Goal: Check status: Check status

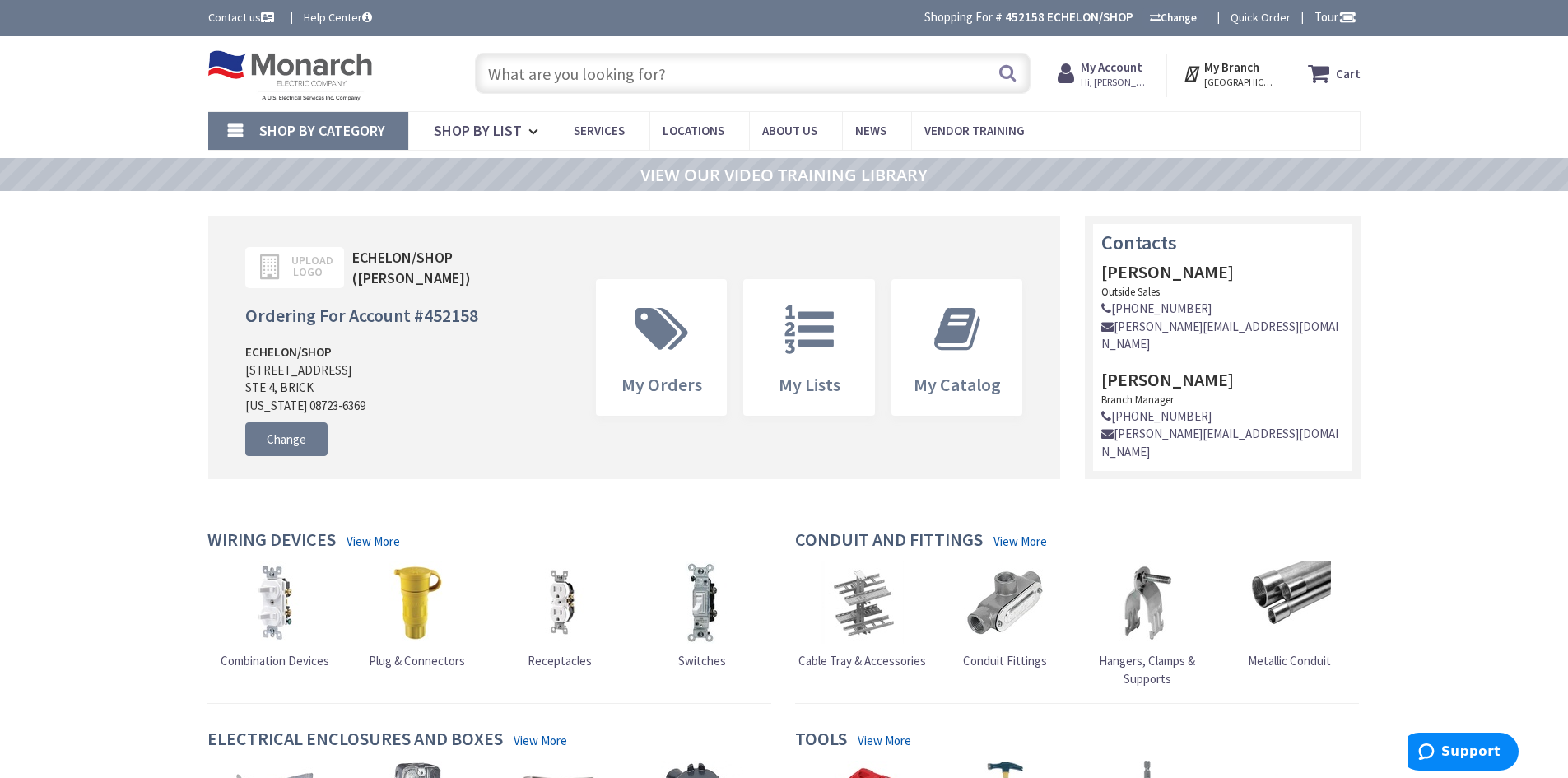
click at [1129, 66] on strong "My Account" at bounding box center [1111, 66] width 62 height 16
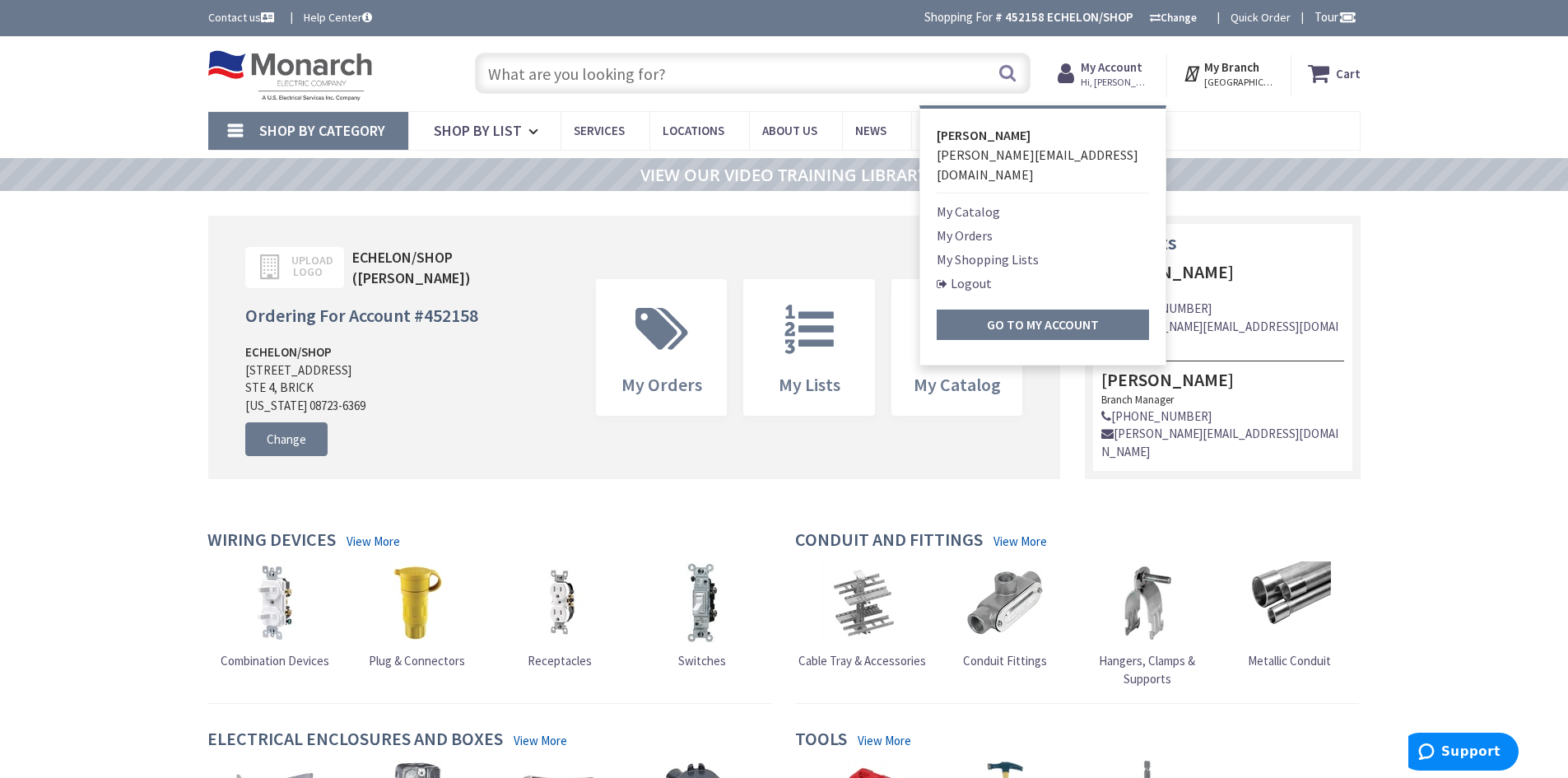
click at [992, 225] on link "My Orders" at bounding box center [964, 234] width 56 height 19
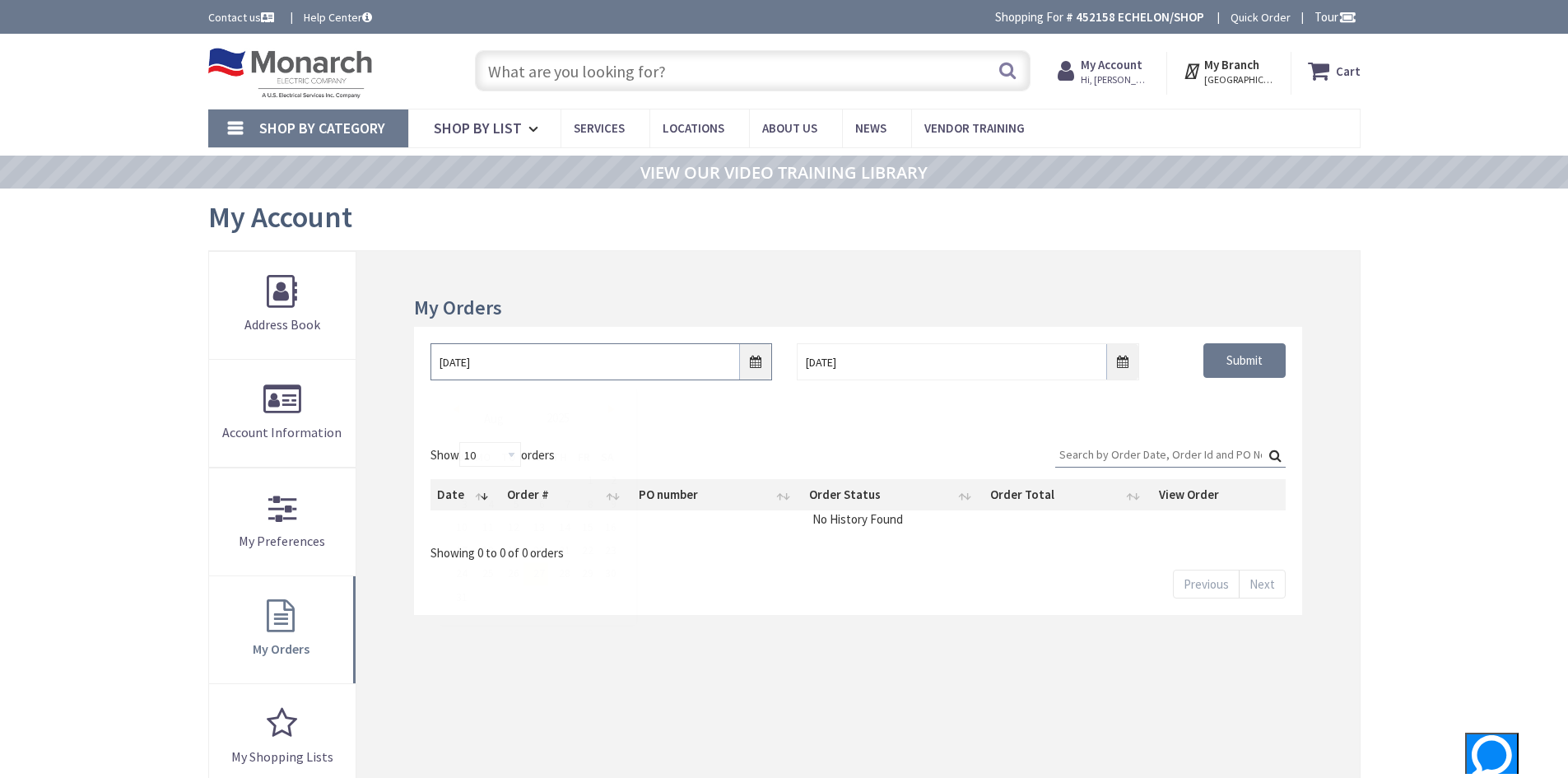
click at [764, 362] on input "[DATE]" at bounding box center [601, 362] width 341 height 37
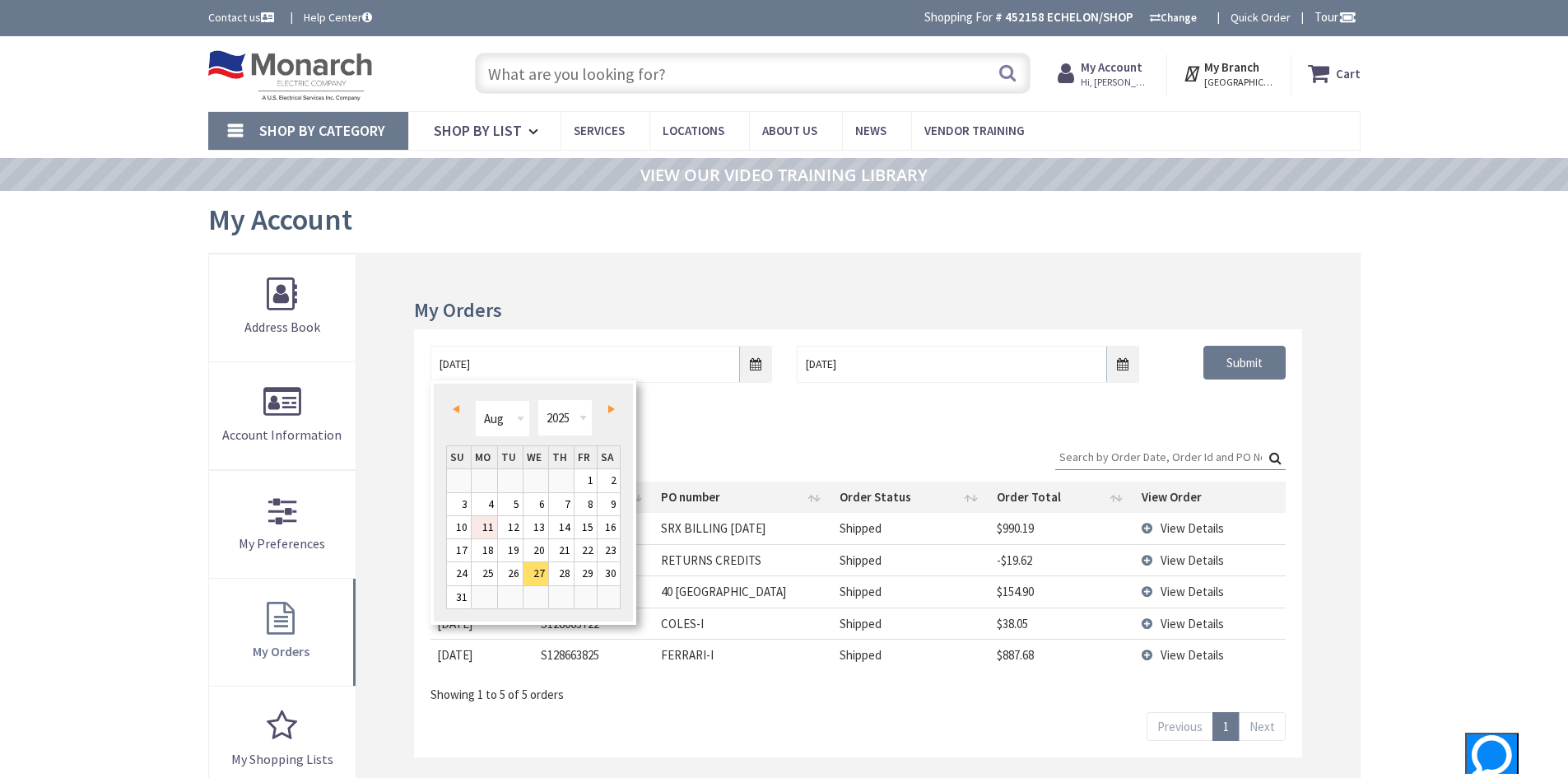
click at [488, 524] on link "11" at bounding box center [484, 527] width 26 height 22
type input "08/11/2025"
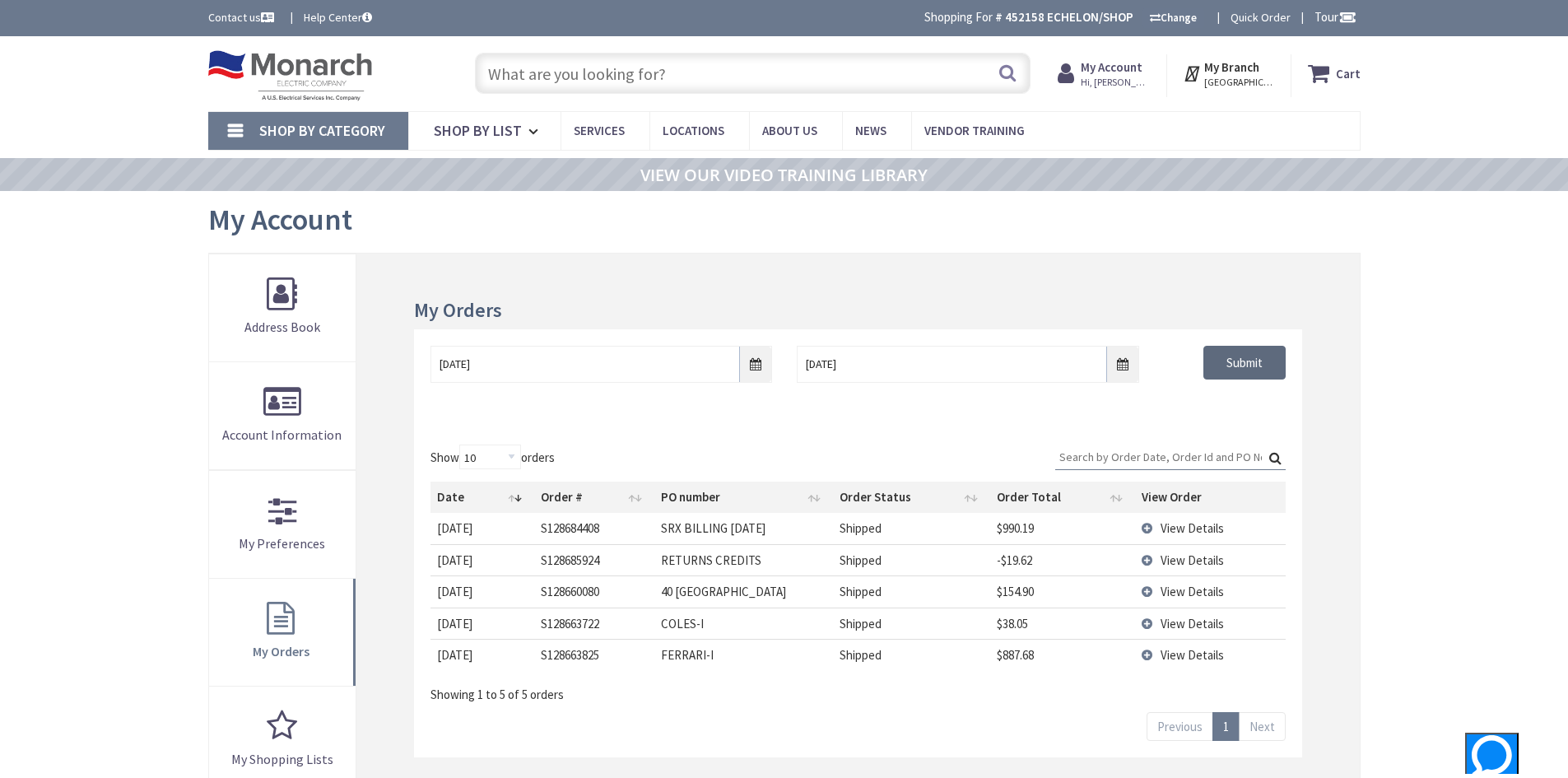
click at [1239, 363] on input "Submit" at bounding box center [1244, 363] width 82 height 34
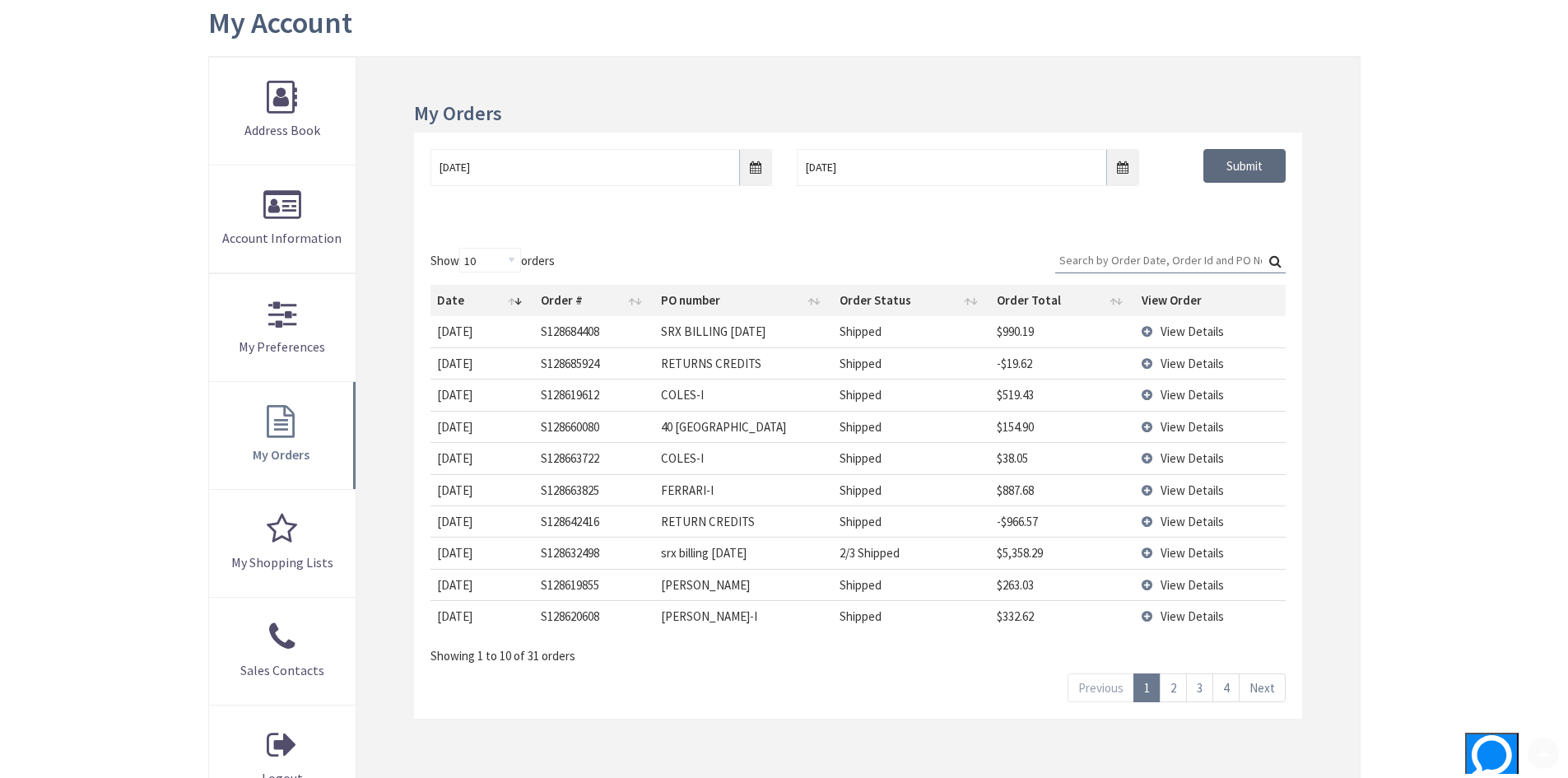
scroll to position [329, 0]
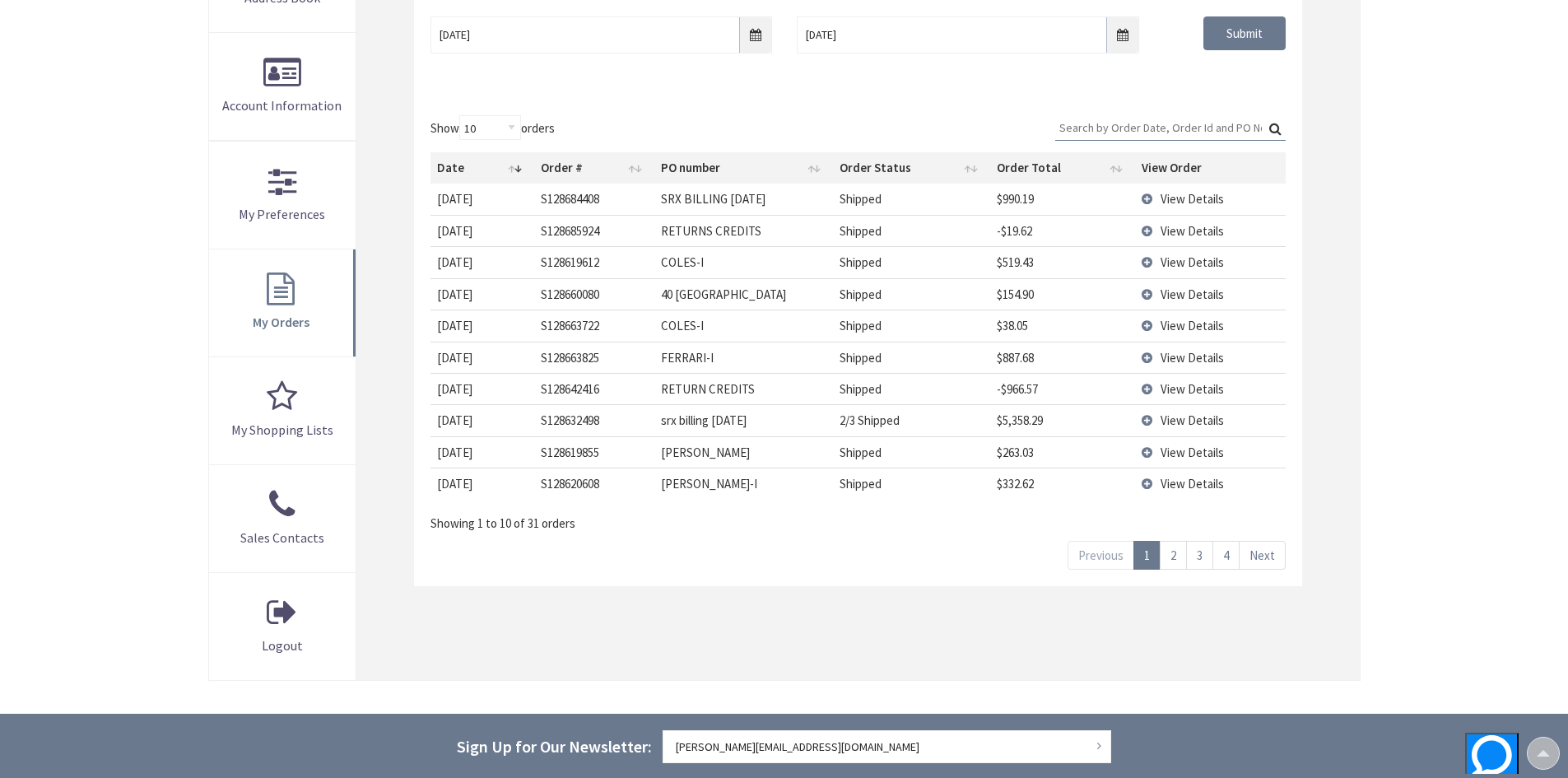
click at [1181, 547] on link "2" at bounding box center [1172, 555] width 27 height 29
click at [1204, 562] on link "3" at bounding box center [1199, 555] width 27 height 29
click at [1221, 555] on link "4" at bounding box center [1225, 555] width 27 height 29
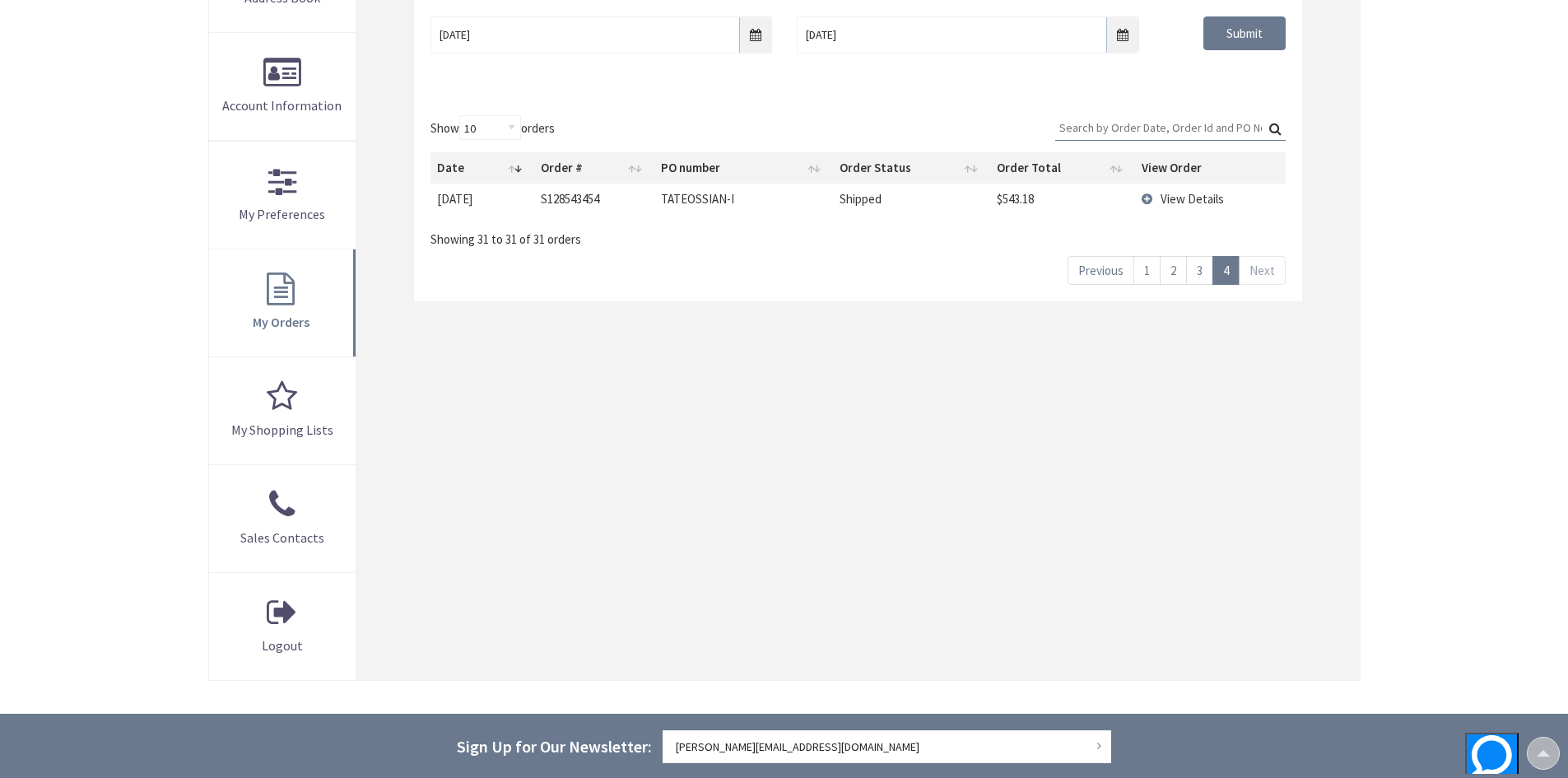
click at [1171, 284] on link "2" at bounding box center [1172, 270] width 27 height 29
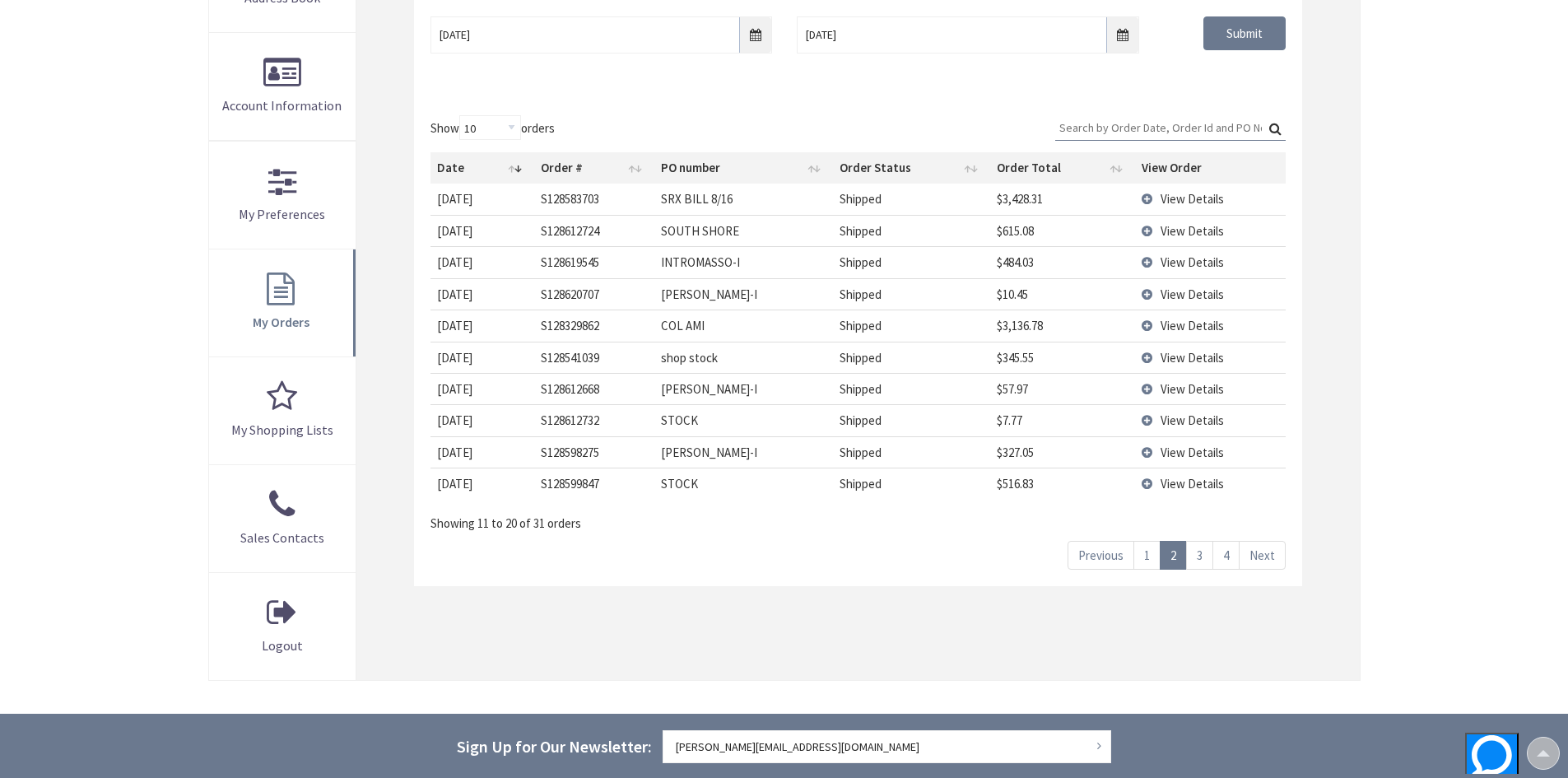
click at [1194, 548] on link "3" at bounding box center [1199, 555] width 27 height 29
click at [1143, 558] on link "1" at bounding box center [1146, 555] width 27 height 29
click at [1150, 485] on td "View Details" at bounding box center [1209, 484] width 149 height 31
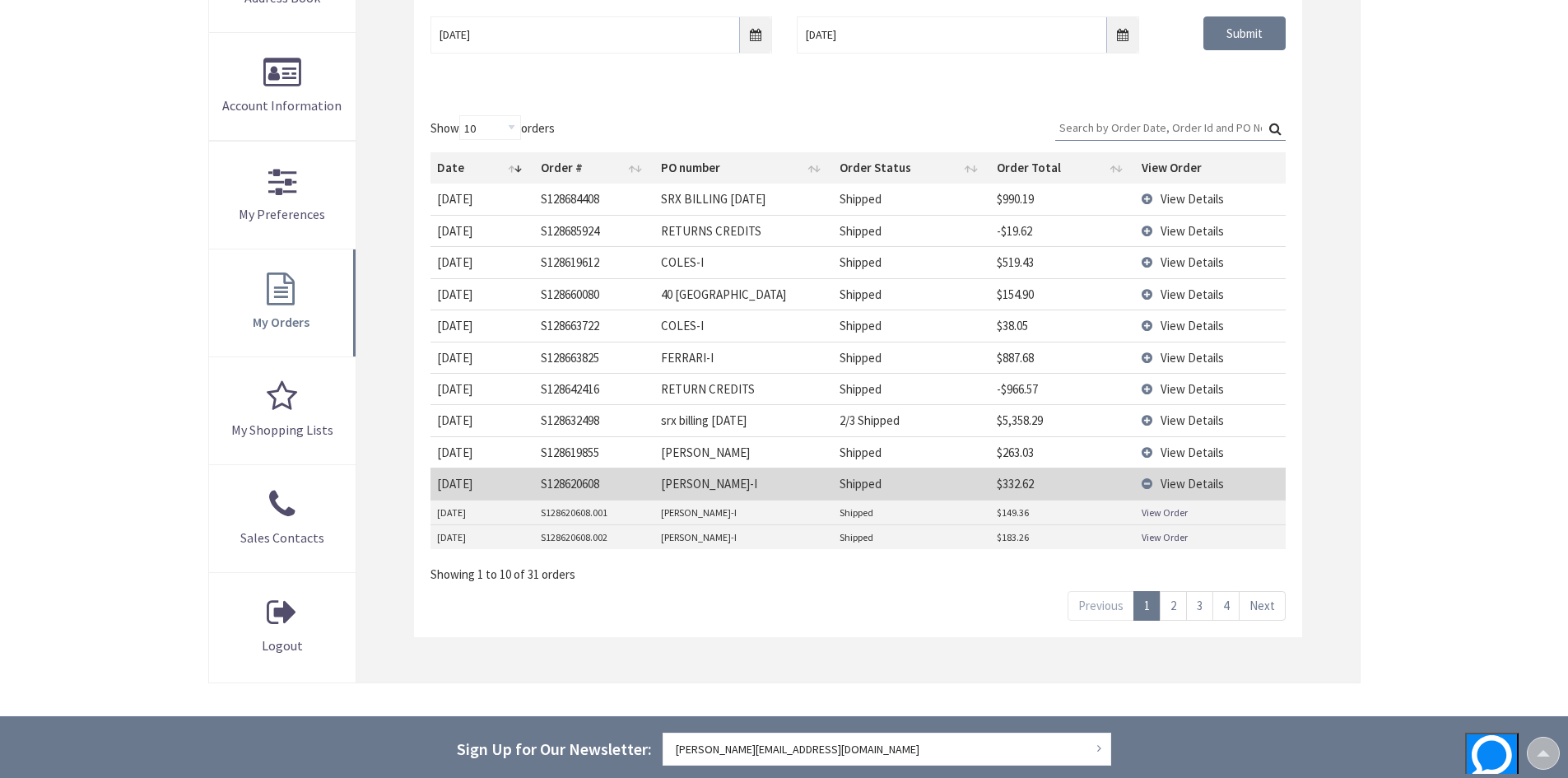
click at [1152, 535] on link "View Order" at bounding box center [1165, 537] width 46 height 14
click at [1168, 534] on link "View Order" at bounding box center [1165, 537] width 46 height 14
click at [1178, 513] on link "View Order" at bounding box center [1165, 512] width 46 height 14
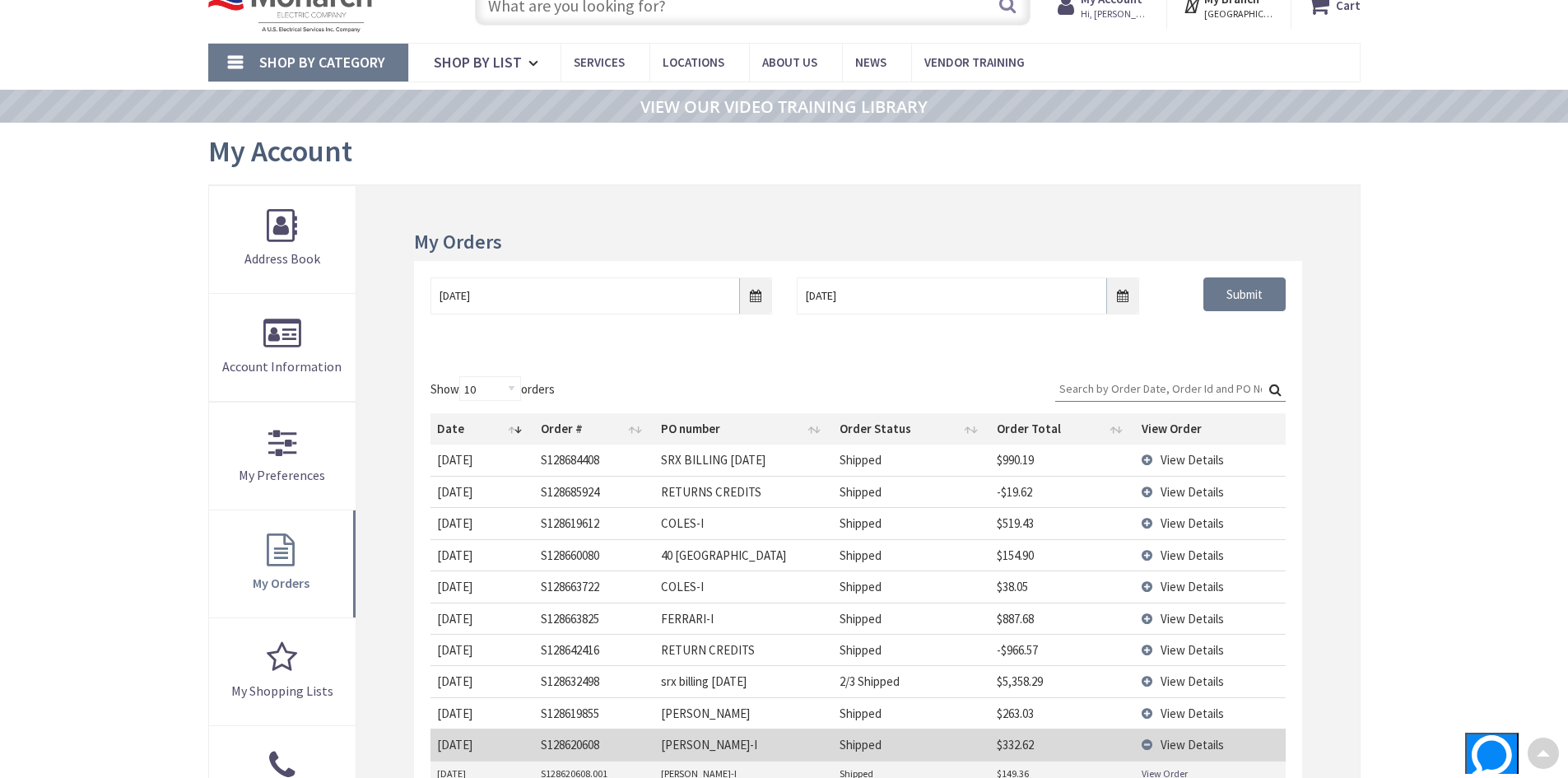
scroll to position [0, 0]
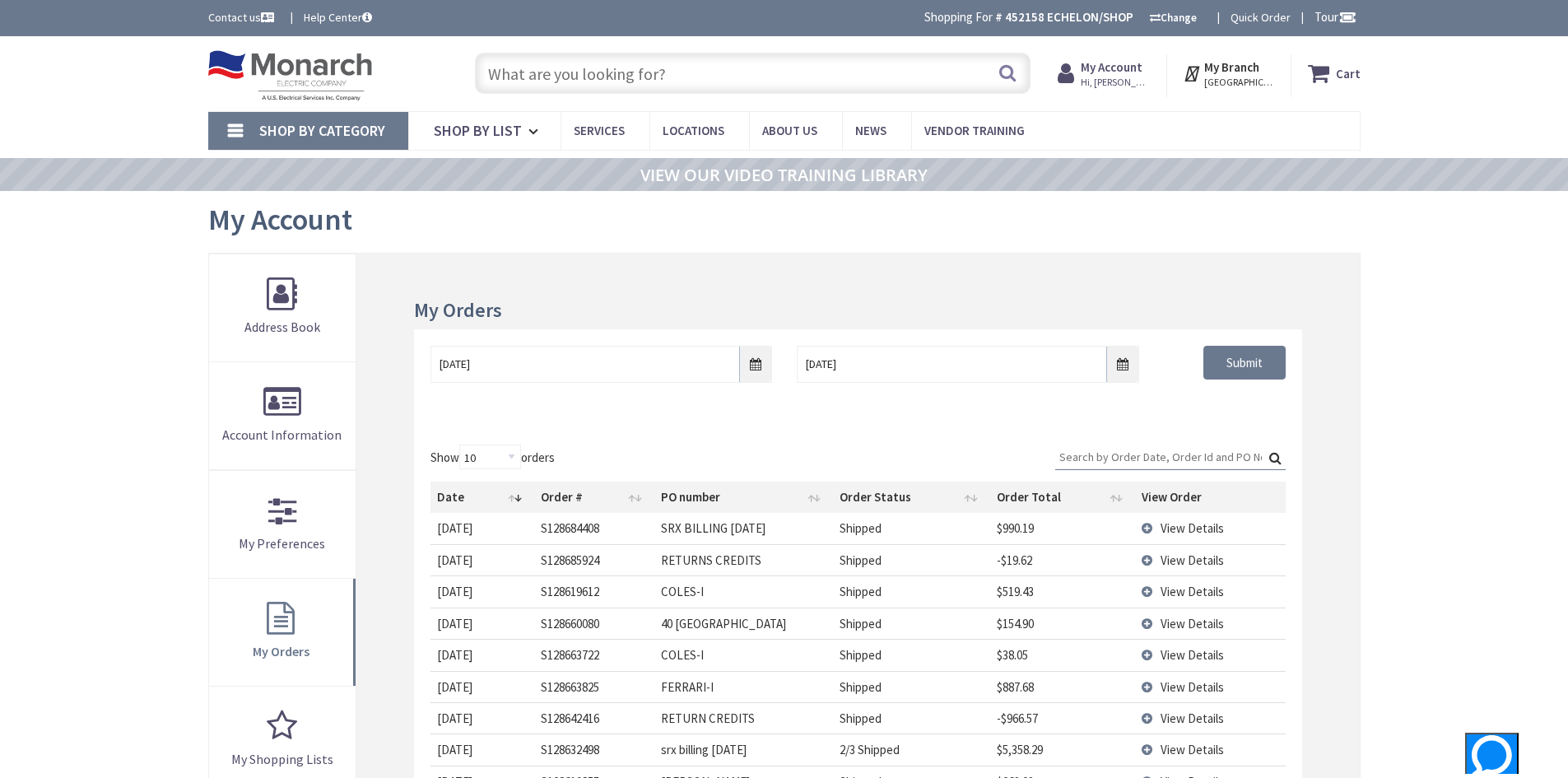
click at [596, 84] on input "text" at bounding box center [753, 73] width 555 height 42
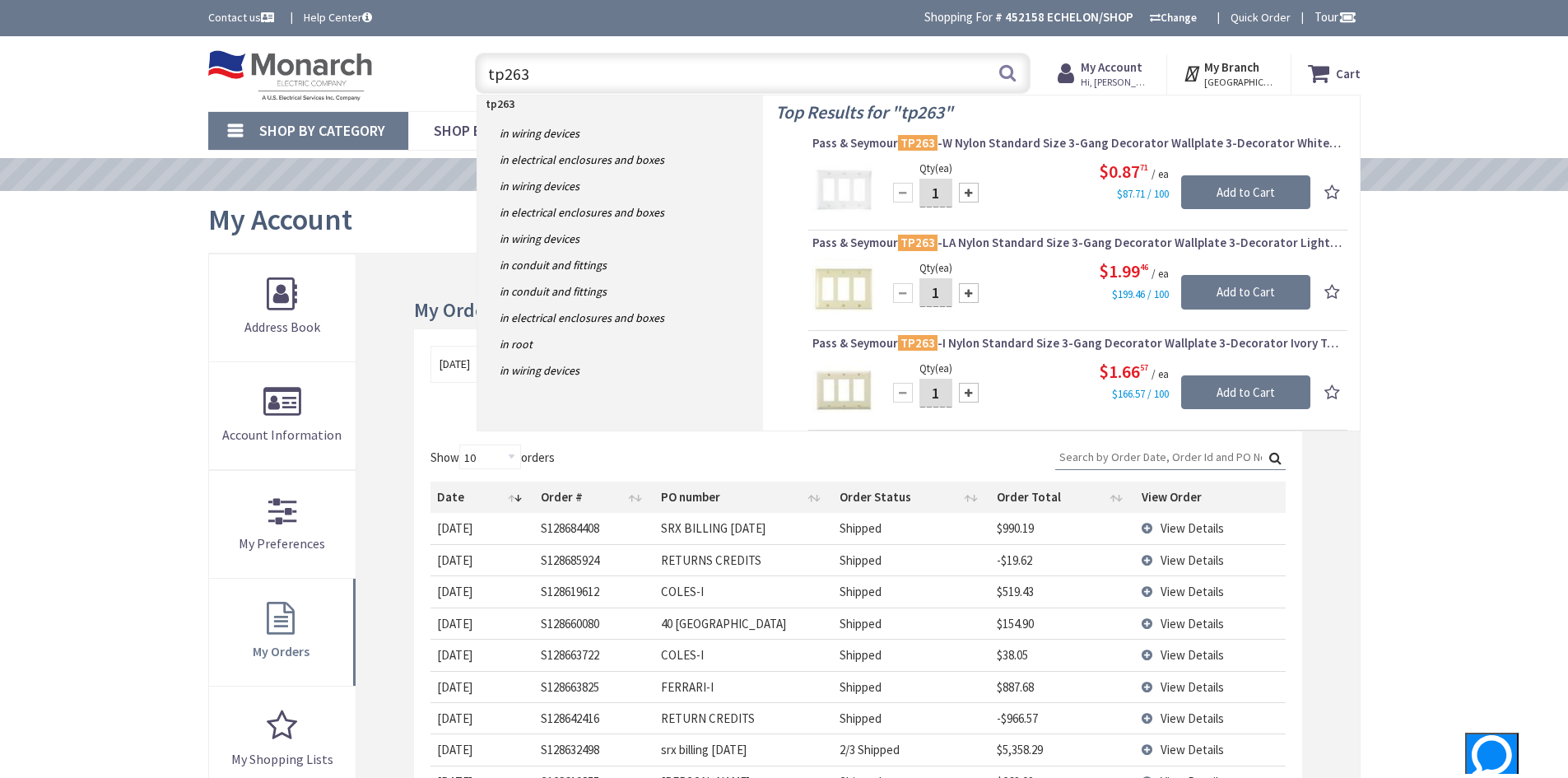
type input "tp263"
click at [1143, 63] on strong "My Account" at bounding box center [1111, 66] width 62 height 16
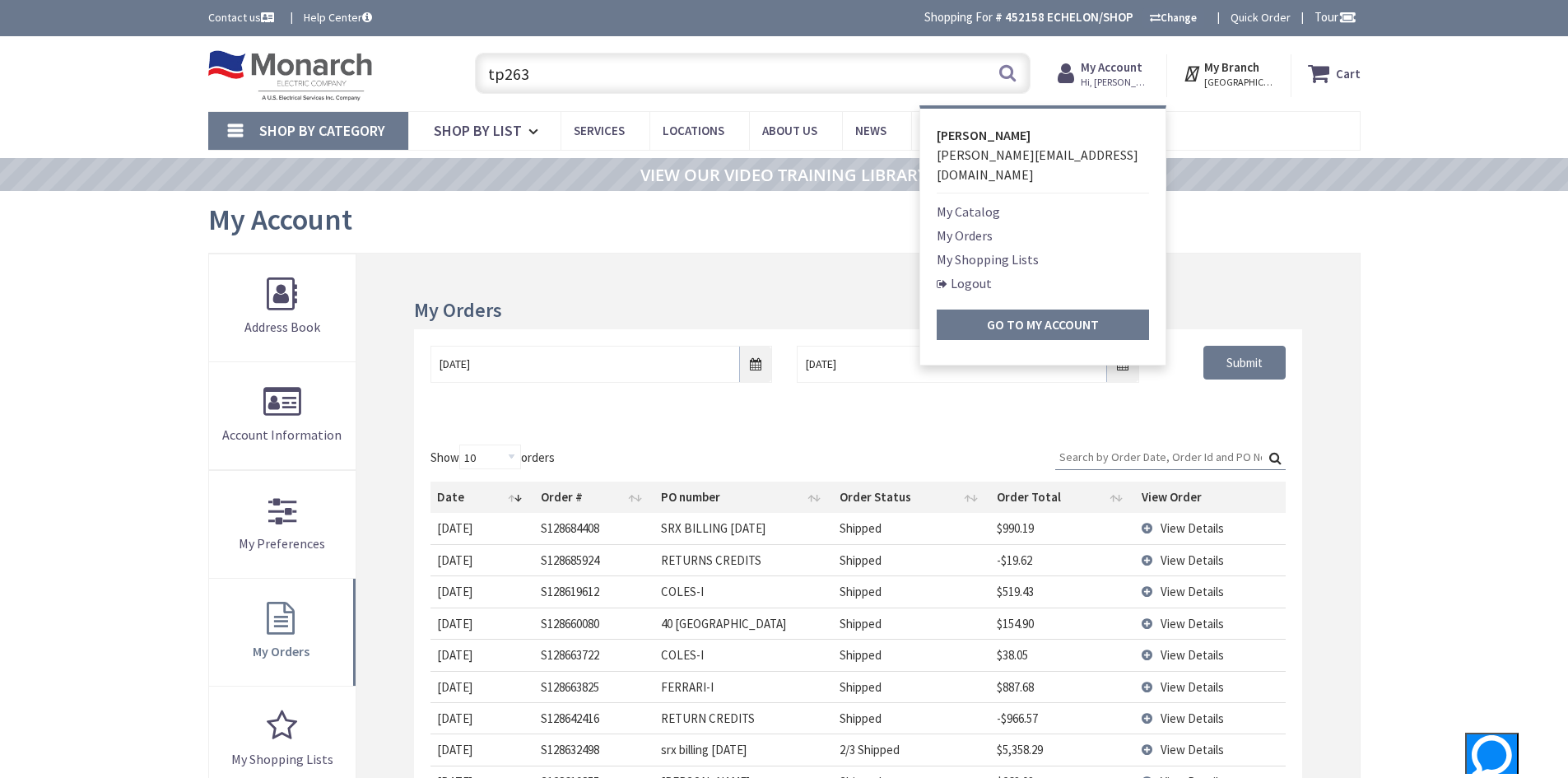
click at [972, 225] on link "My Orders" at bounding box center [964, 234] width 56 height 19
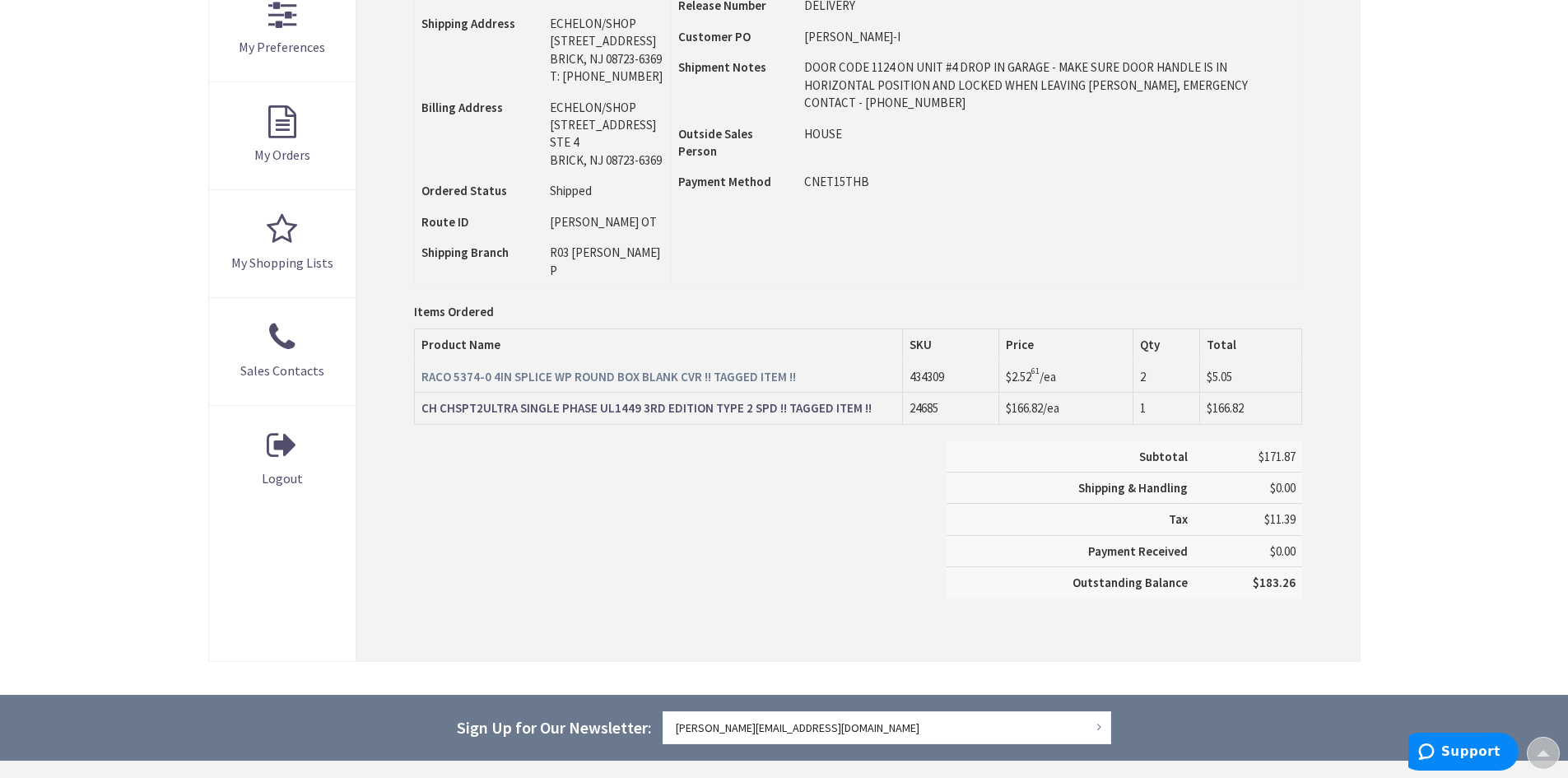
scroll to position [497, 0]
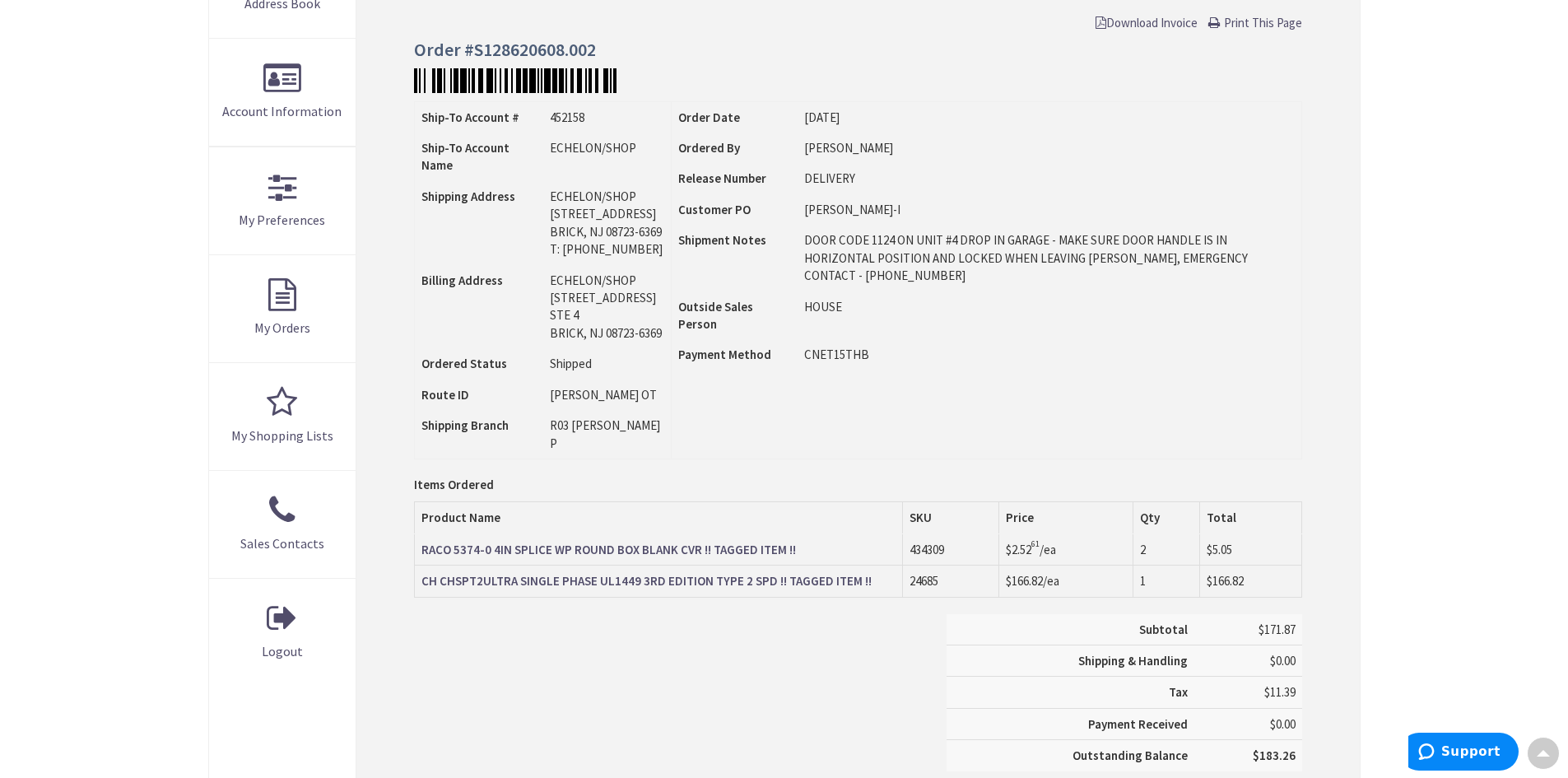
scroll to position [167, 0]
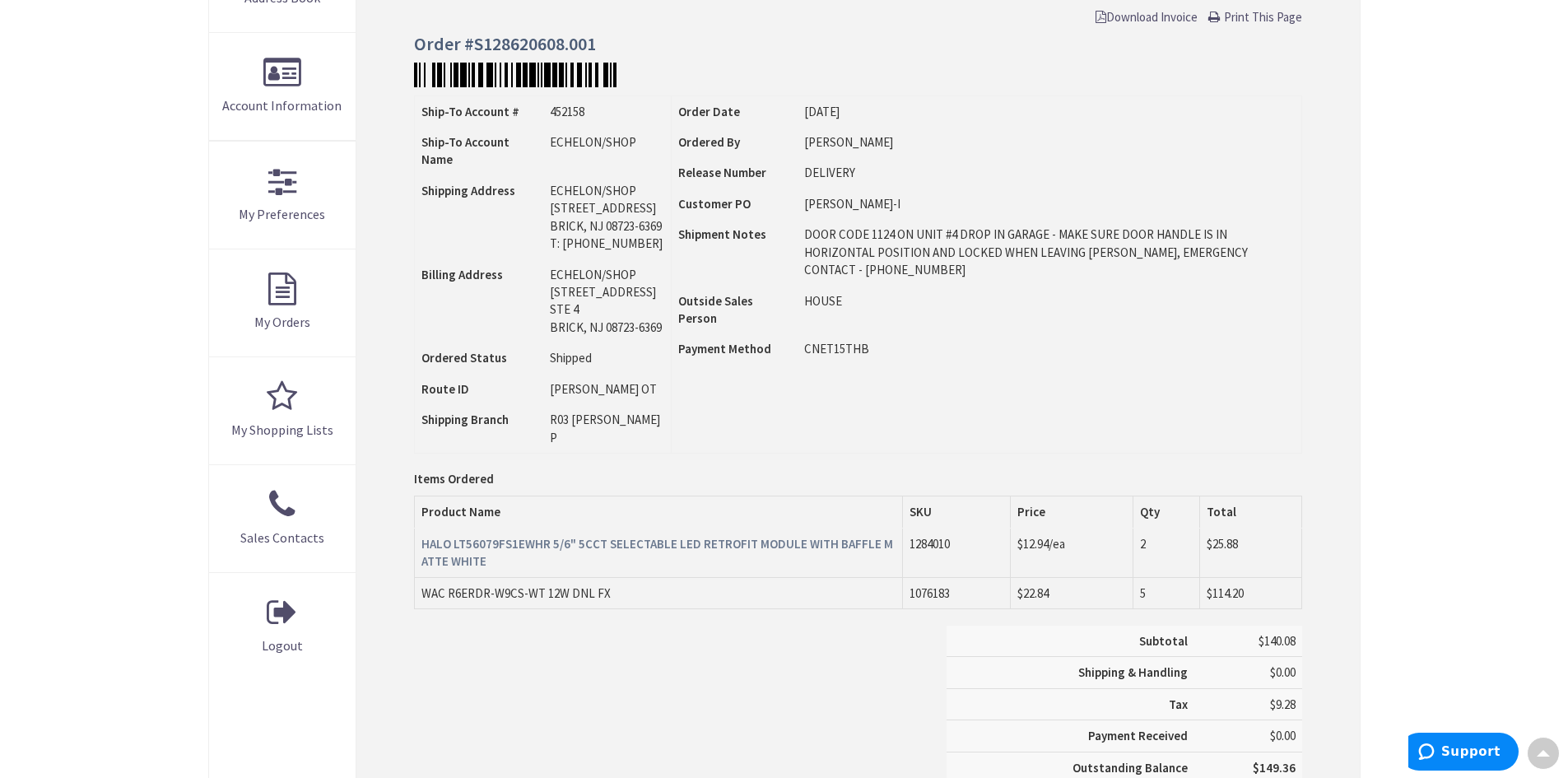
scroll to position [332, 0]
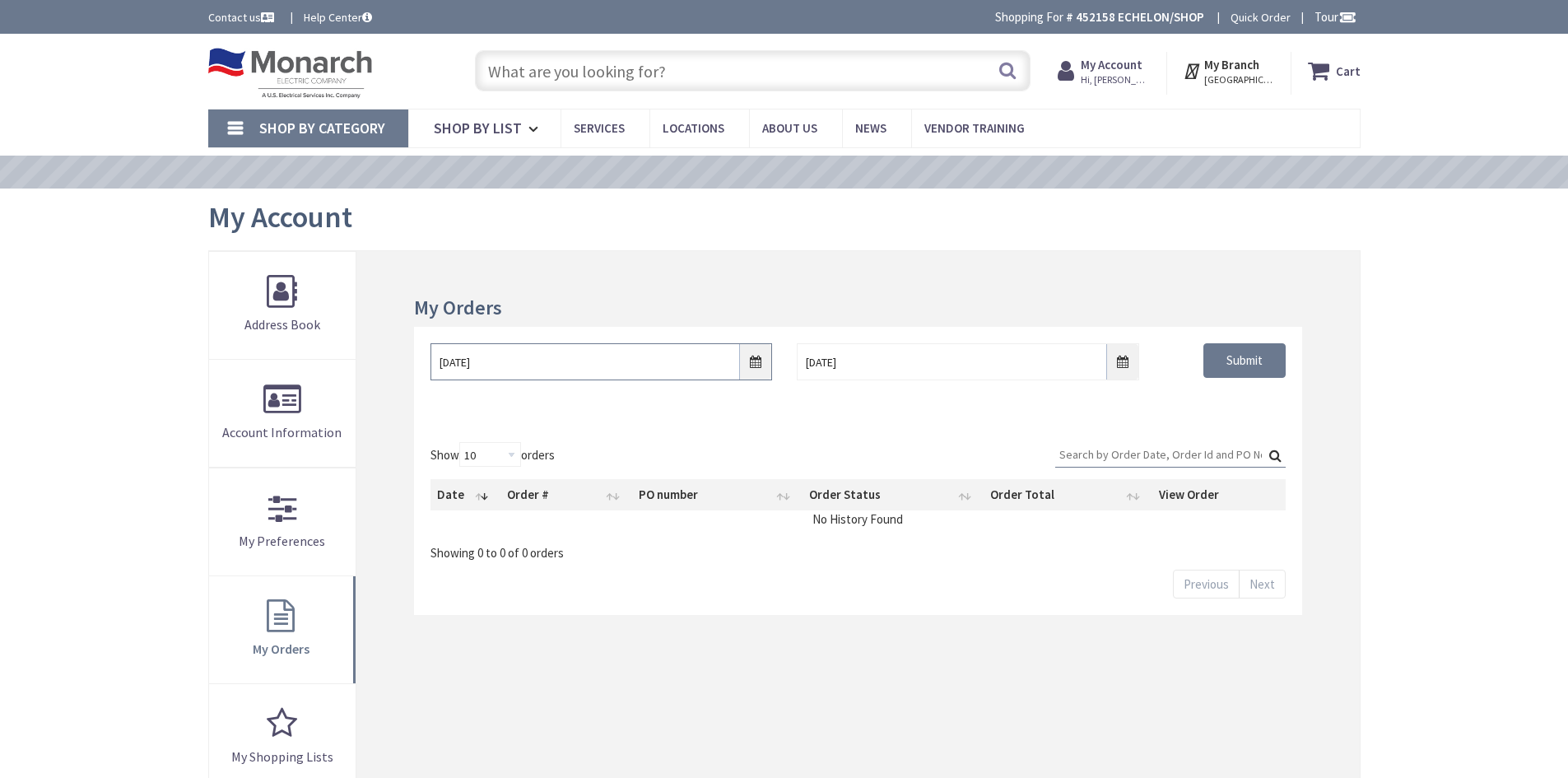
click at [638, 372] on input "8/27/2025" at bounding box center [601, 362] width 341 height 37
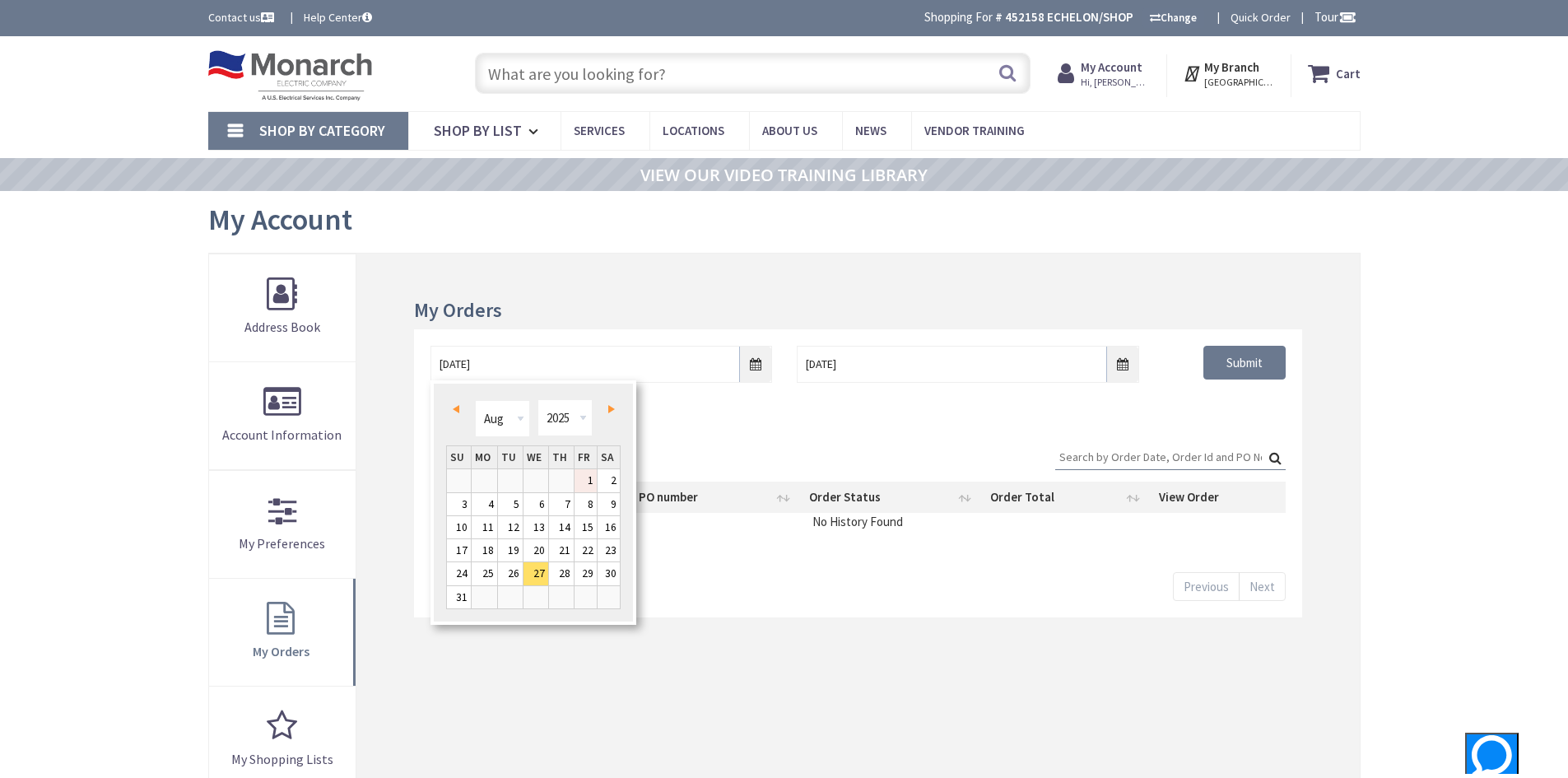
click at [592, 475] on link "1" at bounding box center [586, 481] width 22 height 22
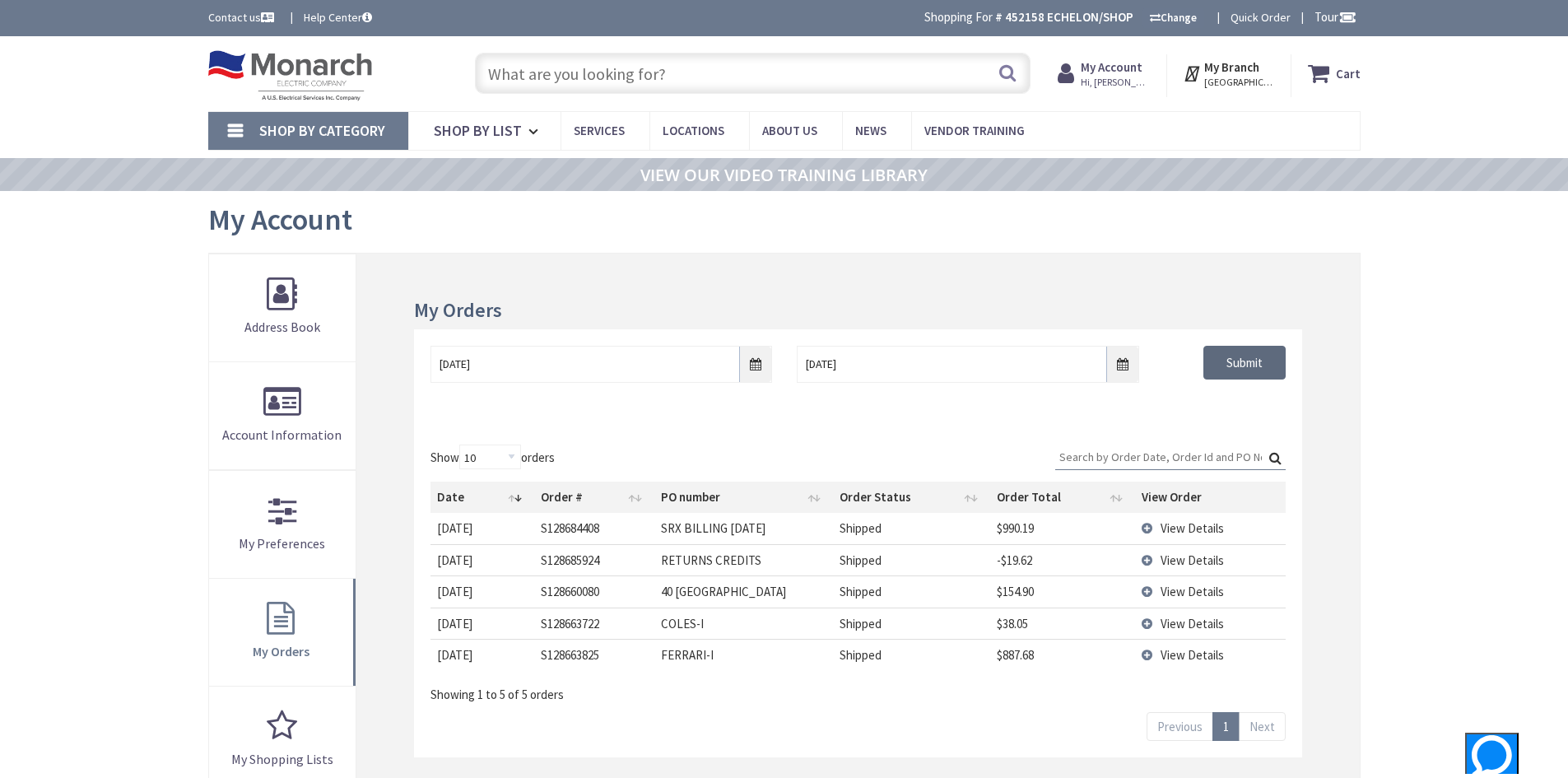
click at [1241, 358] on input "Submit" at bounding box center [1244, 363] width 82 height 34
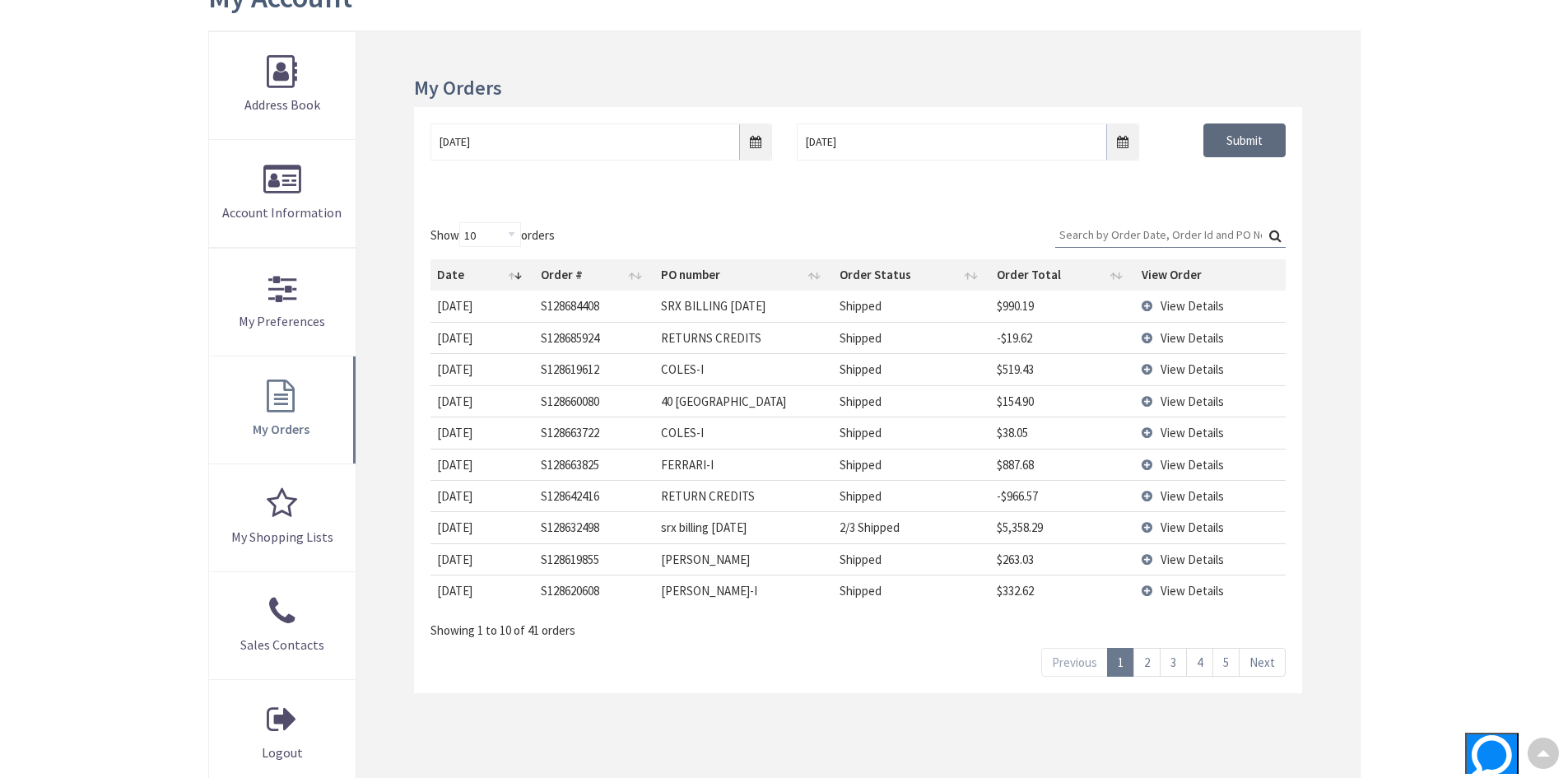
scroll to position [247, 0]
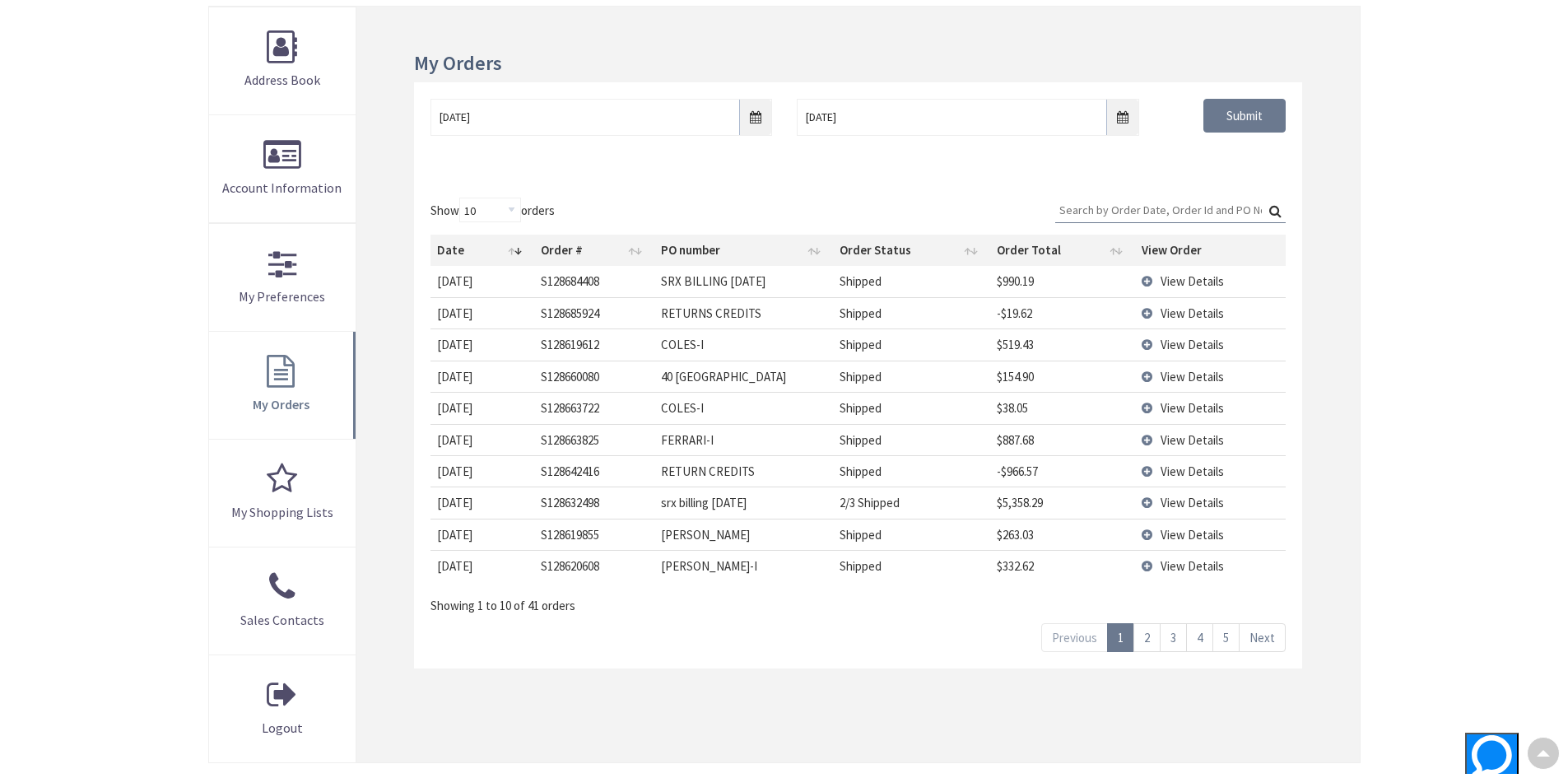
click at [1203, 629] on link "4" at bounding box center [1199, 637] width 27 height 29
click at [1170, 376] on span "View Details" at bounding box center [1192, 377] width 64 height 16
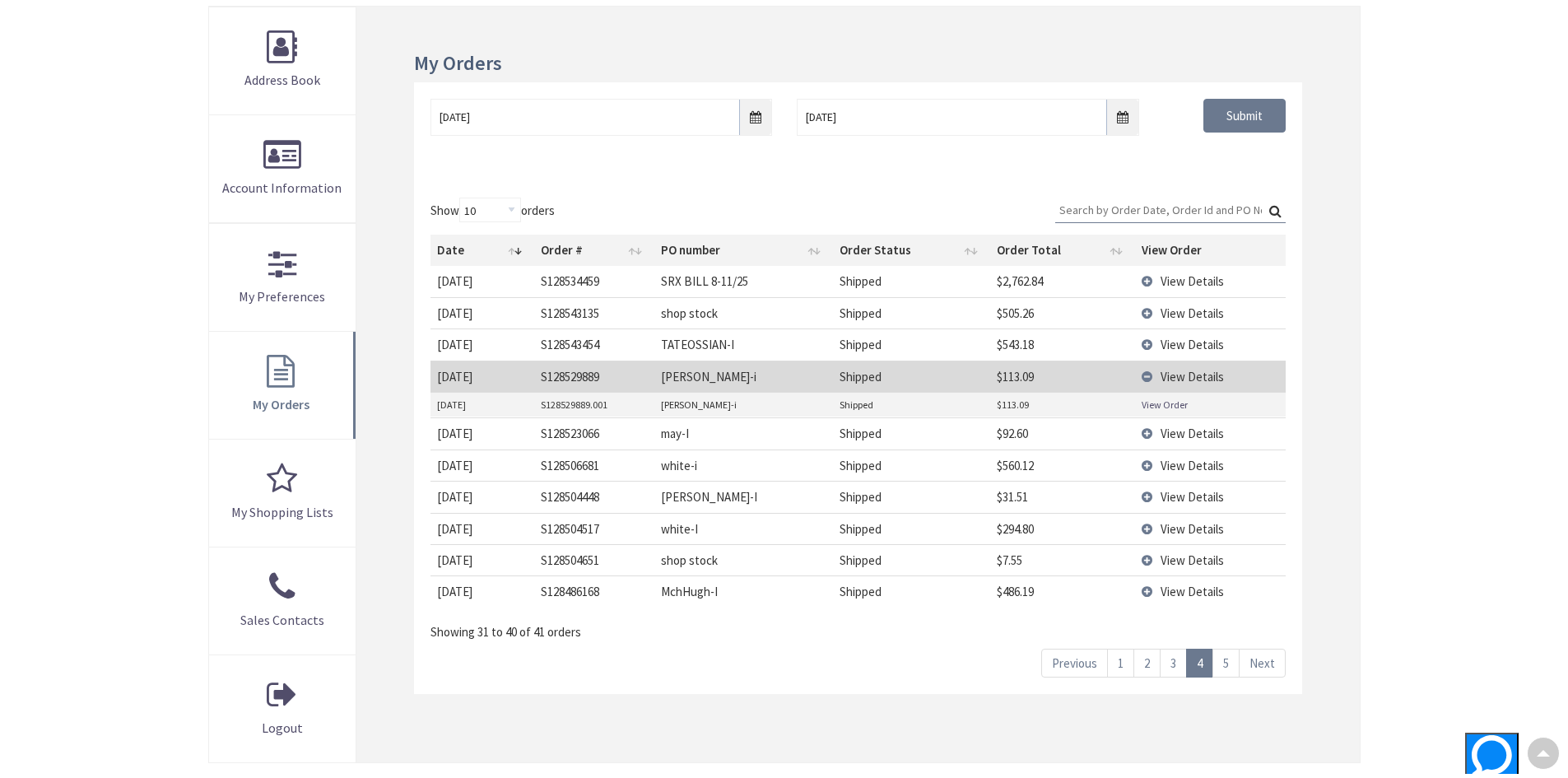
click at [1148, 402] on link "View Order" at bounding box center [1165, 404] width 46 height 14
click at [755, 122] on input "08/01/2025" at bounding box center [601, 117] width 341 height 37
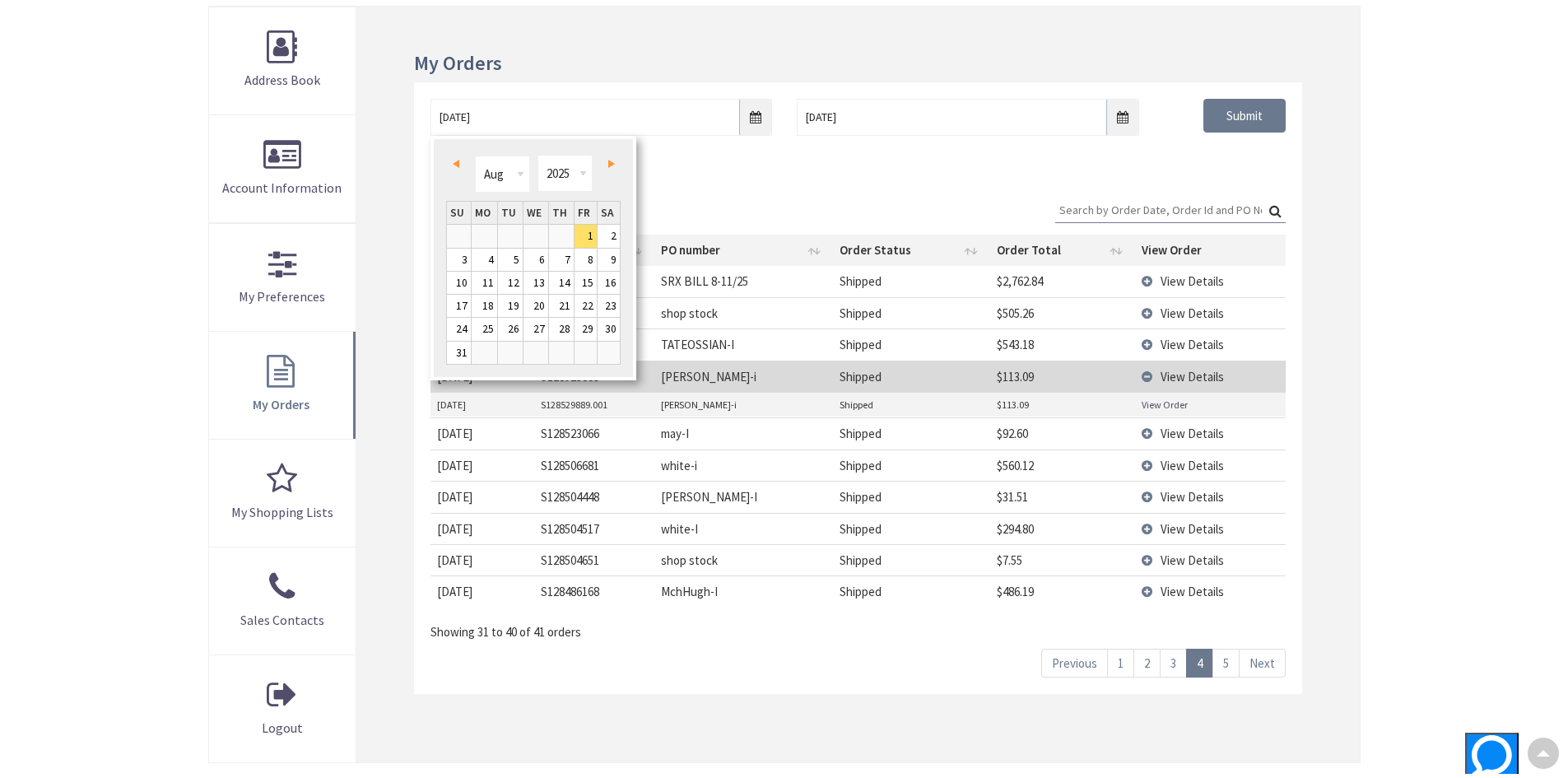
click at [459, 163] on link "Prev" at bounding box center [458, 164] width 22 height 22
click at [460, 164] on link "Prev" at bounding box center [458, 164] width 22 height 22
click at [613, 232] on link "1" at bounding box center [609, 236] width 23 height 22
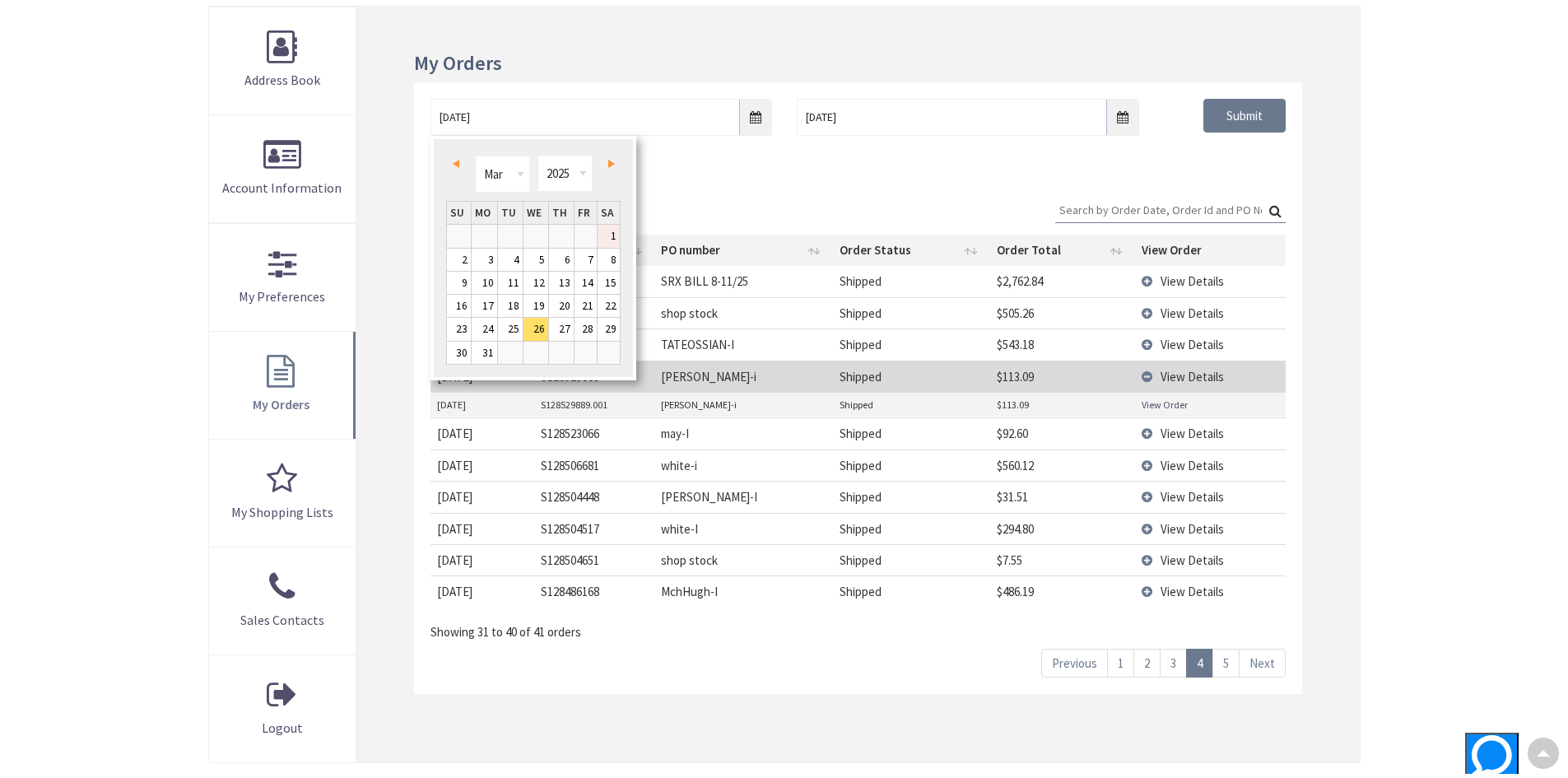
type input "03/01/2025"
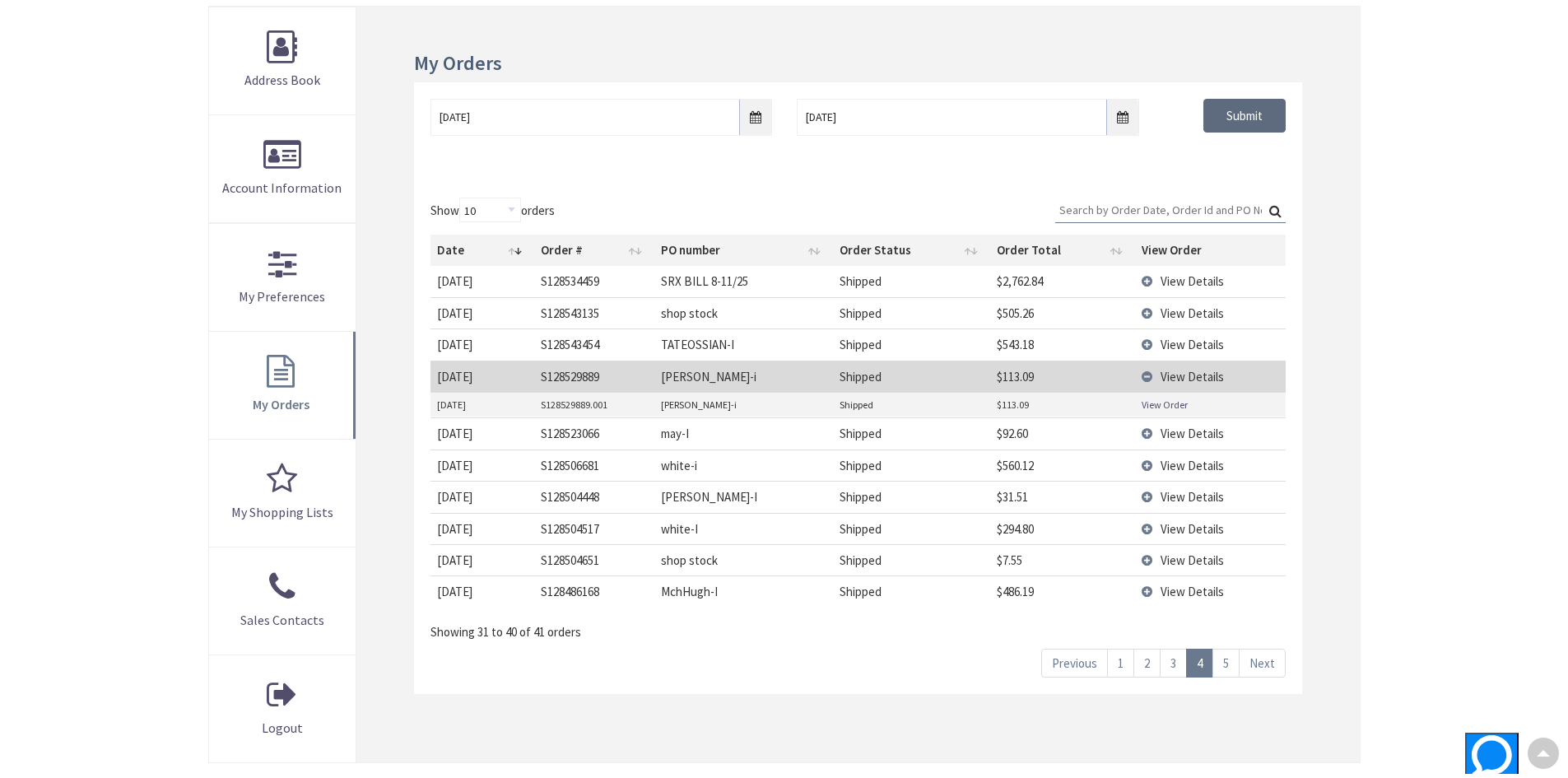
click at [1282, 114] on input "Submit" at bounding box center [1244, 115] width 82 height 34
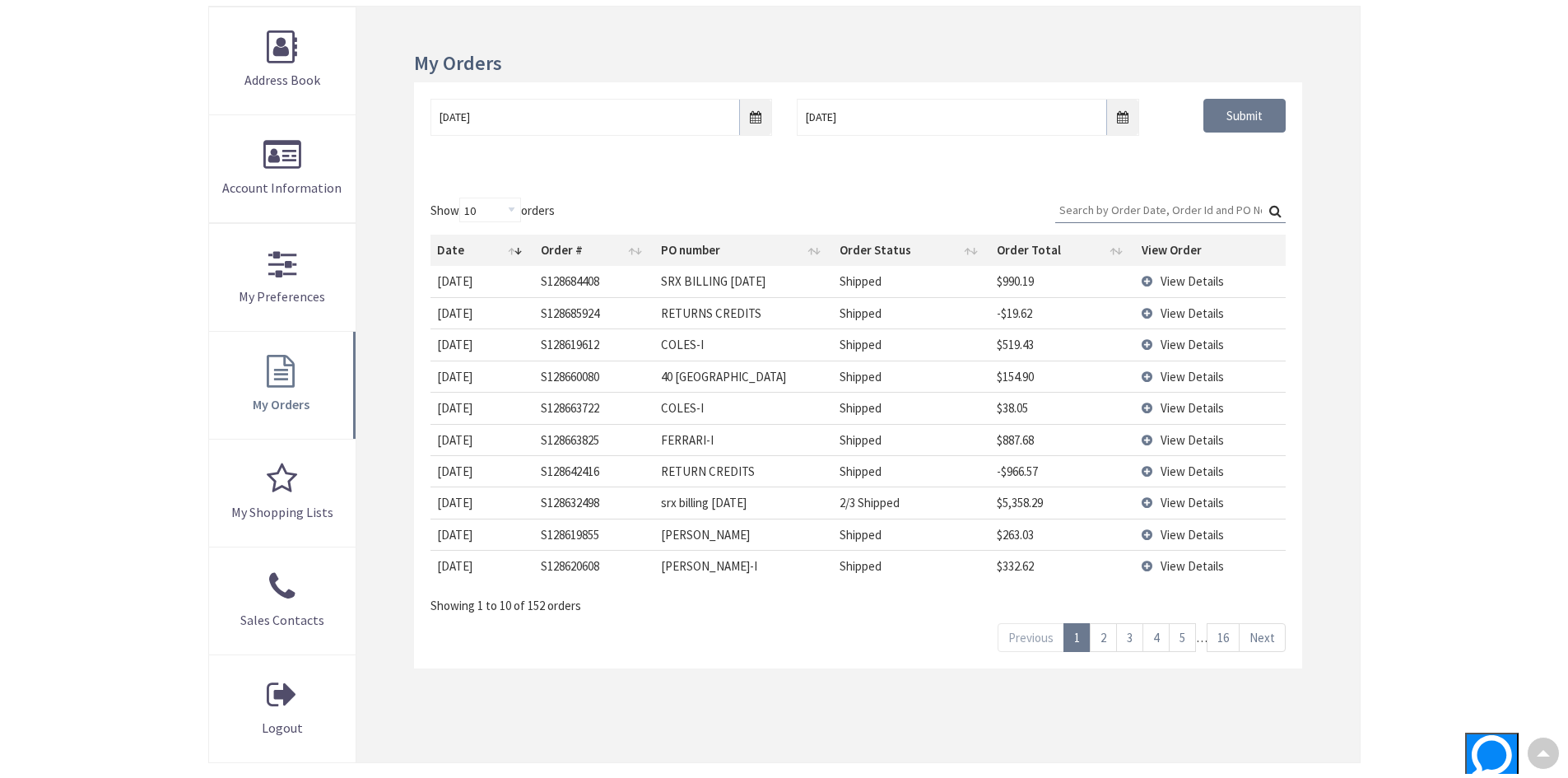
click at [1147, 216] on input "Search:" at bounding box center [1170, 209] width 231 height 25
type input "t"
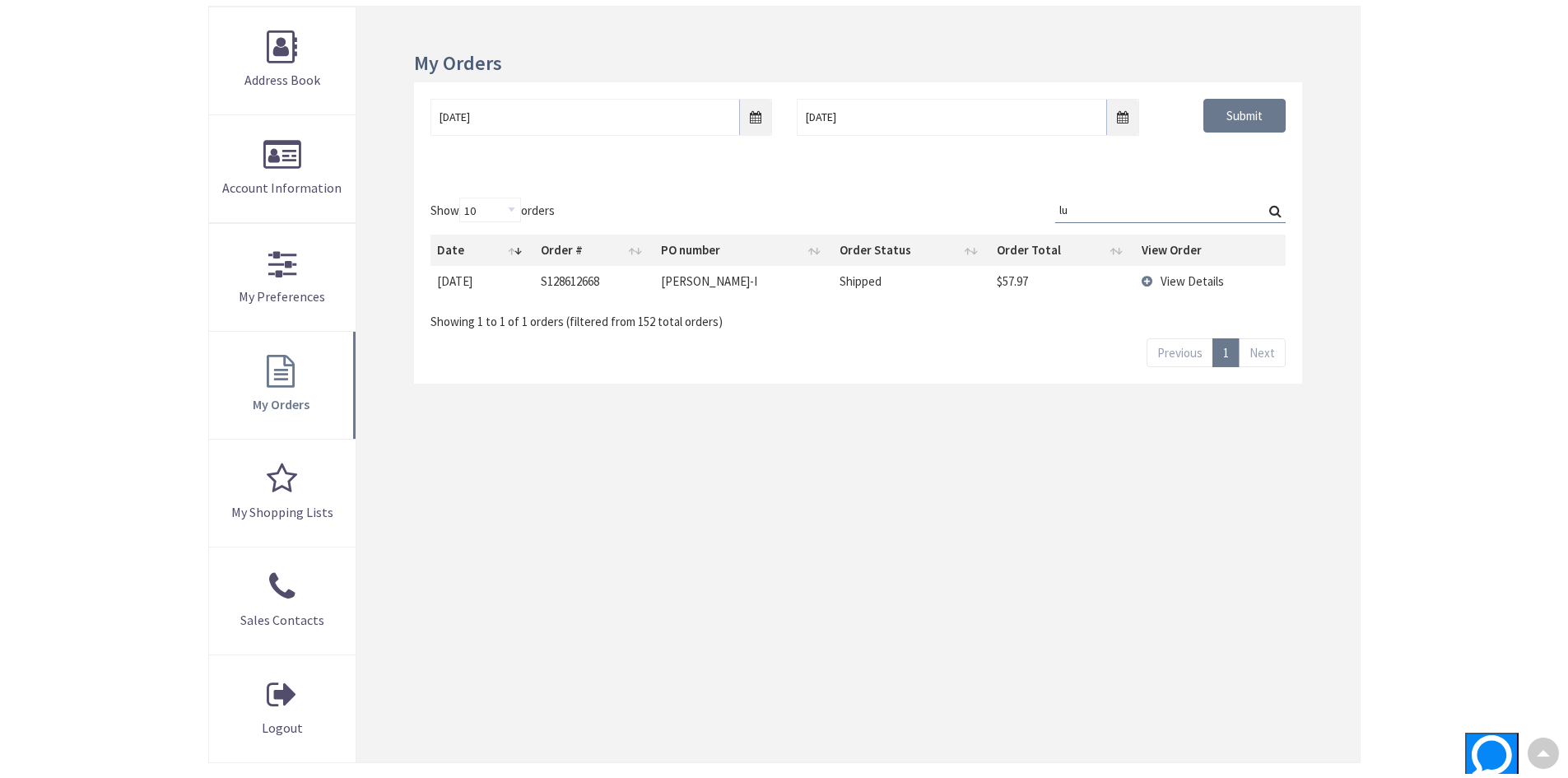
type input "l"
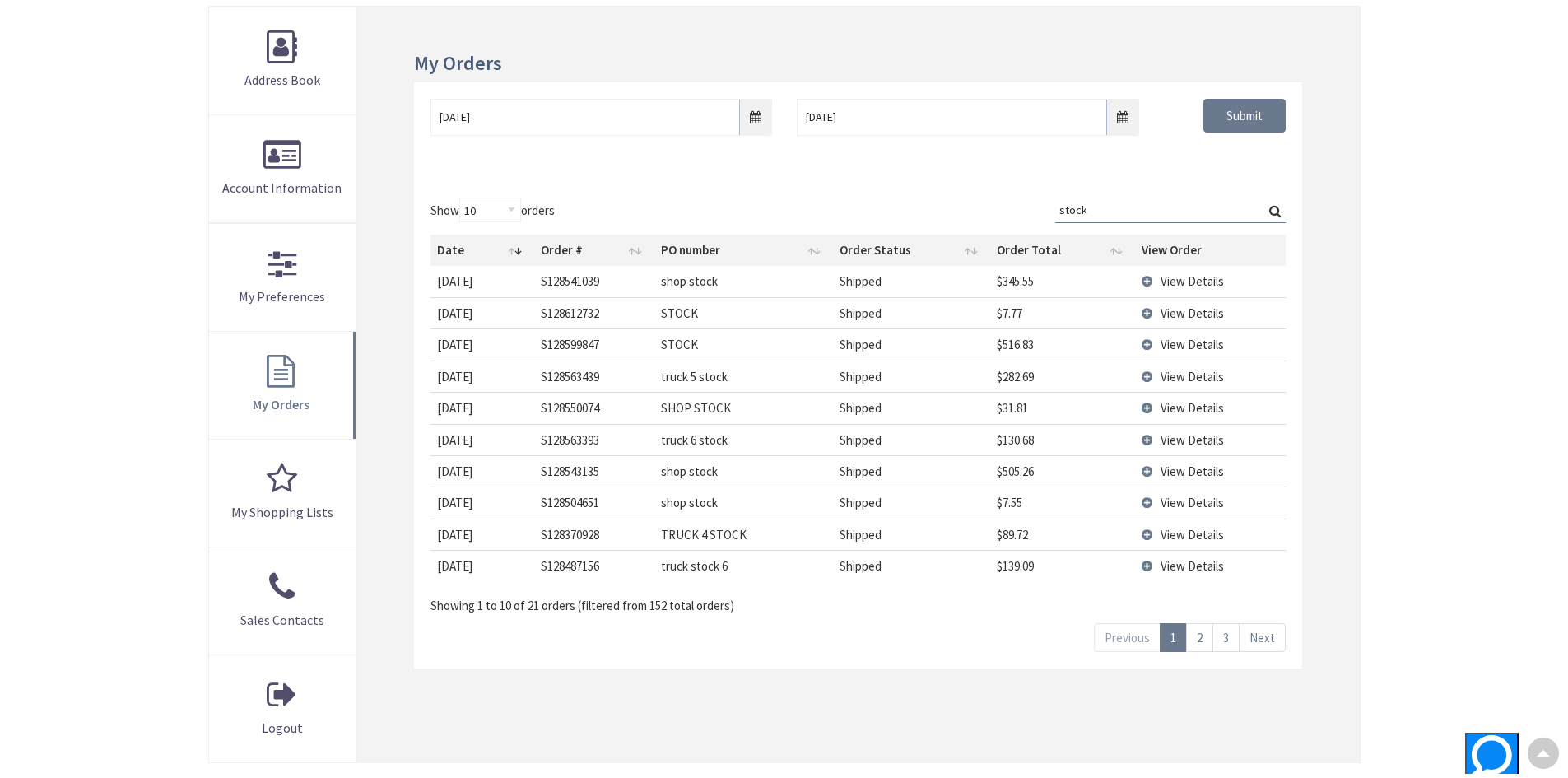
type input "stock"
click at [1178, 287] on span "View Details" at bounding box center [1192, 281] width 64 height 16
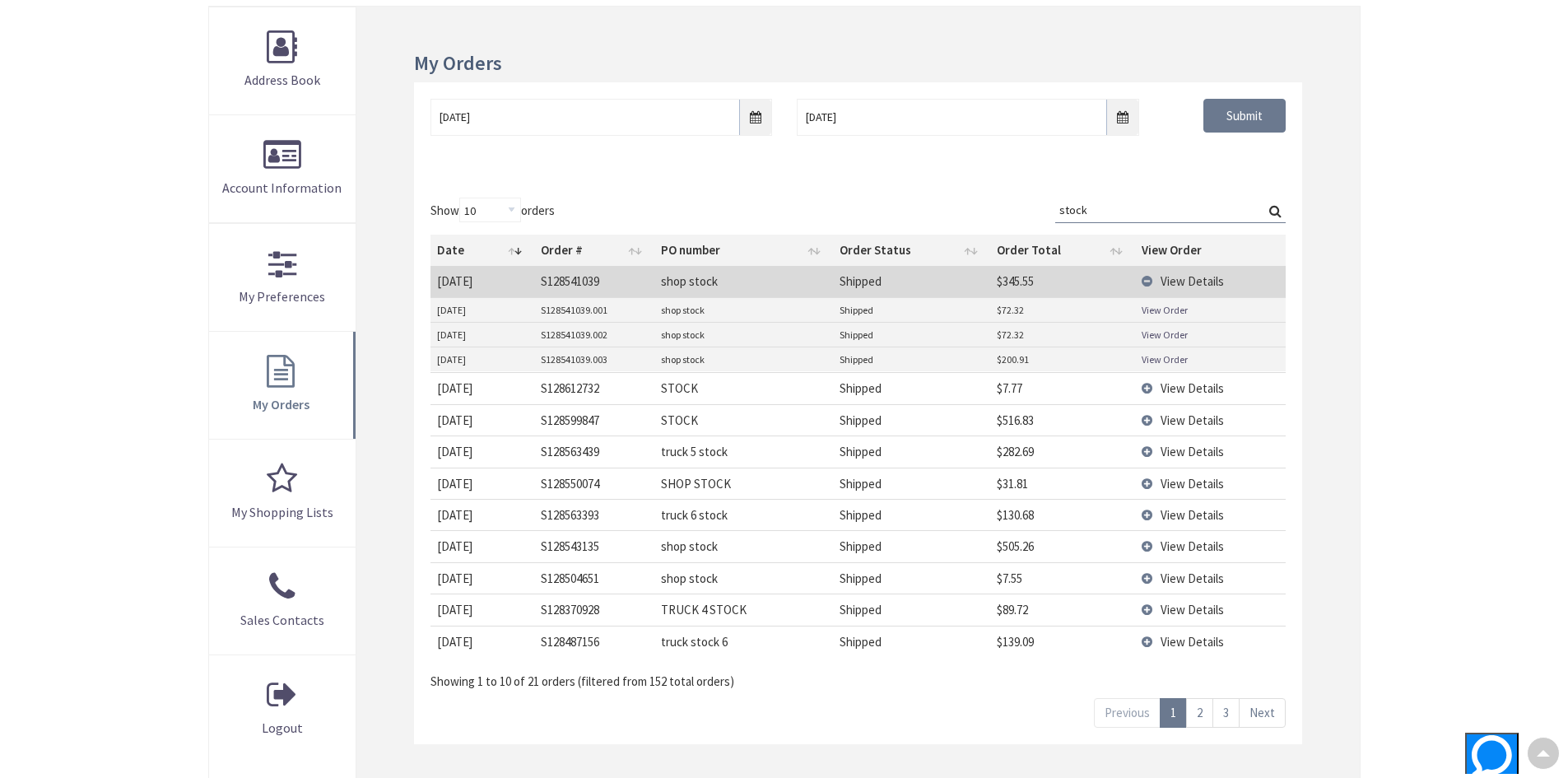
click at [1169, 283] on span "View Details" at bounding box center [1192, 281] width 64 height 16
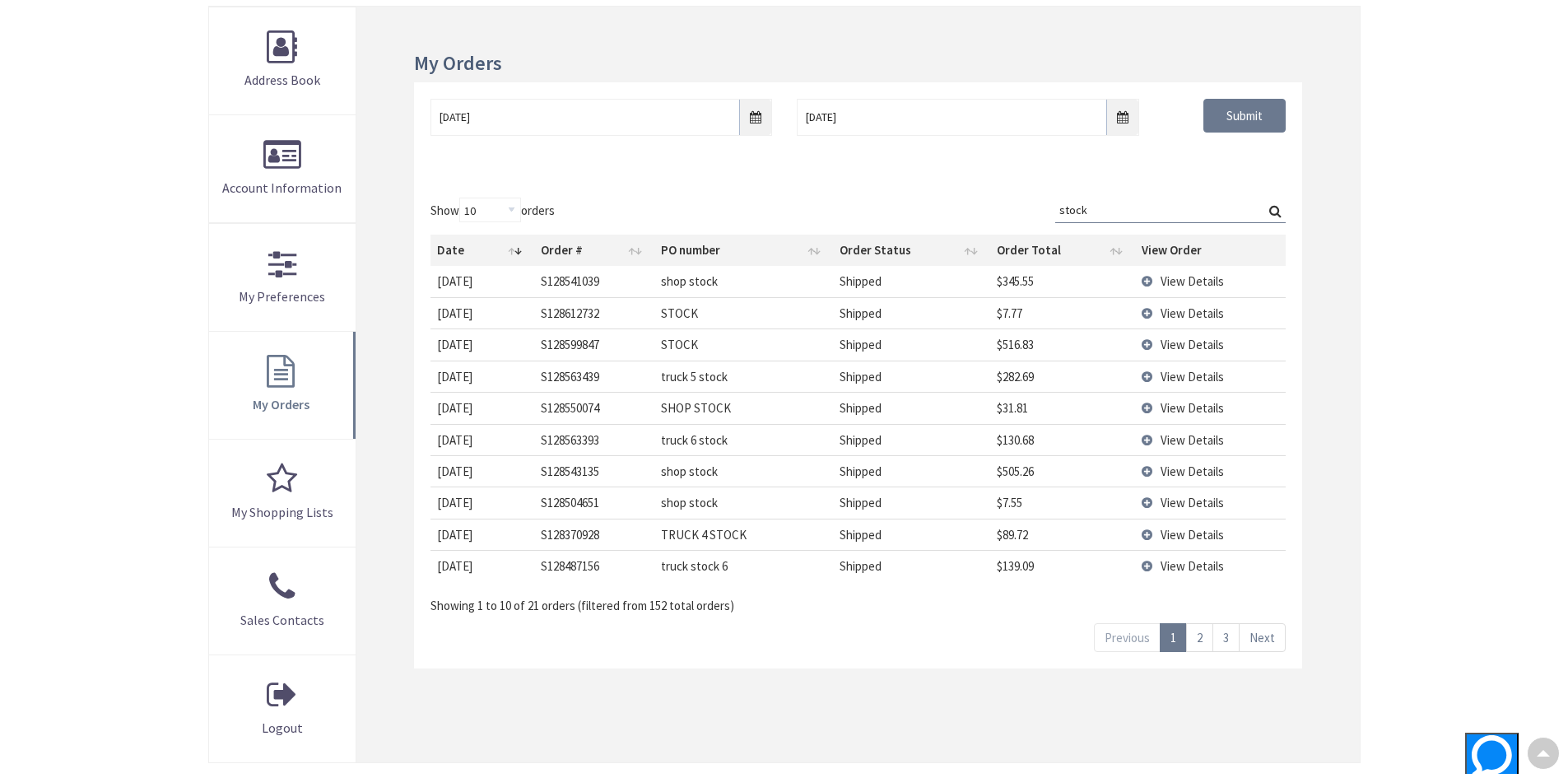
click at [1197, 635] on link "2" at bounding box center [1199, 637] width 27 height 29
click at [1229, 636] on link "3" at bounding box center [1225, 637] width 27 height 29
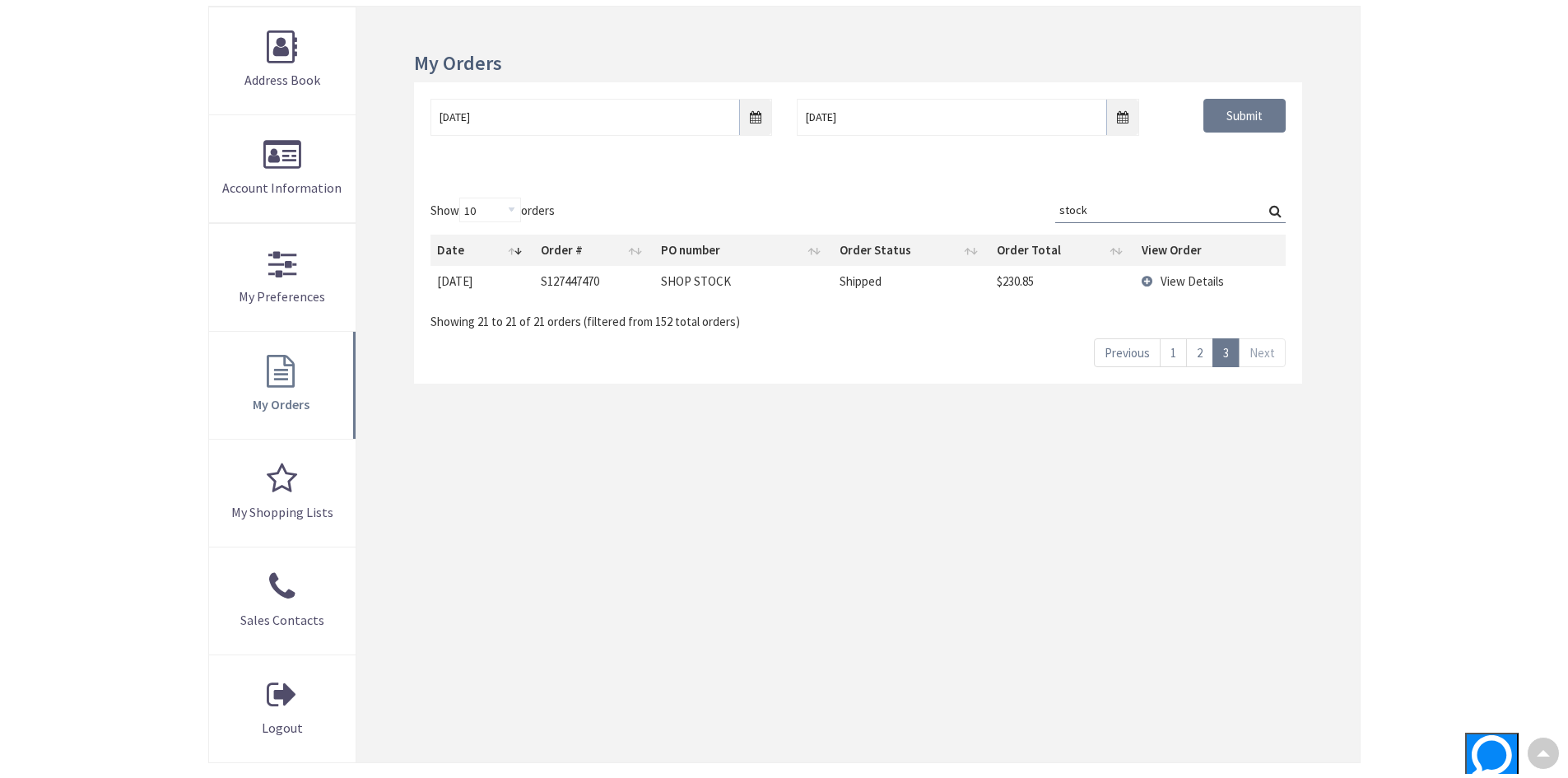
click at [1194, 283] on span "View Details" at bounding box center [1192, 281] width 64 height 16
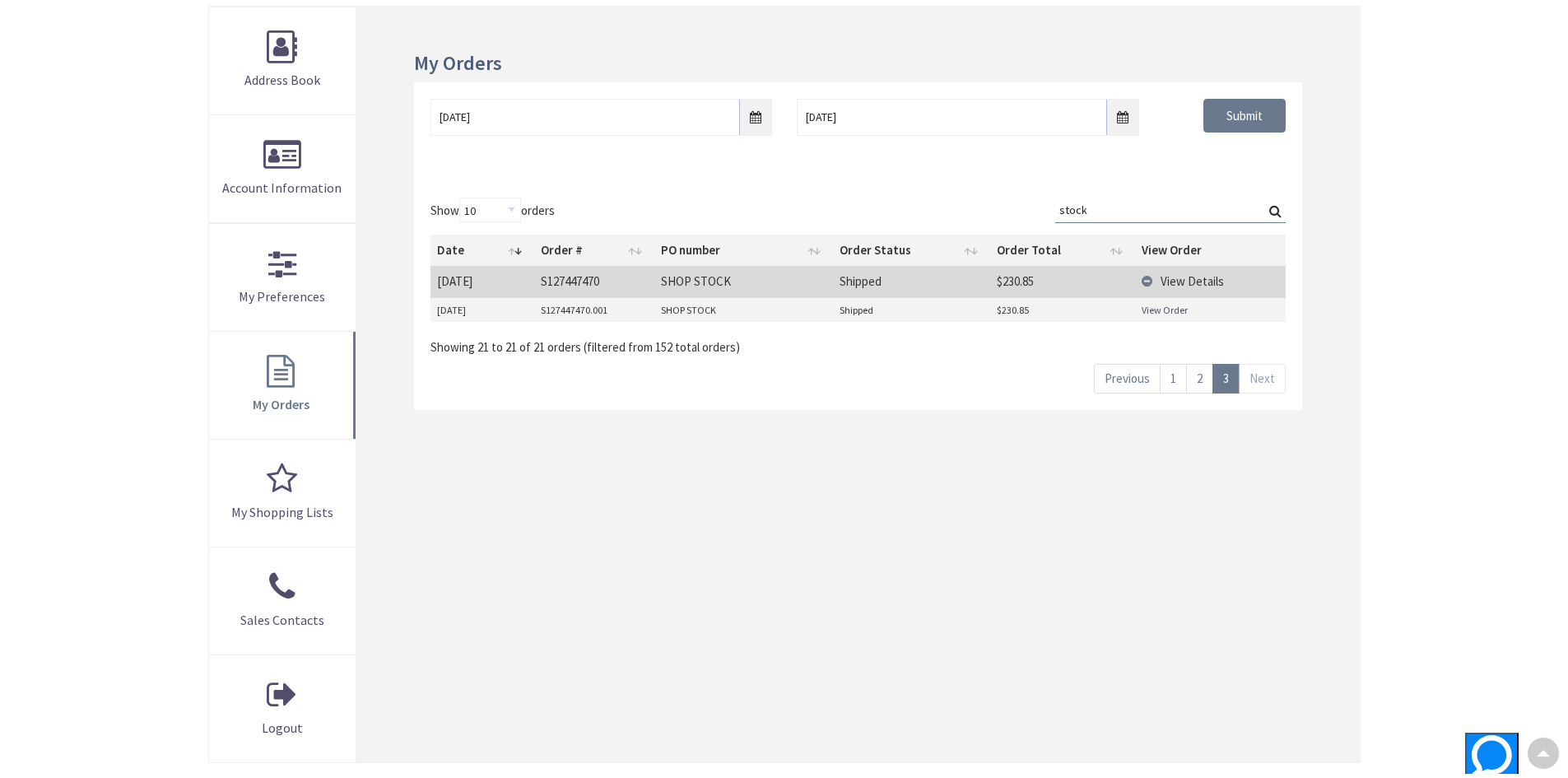
click at [1166, 311] on link "View Order" at bounding box center [1165, 309] width 46 height 14
click at [1198, 375] on link "2" at bounding box center [1199, 377] width 27 height 29
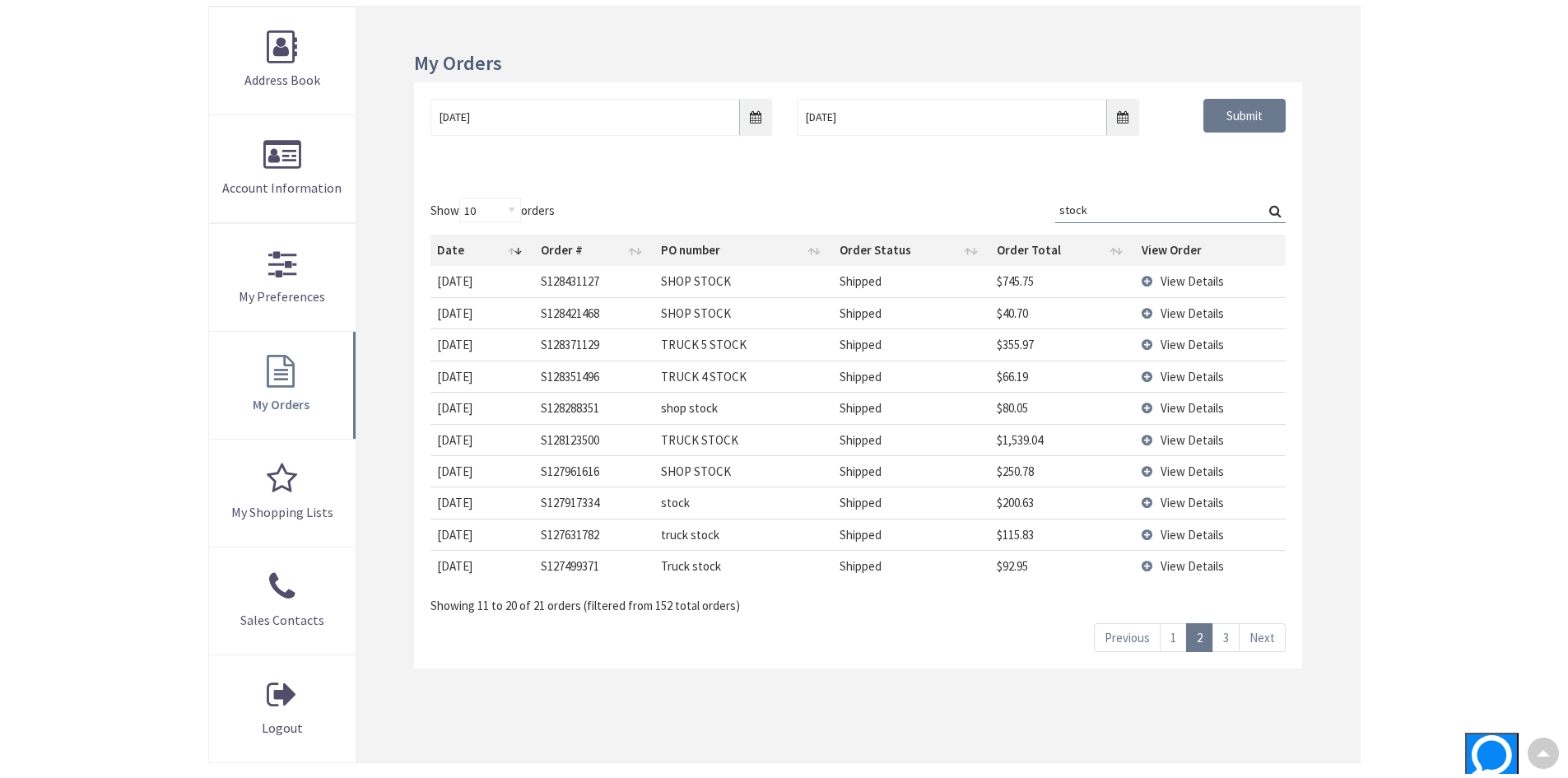
click at [1166, 284] on span "View Details" at bounding box center [1192, 281] width 64 height 16
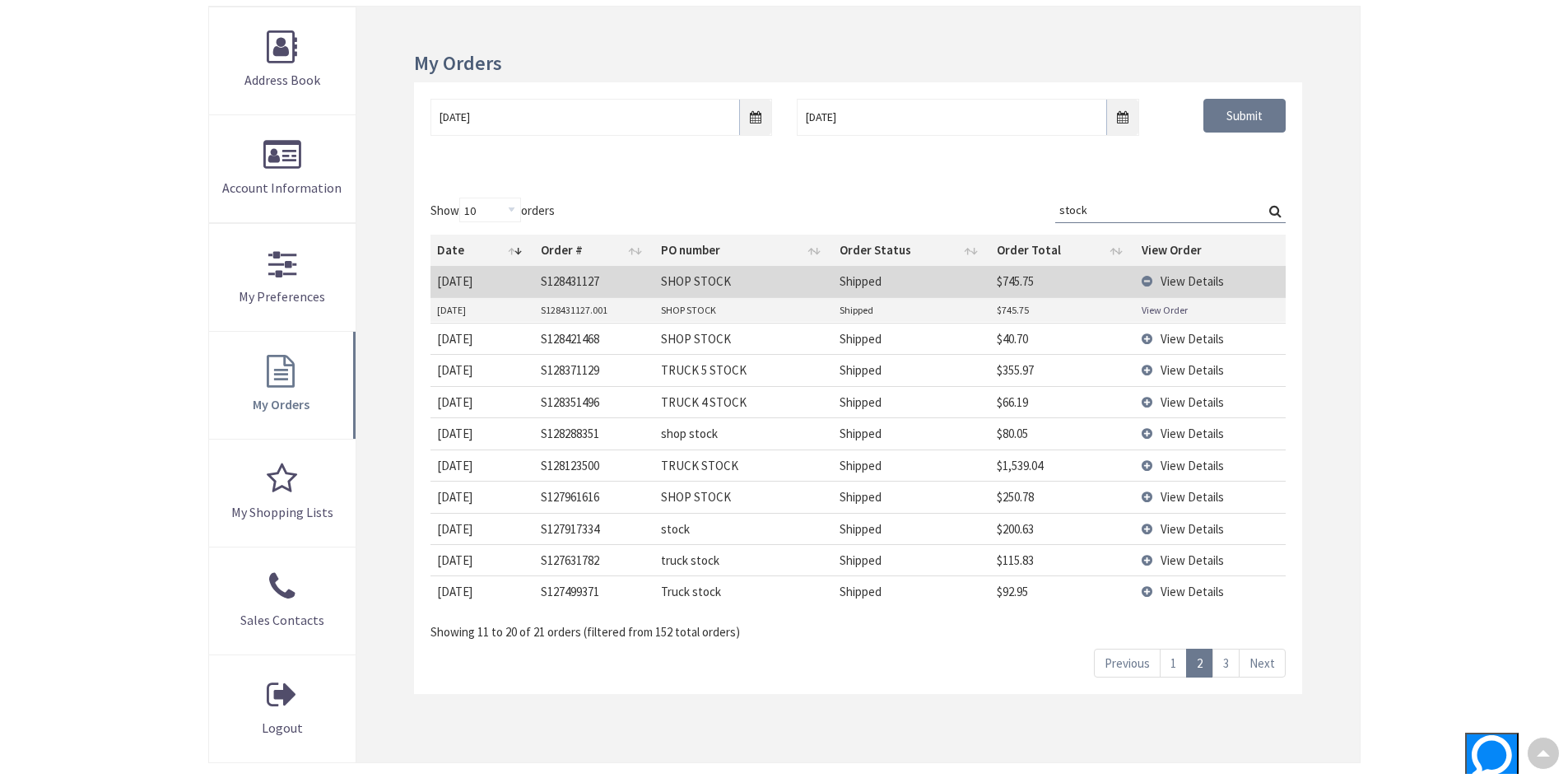
click at [1158, 315] on link "View Order" at bounding box center [1165, 309] width 46 height 14
click at [743, 113] on input "03/01/2025" at bounding box center [601, 117] width 341 height 37
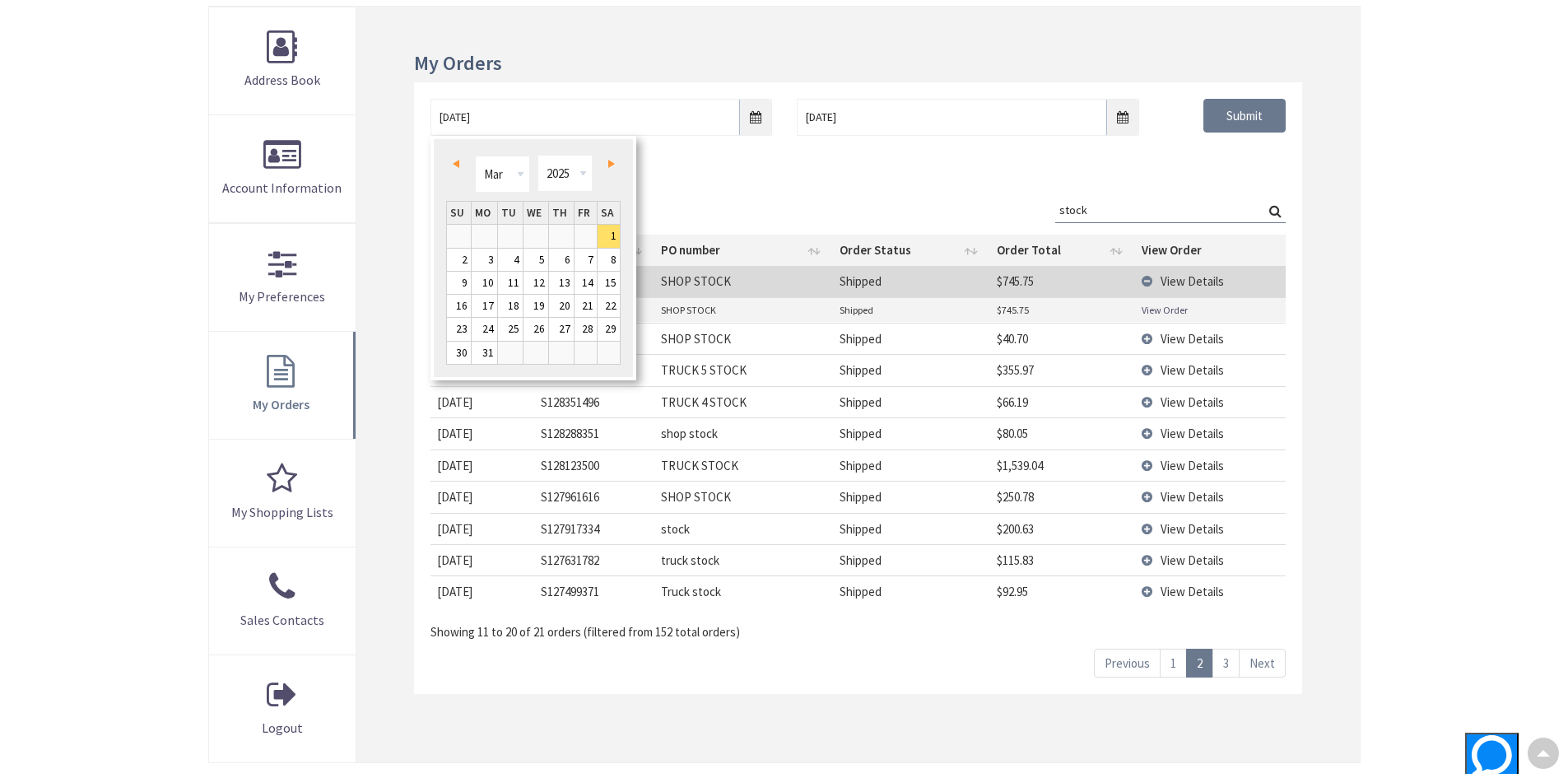
click at [455, 154] on link "Prev" at bounding box center [458, 164] width 22 height 22
click at [542, 233] on link "1" at bounding box center [536, 236] width 25 height 22
type input "01/01/2025"
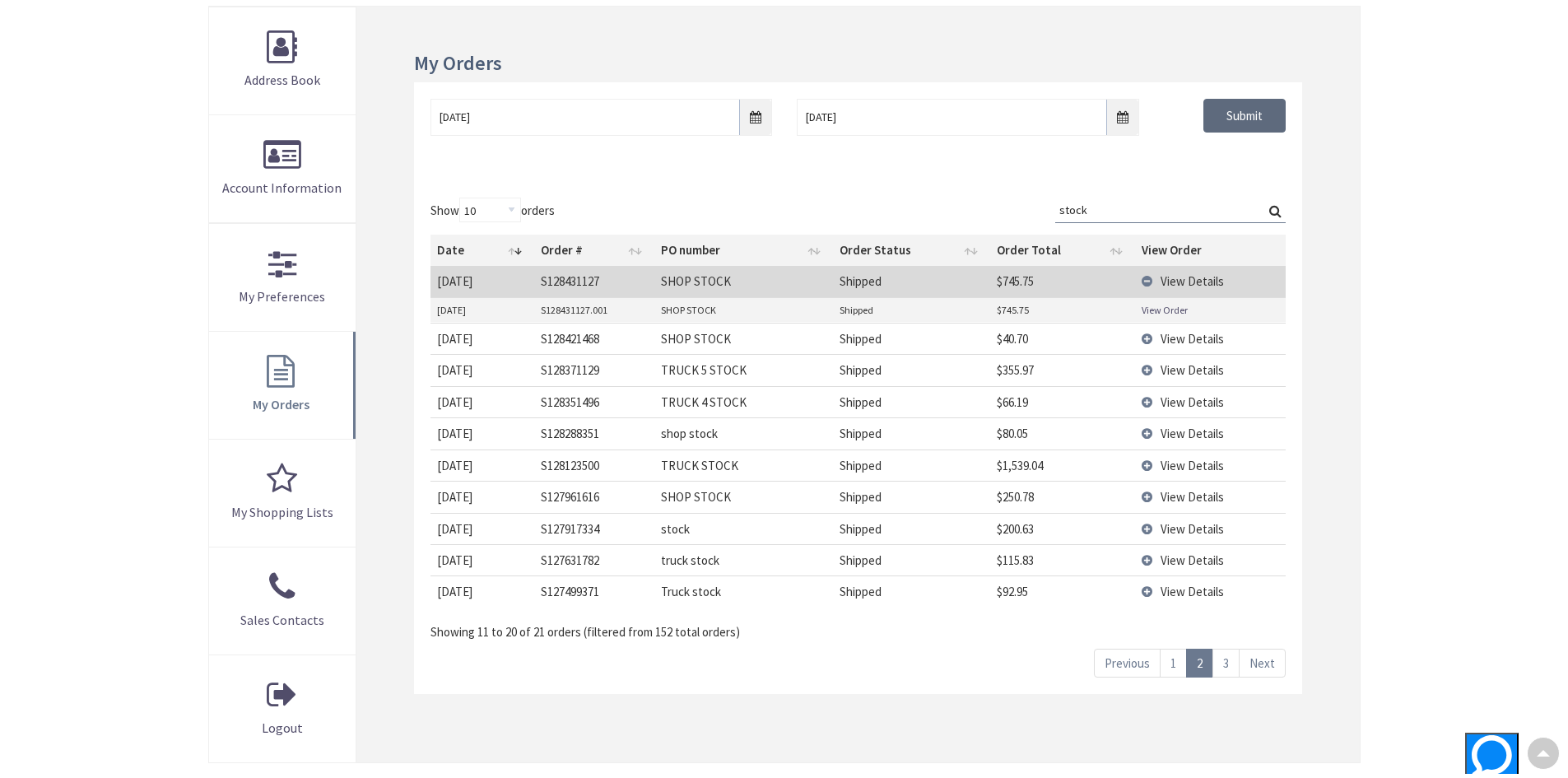
click at [1265, 118] on input "Submit" at bounding box center [1244, 115] width 82 height 34
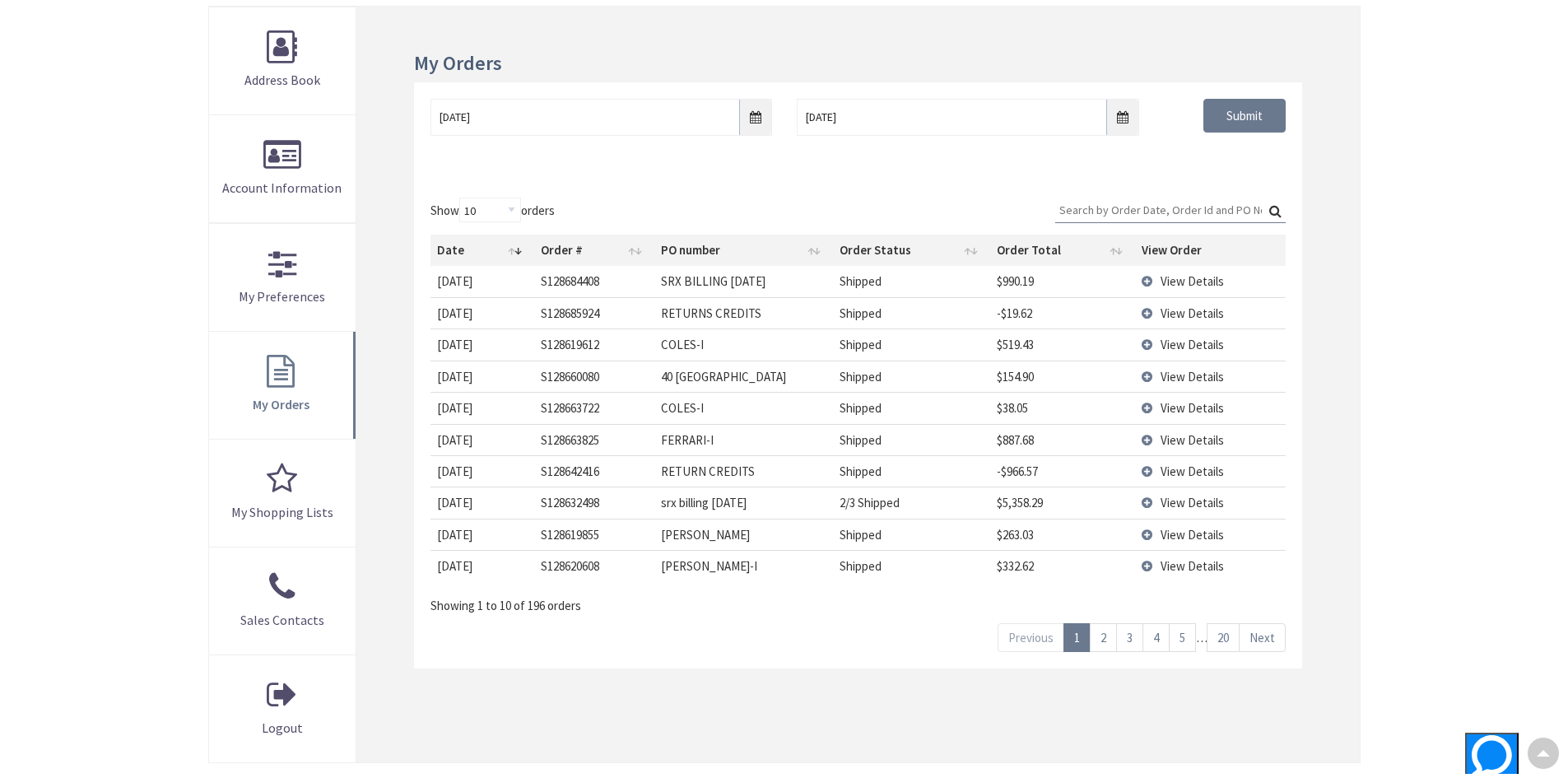
click at [1165, 192] on div "Show 10 25 50 100 orders Search: Date Order # PO number Order Status Order Tota…" at bounding box center [858, 425] width 887 height 487
click at [1158, 209] on input "Search:" at bounding box center [1170, 209] width 231 height 25
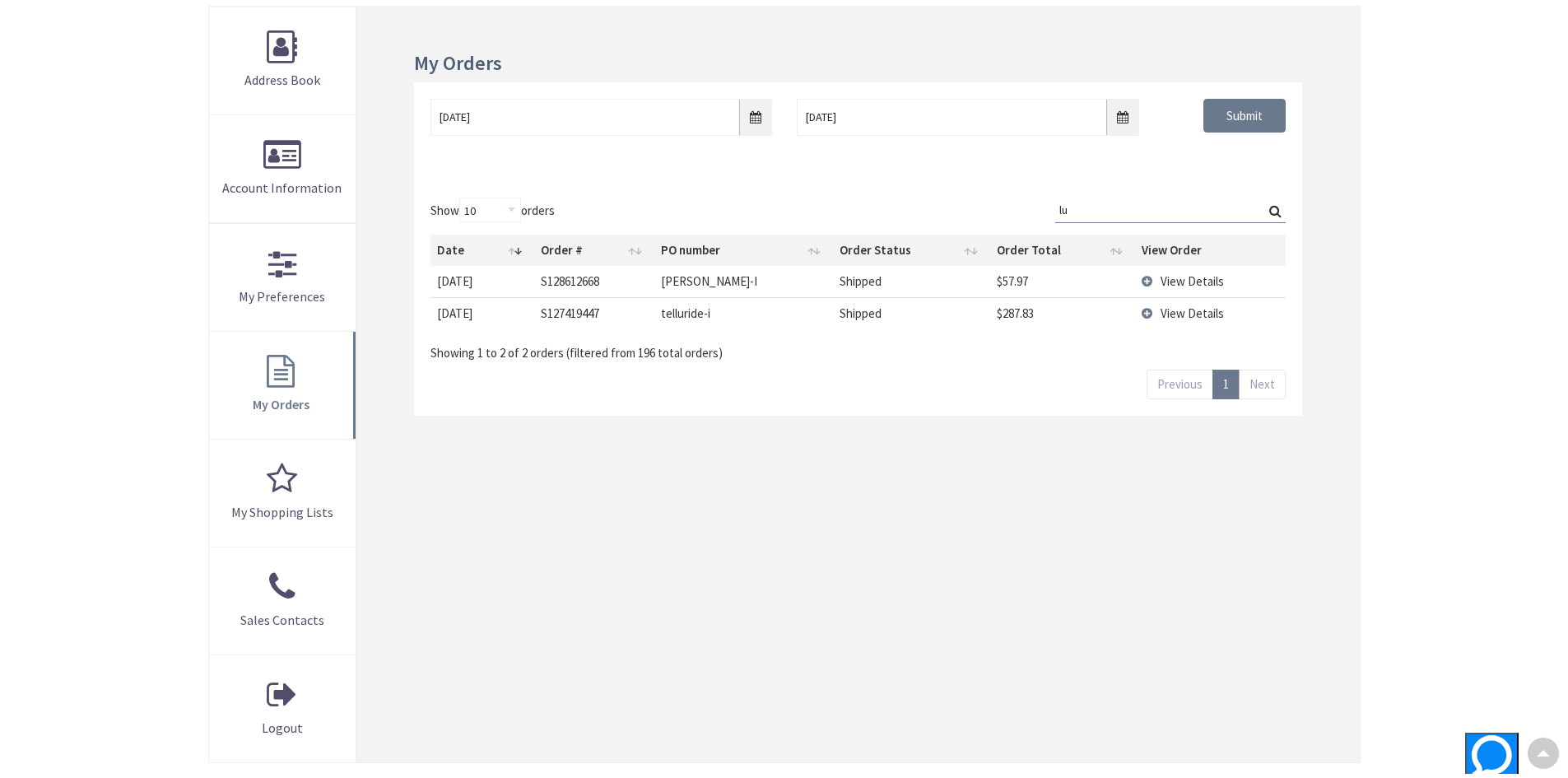
type input "l"
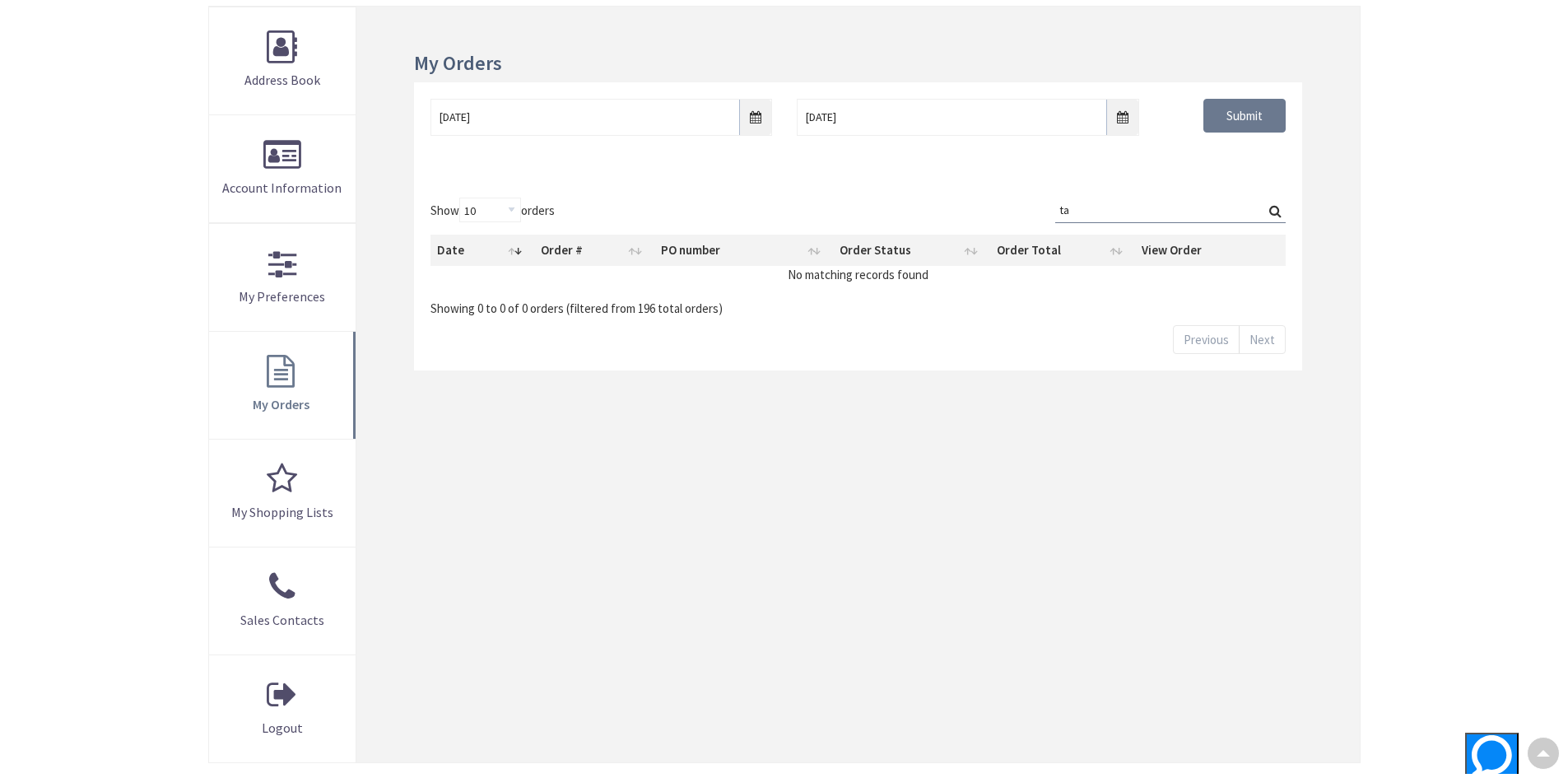
type input "t"
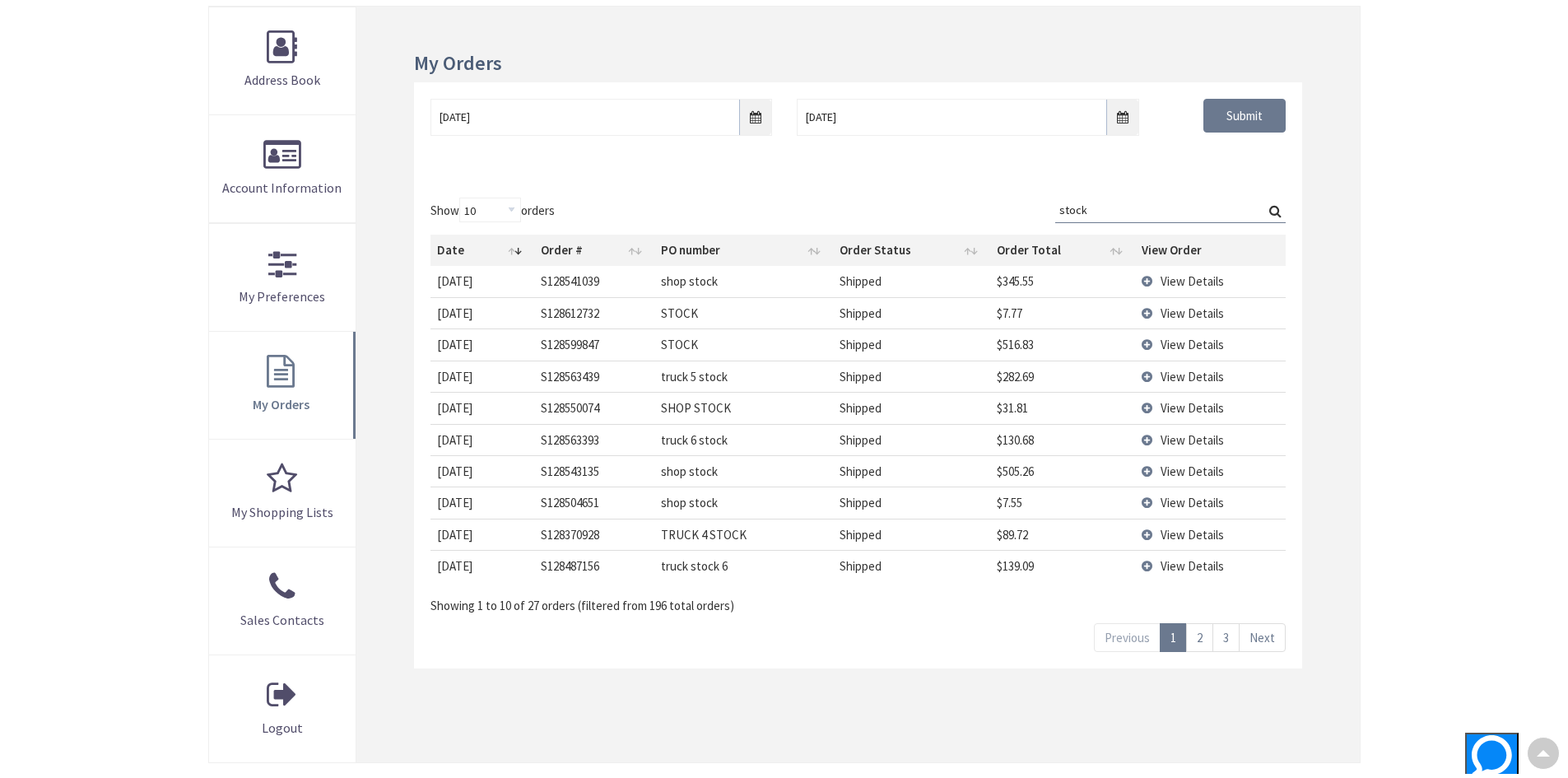
type input "stock"
click at [1236, 637] on link "3" at bounding box center [1225, 637] width 27 height 29
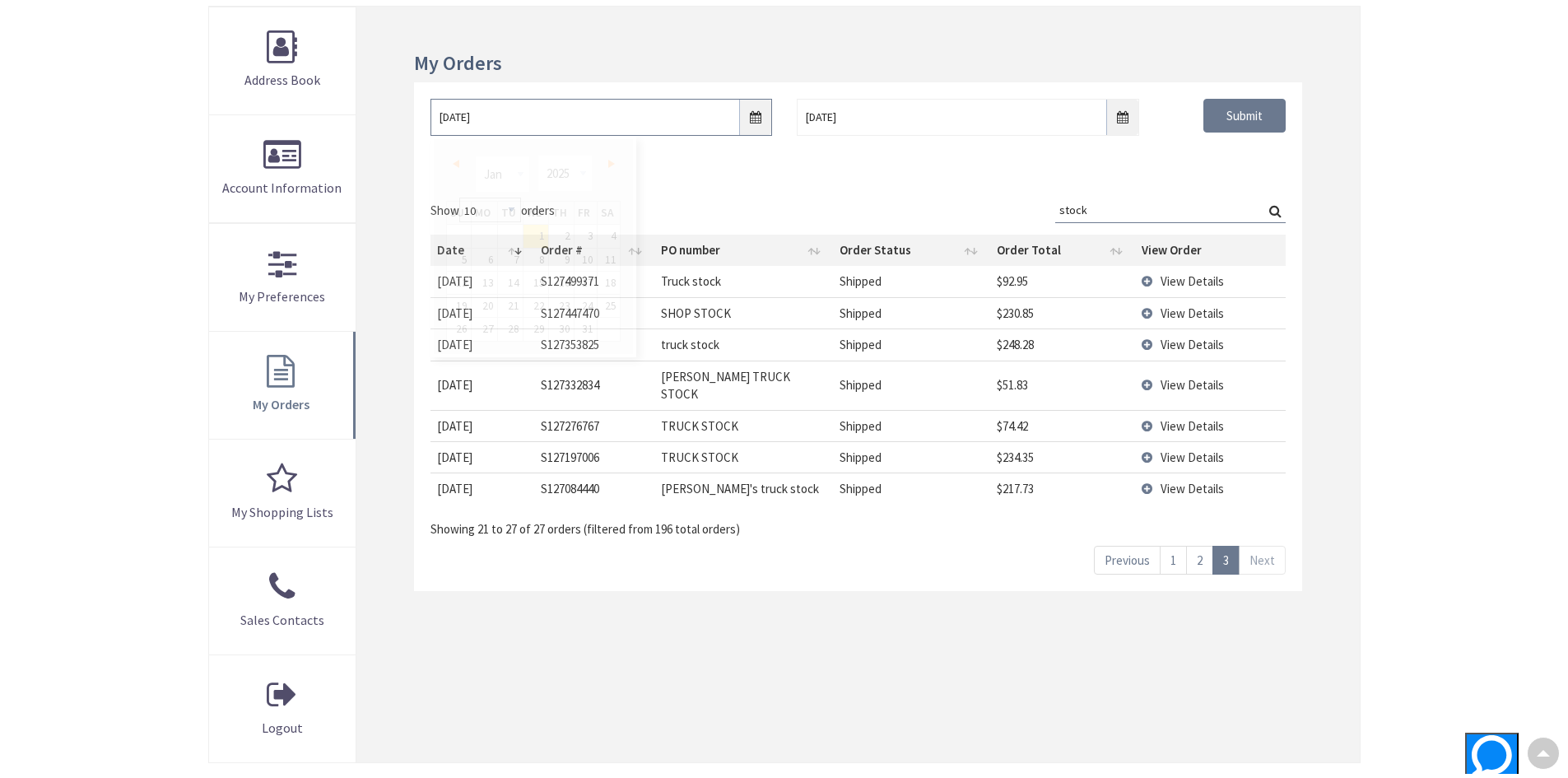
click at [758, 120] on input "01/01/2025" at bounding box center [601, 117] width 341 height 37
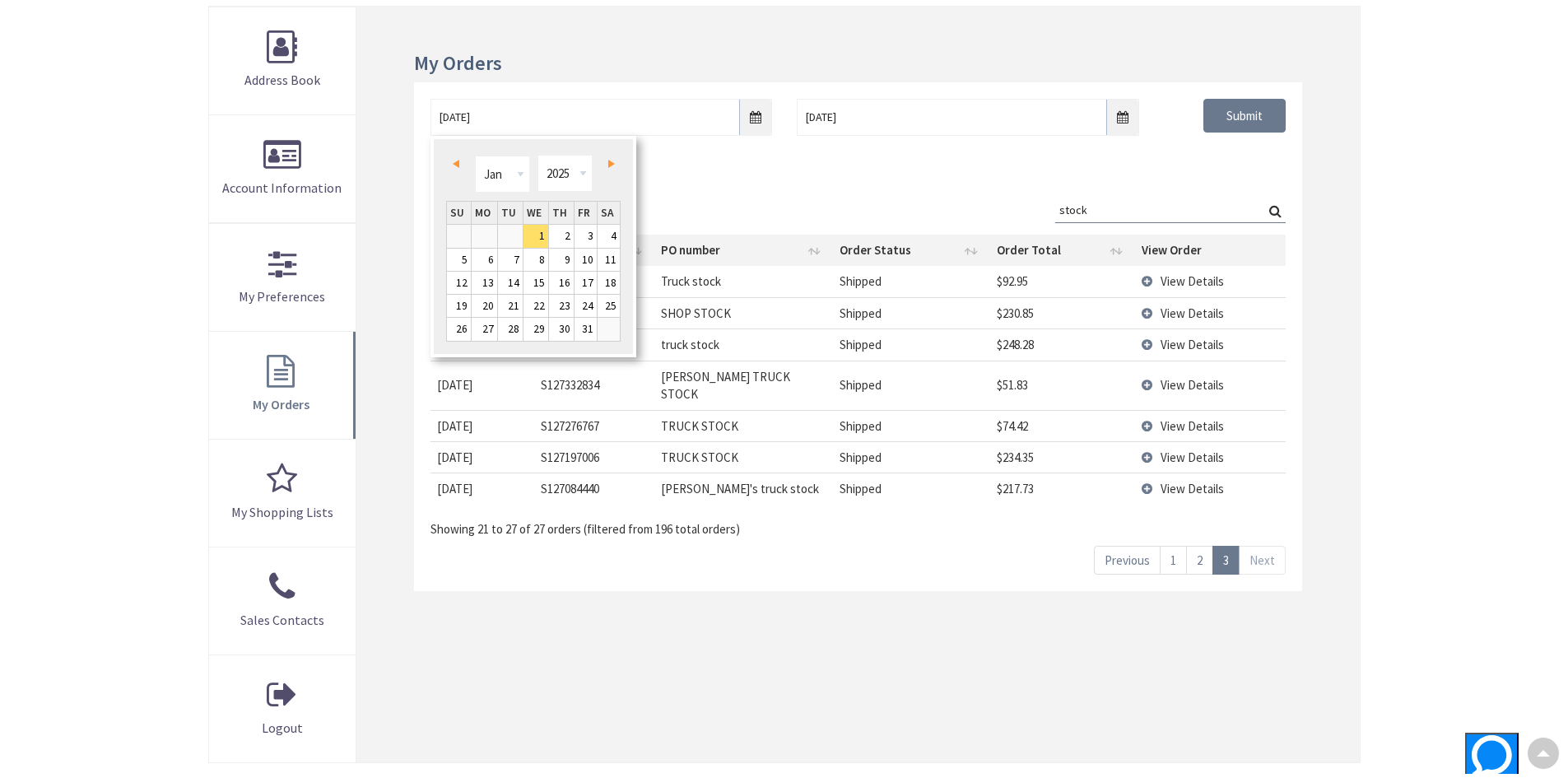
click at [460, 164] on link "Prev" at bounding box center [458, 164] width 22 height 22
click at [610, 160] on span "Next" at bounding box center [611, 163] width 6 height 8
click at [458, 164] on span "Prev" at bounding box center [456, 163] width 6 height 8
click at [516, 229] on link "1" at bounding box center [510, 236] width 25 height 22
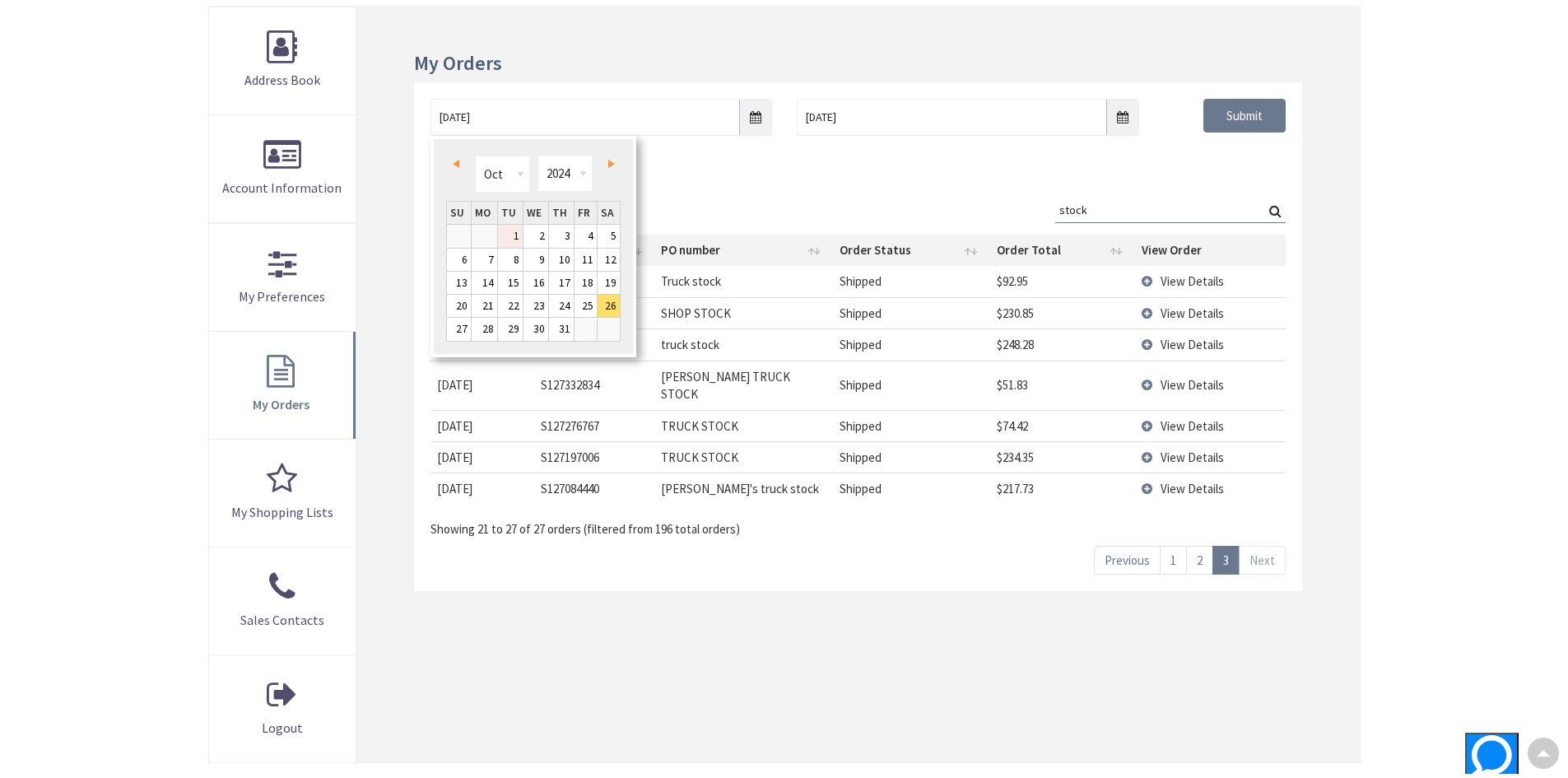
type input "10/01/2024"
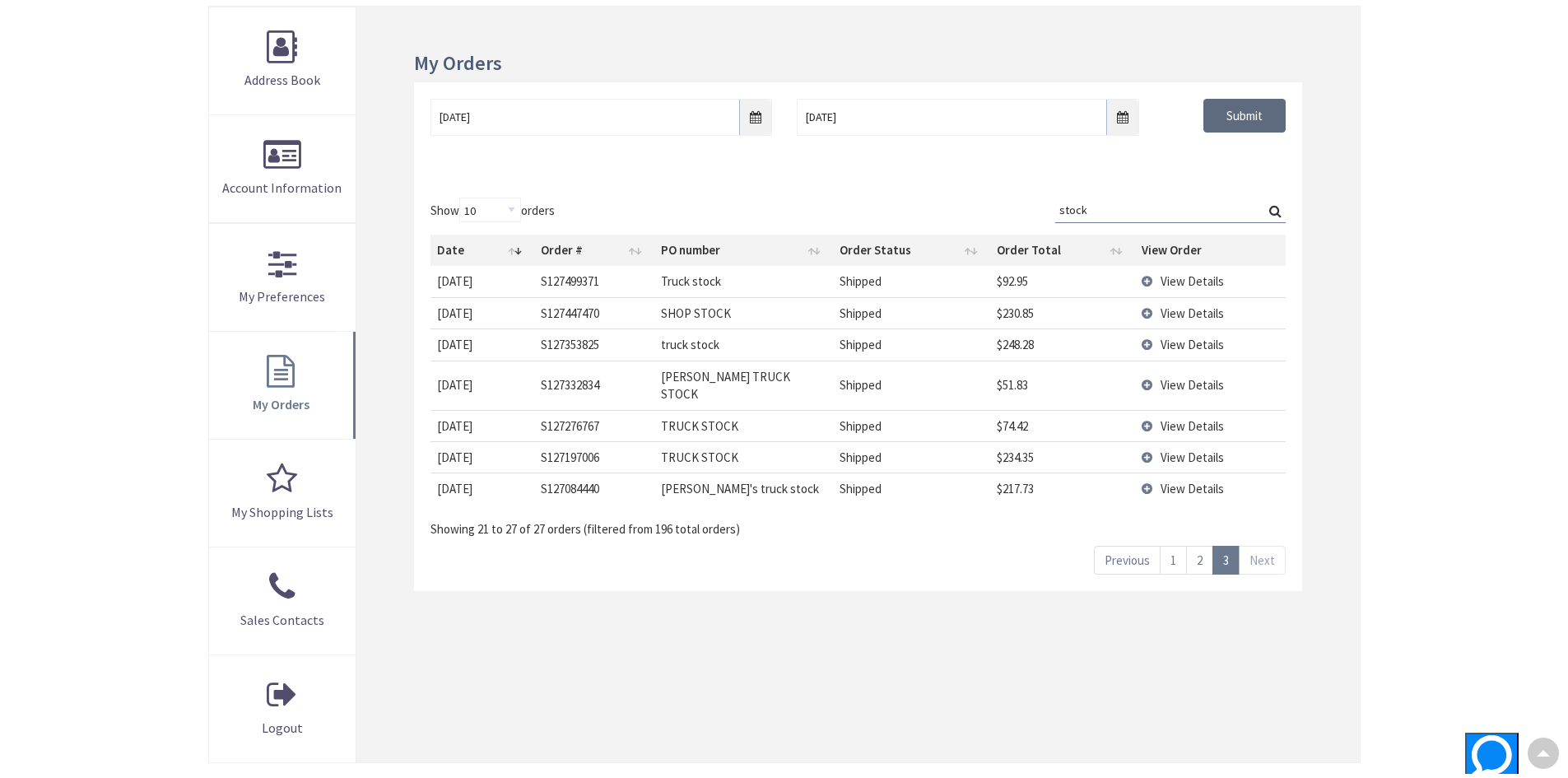
click at [1265, 118] on input "Submit" at bounding box center [1244, 115] width 82 height 34
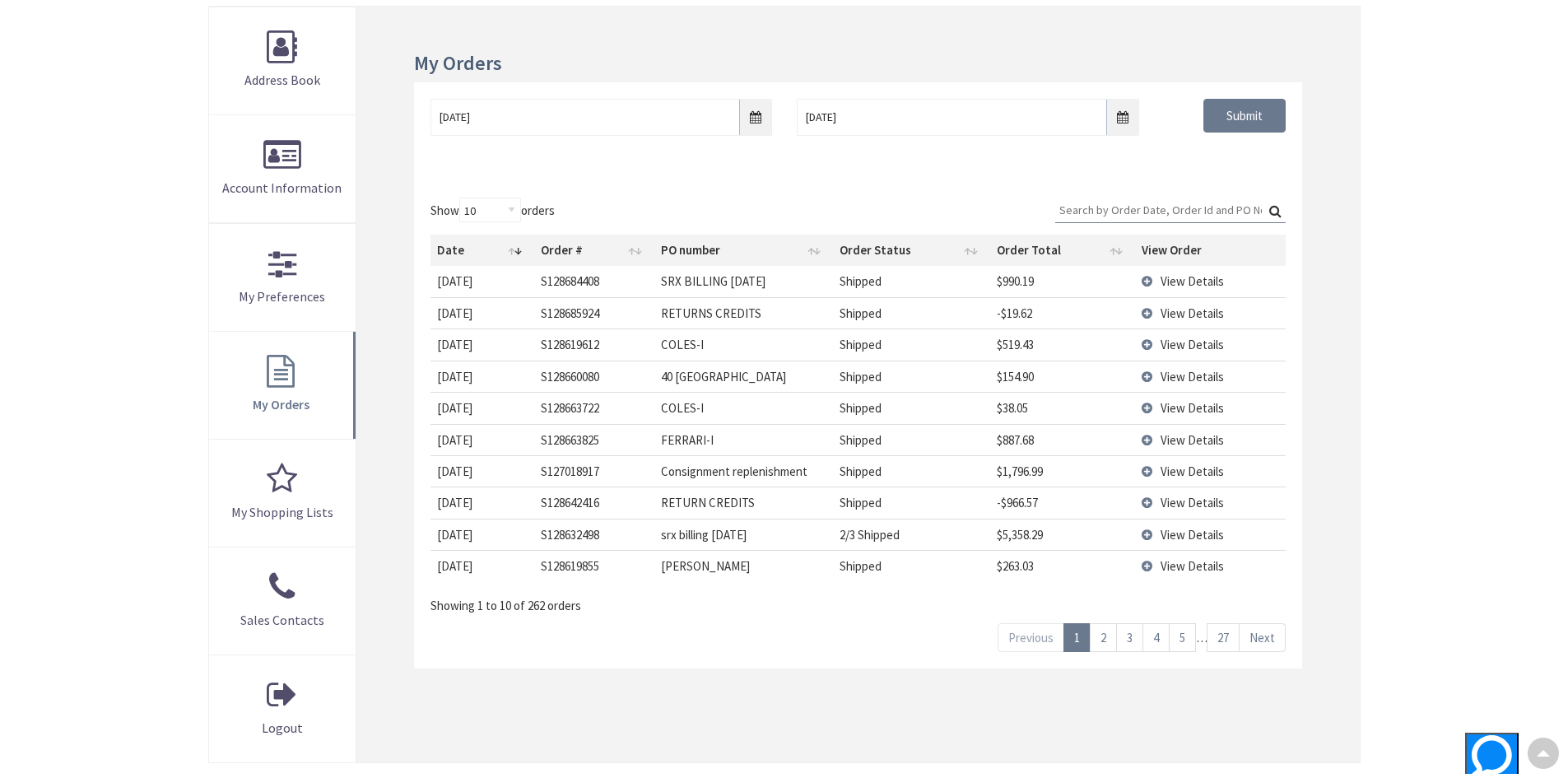
click at [1141, 210] on input "Search:" at bounding box center [1170, 209] width 231 height 25
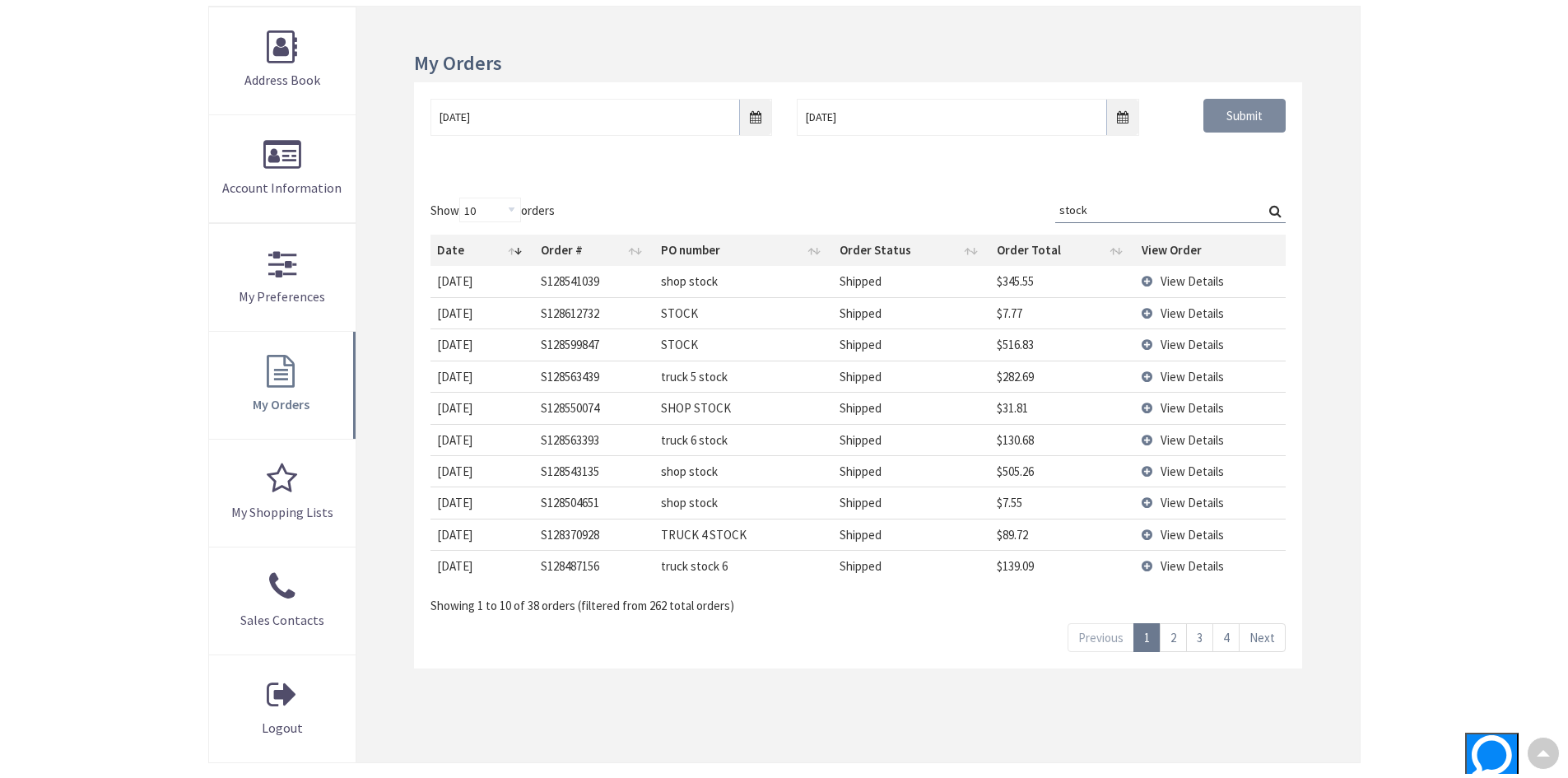
type input "stock"
click at [1234, 118] on input "Submit" at bounding box center [1244, 115] width 82 height 34
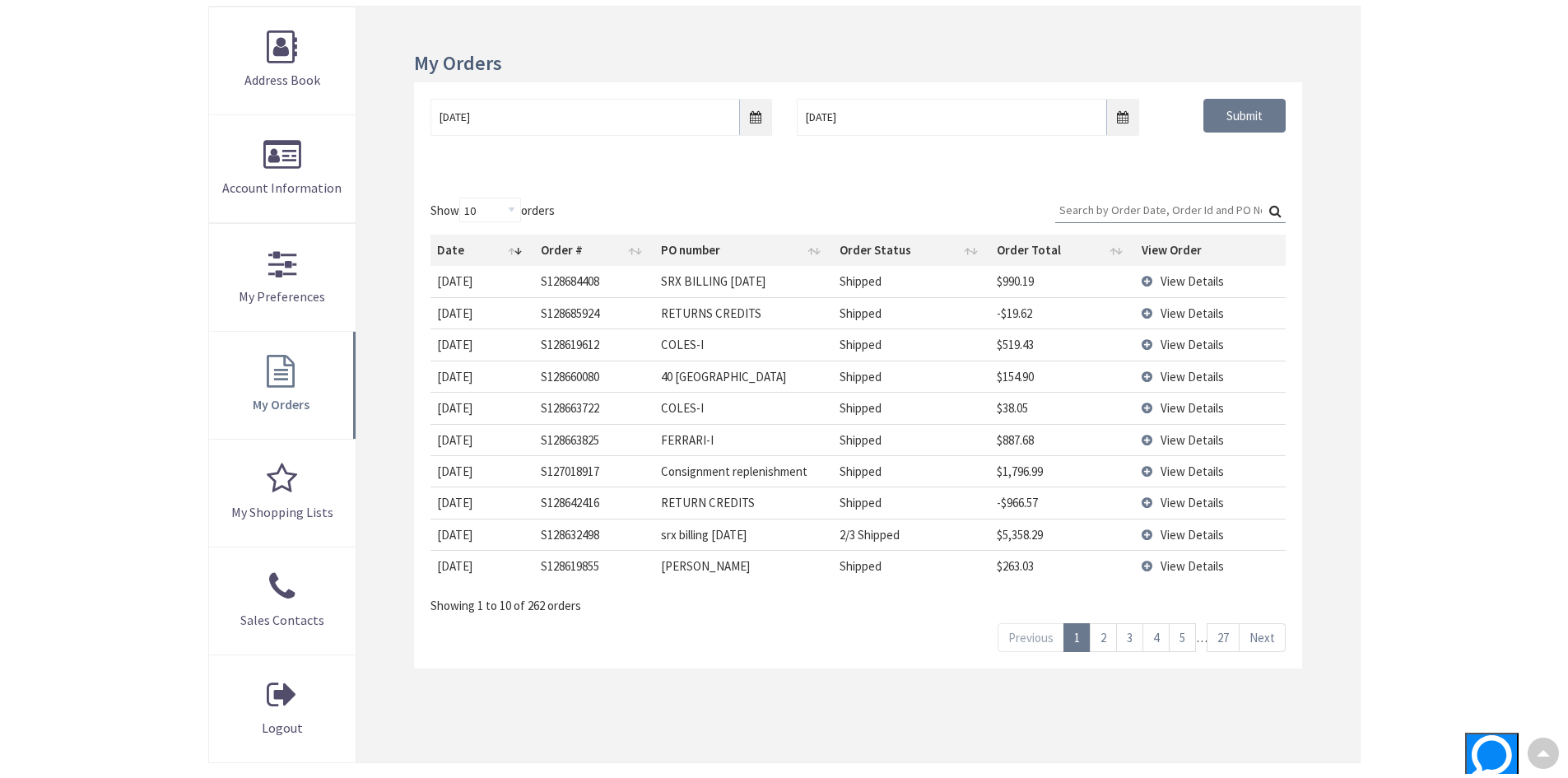
click at [1150, 216] on input "Search:" at bounding box center [1170, 209] width 231 height 25
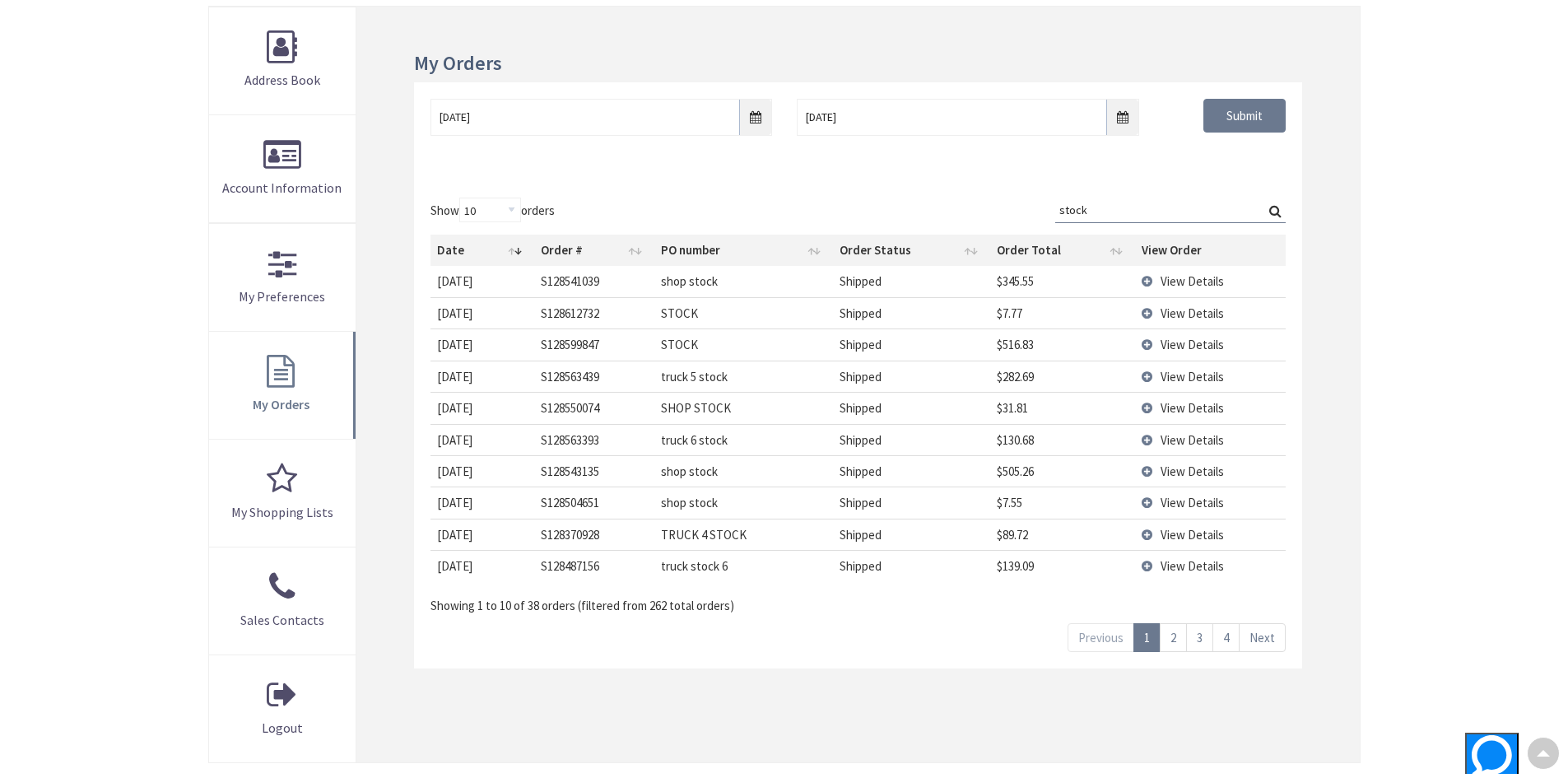
click at [1231, 637] on link "4" at bounding box center [1225, 637] width 27 height 29
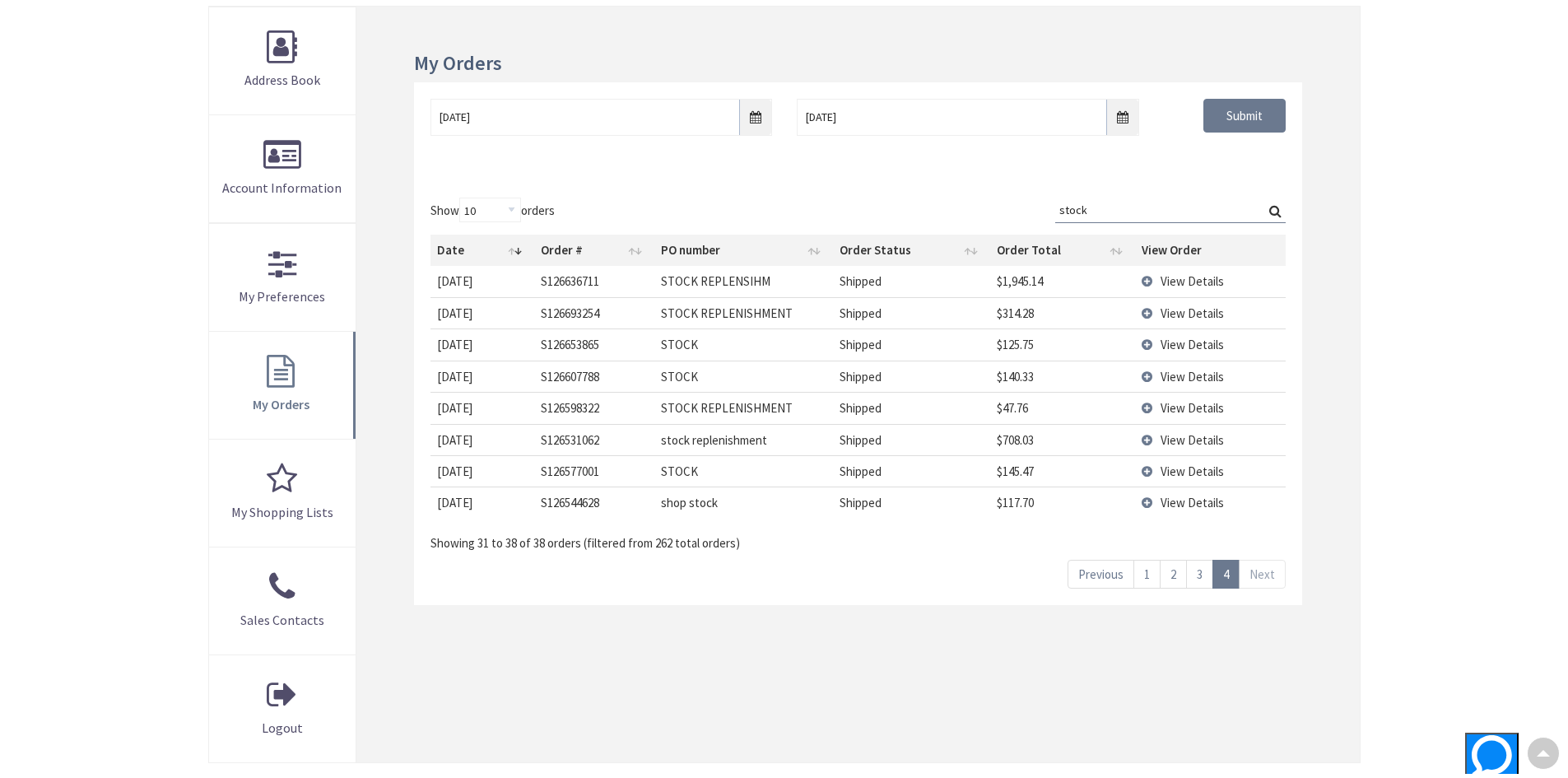
click at [1198, 573] on link "3" at bounding box center [1199, 574] width 27 height 29
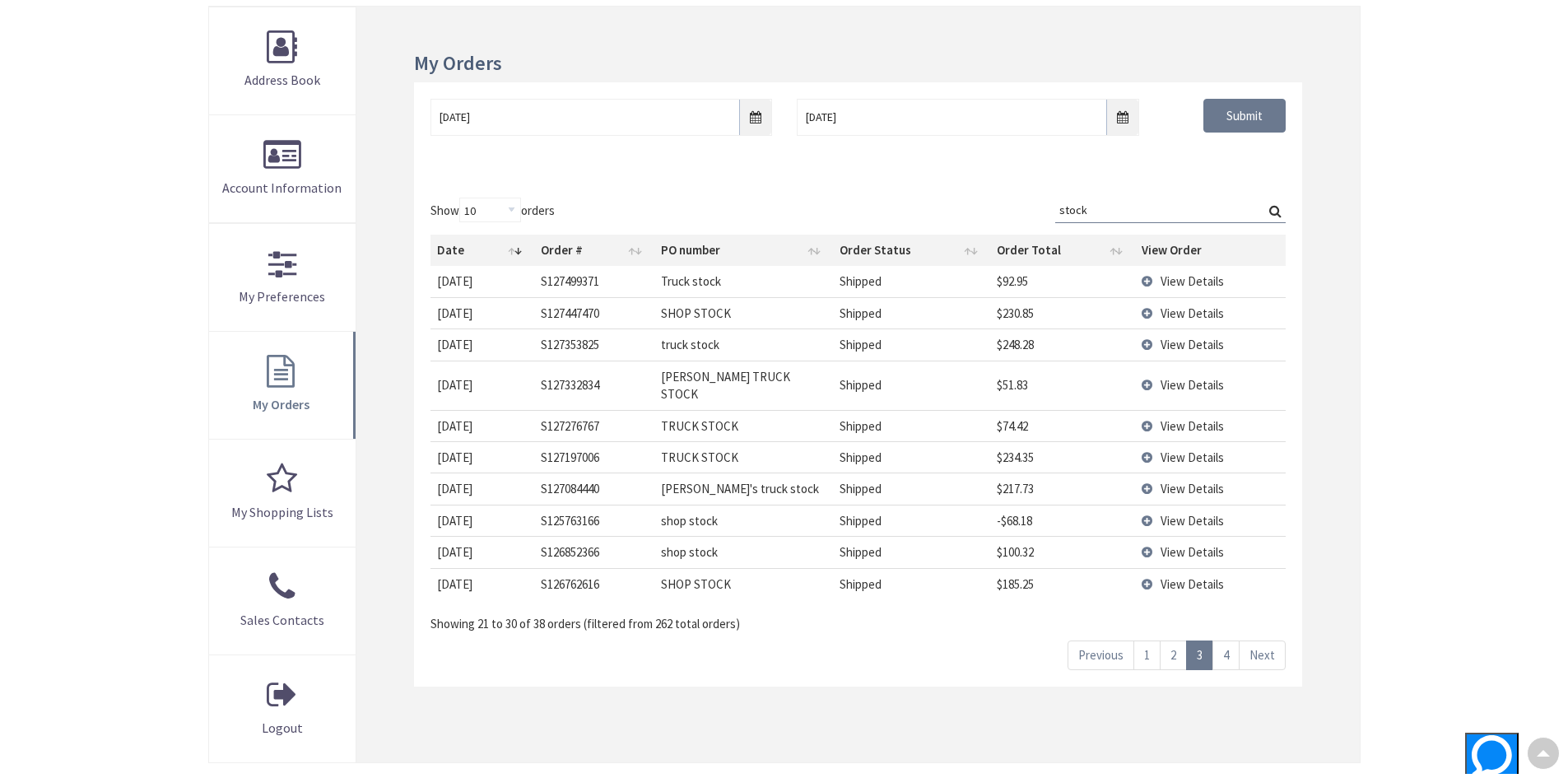
click at [1103, 212] on input "stock" at bounding box center [1170, 209] width 231 height 25
click at [1103, 211] on input "stock" at bounding box center [1170, 209] width 231 height 25
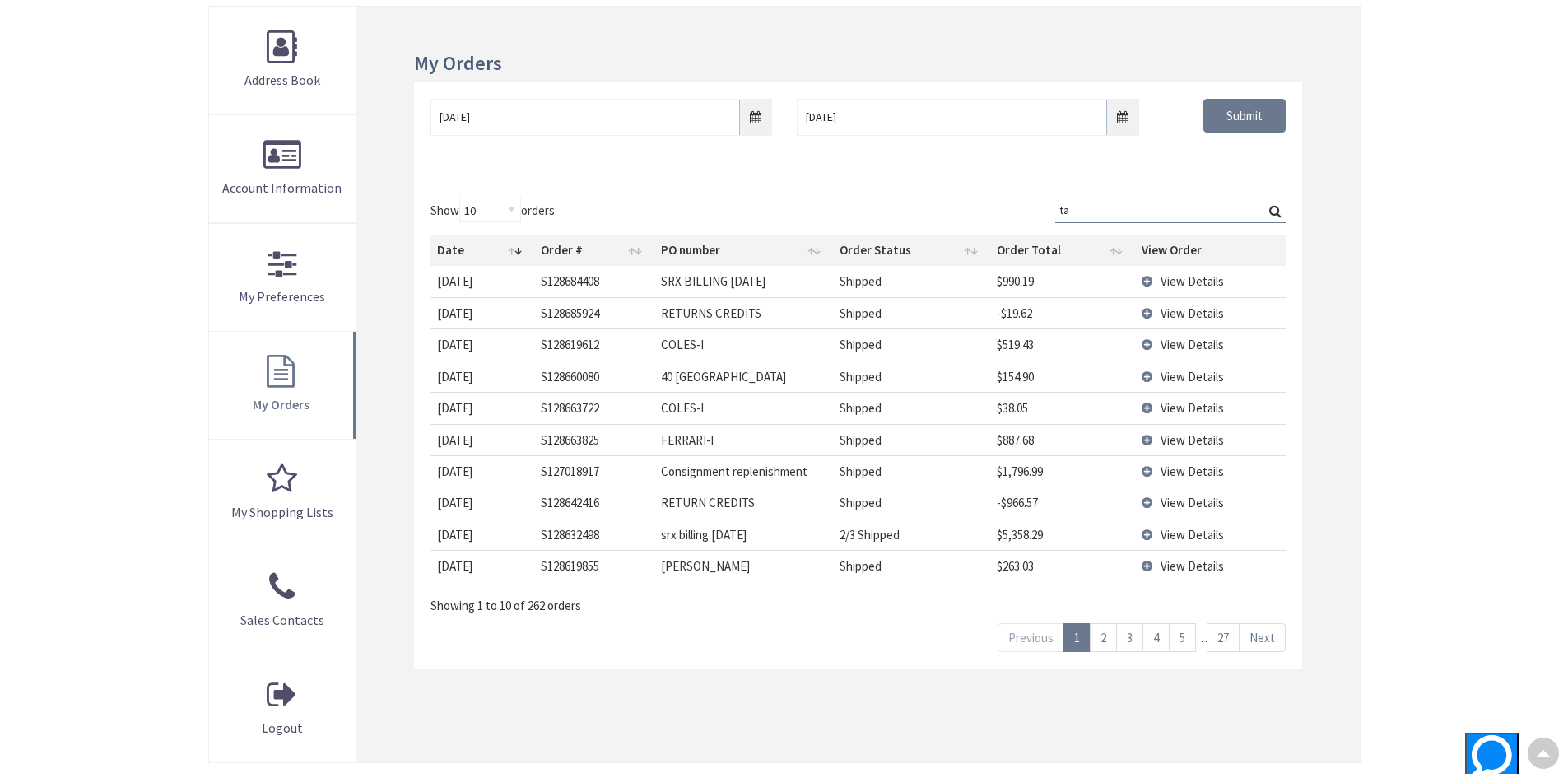
type input "t"
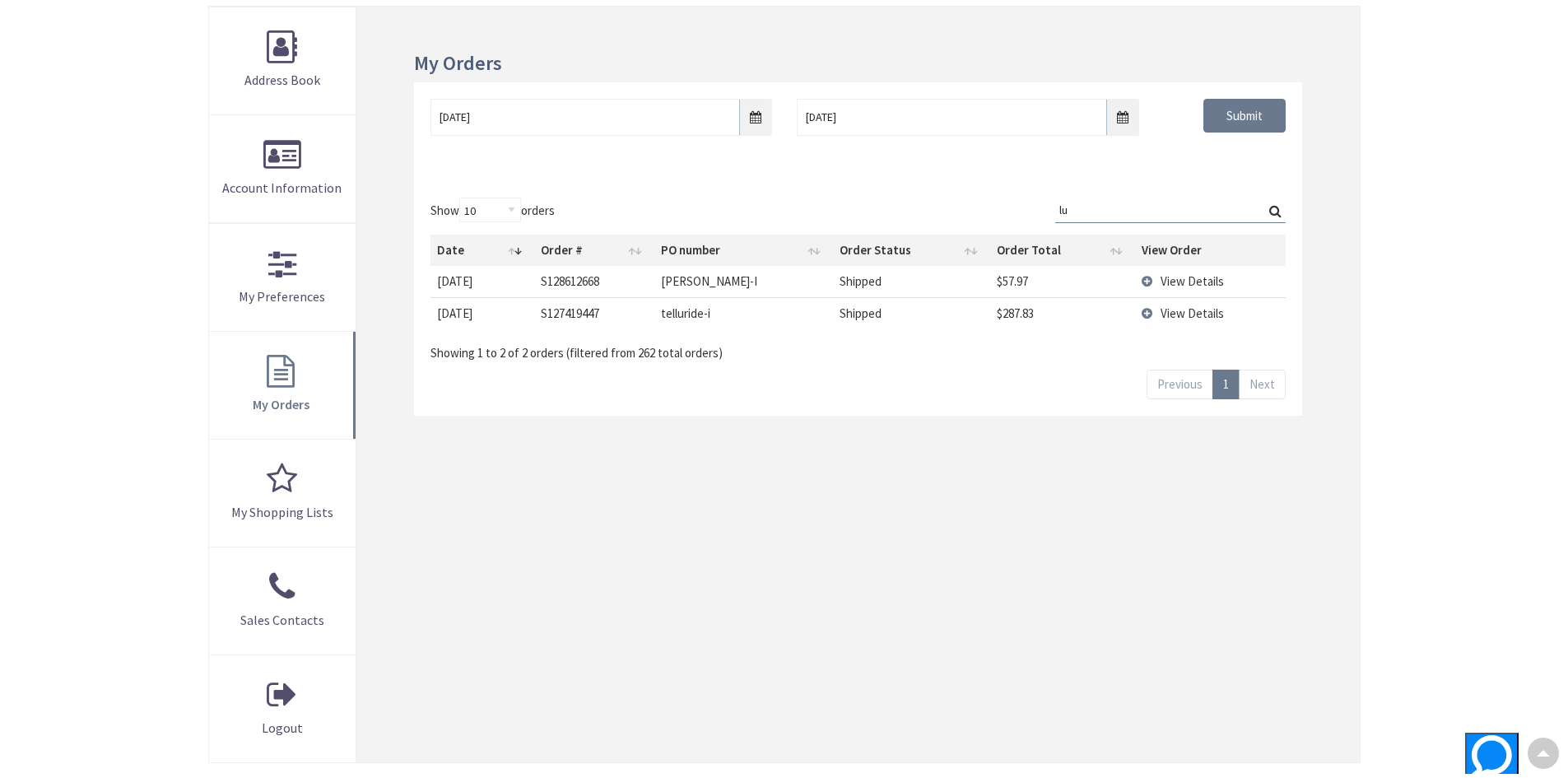
type input "l"
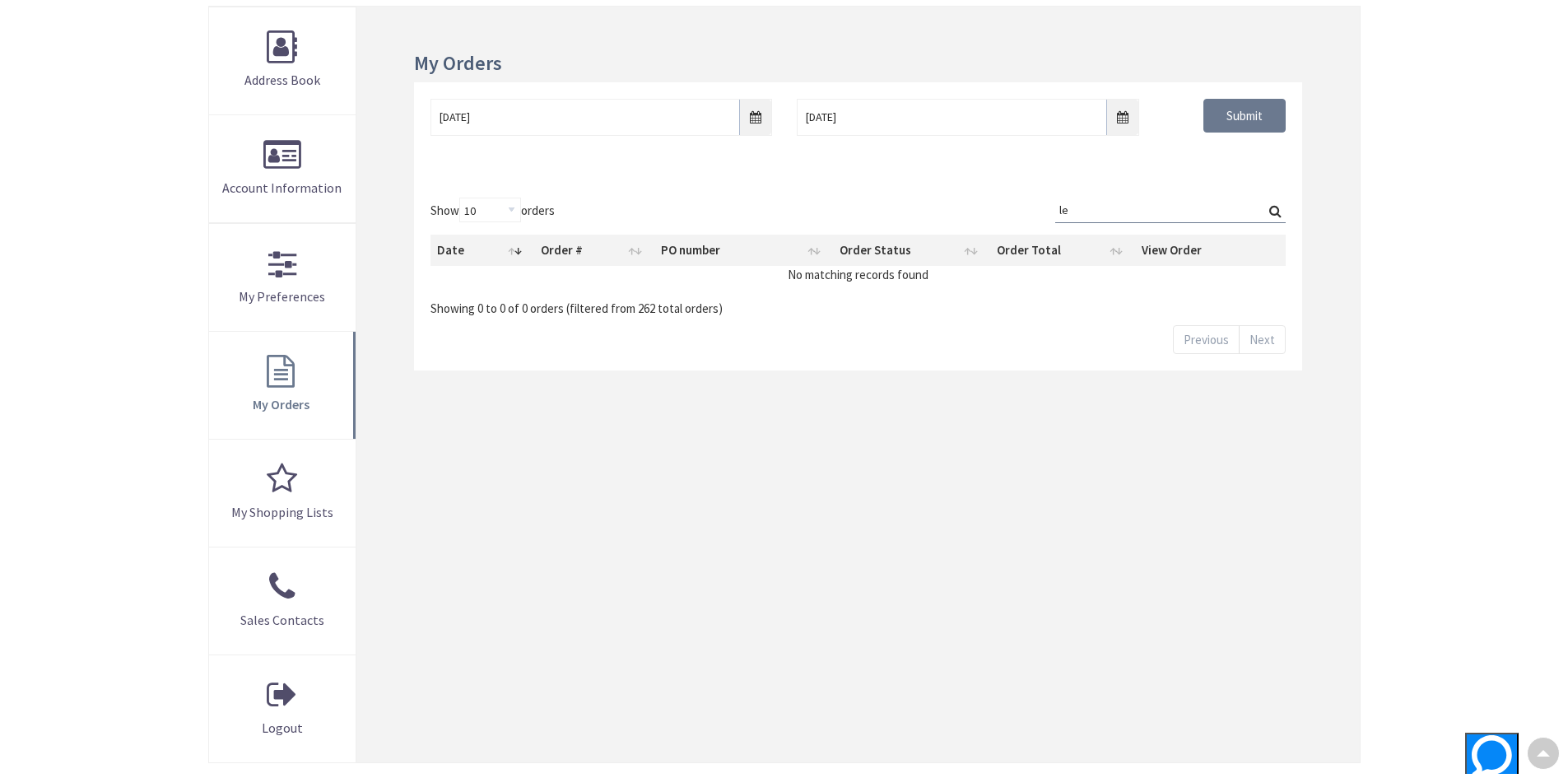
type input "l"
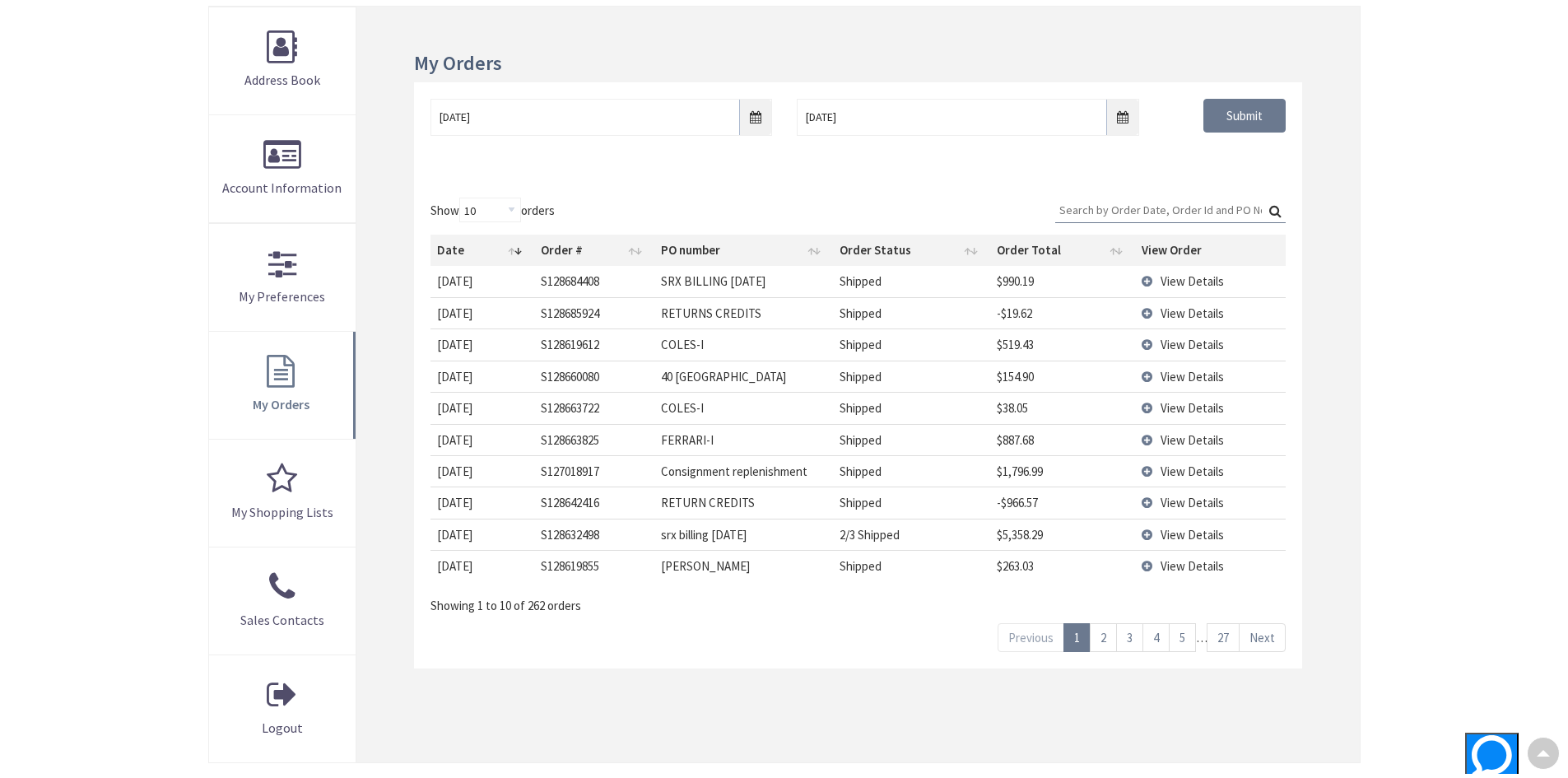
click at [1270, 642] on link "Next" at bounding box center [1262, 637] width 47 height 29
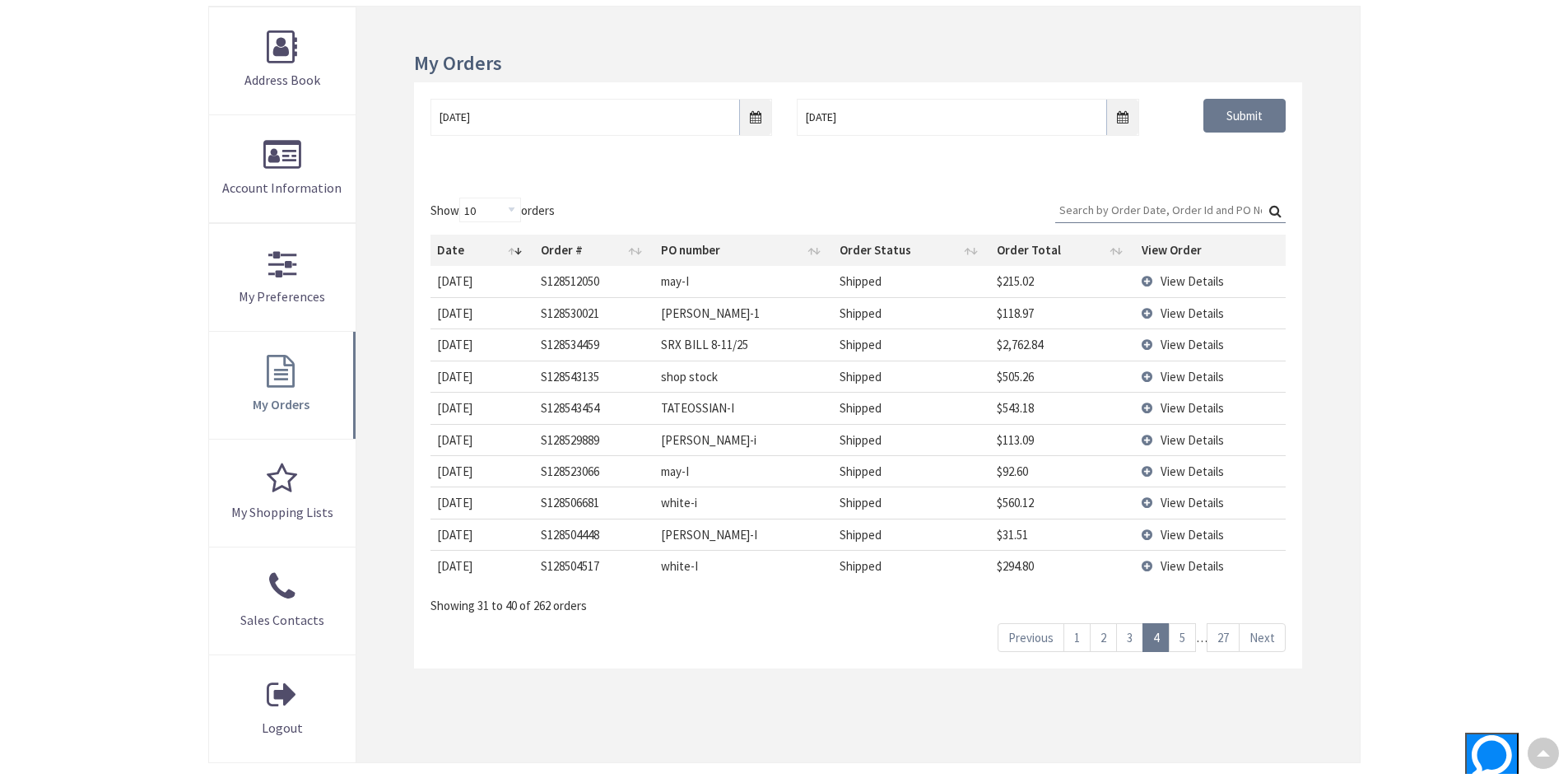
click at [1270, 642] on link "Next" at bounding box center [1262, 637] width 47 height 29
click at [1270, 630] on link "Next" at bounding box center [1262, 637] width 47 height 29
click at [1268, 637] on link "Next" at bounding box center [1262, 637] width 47 height 29
click at [1267, 637] on link "Next" at bounding box center [1262, 637] width 47 height 29
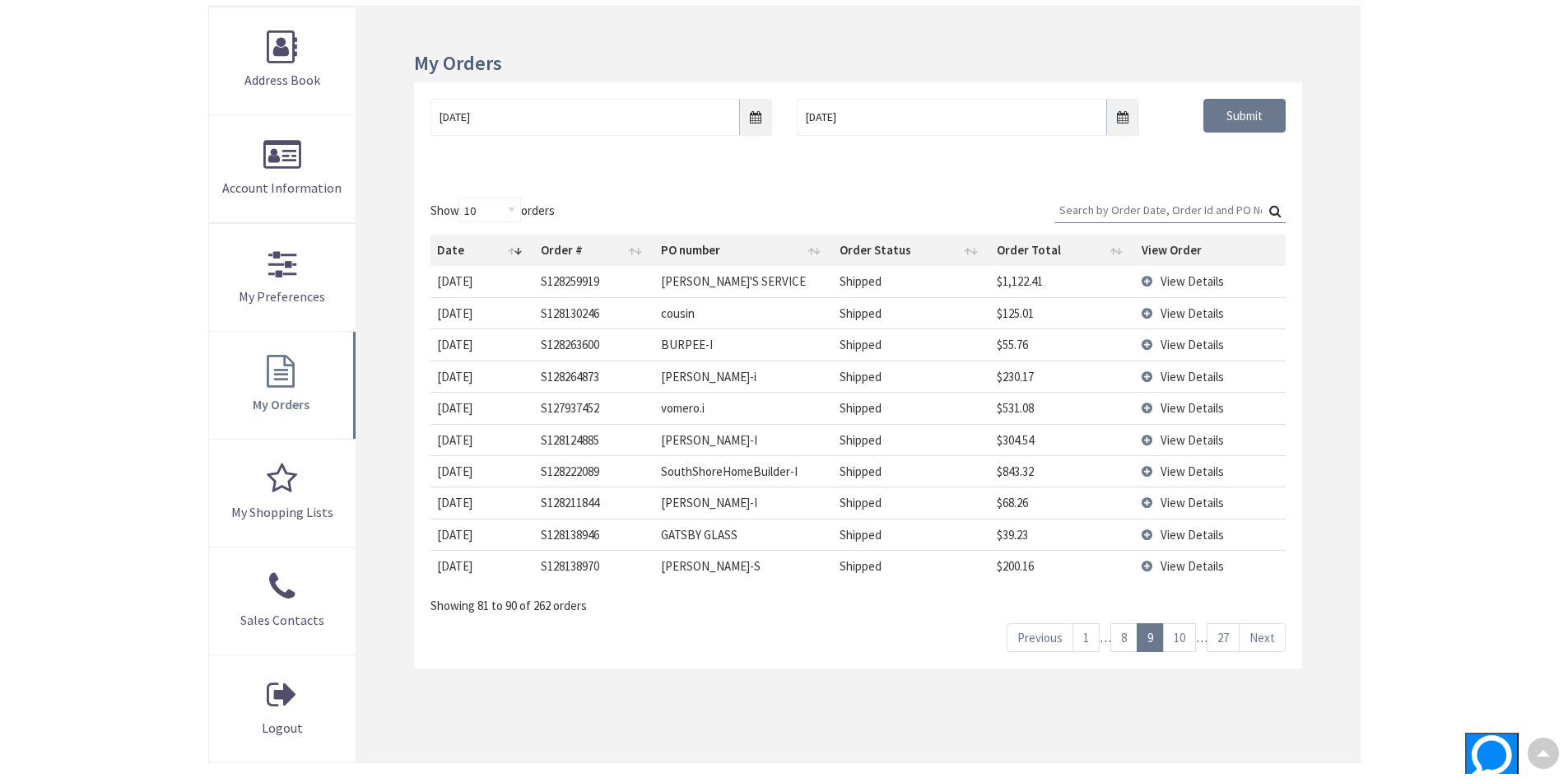
click at [1267, 636] on link "Next" at bounding box center [1262, 637] width 47 height 29
click at [1266, 636] on link "Next" at bounding box center [1262, 637] width 47 height 29
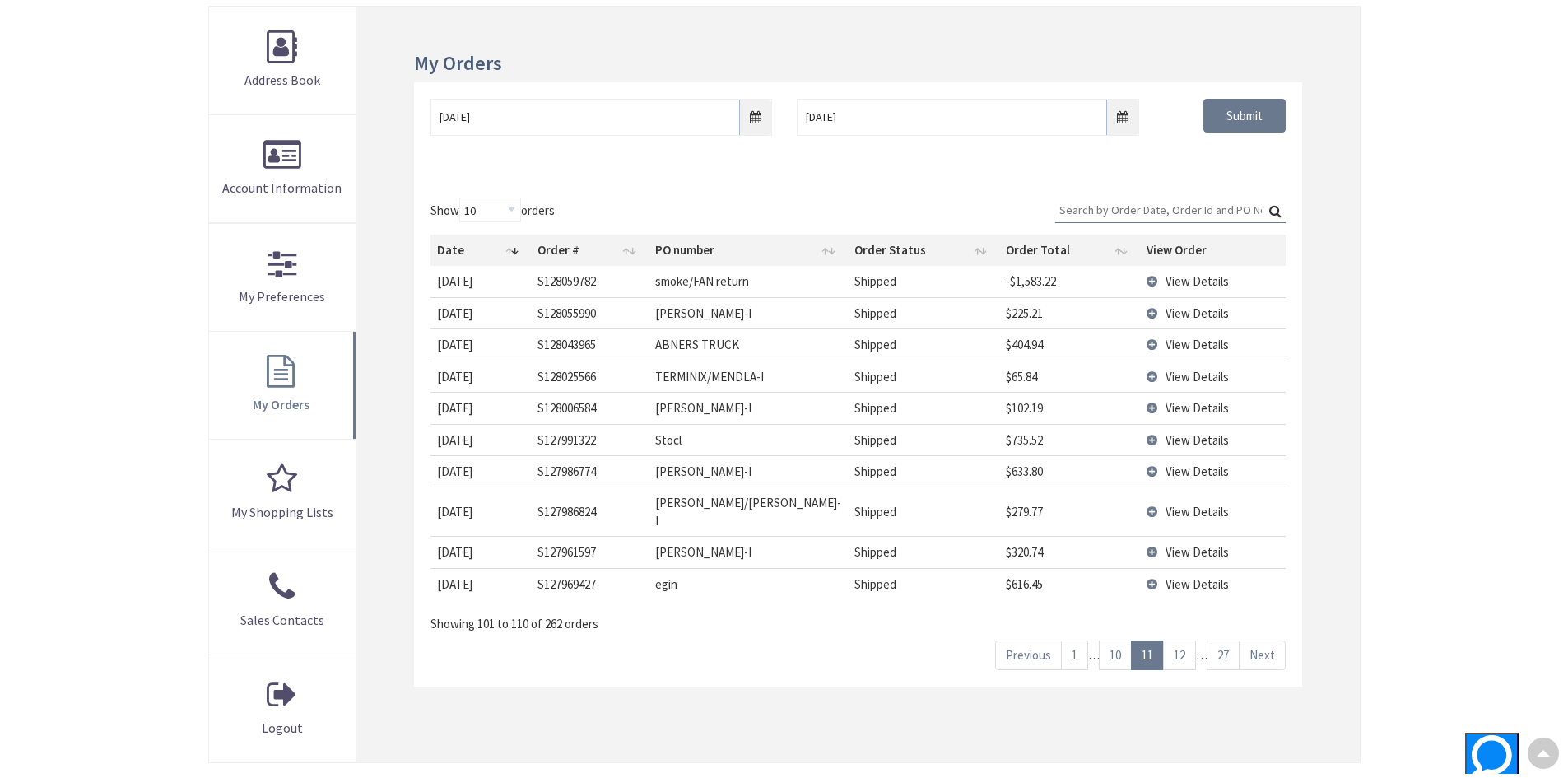
click at [1266, 640] on link "Next" at bounding box center [1262, 654] width 47 height 29
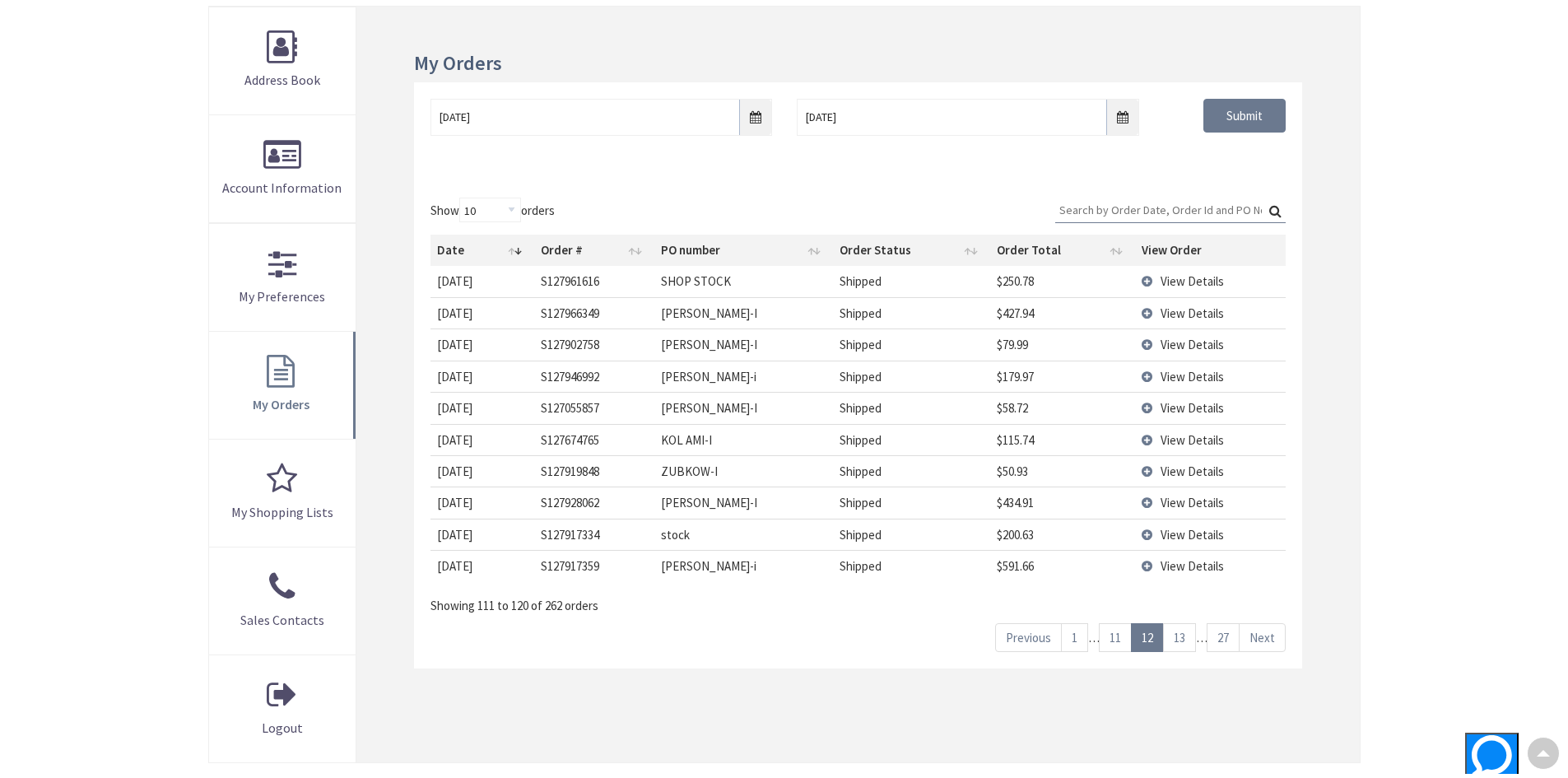
click at [1266, 635] on link "Next" at bounding box center [1262, 637] width 47 height 29
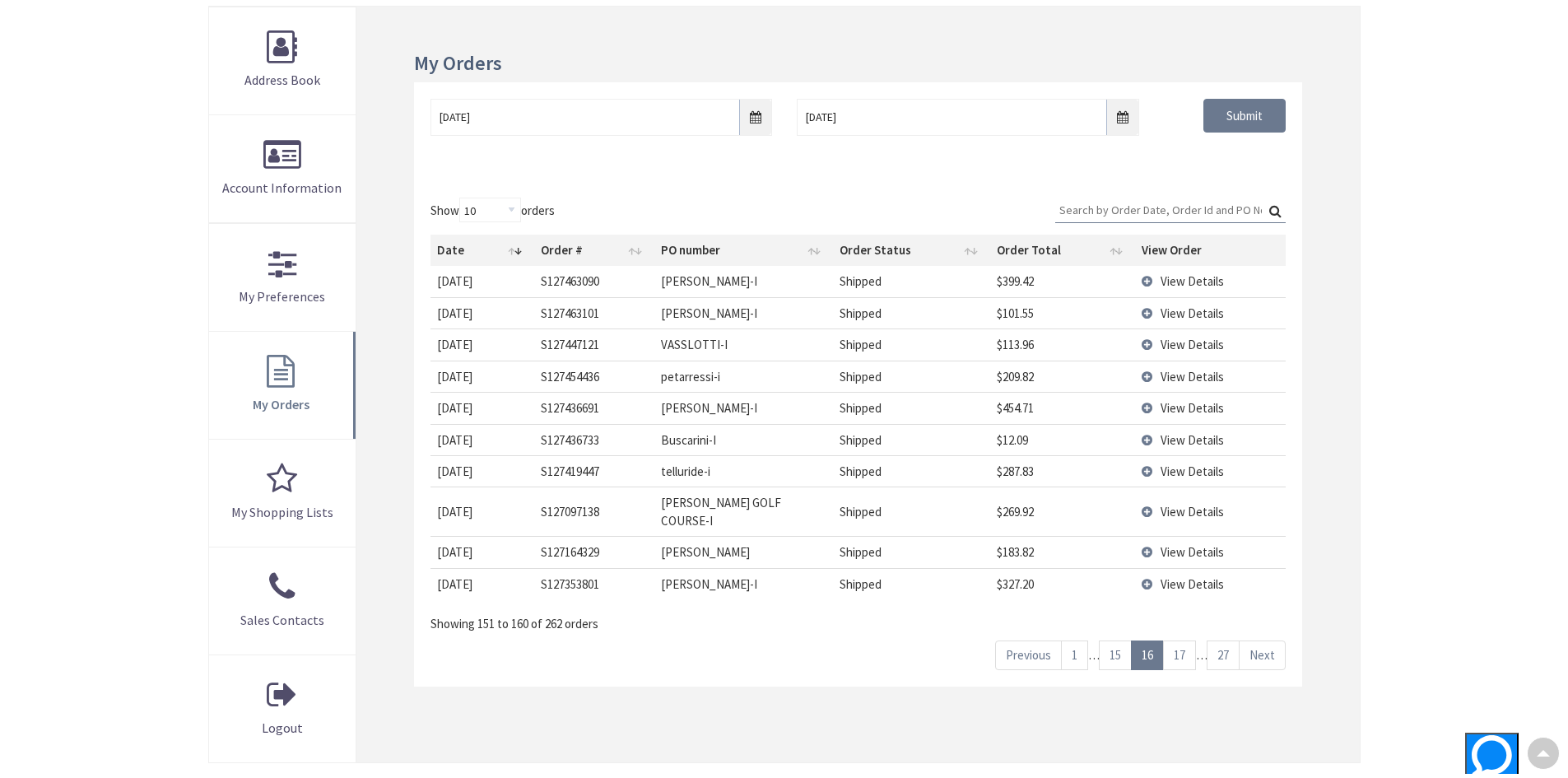
click at [1265, 640] on link "Next" at bounding box center [1262, 654] width 47 height 29
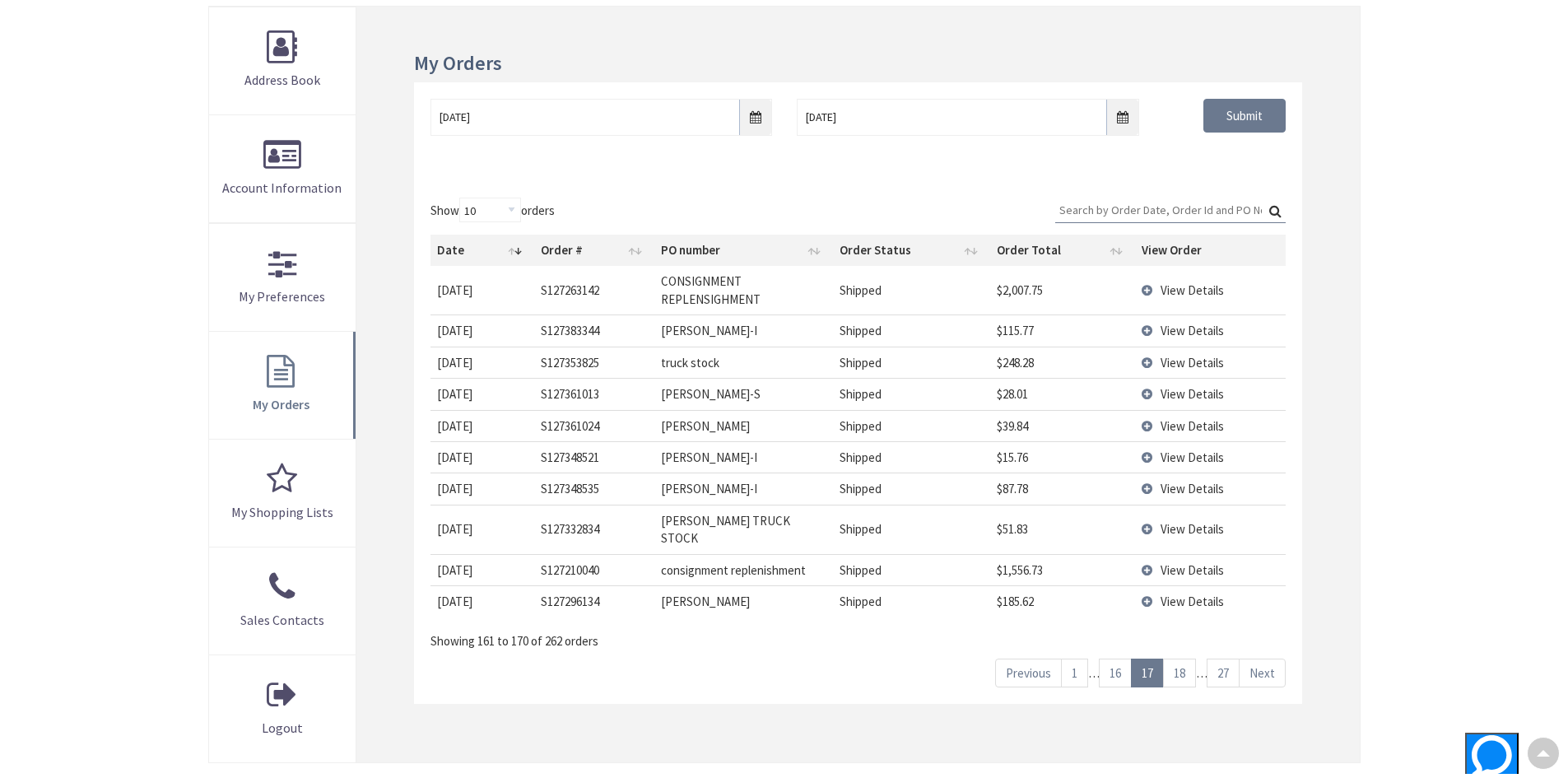
click at [1265, 651] on div "Previous 1 … 16 17 18 … 27 Next" at bounding box center [1140, 669] width 291 height 37
click at [1266, 659] on link "Next" at bounding box center [1262, 673] width 47 height 29
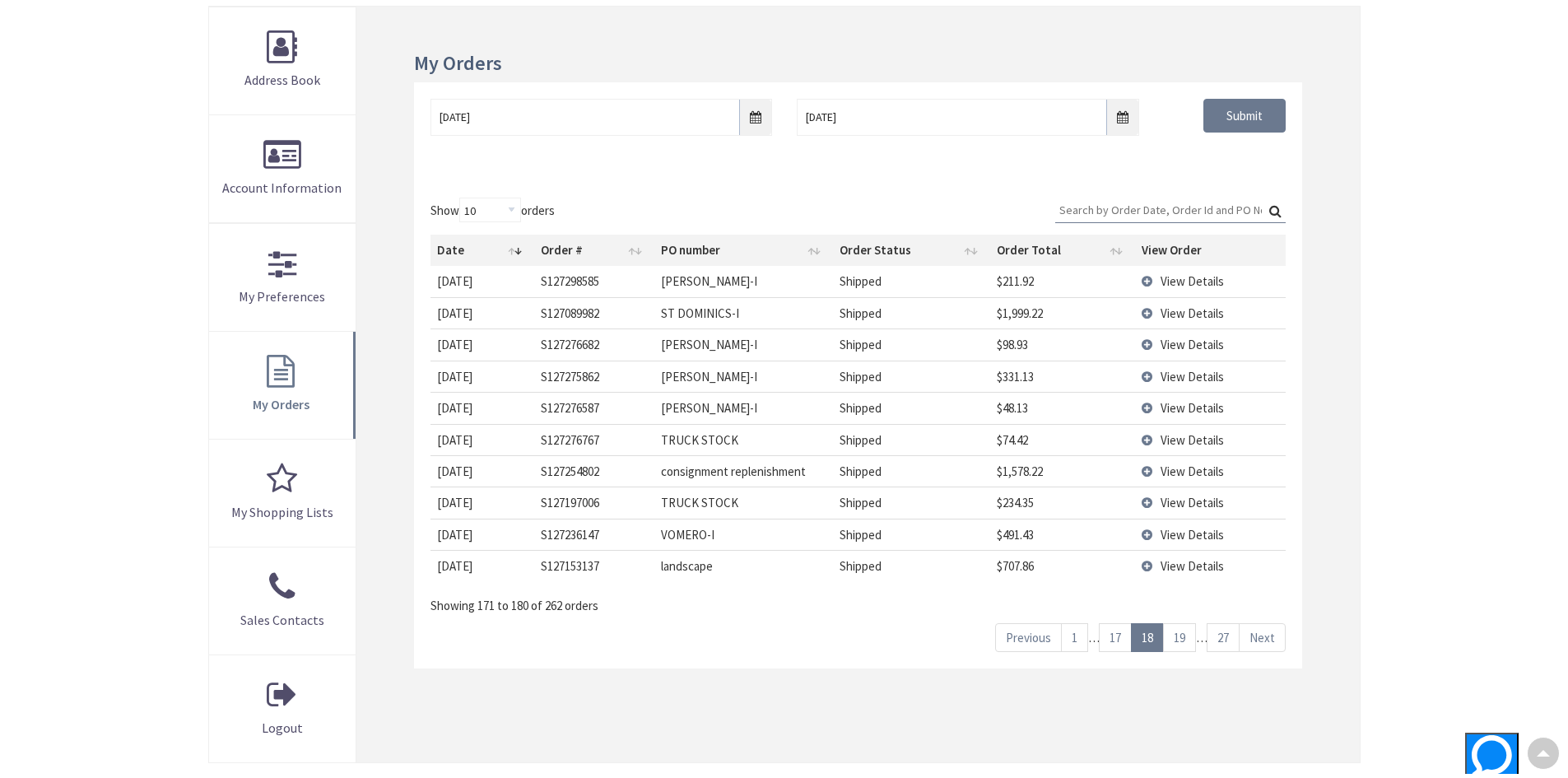
click at [1274, 637] on link "Next" at bounding box center [1262, 637] width 47 height 29
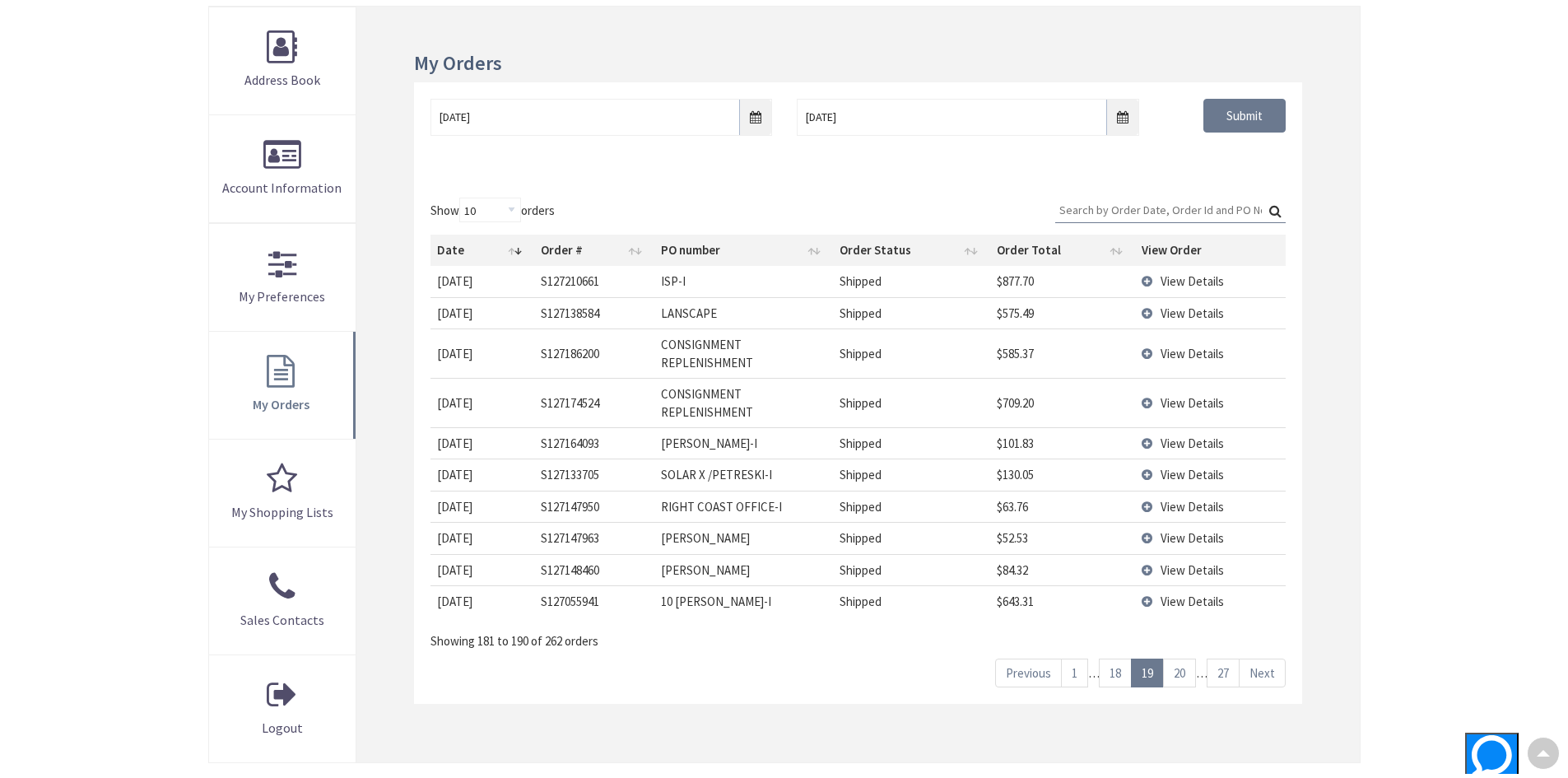
click at [1274, 637] on div "Showing 181 to 190 of 262 orders" at bounding box center [858, 636] width 854 height 28
click at [1265, 672] on link "Next" at bounding box center [1262, 673] width 47 height 29
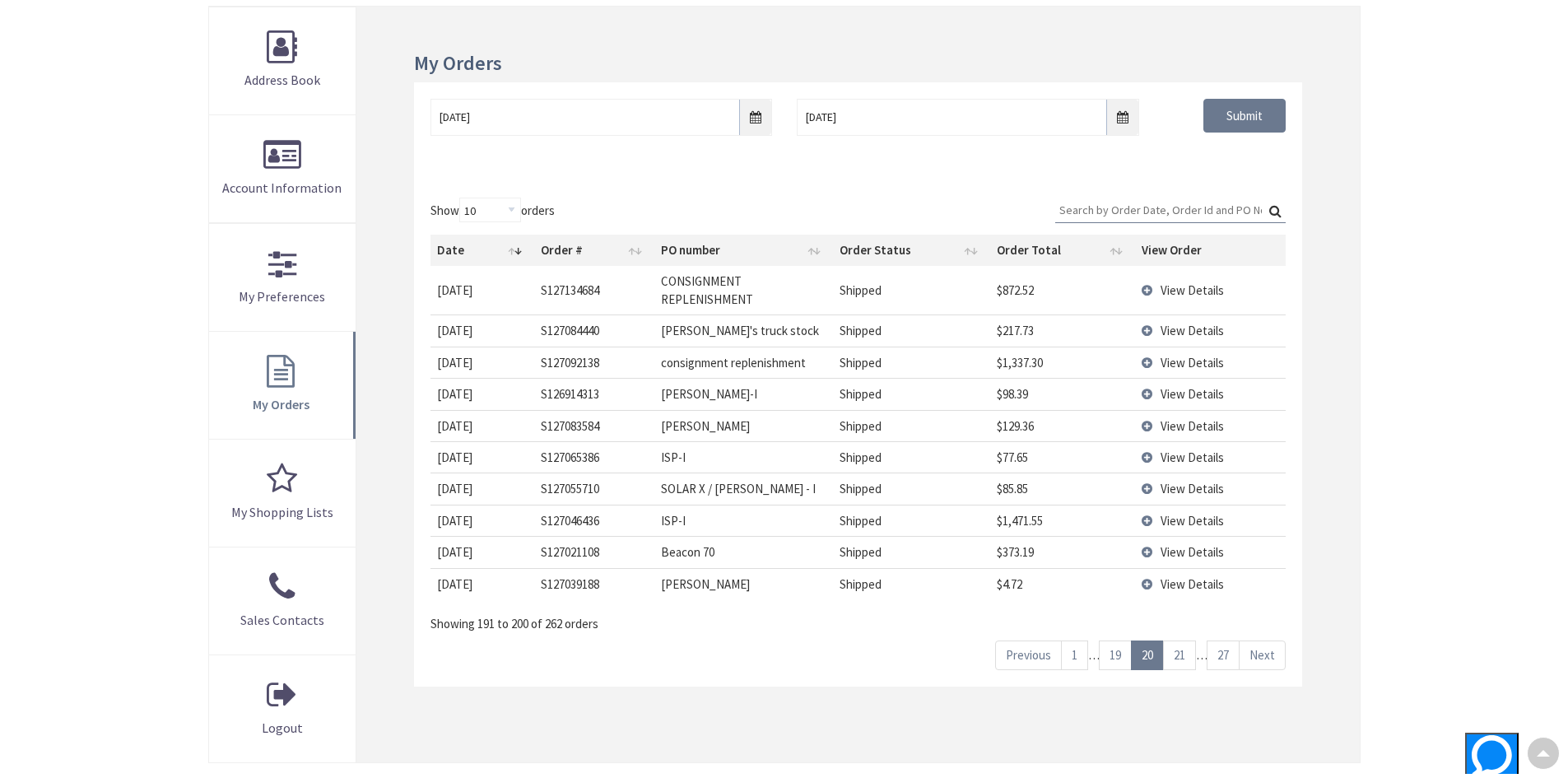
click at [1271, 657] on link "Next" at bounding box center [1262, 654] width 47 height 29
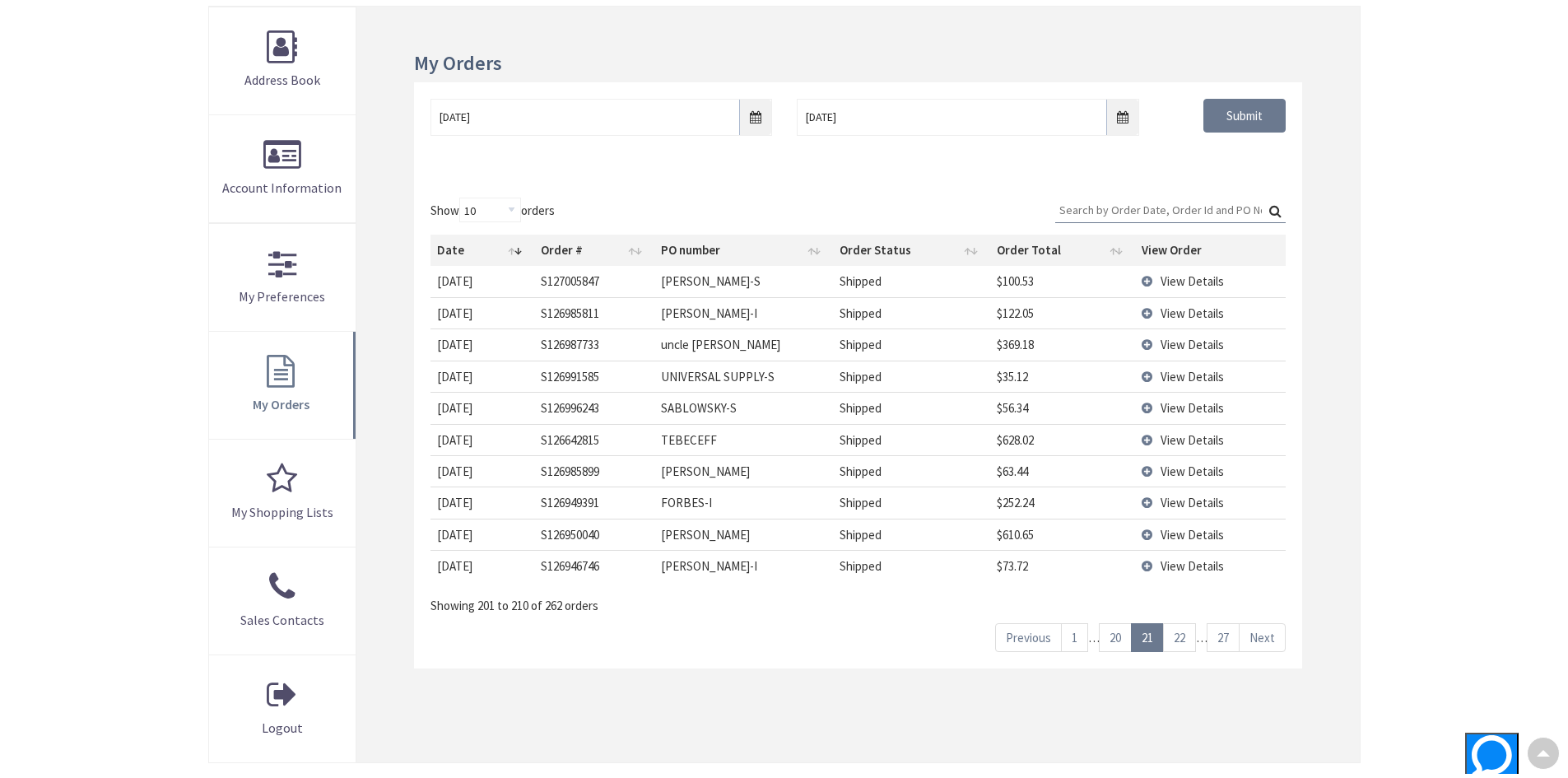
click at [1265, 645] on link "Next" at bounding box center [1262, 637] width 47 height 29
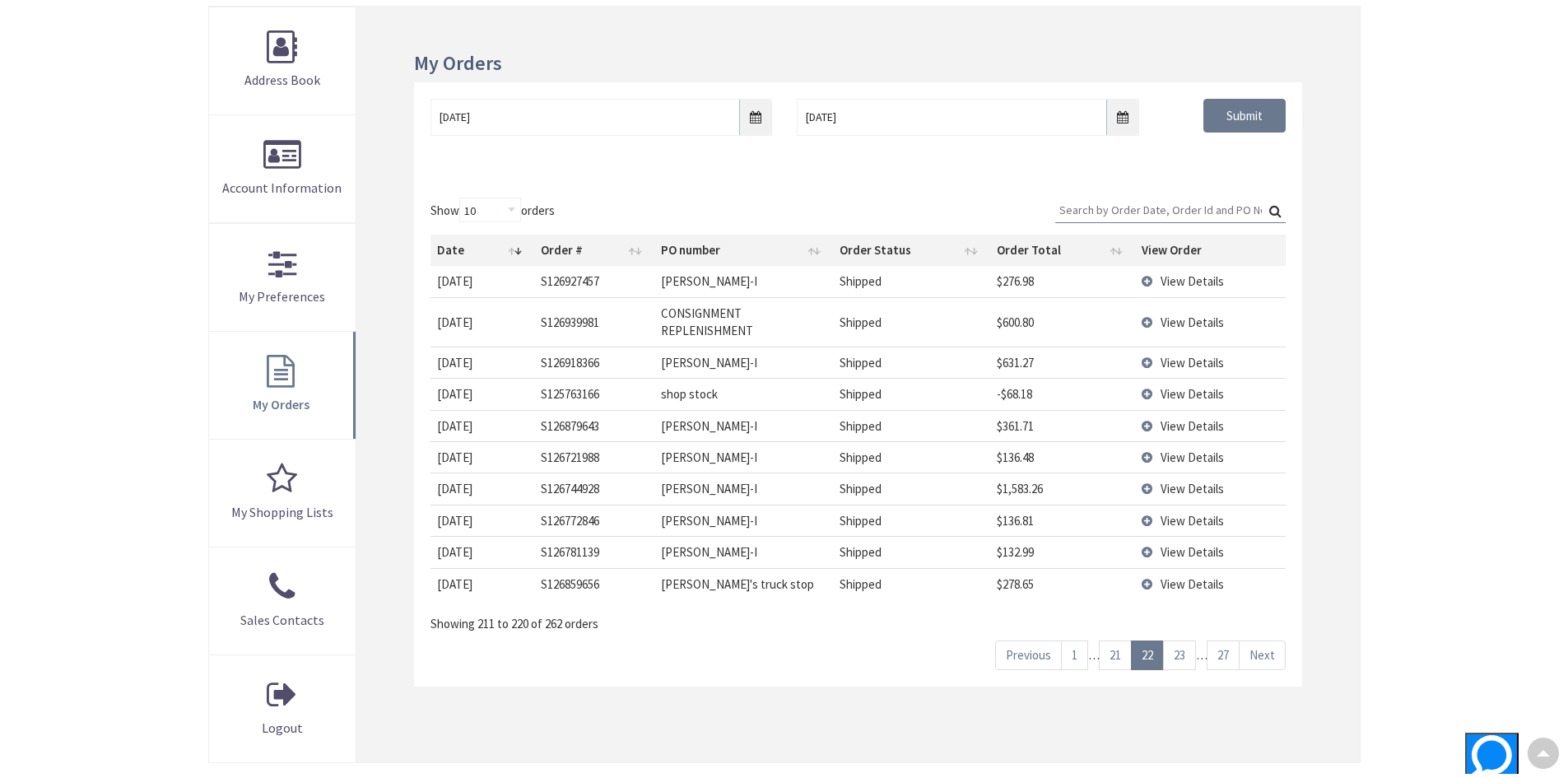
click at [1265, 653] on link "Next" at bounding box center [1262, 654] width 47 height 29
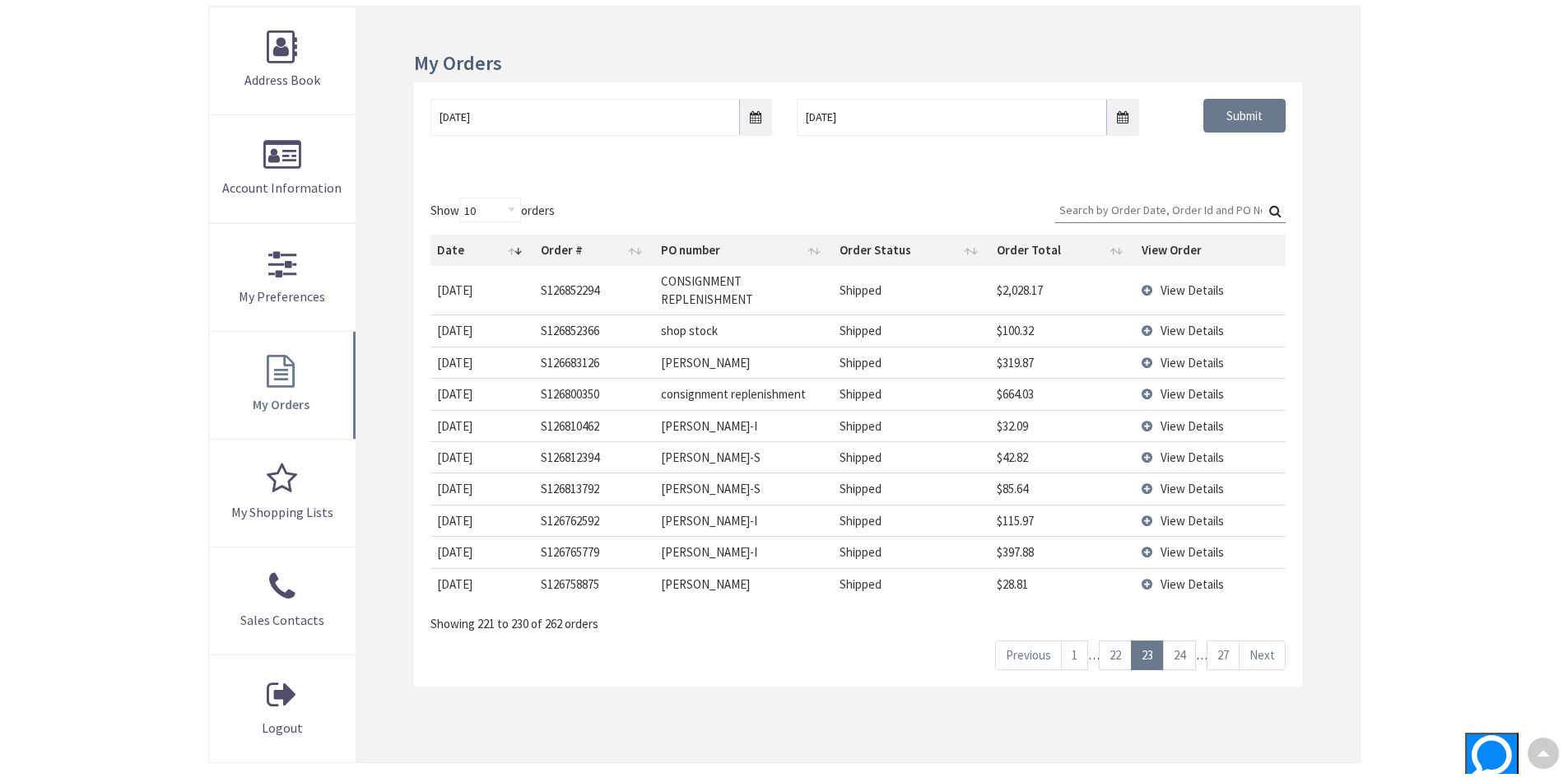
click at [1265, 653] on link "Next" at bounding box center [1262, 654] width 47 height 29
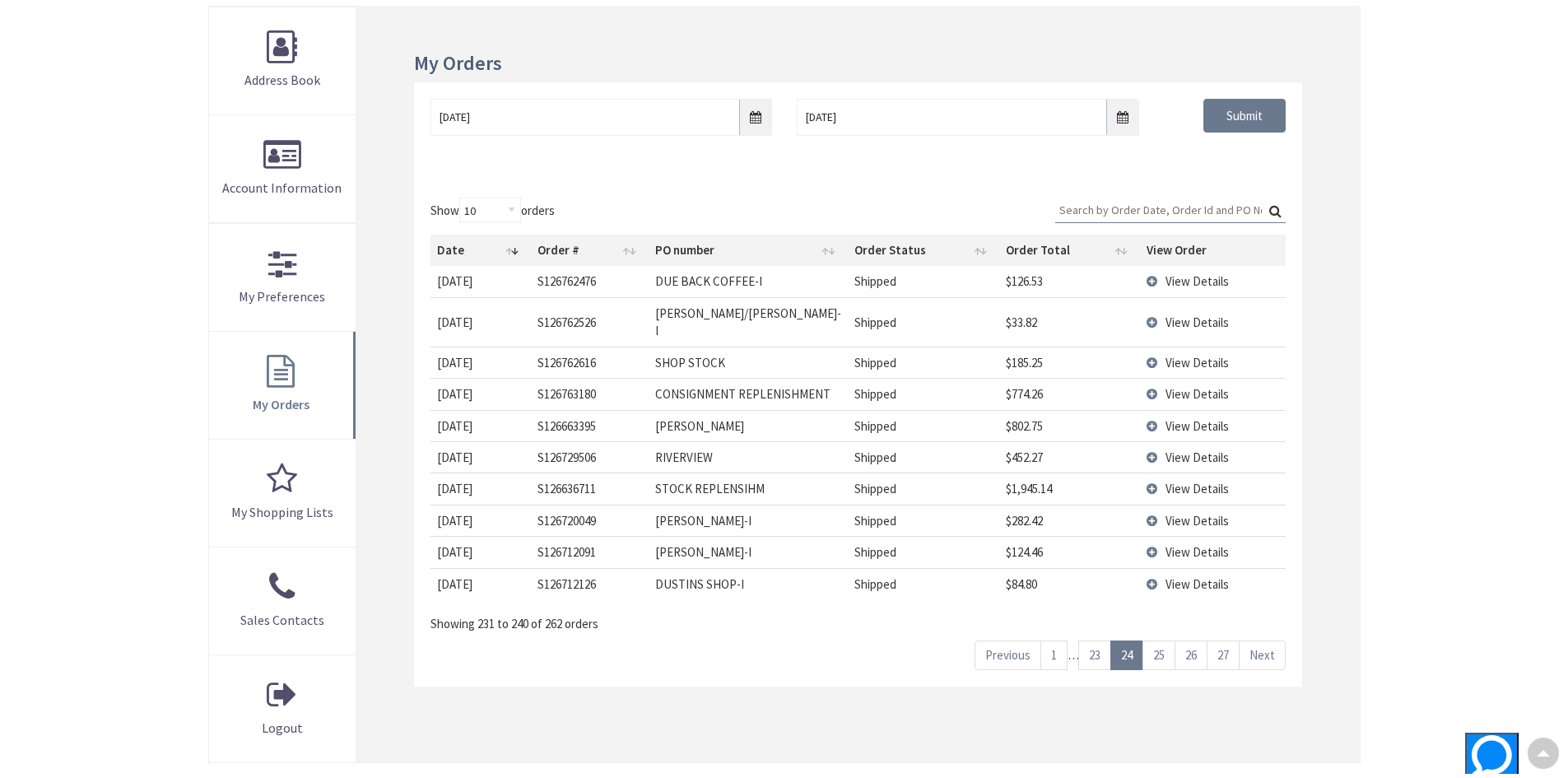
click at [1265, 656] on link "Next" at bounding box center [1262, 654] width 47 height 29
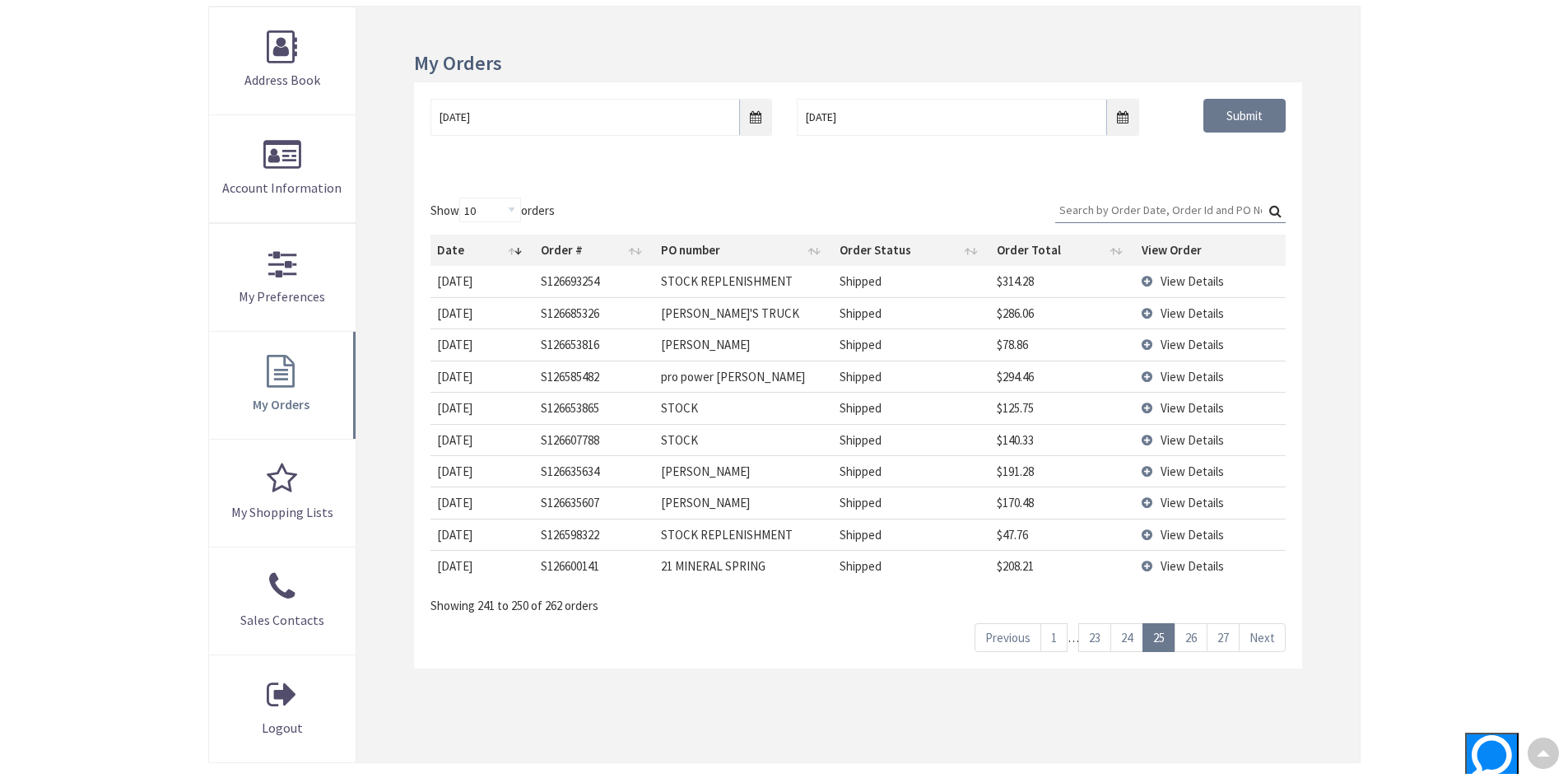
click at [1265, 656] on div "Show 10 25 50 100 orders Search: Date Order # PO number Order Status Order Tota…" at bounding box center [858, 425] width 887 height 487
click at [1265, 643] on link "Next" at bounding box center [1262, 637] width 47 height 29
click at [1264, 646] on link "Next" at bounding box center [1262, 637] width 47 height 29
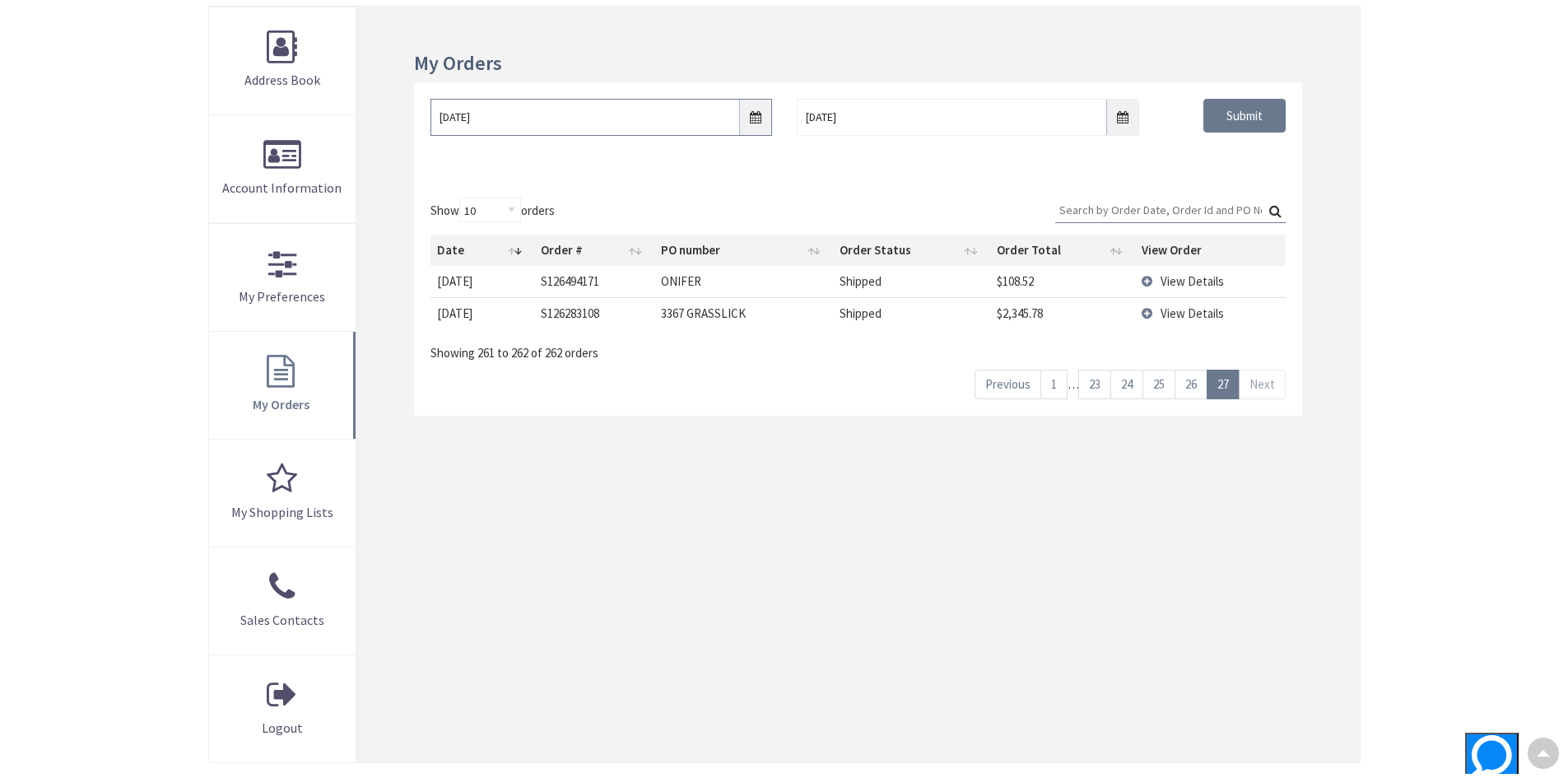
click at [753, 115] on input "10/01/2024" at bounding box center [601, 117] width 341 height 37
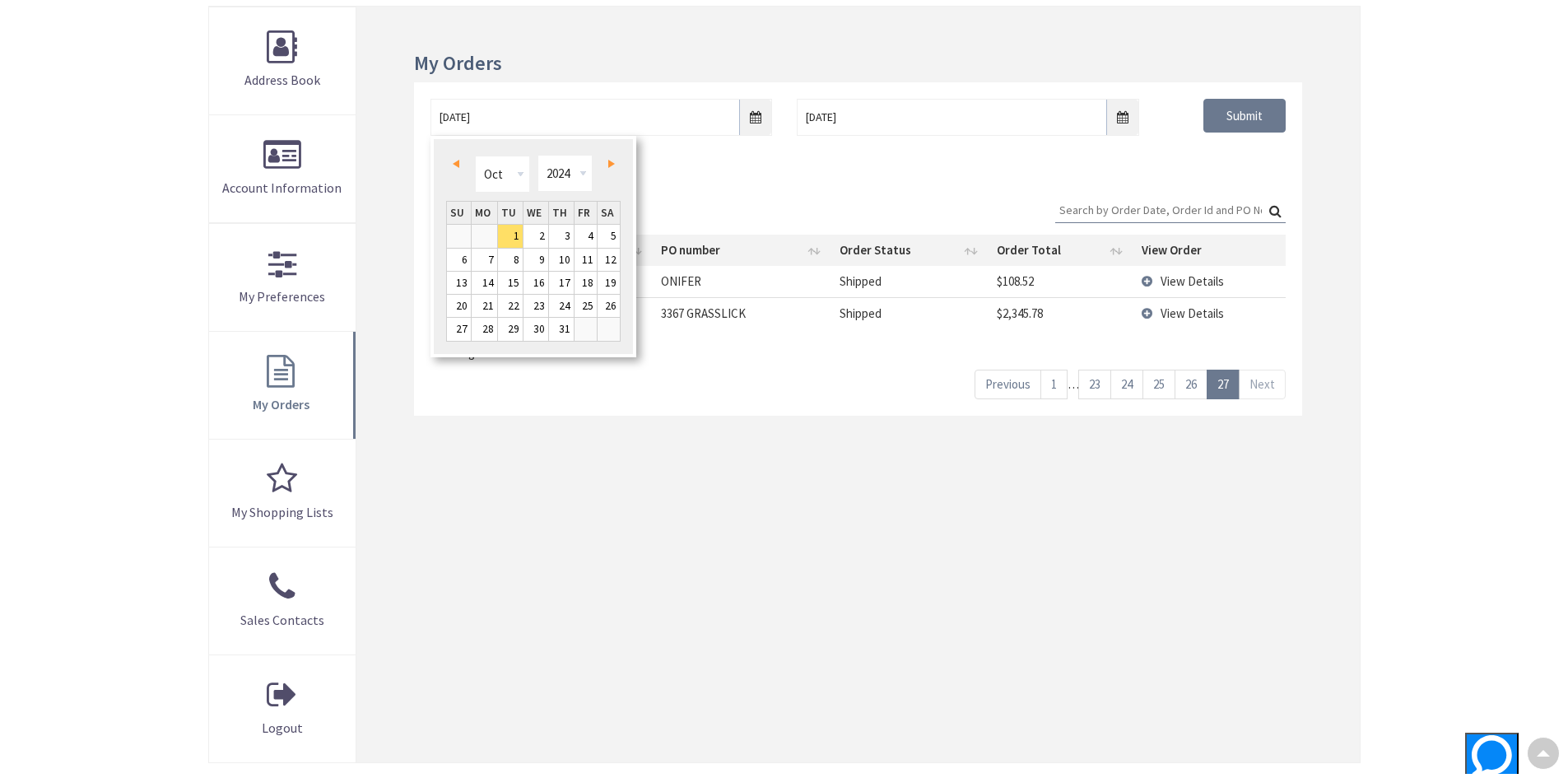
click at [460, 164] on link "Prev" at bounding box center [458, 164] width 22 height 22
click at [564, 233] on link "1" at bounding box center [561, 236] width 25 height 22
type input "08/01/2024"
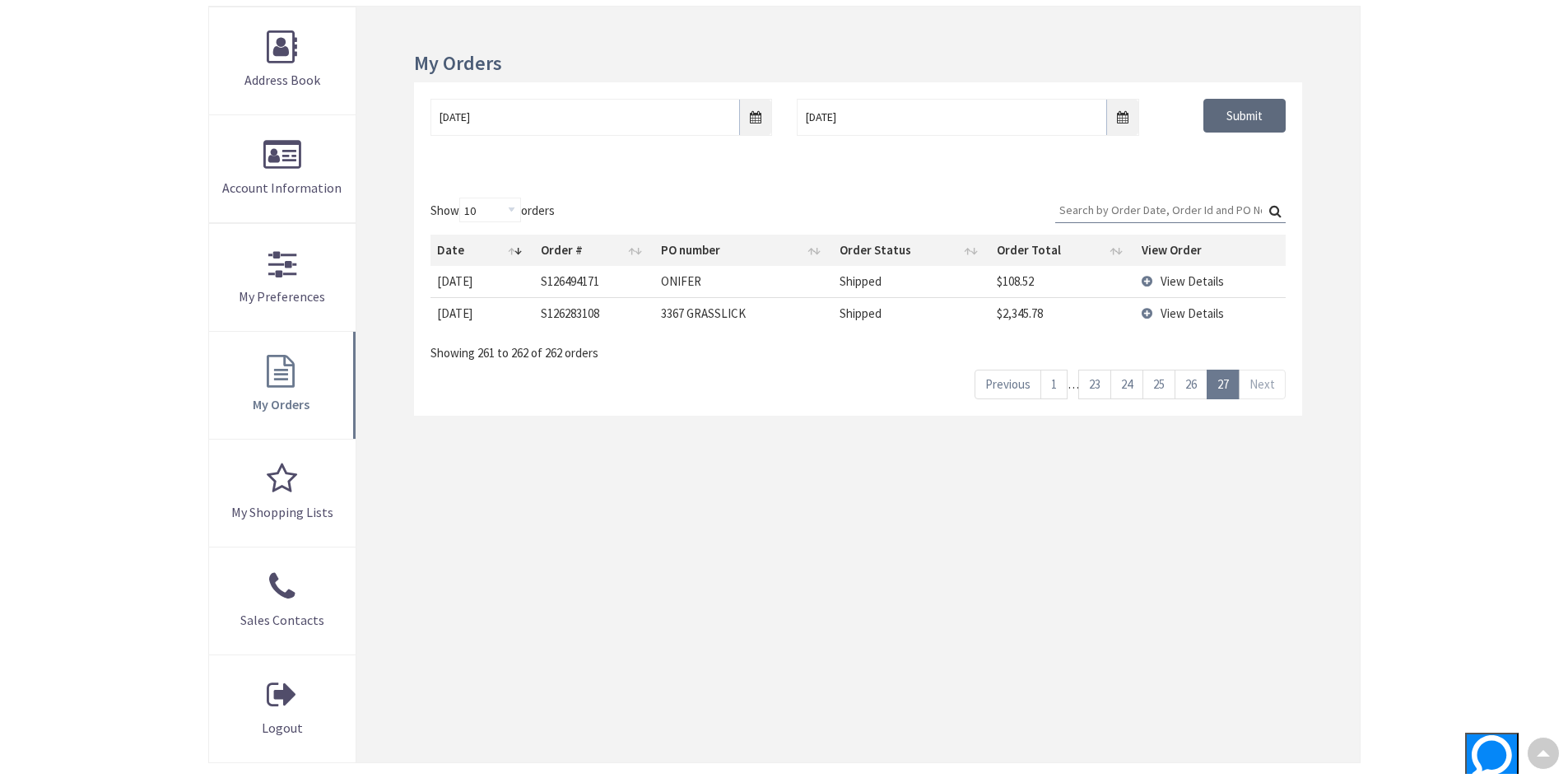
click at [1265, 118] on input "Submit" at bounding box center [1244, 115] width 82 height 34
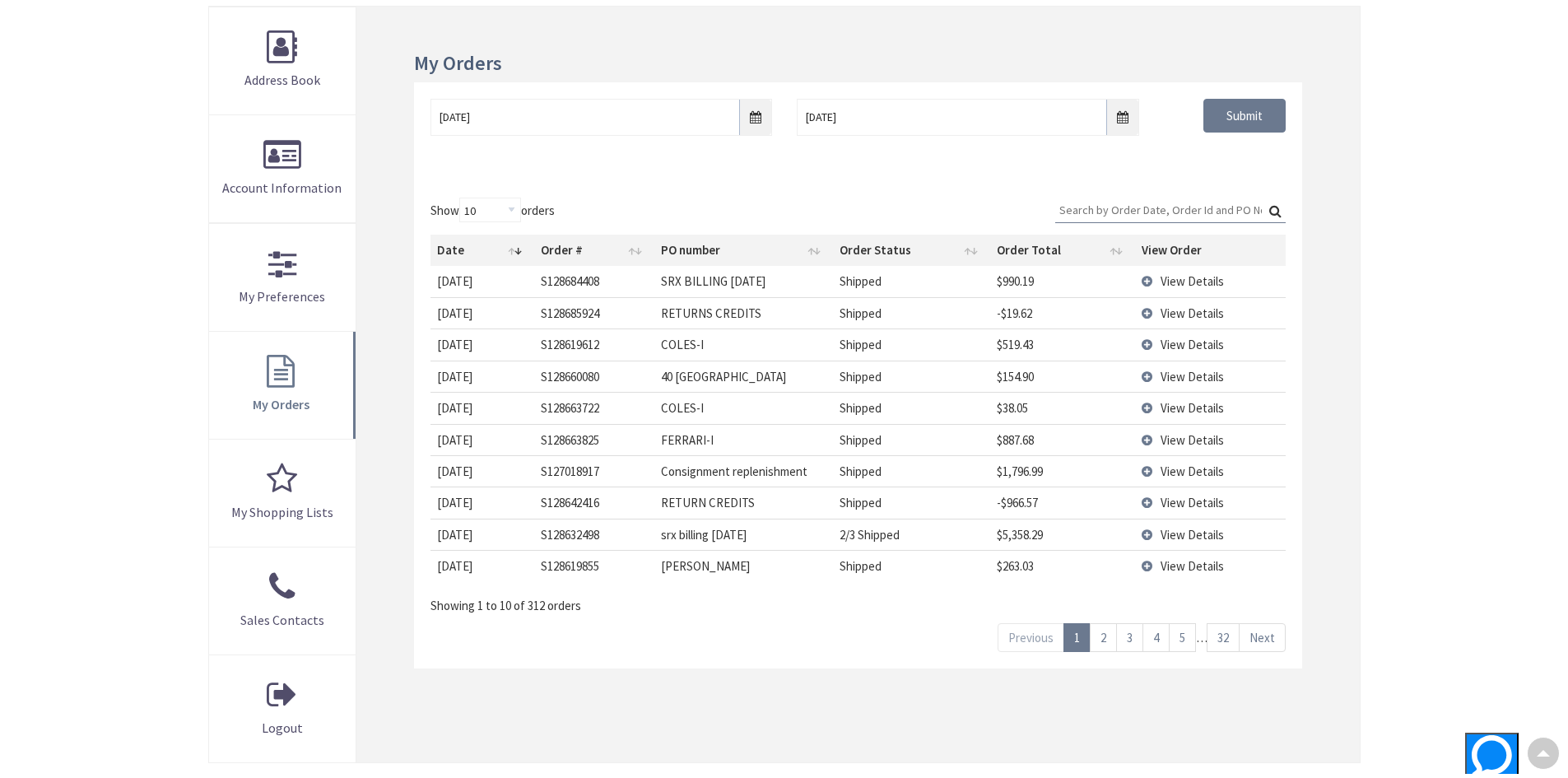
click at [1272, 639] on link "Next" at bounding box center [1262, 637] width 47 height 29
click at [1272, 638] on link "Next" at bounding box center [1262, 637] width 47 height 29
click at [1272, 637] on link "Next" at bounding box center [1262, 637] width 47 height 29
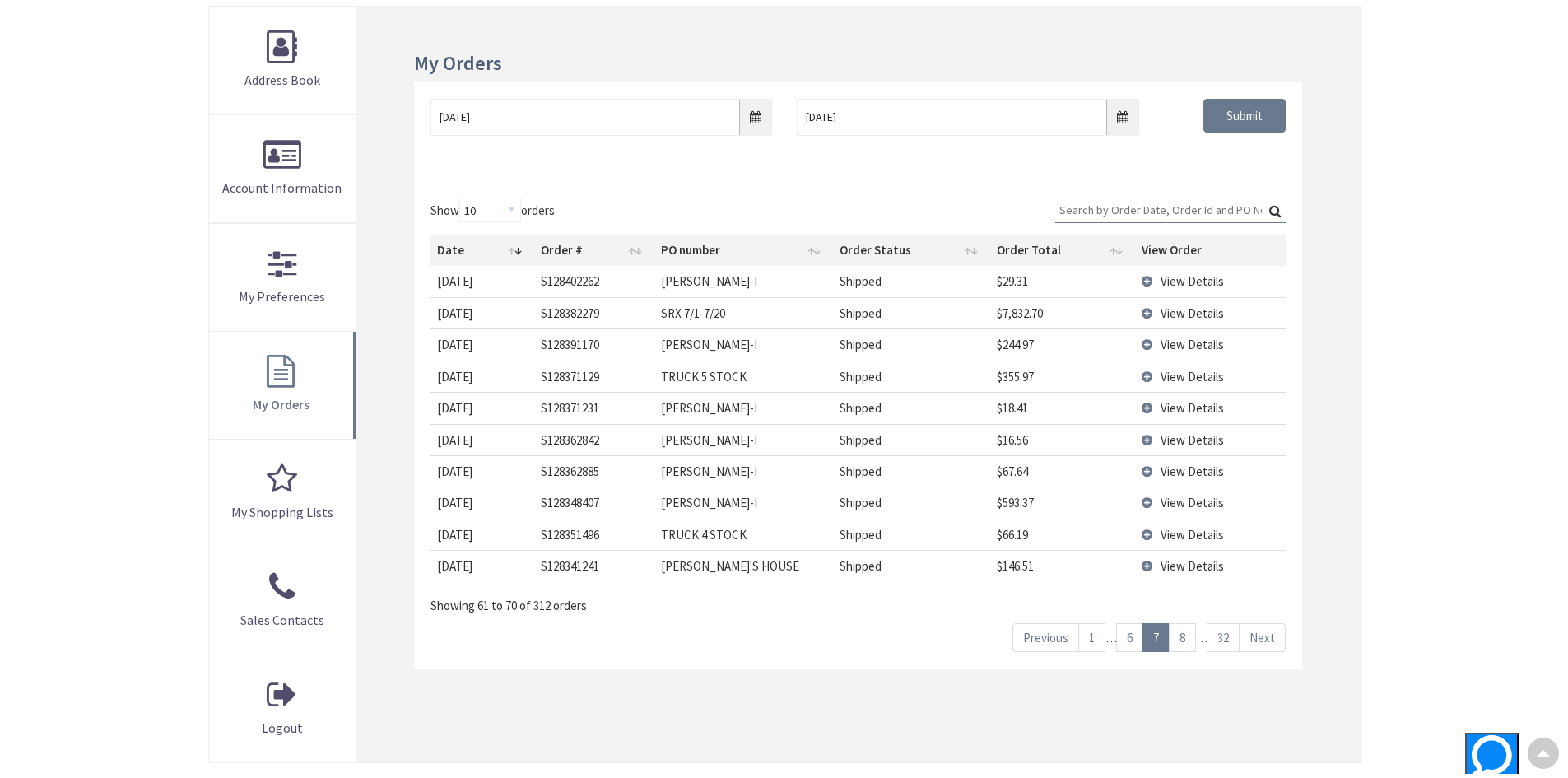
click at [1272, 637] on link "Next" at bounding box center [1262, 637] width 47 height 29
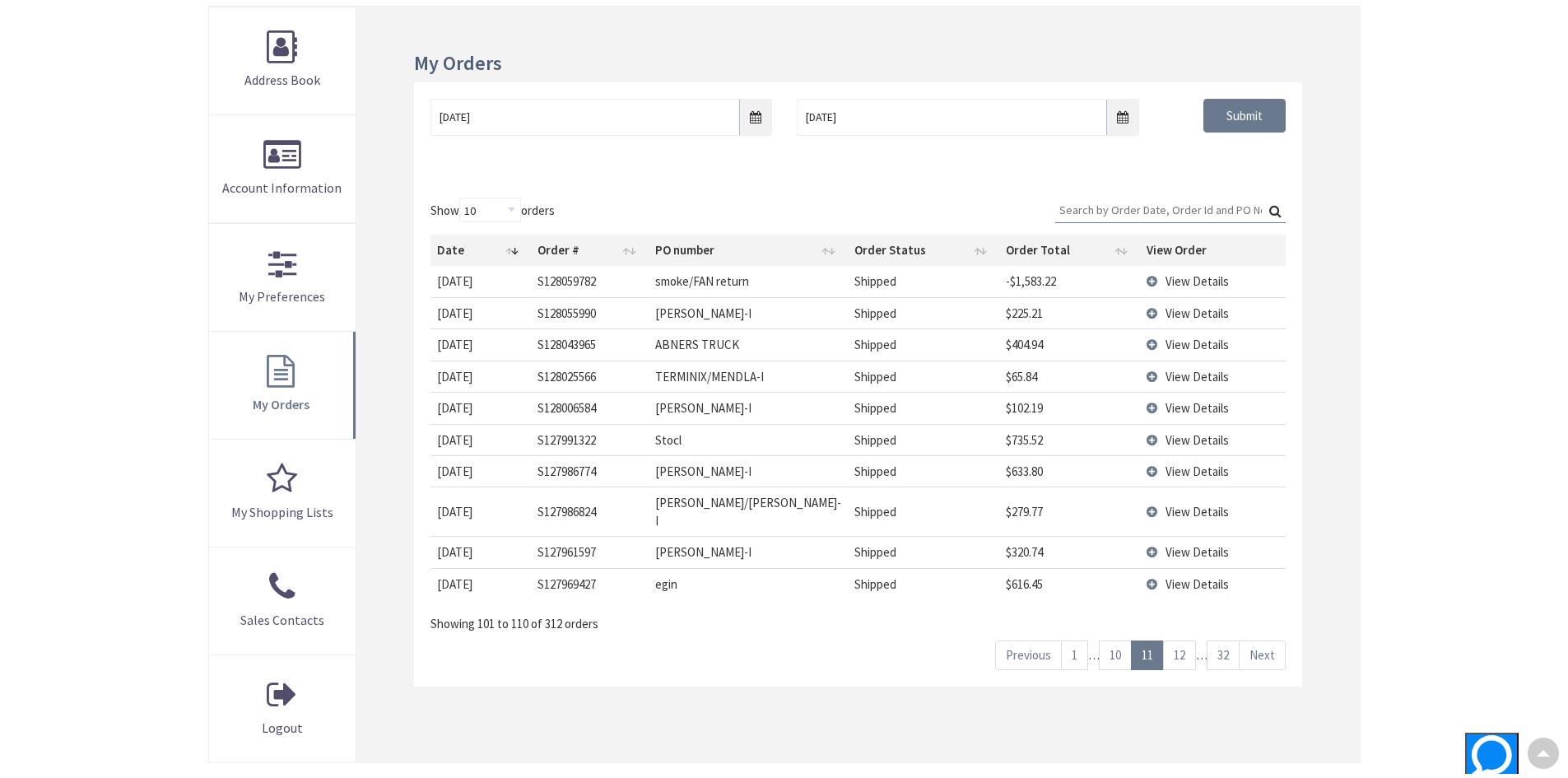
click at [1272, 640] on link "Next" at bounding box center [1262, 654] width 47 height 29
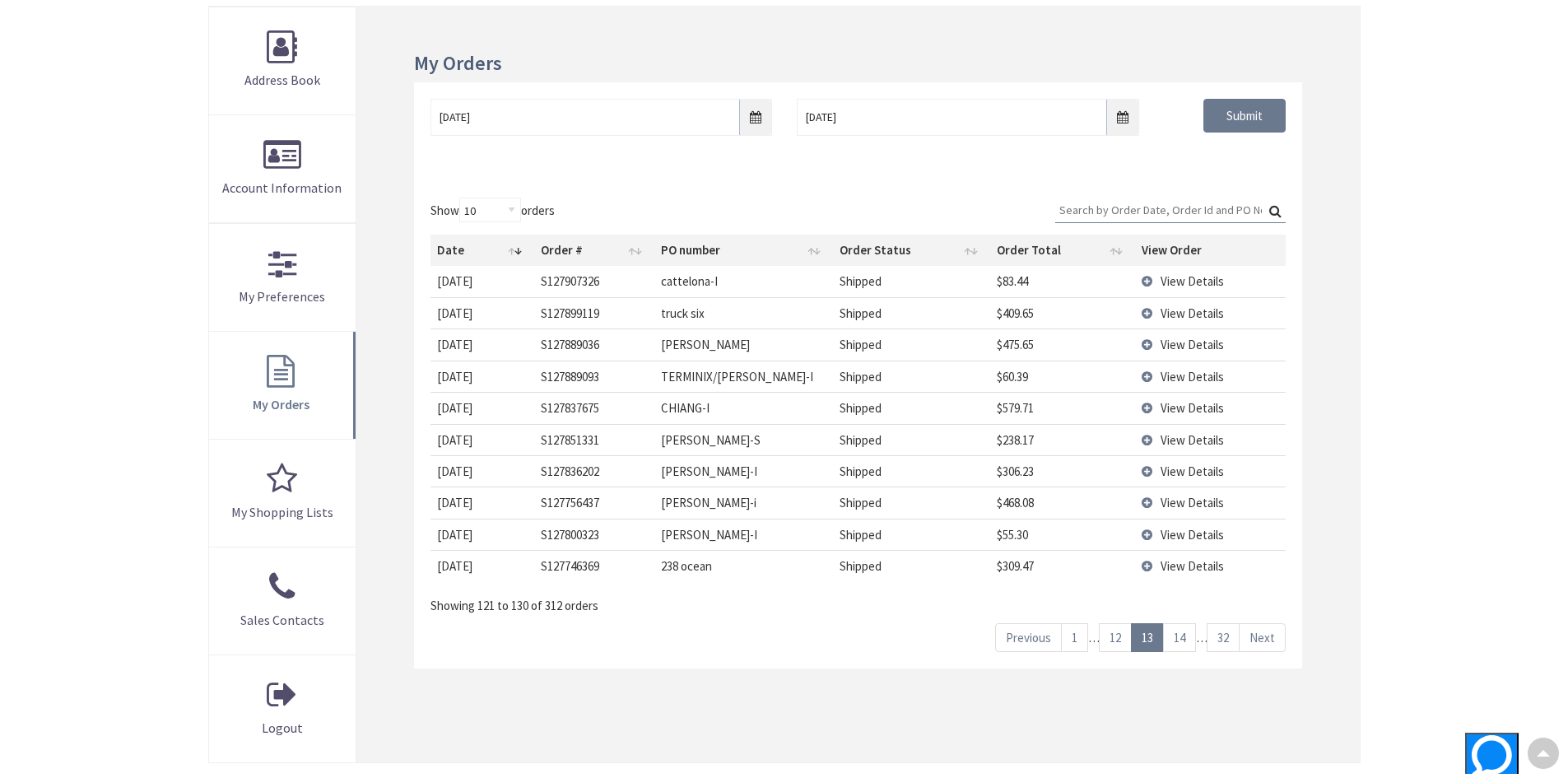
click at [1272, 637] on link "Next" at bounding box center [1262, 637] width 47 height 29
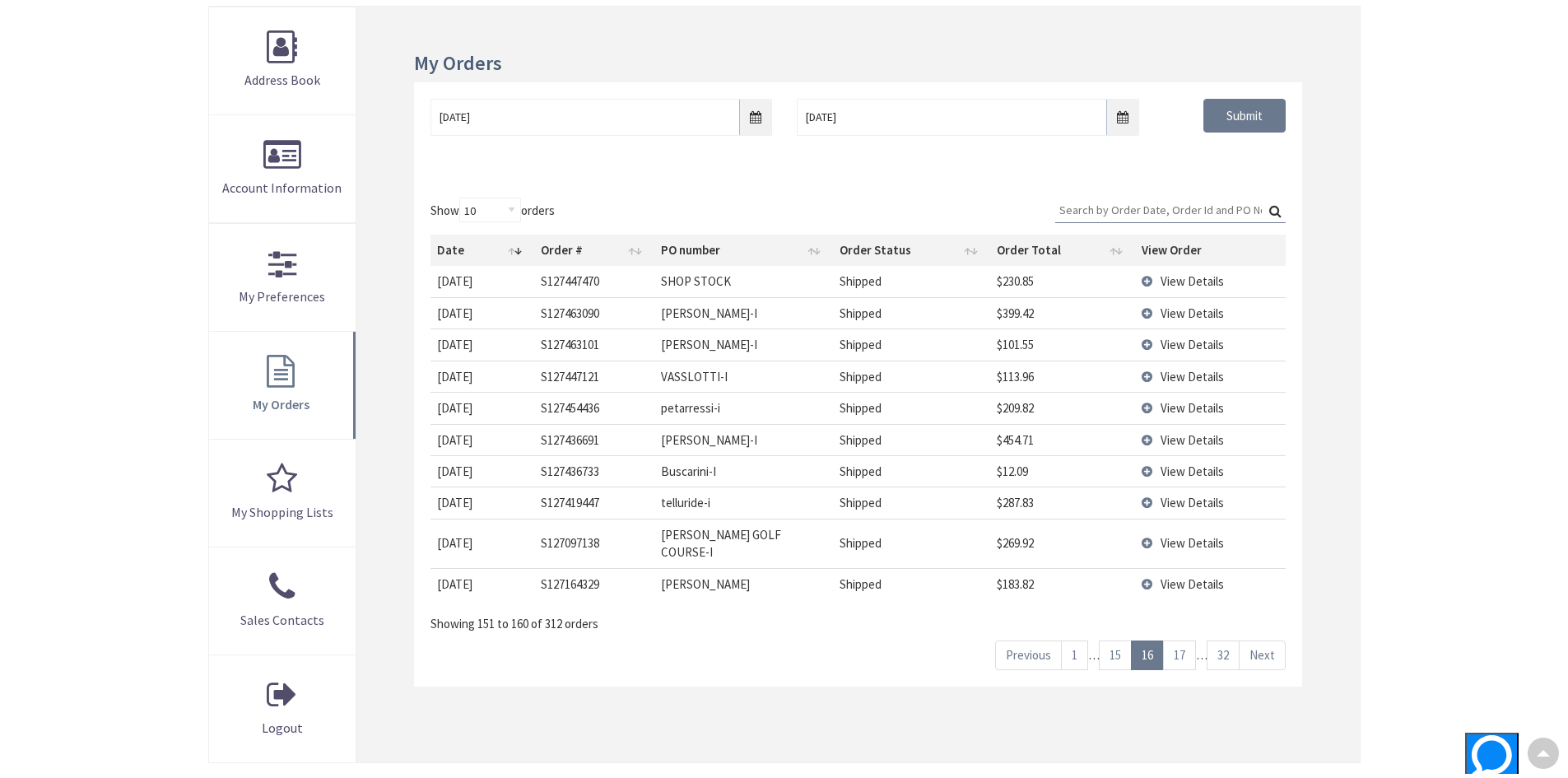
click at [1272, 640] on link "Next" at bounding box center [1262, 654] width 47 height 29
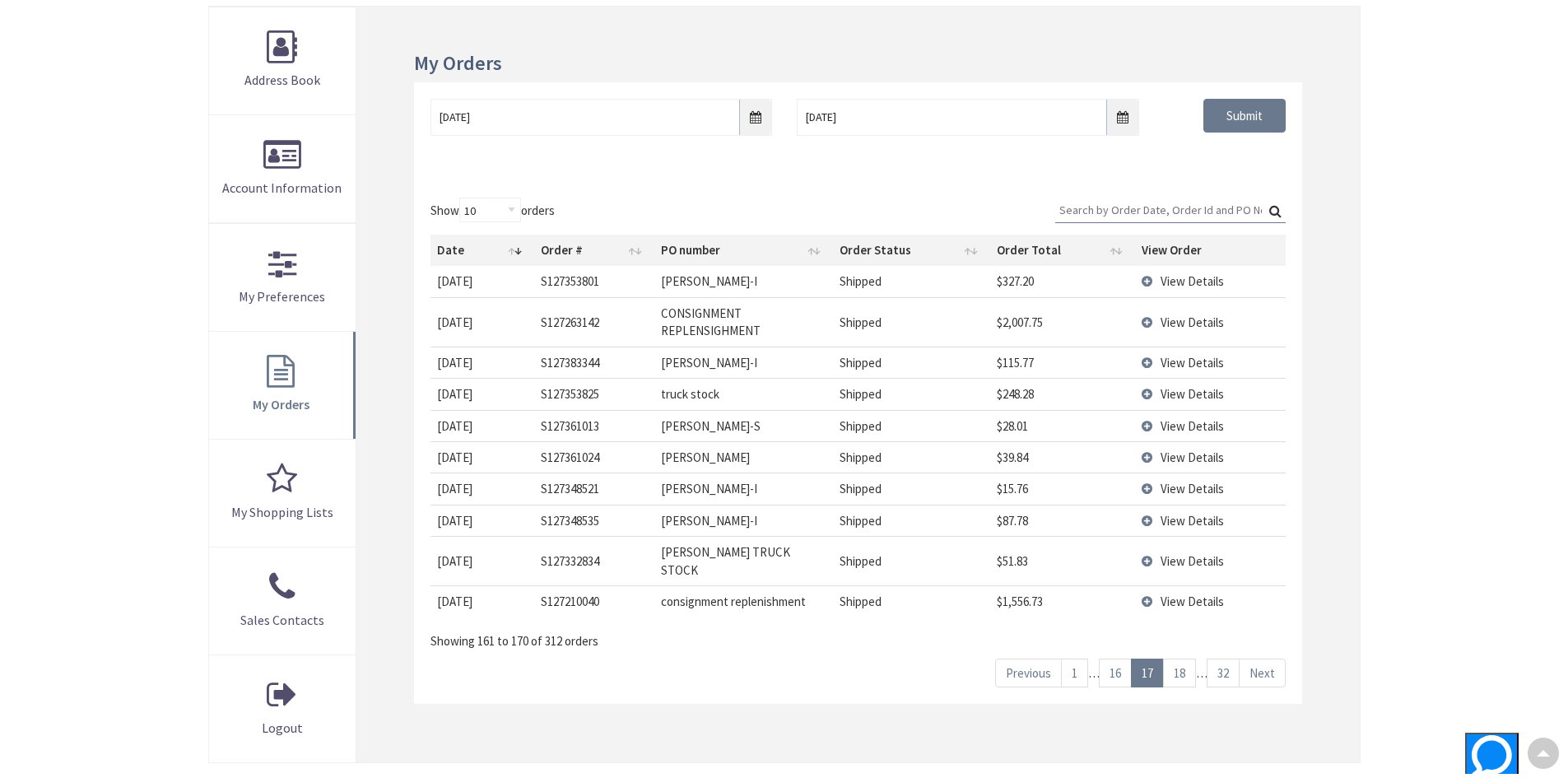
click at [1272, 651] on div "Previous 1 … 16 17 18 … 32 Next" at bounding box center [1140, 669] width 291 height 37
click at [1272, 659] on link "Next" at bounding box center [1262, 673] width 47 height 29
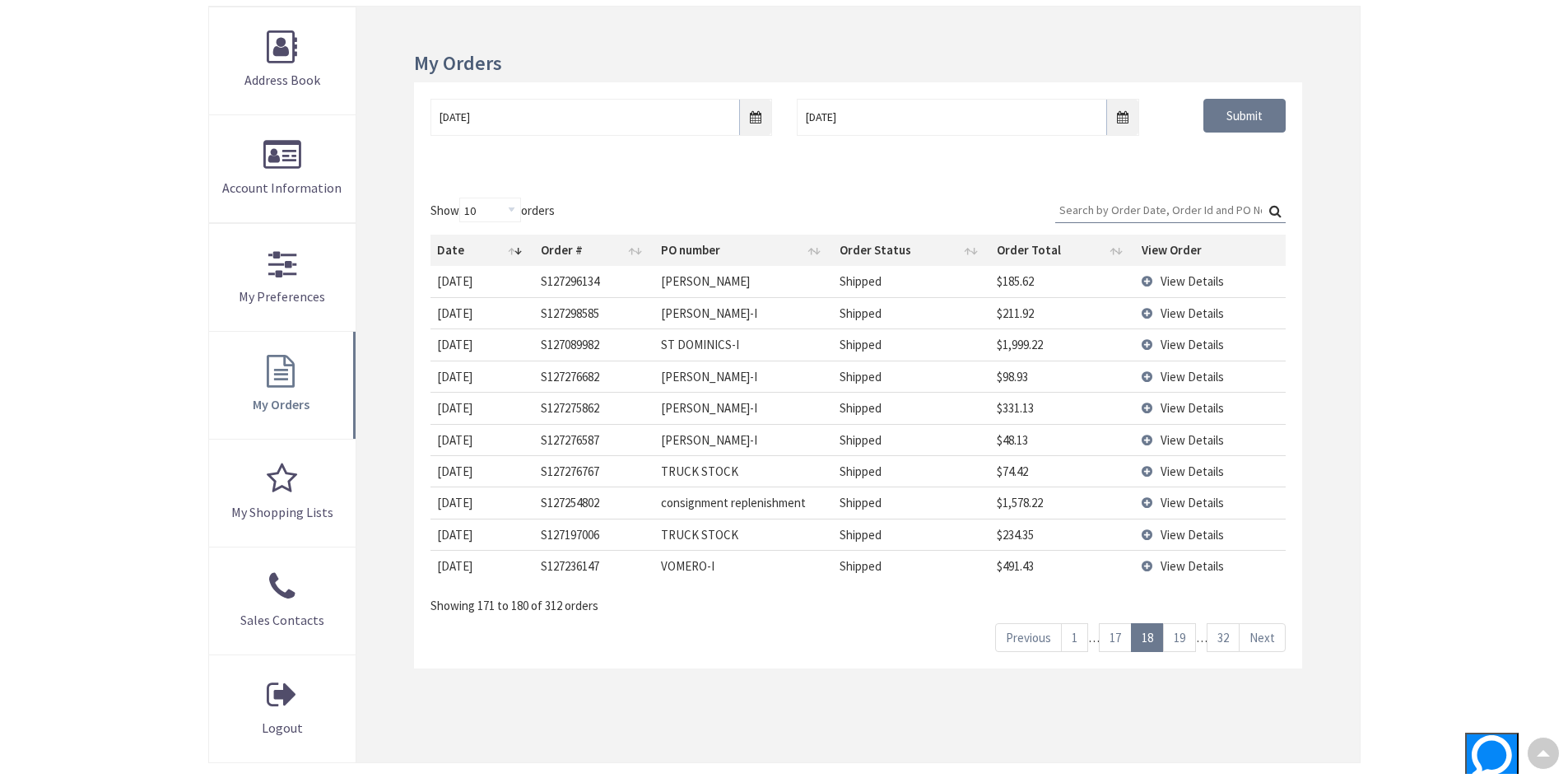
click at [1272, 650] on link "Next" at bounding box center [1262, 637] width 47 height 29
click at [1272, 650] on div "Previous 1 … 17 18 19 … 32 Next" at bounding box center [1140, 634] width 291 height 37
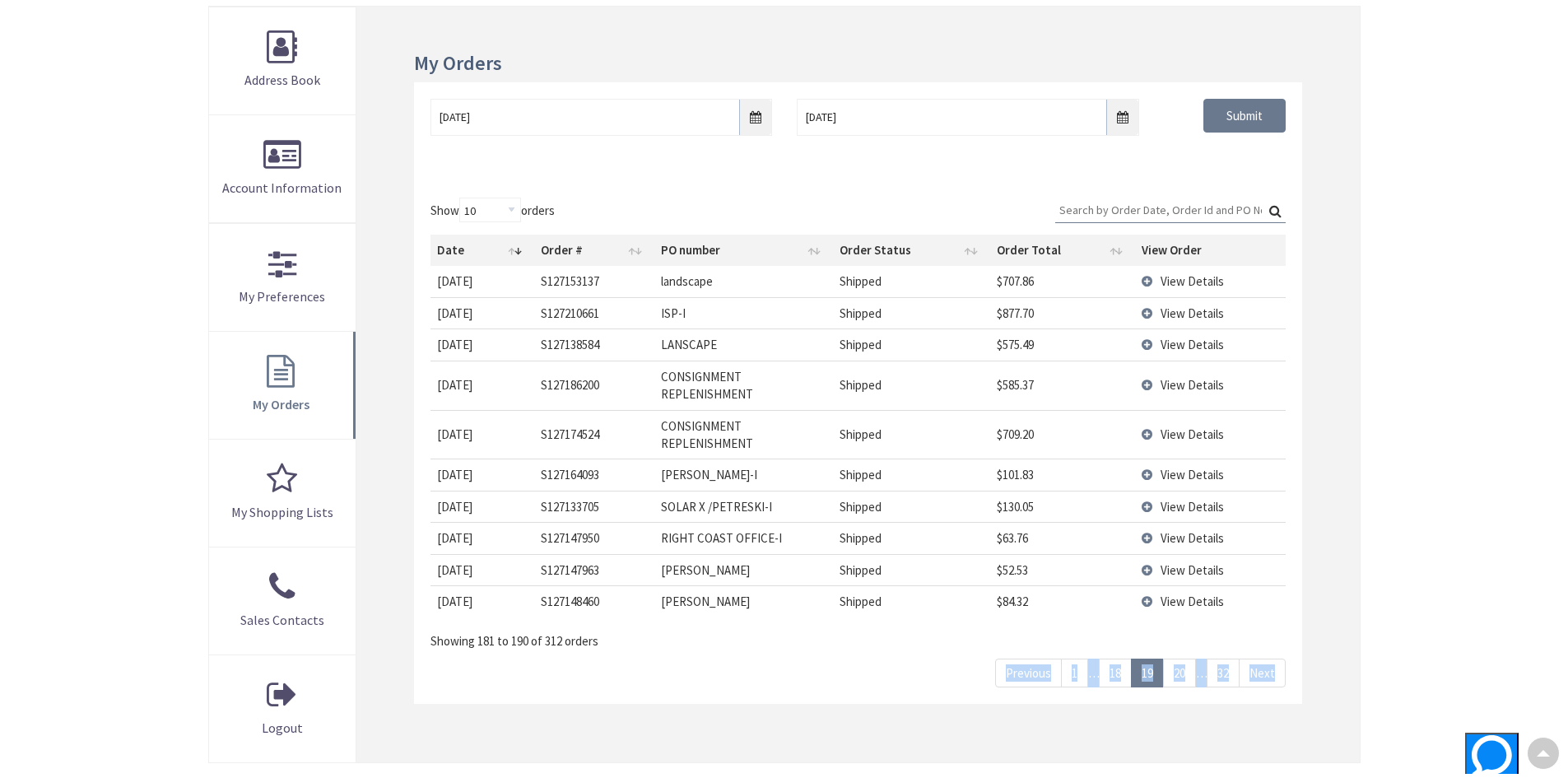
click at [1272, 651] on div "Previous 1 … 18 19 20 … 32 Next" at bounding box center [1140, 669] width 291 height 37
click at [1272, 665] on link "Next" at bounding box center [1262, 673] width 47 height 29
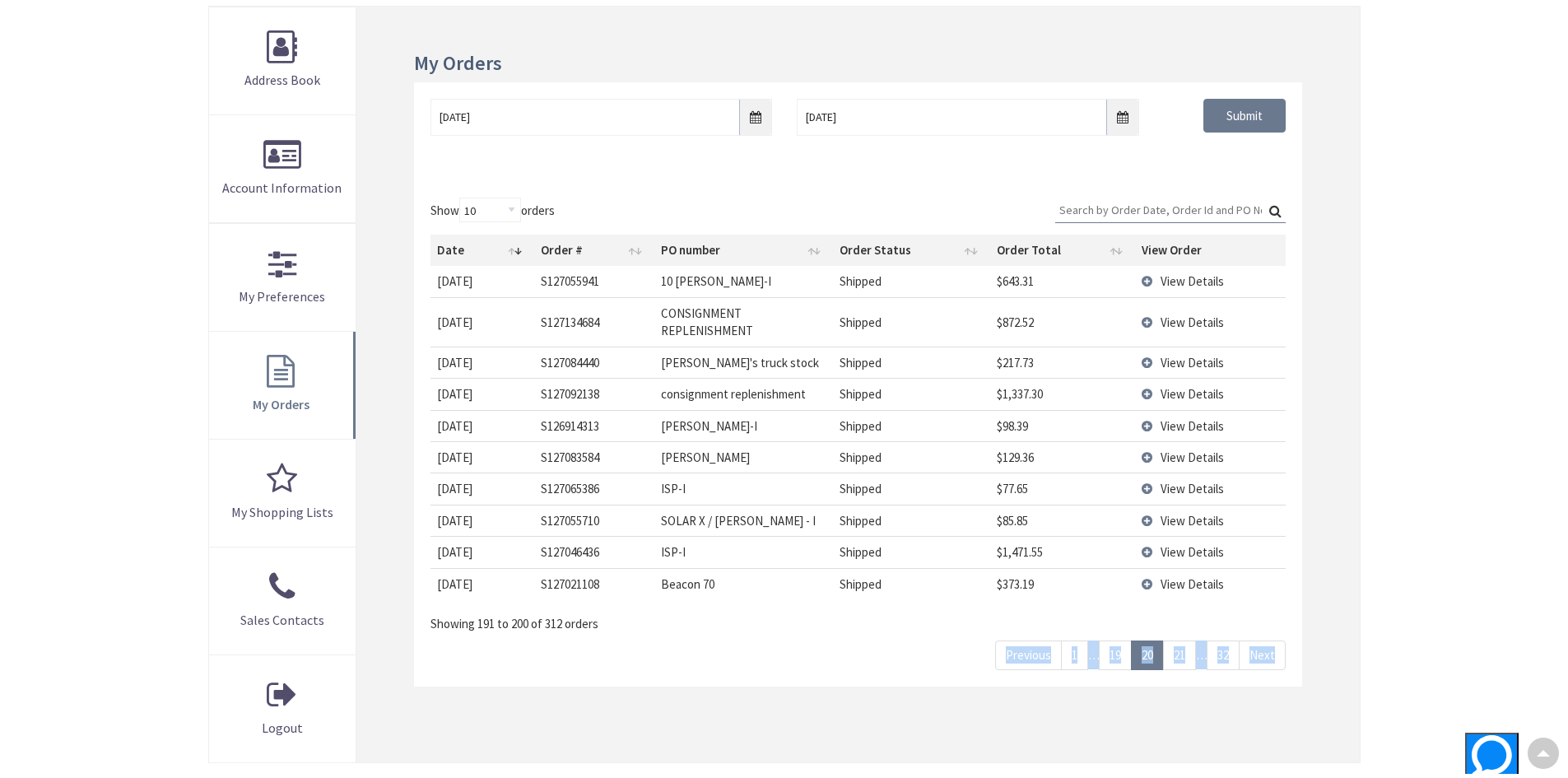
click at [1272, 665] on link "Next" at bounding box center [1262, 654] width 47 height 29
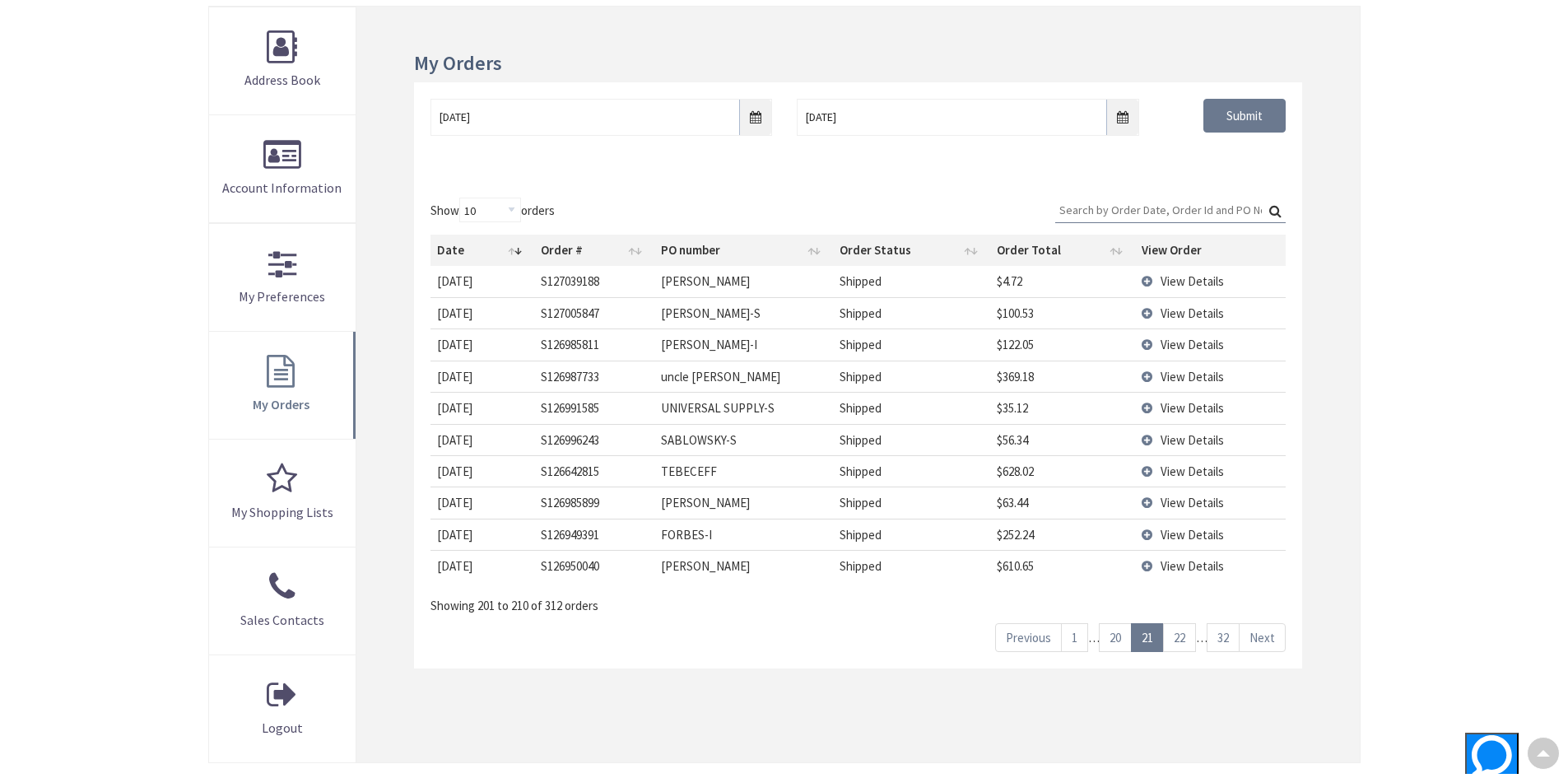
click at [1272, 612] on div "Showing 201 to 210 of 312 orders" at bounding box center [858, 601] width 854 height 28
click at [1274, 640] on link "Next" at bounding box center [1262, 637] width 47 height 29
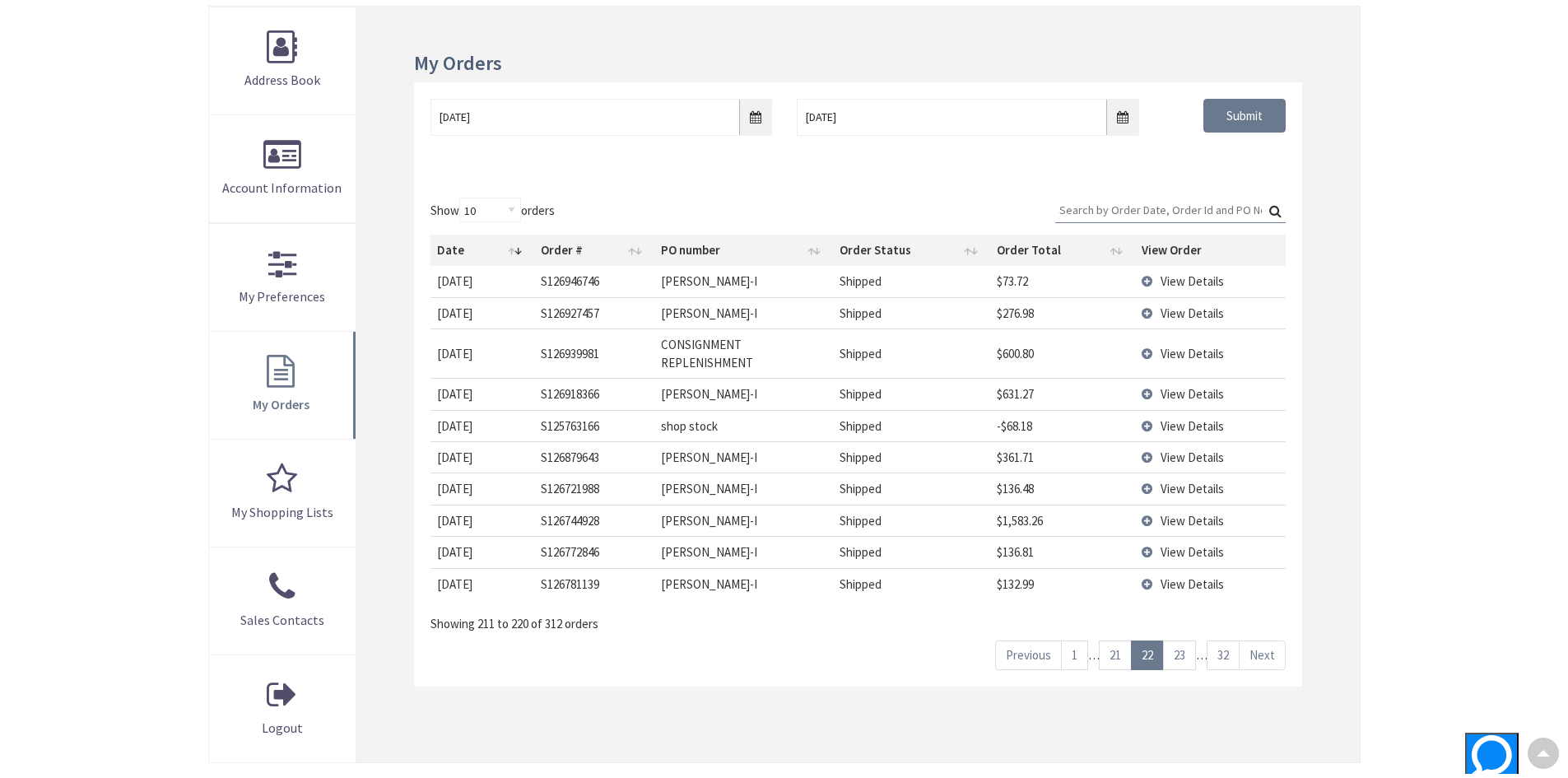
click at [1272, 653] on link "Next" at bounding box center [1262, 654] width 47 height 29
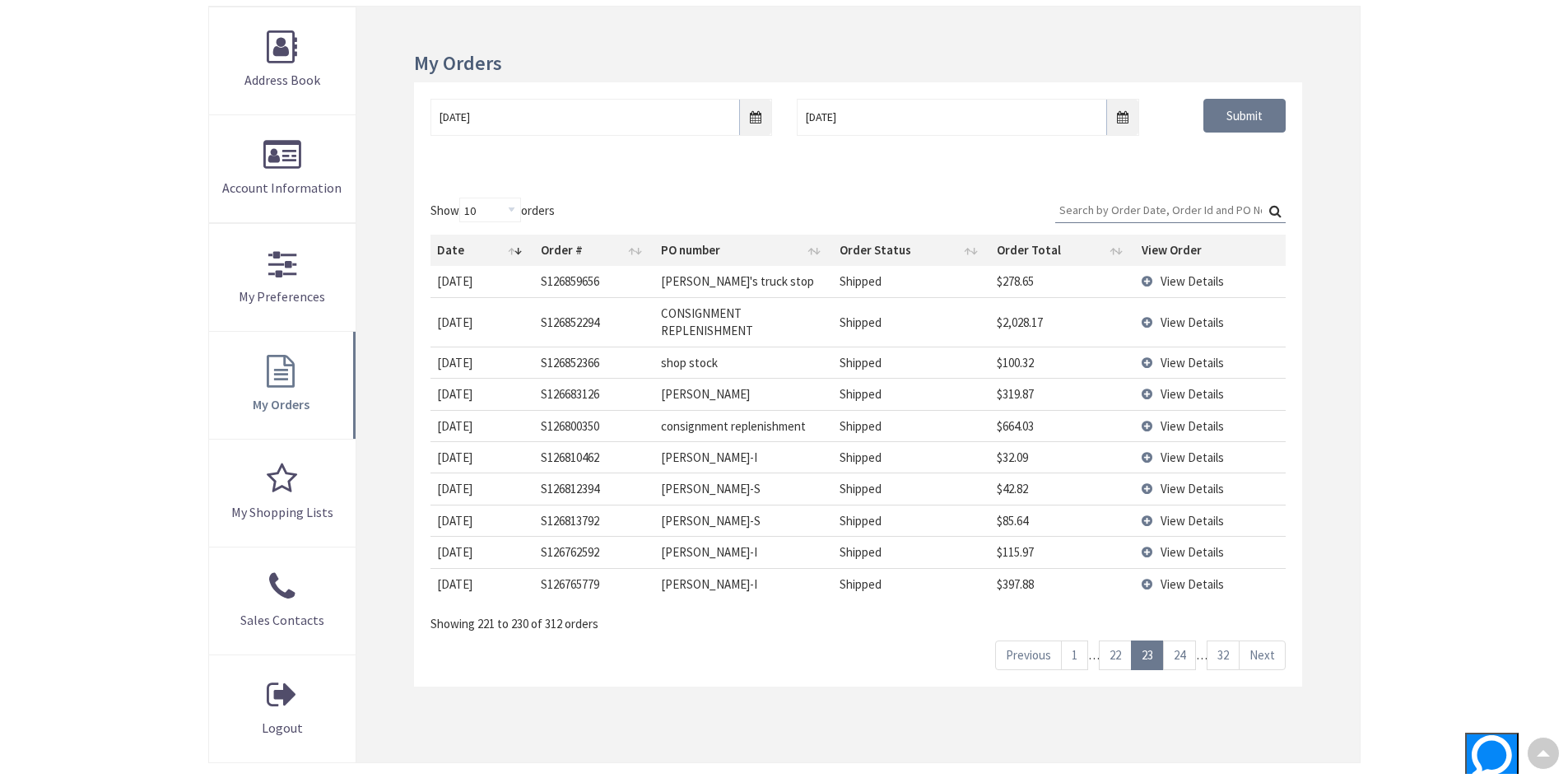
click at [1272, 653] on link "Next" at bounding box center [1262, 654] width 47 height 29
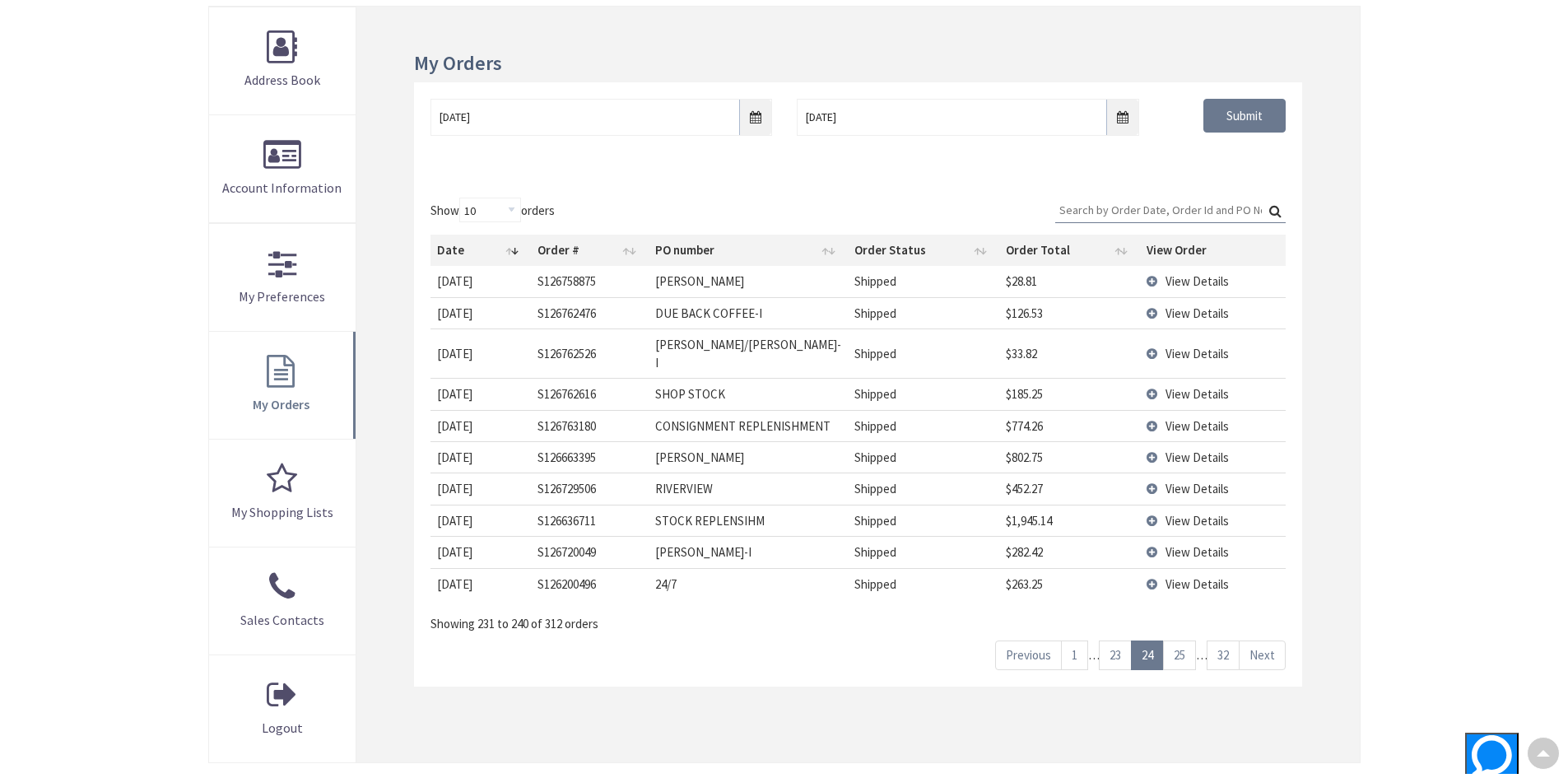
click at [1272, 654] on link "Next" at bounding box center [1262, 654] width 47 height 29
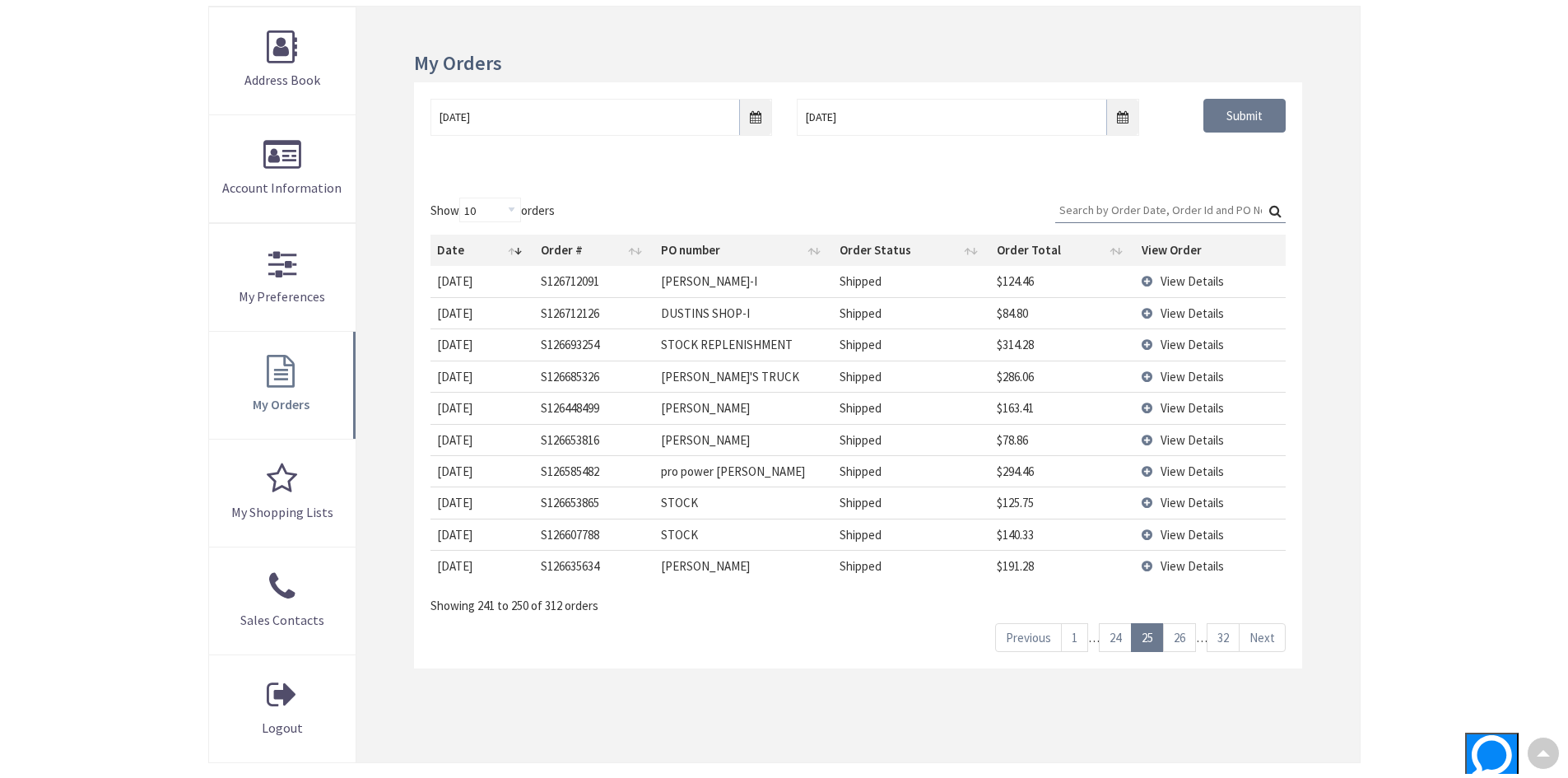
click at [1271, 643] on link "Next" at bounding box center [1262, 637] width 47 height 29
click at [1272, 645] on link "Next" at bounding box center [1262, 637] width 47 height 29
click at [1188, 469] on span "View Details" at bounding box center [1192, 471] width 64 height 16
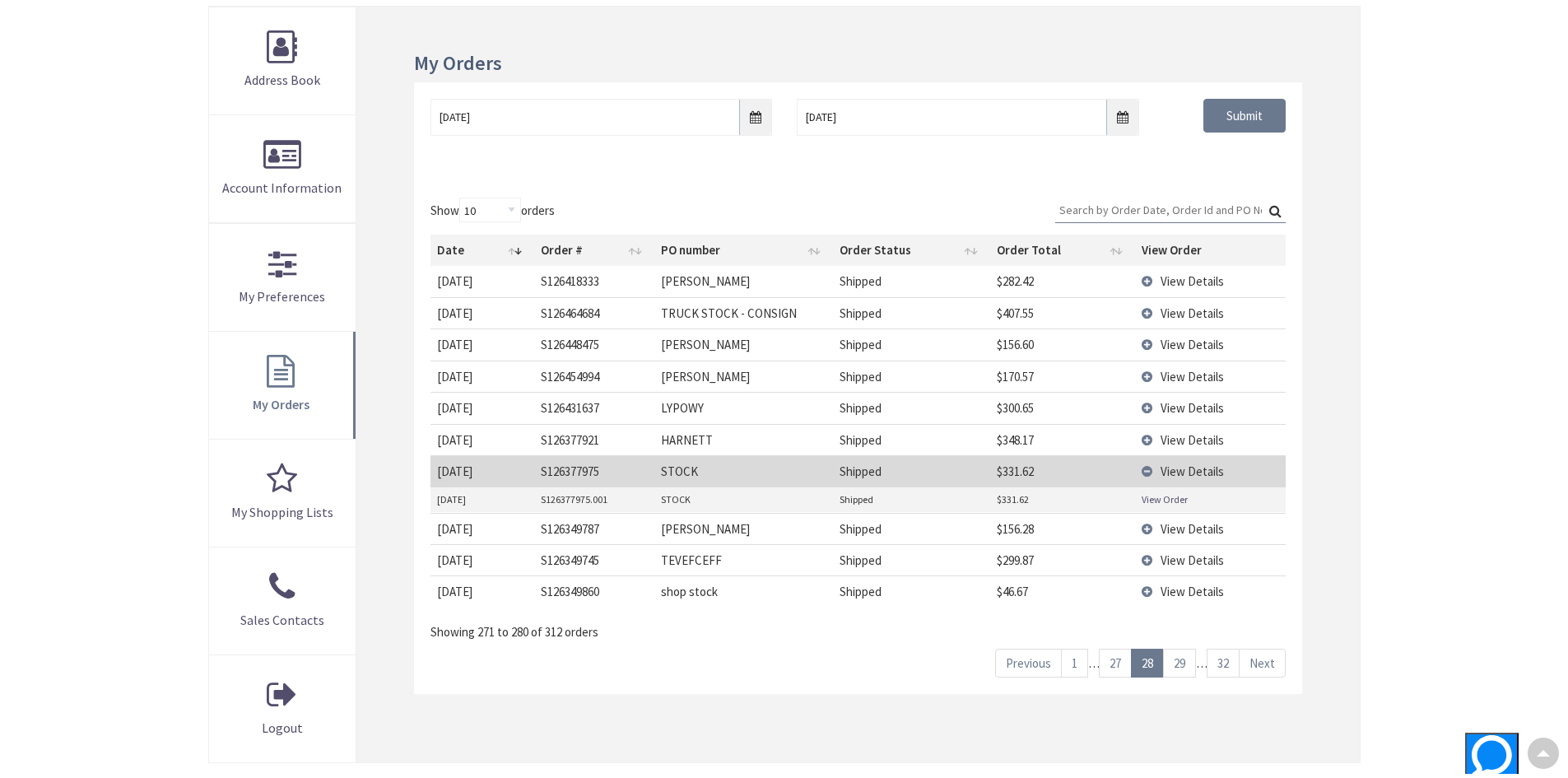
click at [1175, 500] on link "View Order" at bounding box center [1165, 499] width 46 height 14
click at [1263, 665] on link "Next" at bounding box center [1262, 663] width 47 height 29
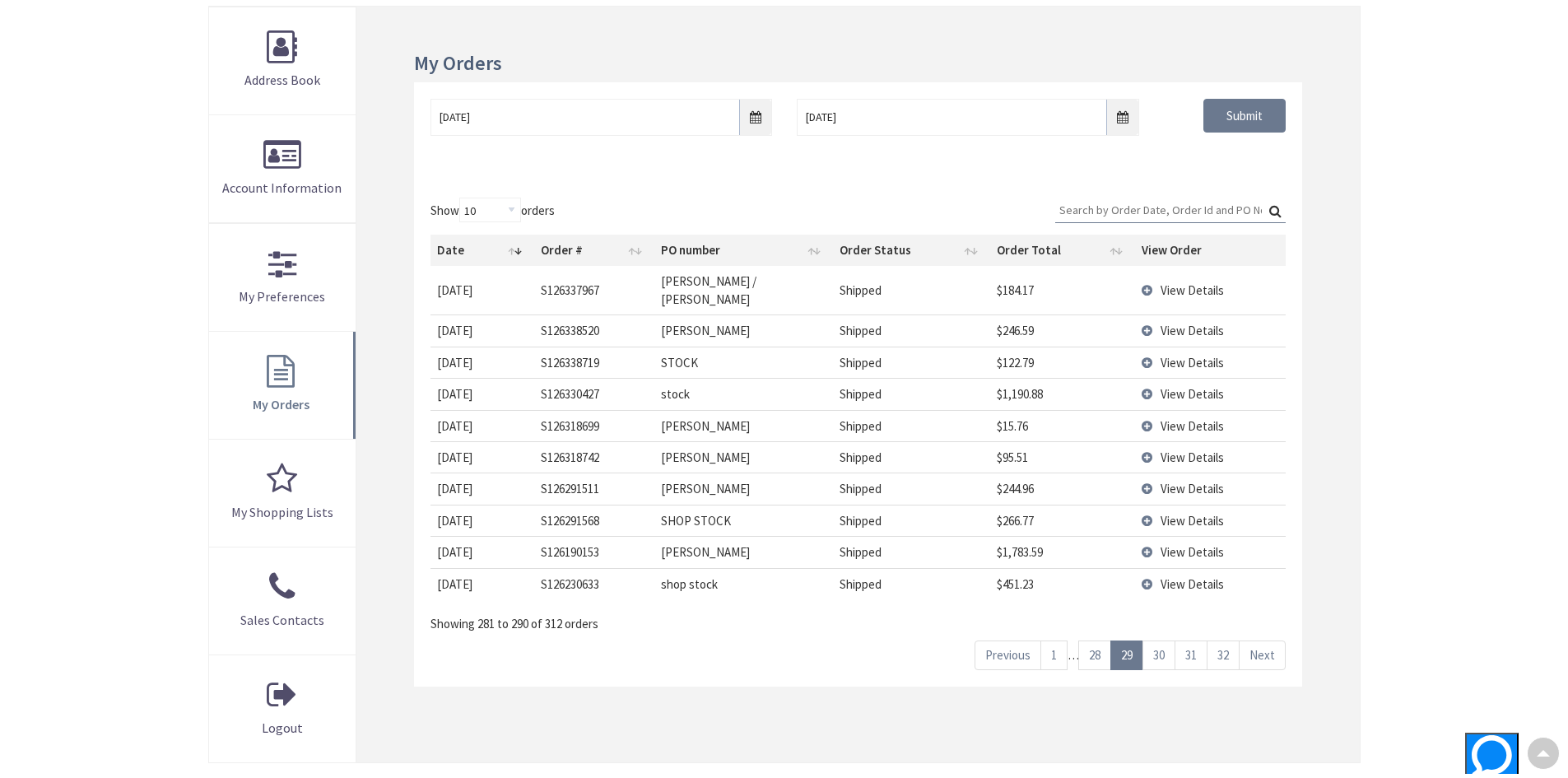
click at [1203, 386] on span "View Details" at bounding box center [1192, 393] width 64 height 16
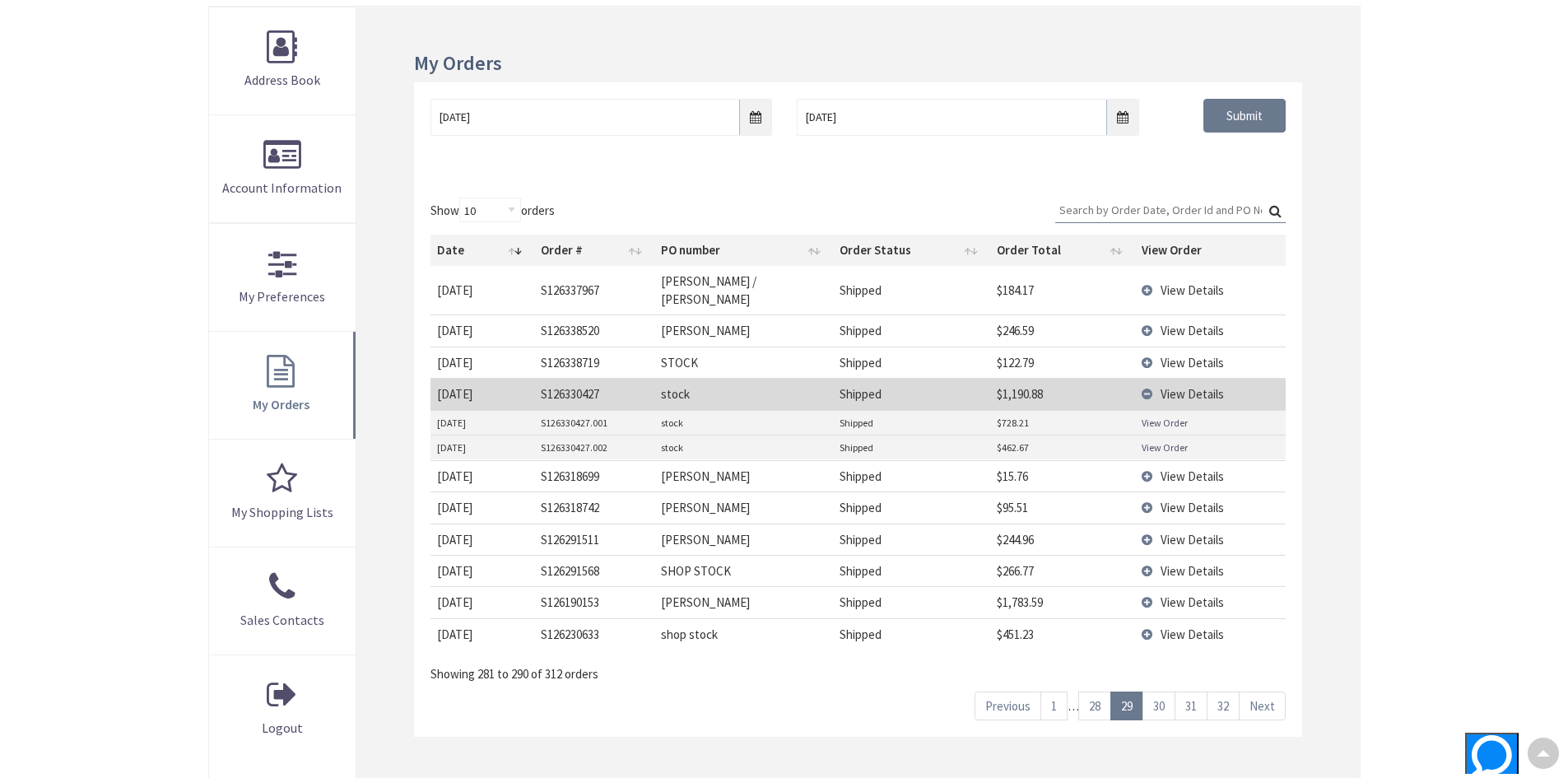
click at [1161, 416] on link "View Order" at bounding box center [1165, 423] width 46 height 14
click at [1166, 627] on span "View Details" at bounding box center [1192, 634] width 64 height 16
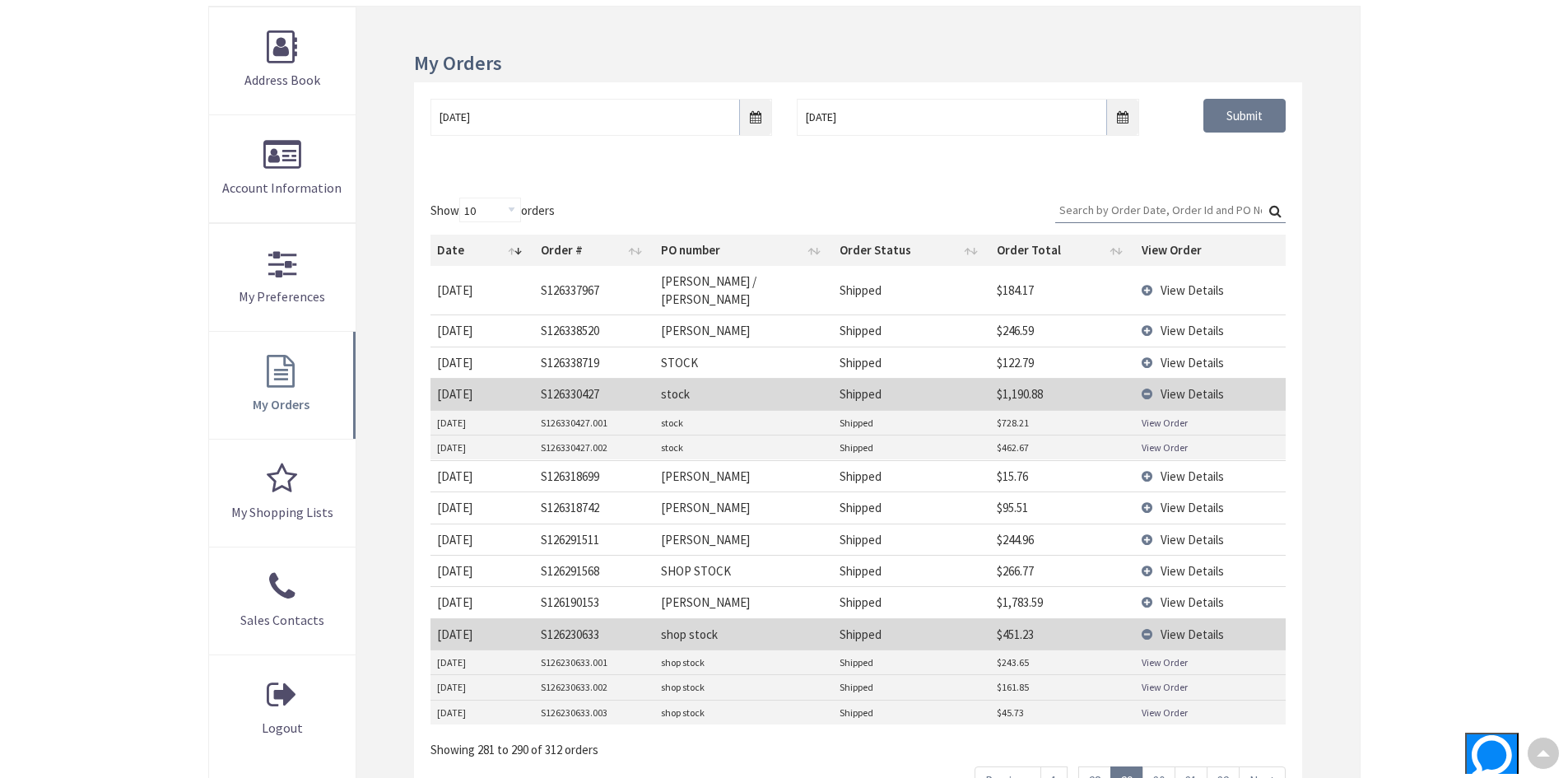
click at [1159, 655] on link "View Order" at bounding box center [1165, 662] width 46 height 14
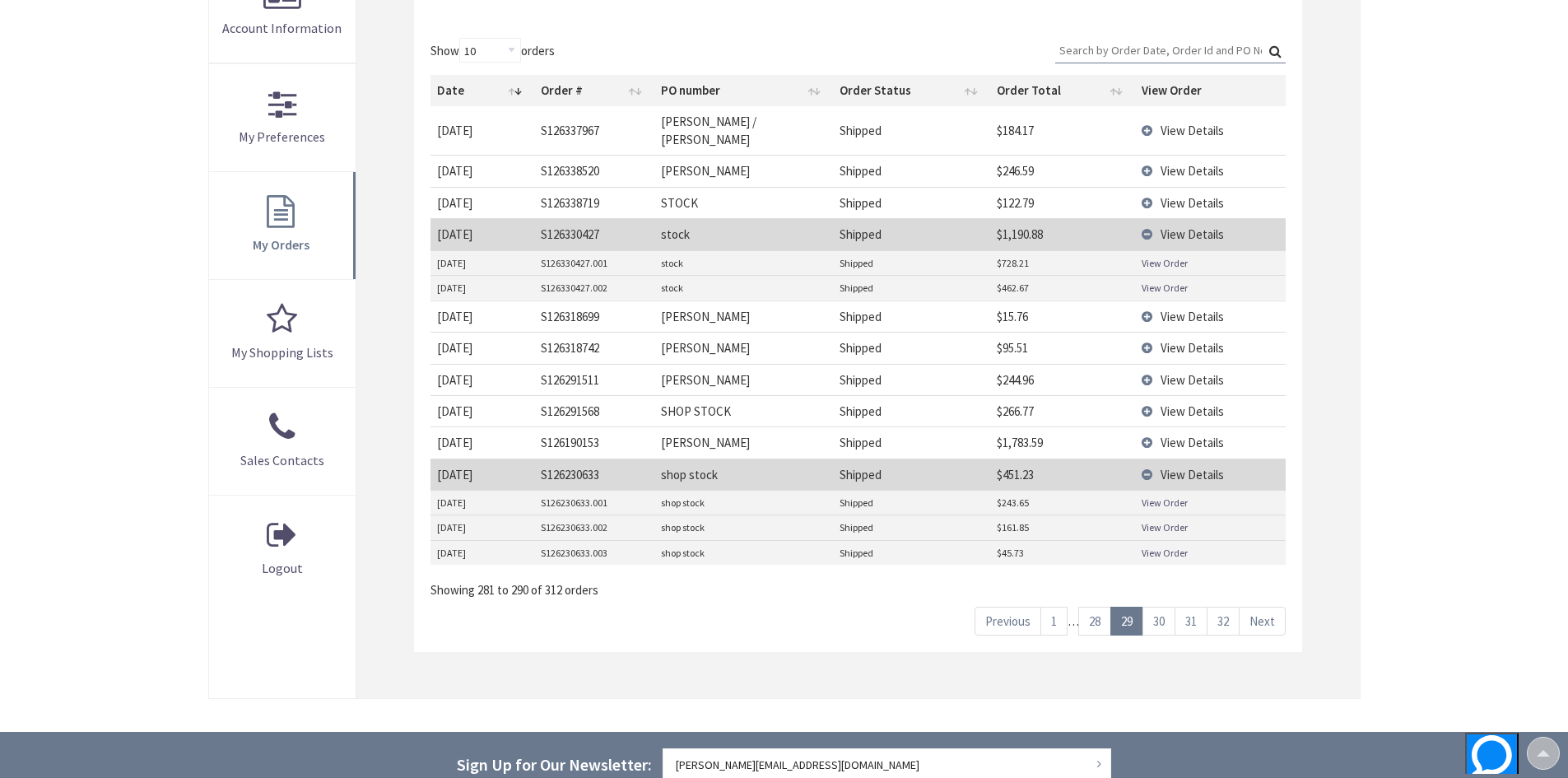
scroll to position [412, 0]
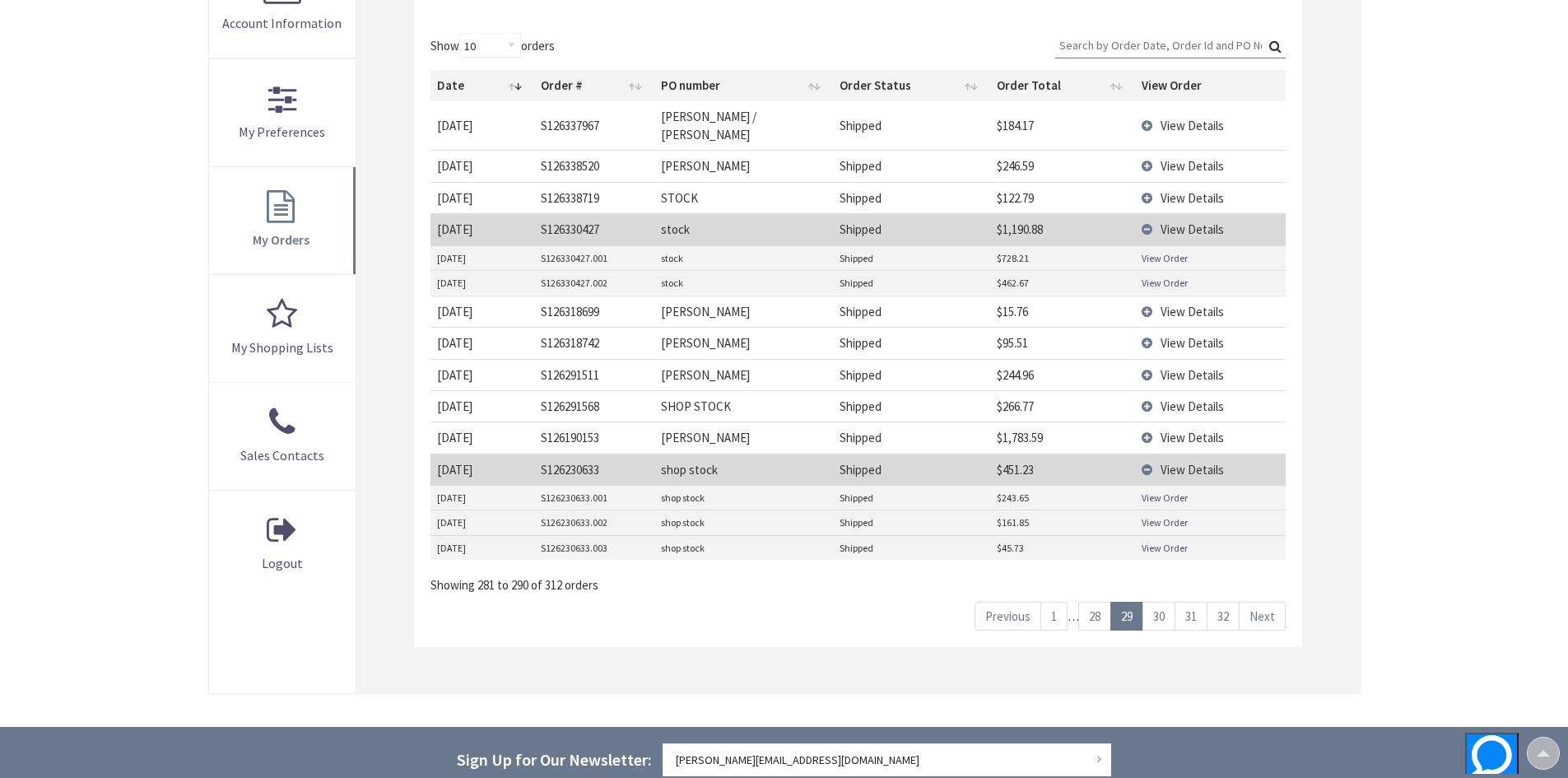
click at [1272, 602] on link "Next" at bounding box center [1262, 616] width 47 height 29
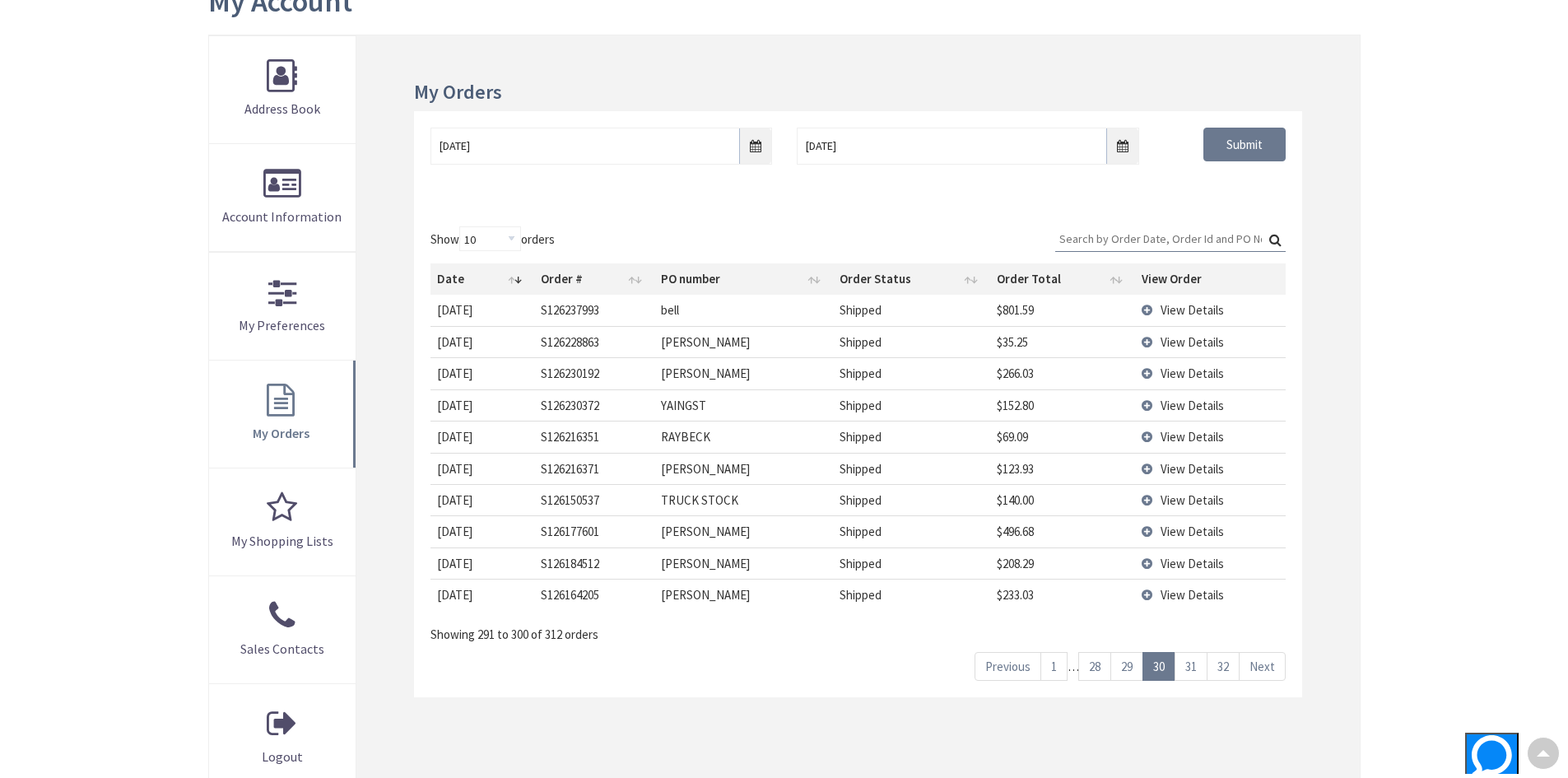
scroll to position [247, 0]
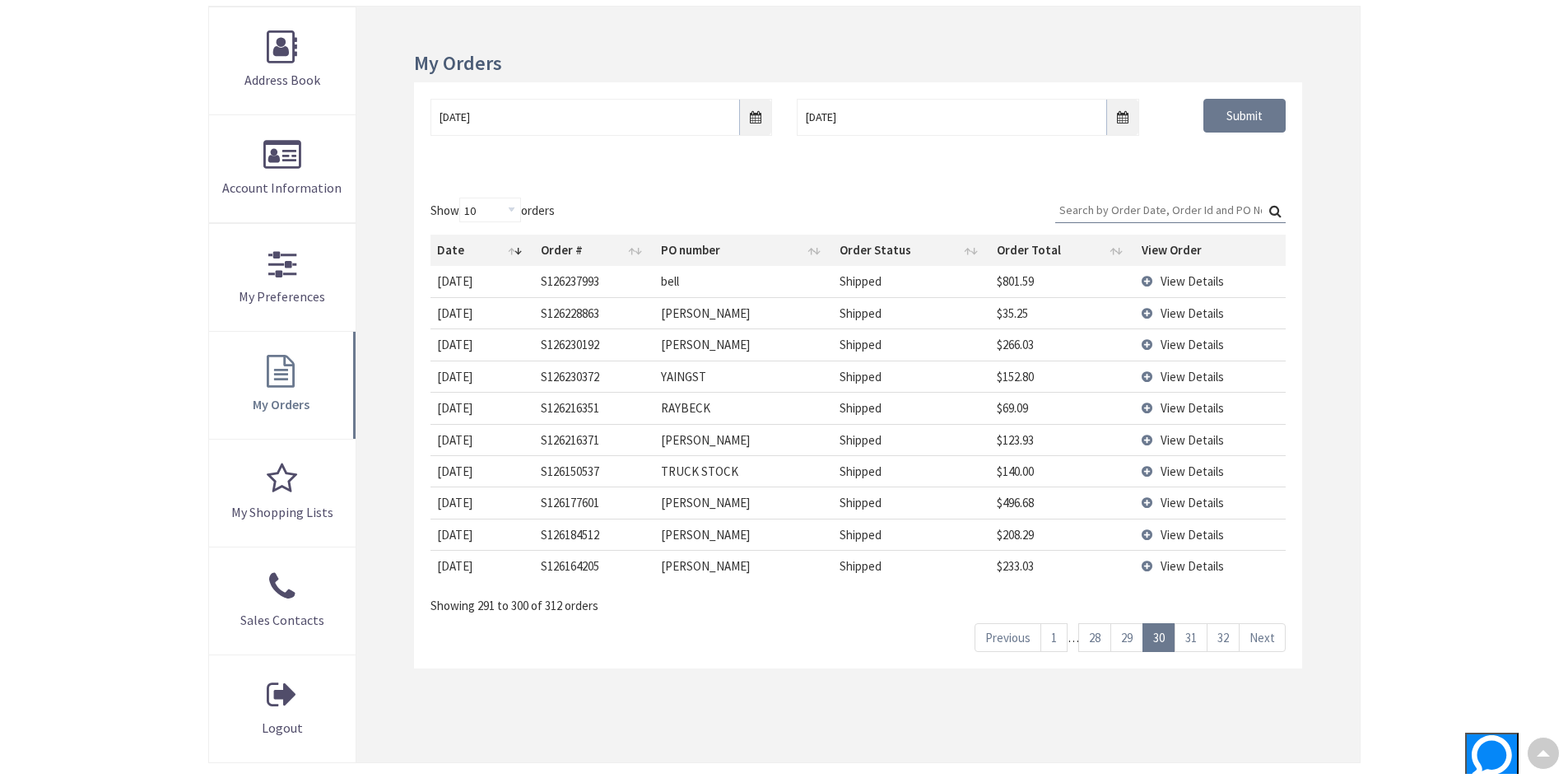
click at [1271, 638] on link "Next" at bounding box center [1262, 637] width 47 height 29
click at [1200, 347] on span "View Details" at bounding box center [1192, 344] width 64 height 16
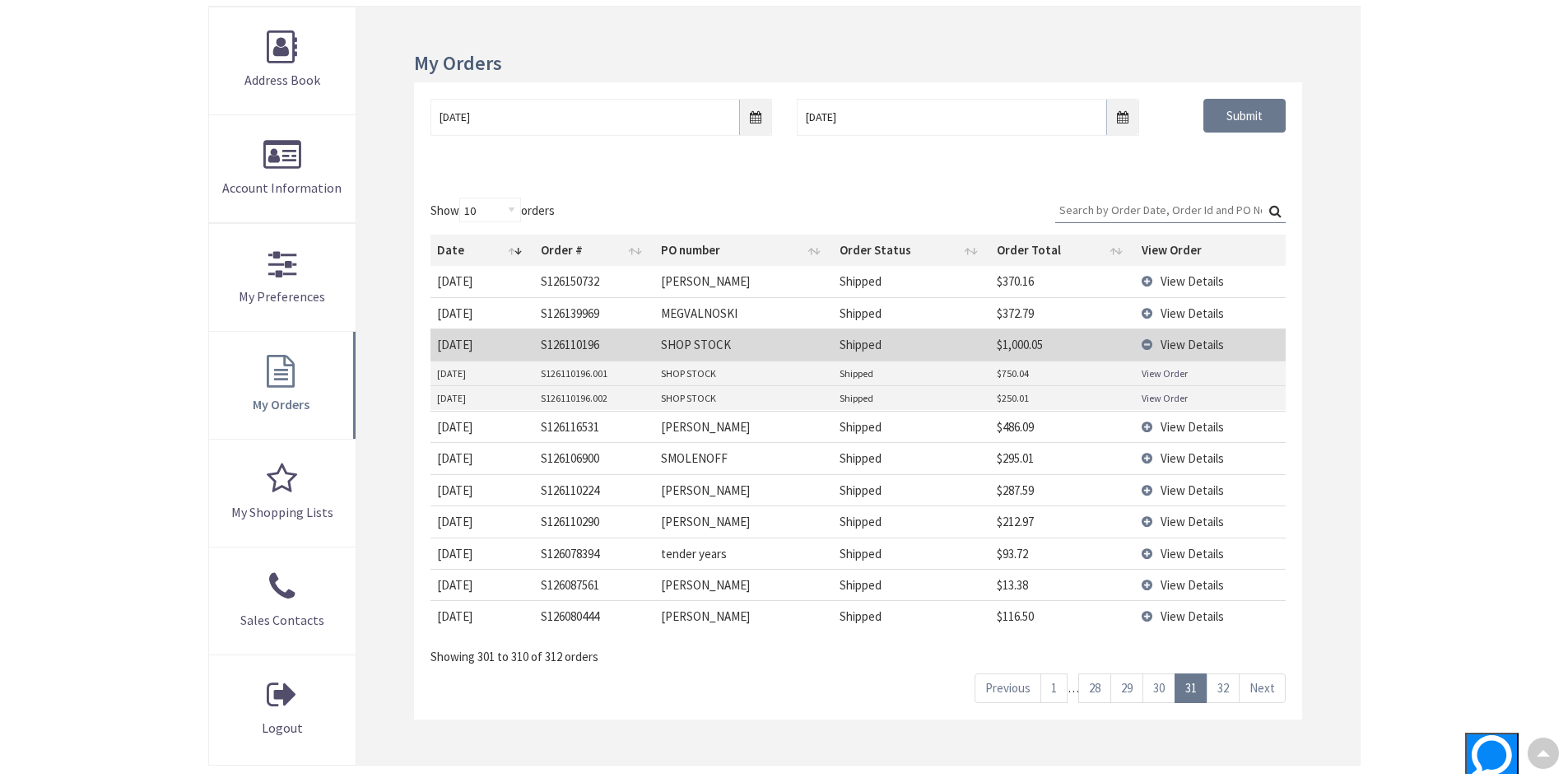
click at [1185, 376] on link "View Order" at bounding box center [1165, 373] width 46 height 14
click at [1164, 400] on link "View Order" at bounding box center [1165, 398] width 46 height 14
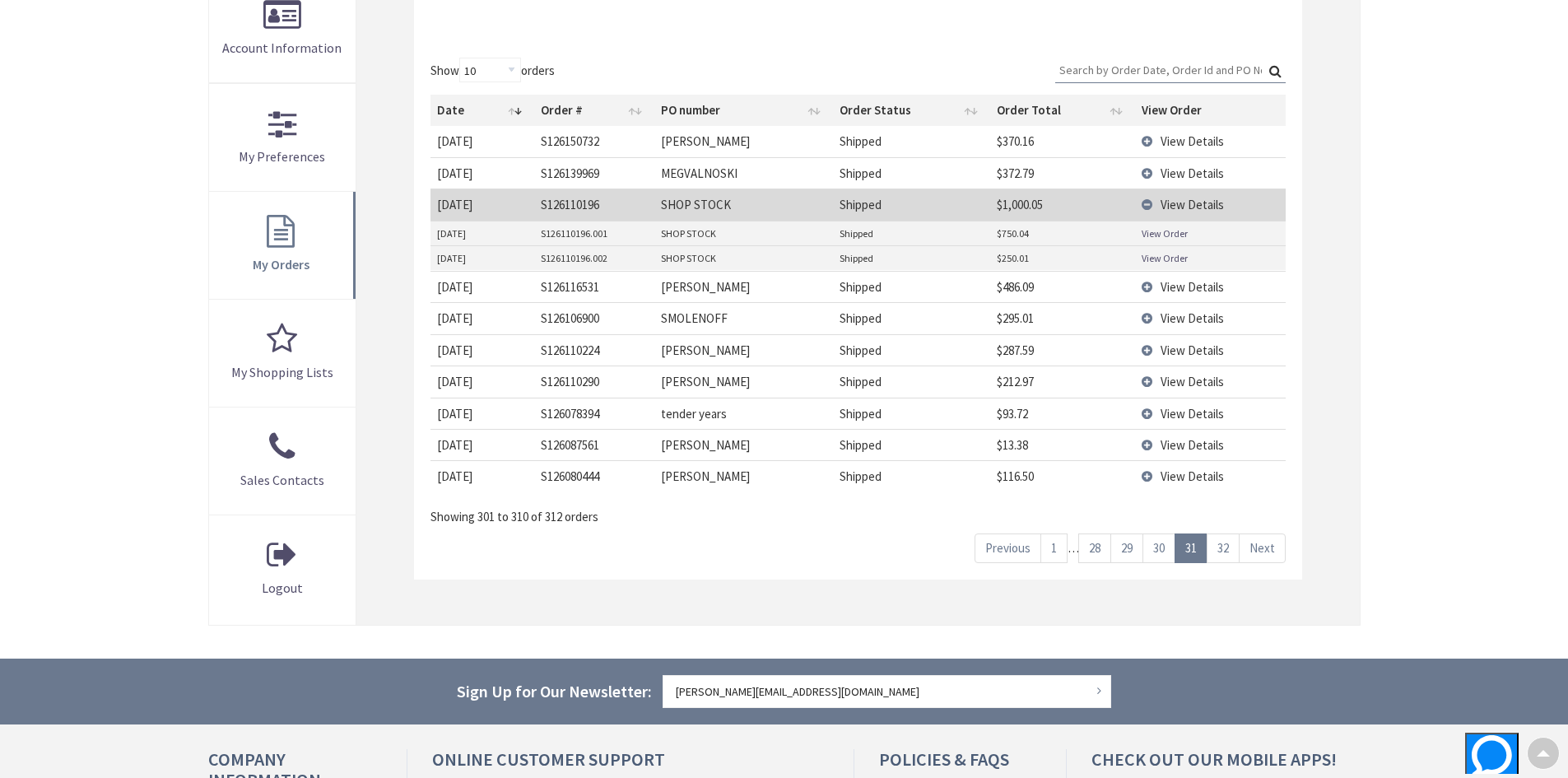
scroll to position [412, 0]
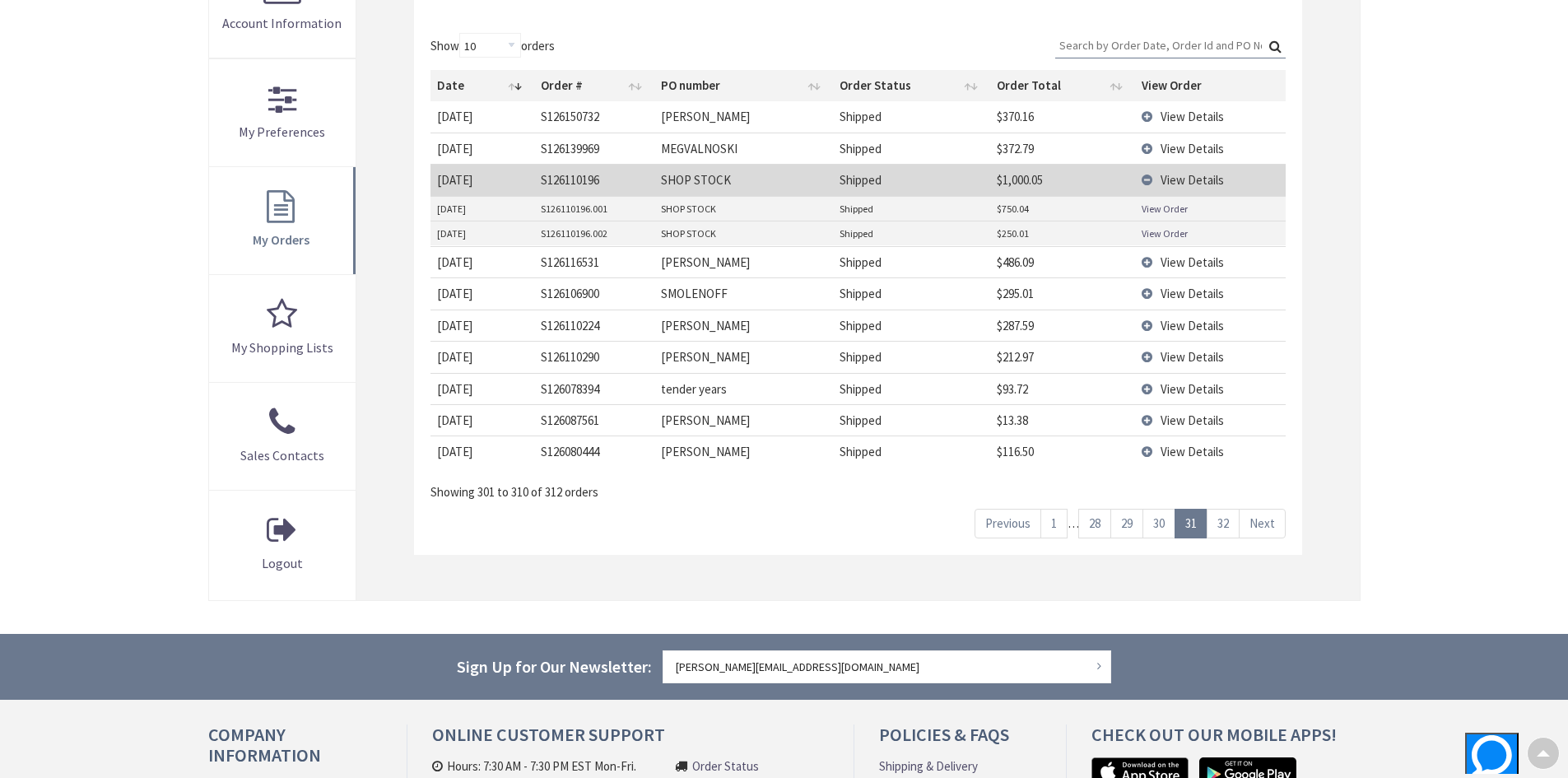
click at [1259, 519] on link "Next" at bounding box center [1262, 522] width 47 height 29
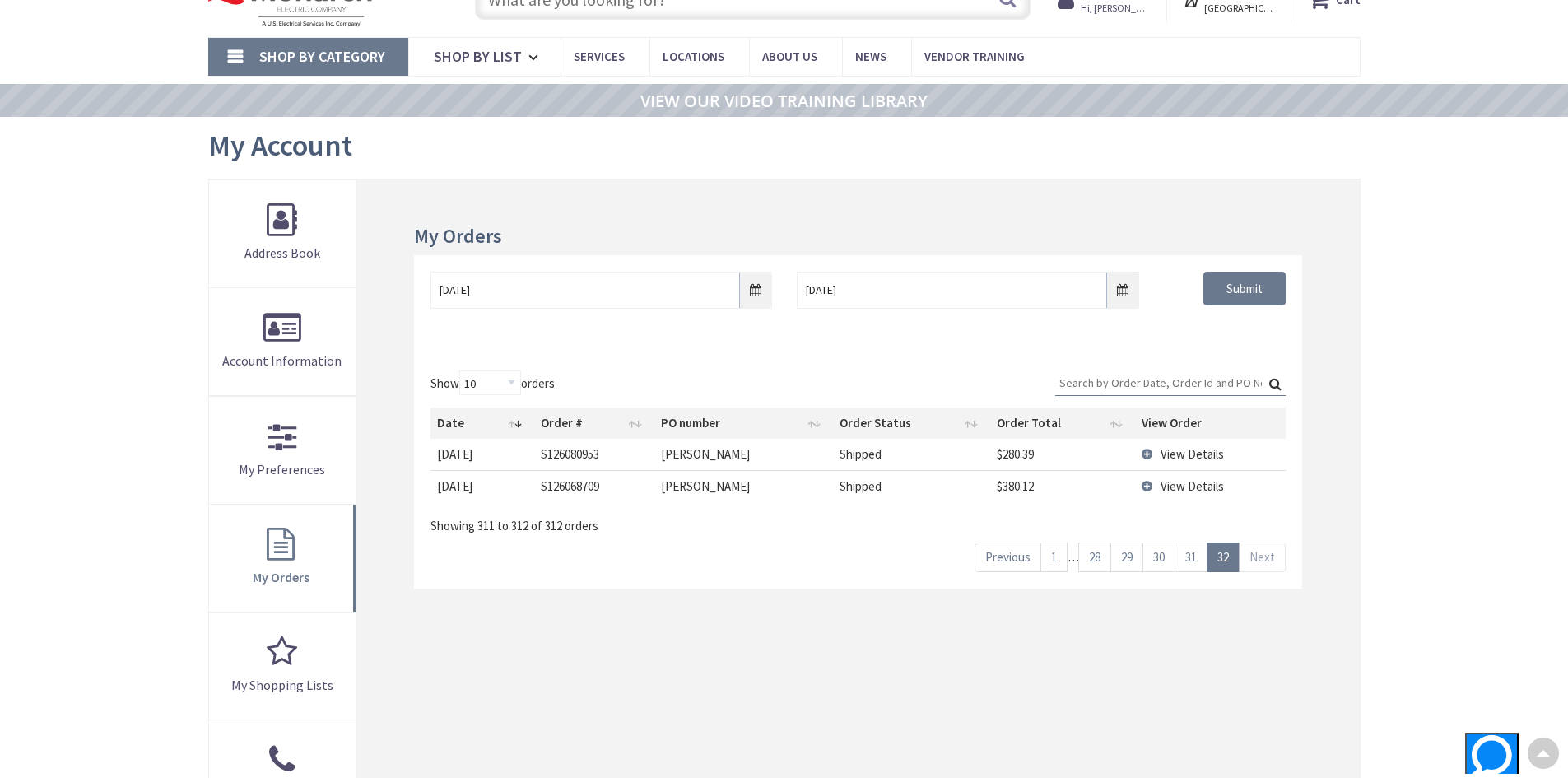
scroll to position [0, 0]
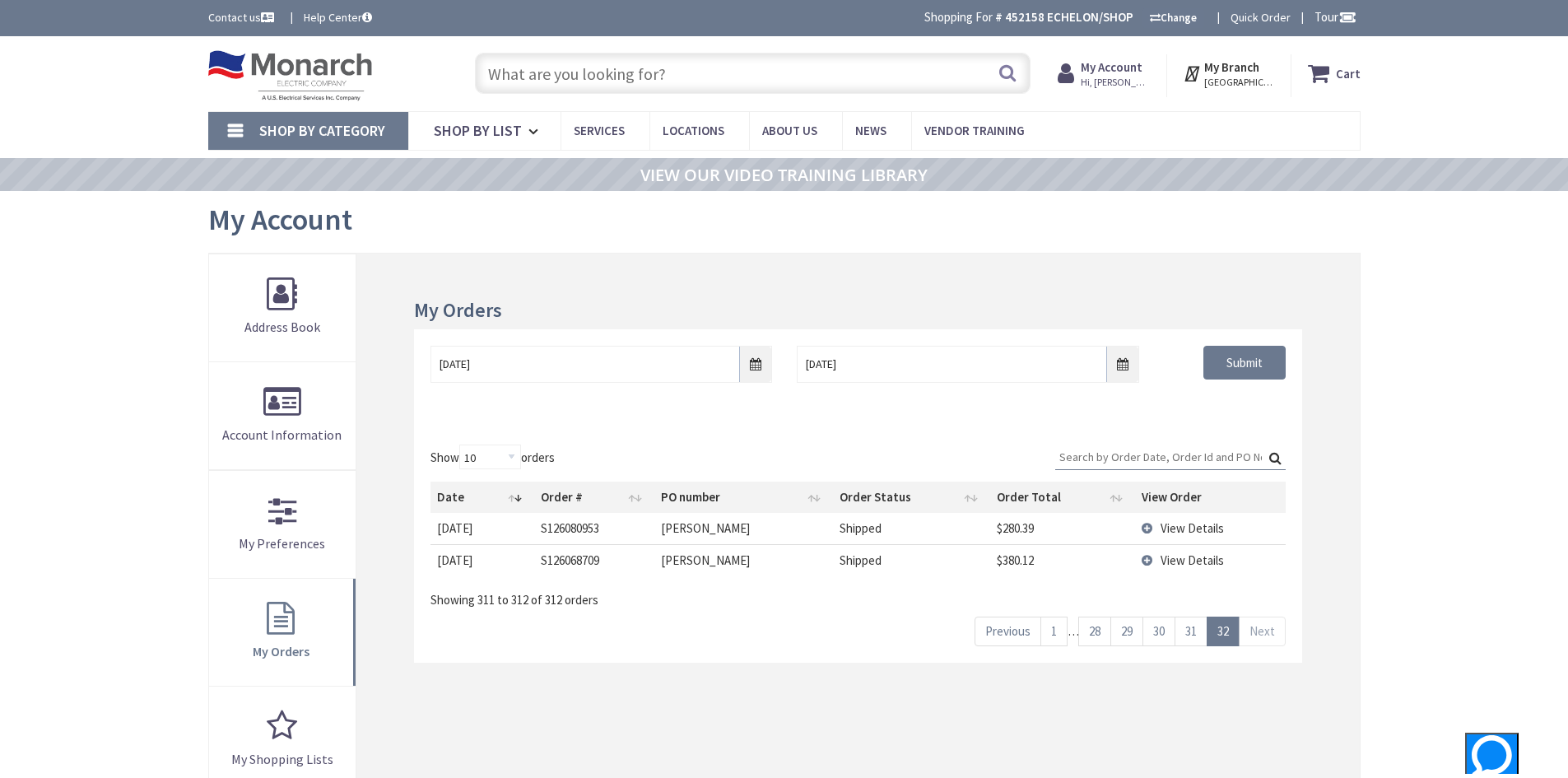
click at [293, 65] on img at bounding box center [291, 75] width 164 height 51
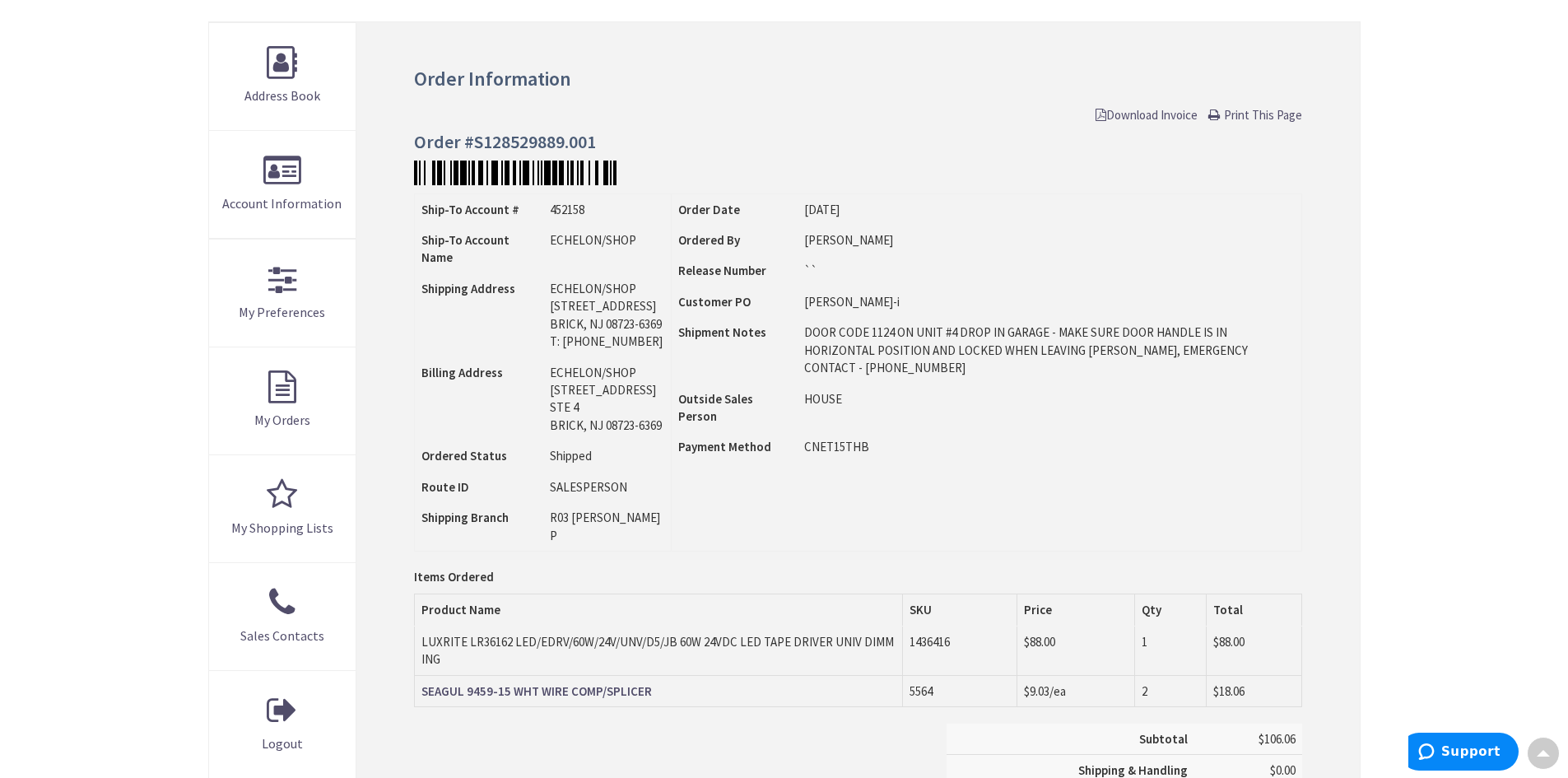
scroll to position [167, 0]
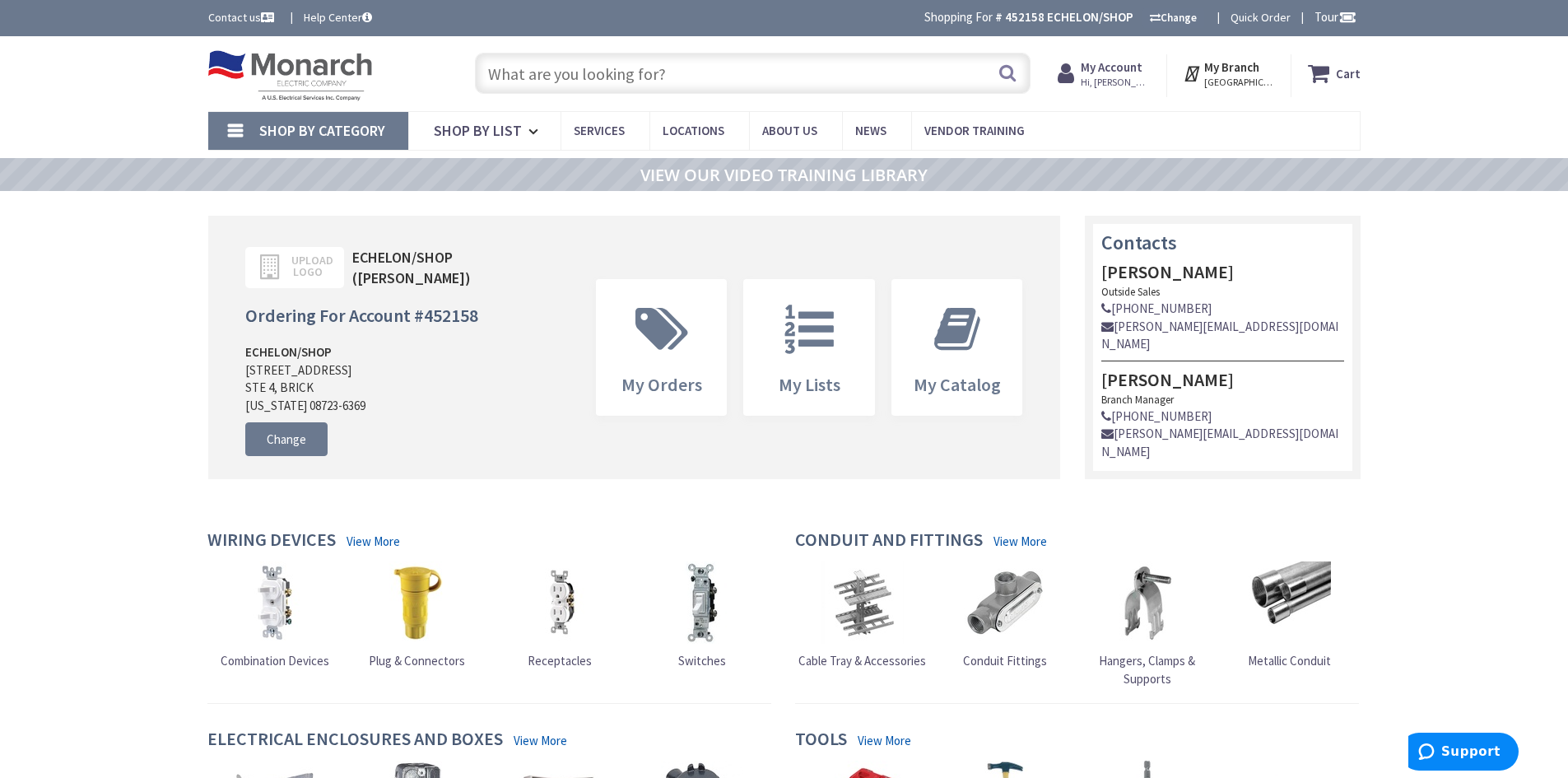
click at [1118, 61] on strong "My Account" at bounding box center [1111, 66] width 62 height 16
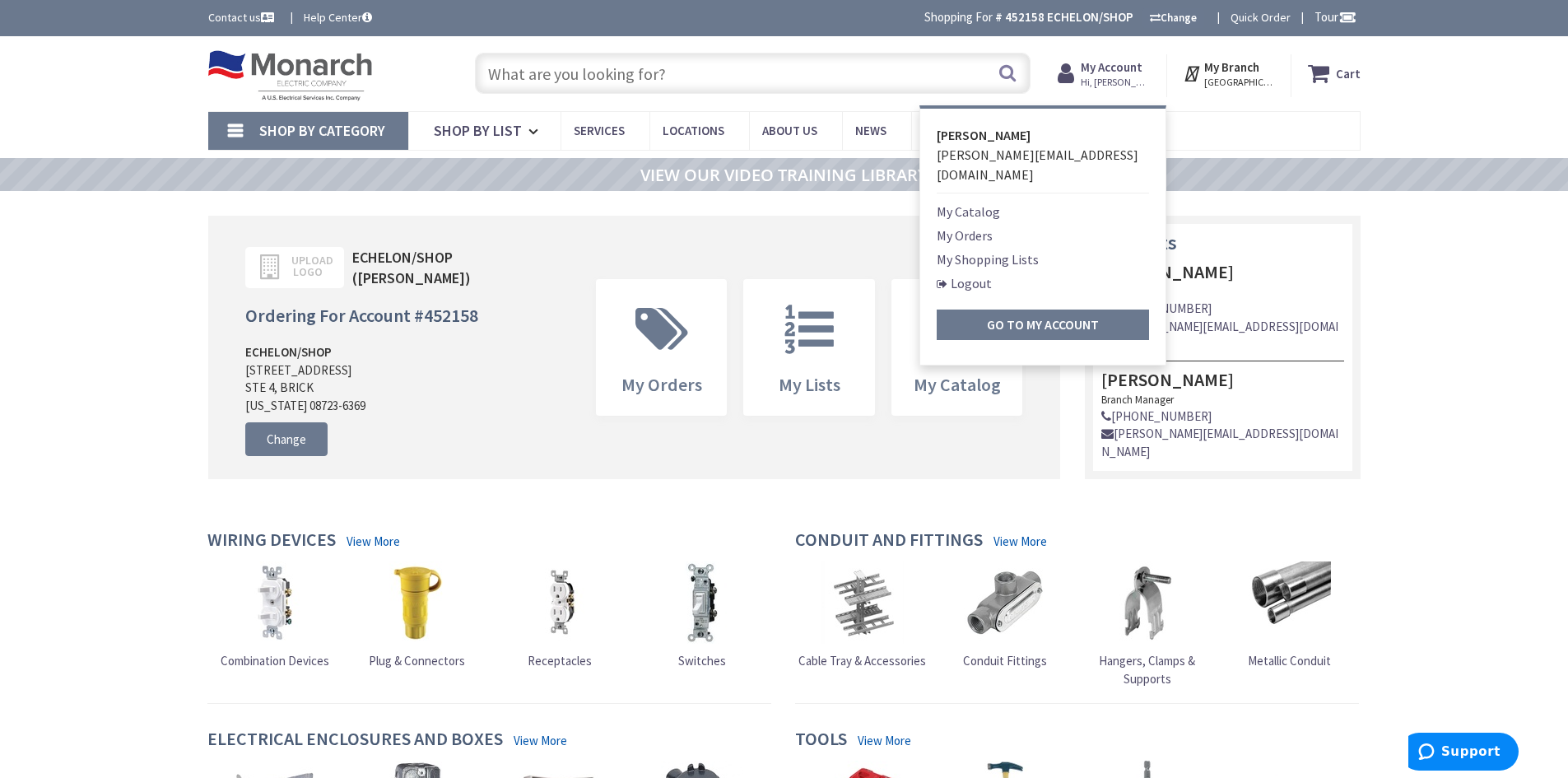
click at [989, 225] on link "My Orders" at bounding box center [964, 234] width 56 height 19
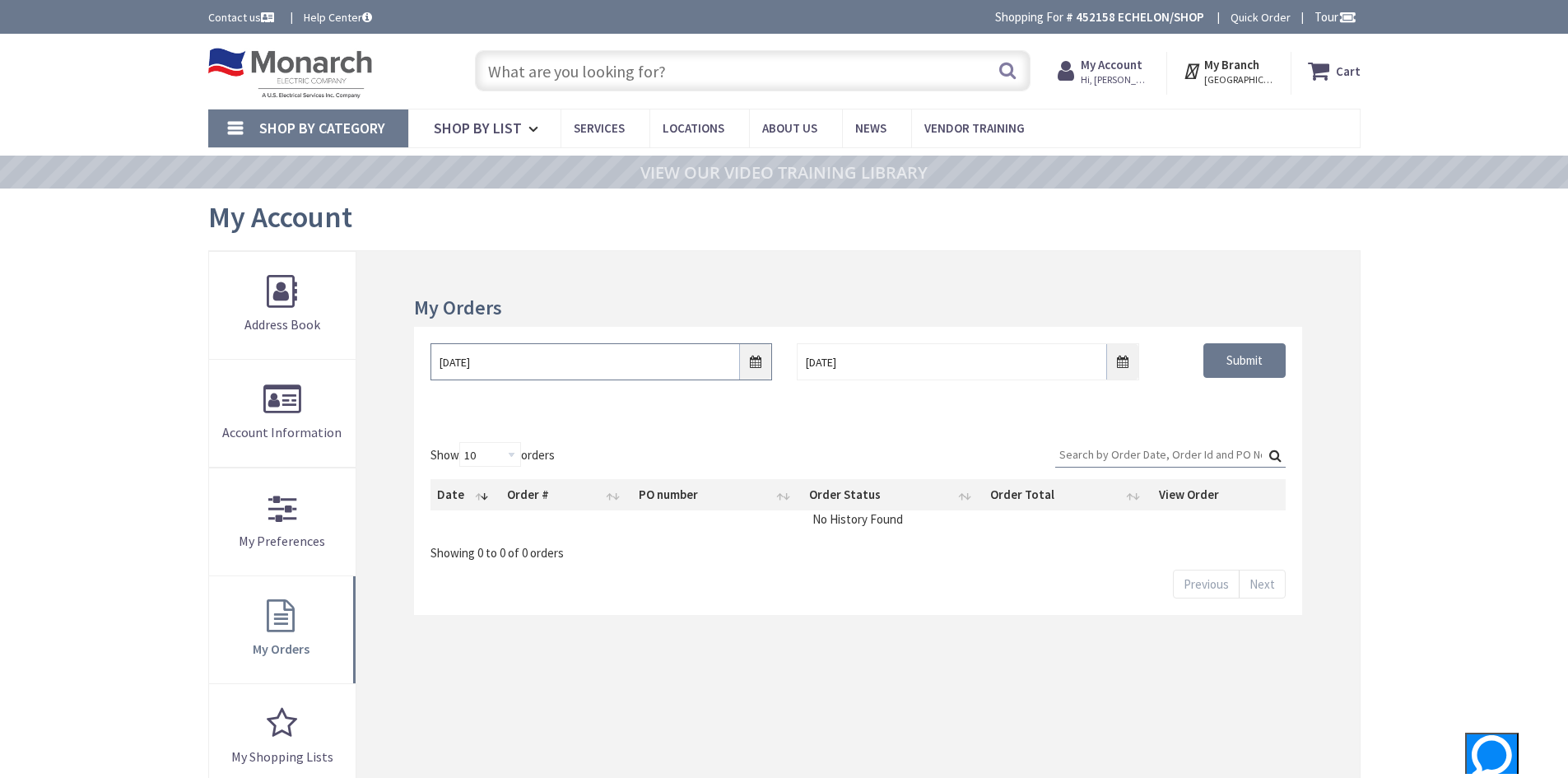
click at [513, 365] on input "[DATE]" at bounding box center [601, 362] width 341 height 37
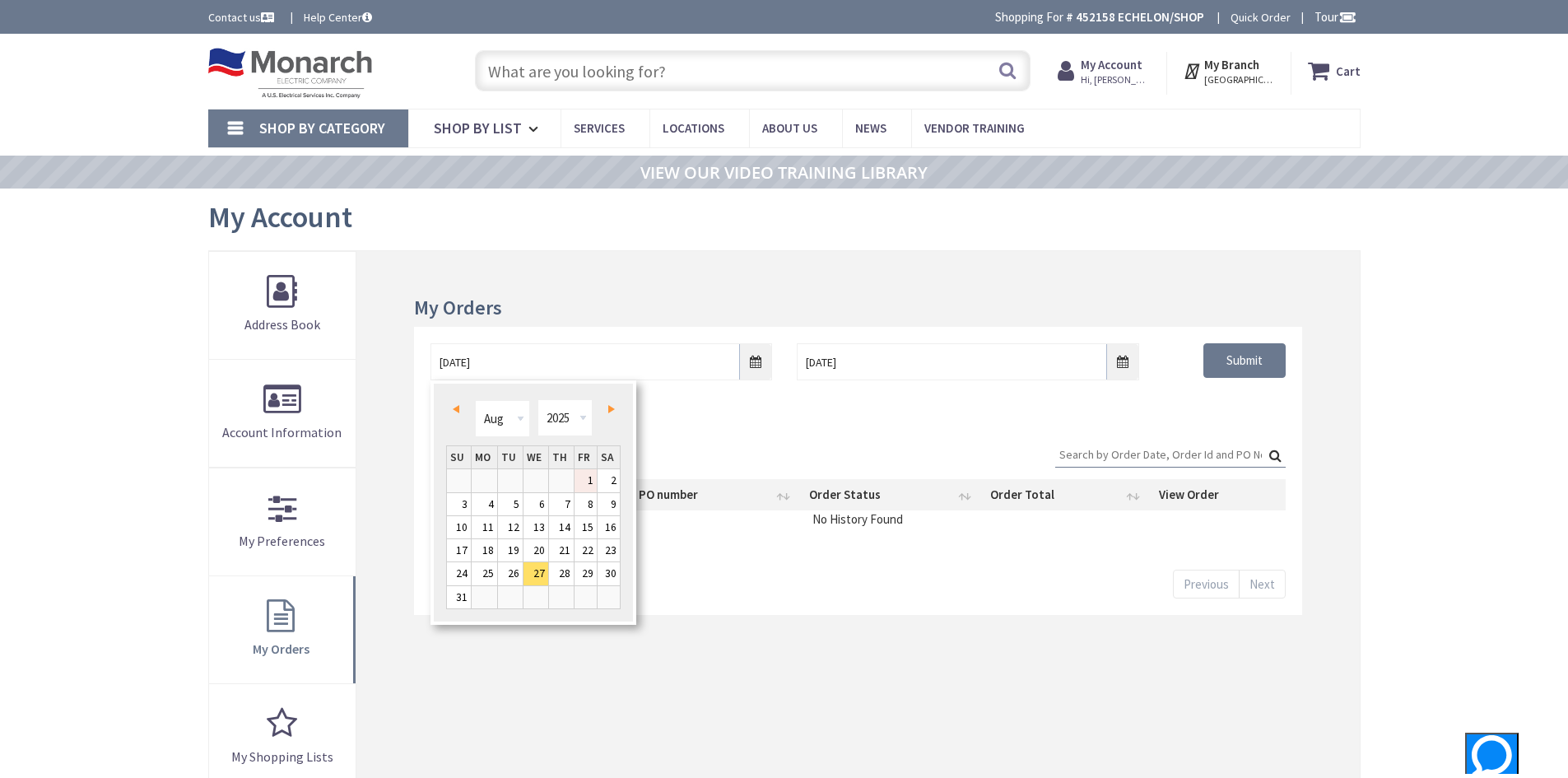
click at [592, 477] on link "1" at bounding box center [586, 481] width 22 height 22
type input "08/01/2025"
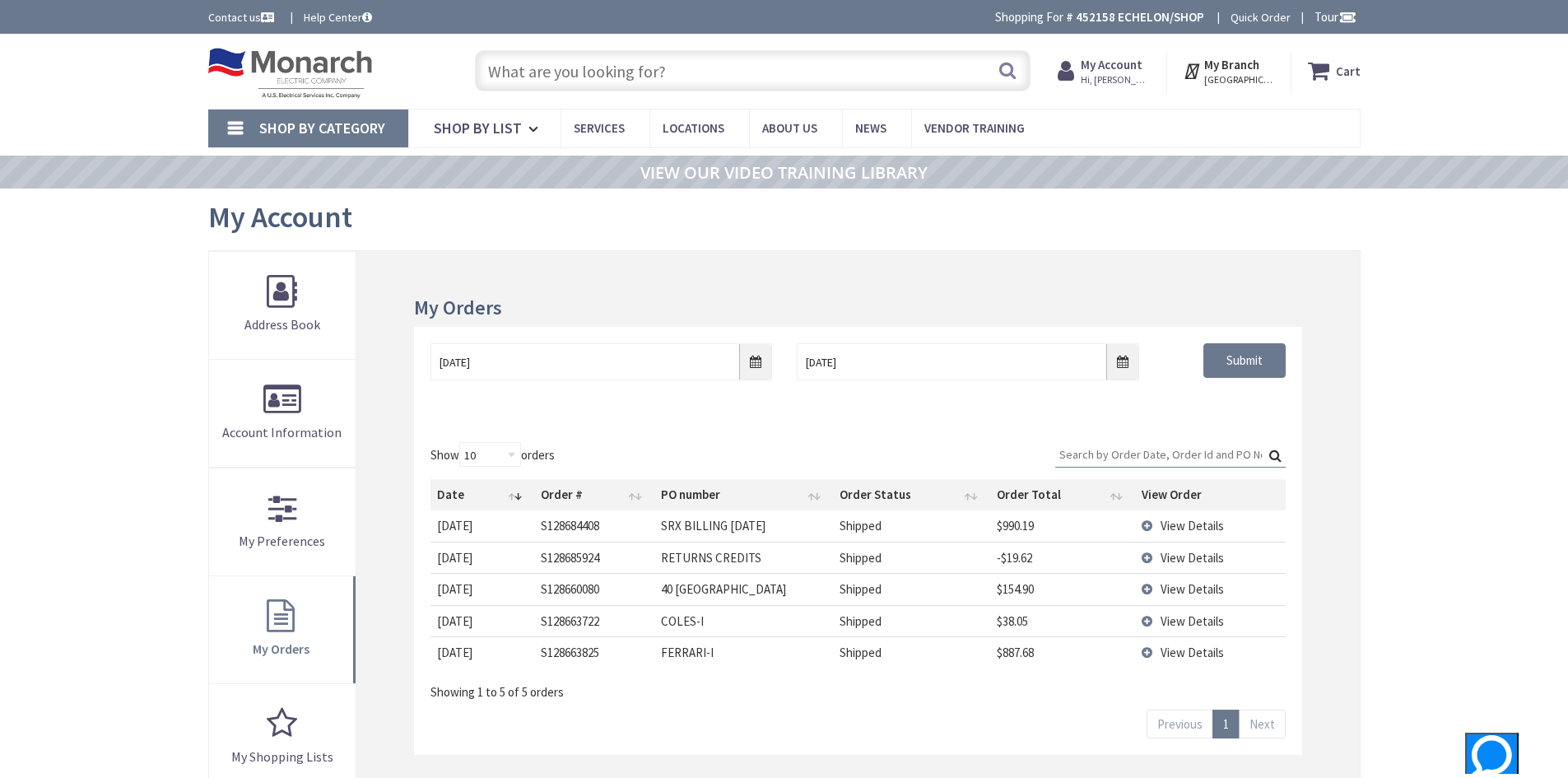
click at [1160, 457] on input "Search:" at bounding box center [1170, 454] width 231 height 25
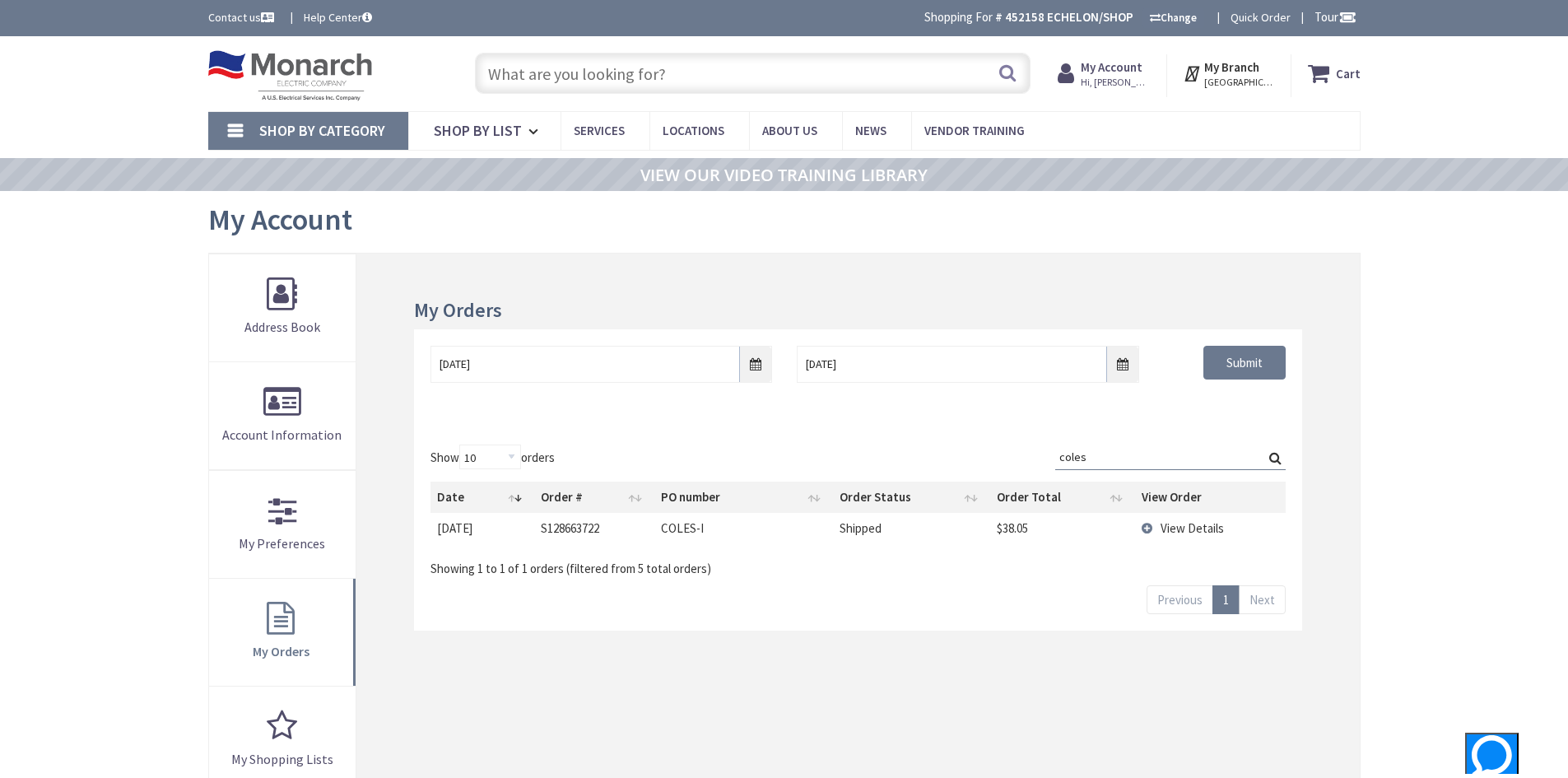
type input "coles"
click at [1199, 524] on span "View Details" at bounding box center [1192, 528] width 64 height 16
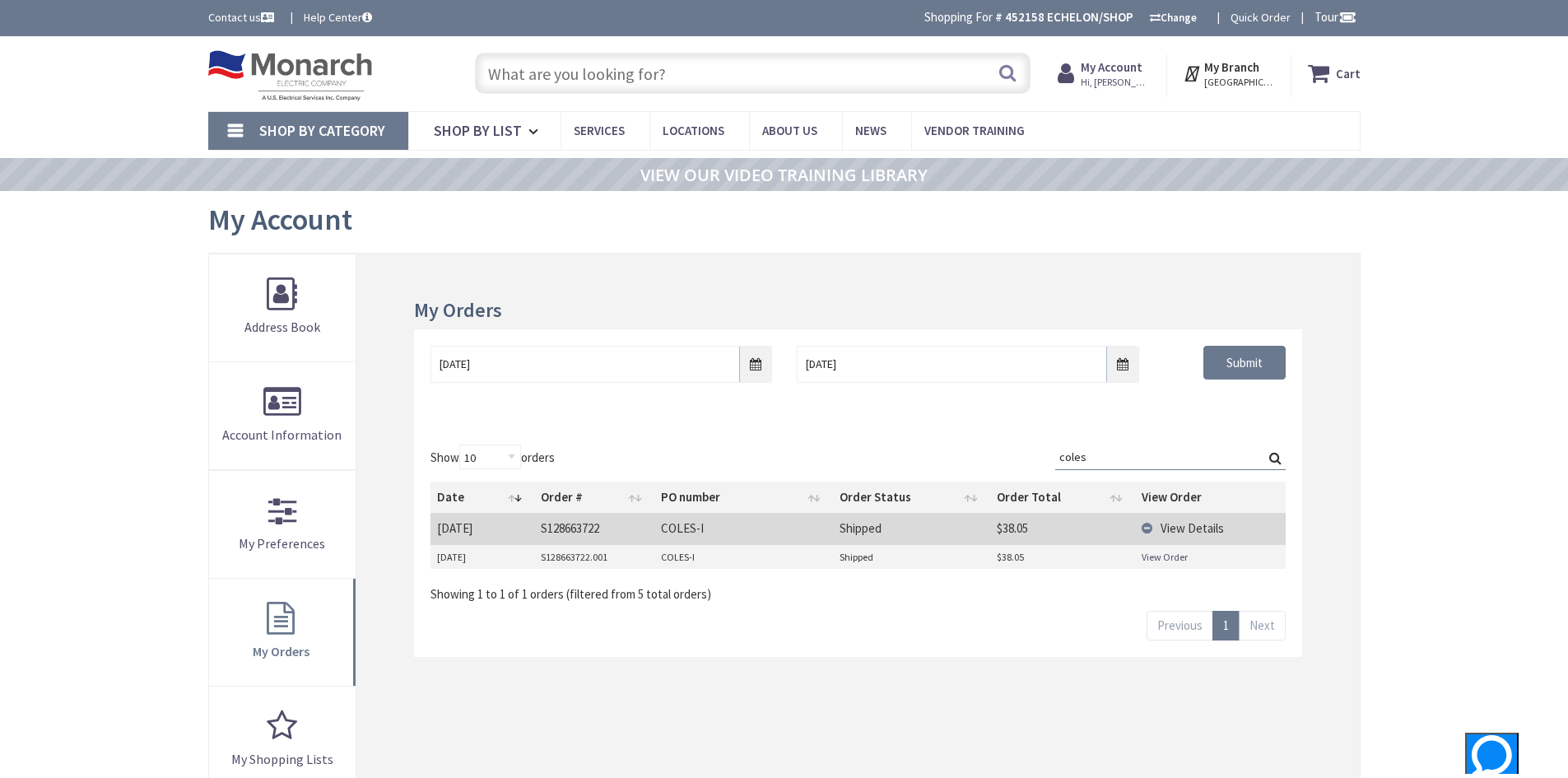
click at [1165, 559] on link "View Order" at bounding box center [1165, 557] width 46 height 14
click at [1158, 461] on input "coles" at bounding box center [1170, 457] width 231 height 25
click at [1158, 461] on input "coles" at bounding box center [1170, 457] width 231 height 25
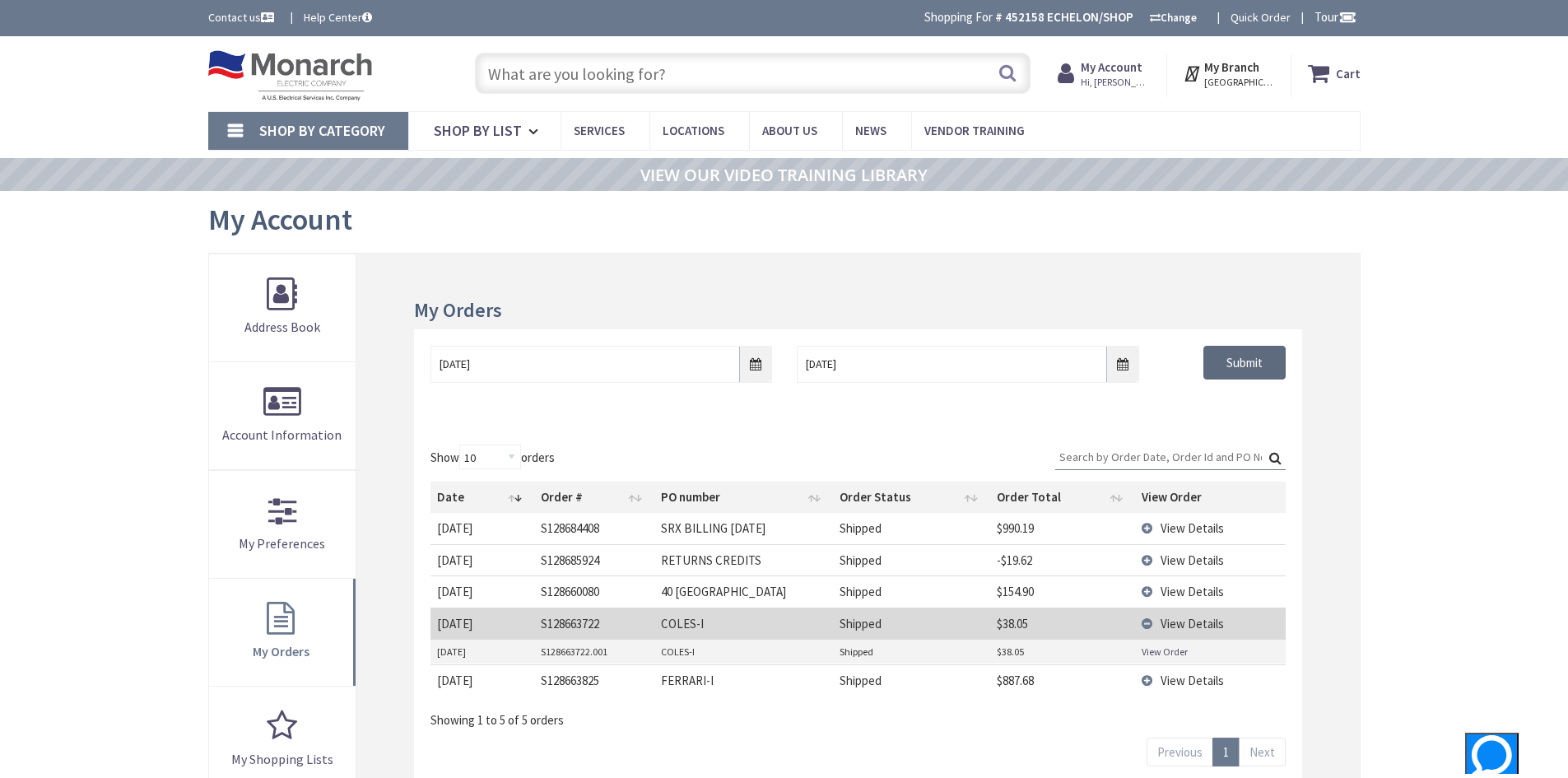
click at [1262, 358] on input "Submit" at bounding box center [1244, 363] width 82 height 34
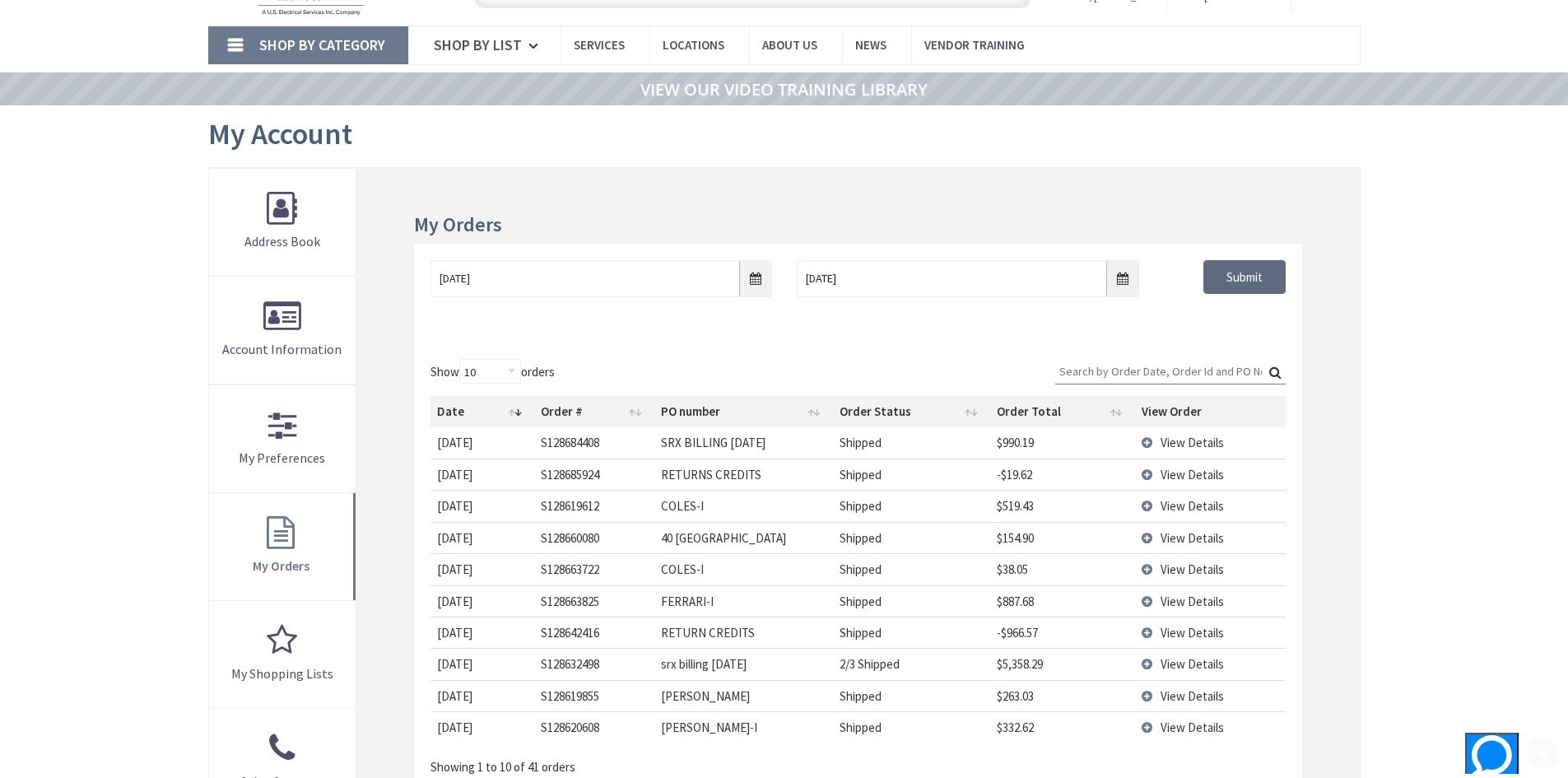
scroll to position [164, 0]
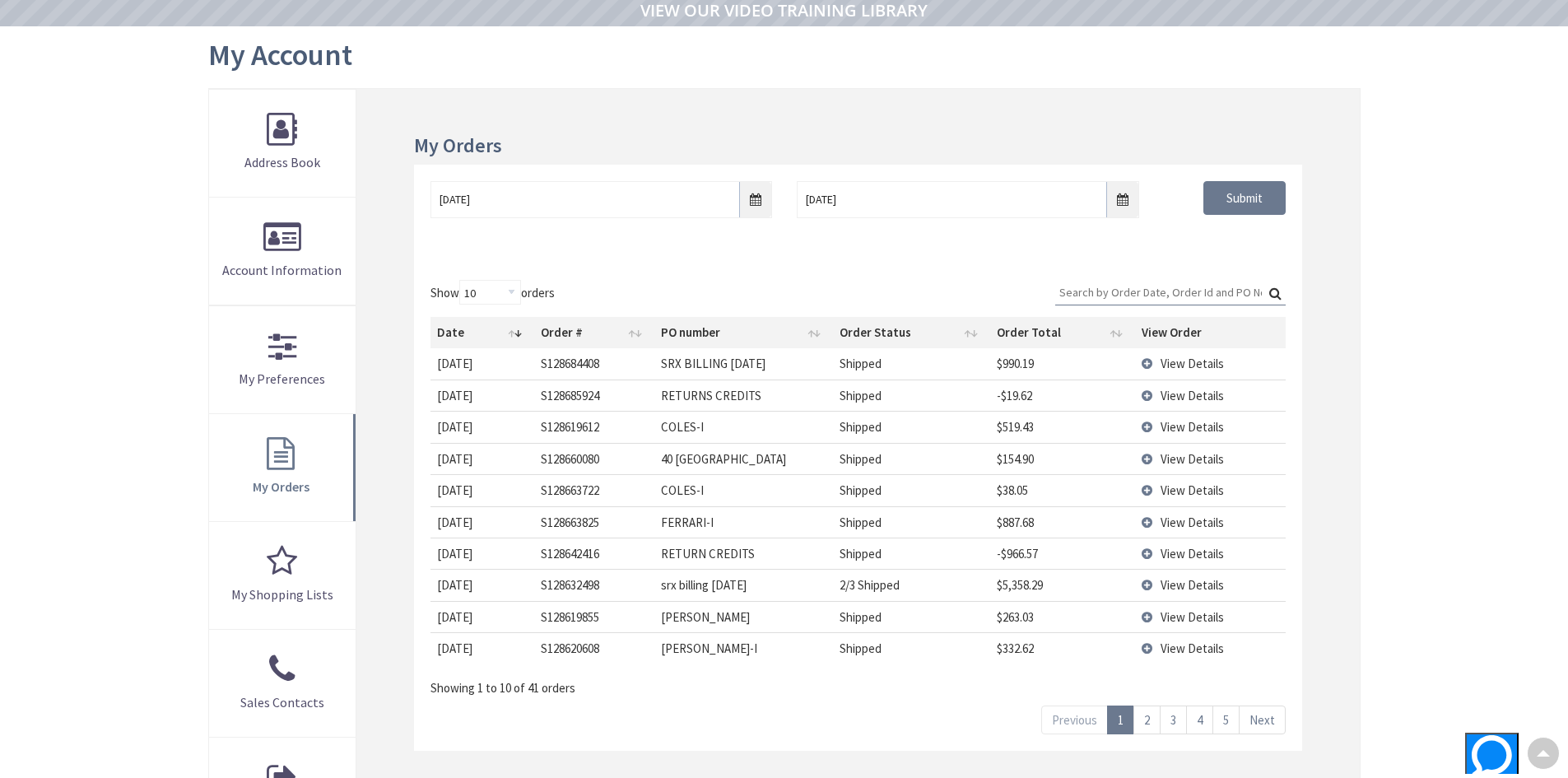
click at [1171, 426] on span "View Details" at bounding box center [1192, 426] width 64 height 16
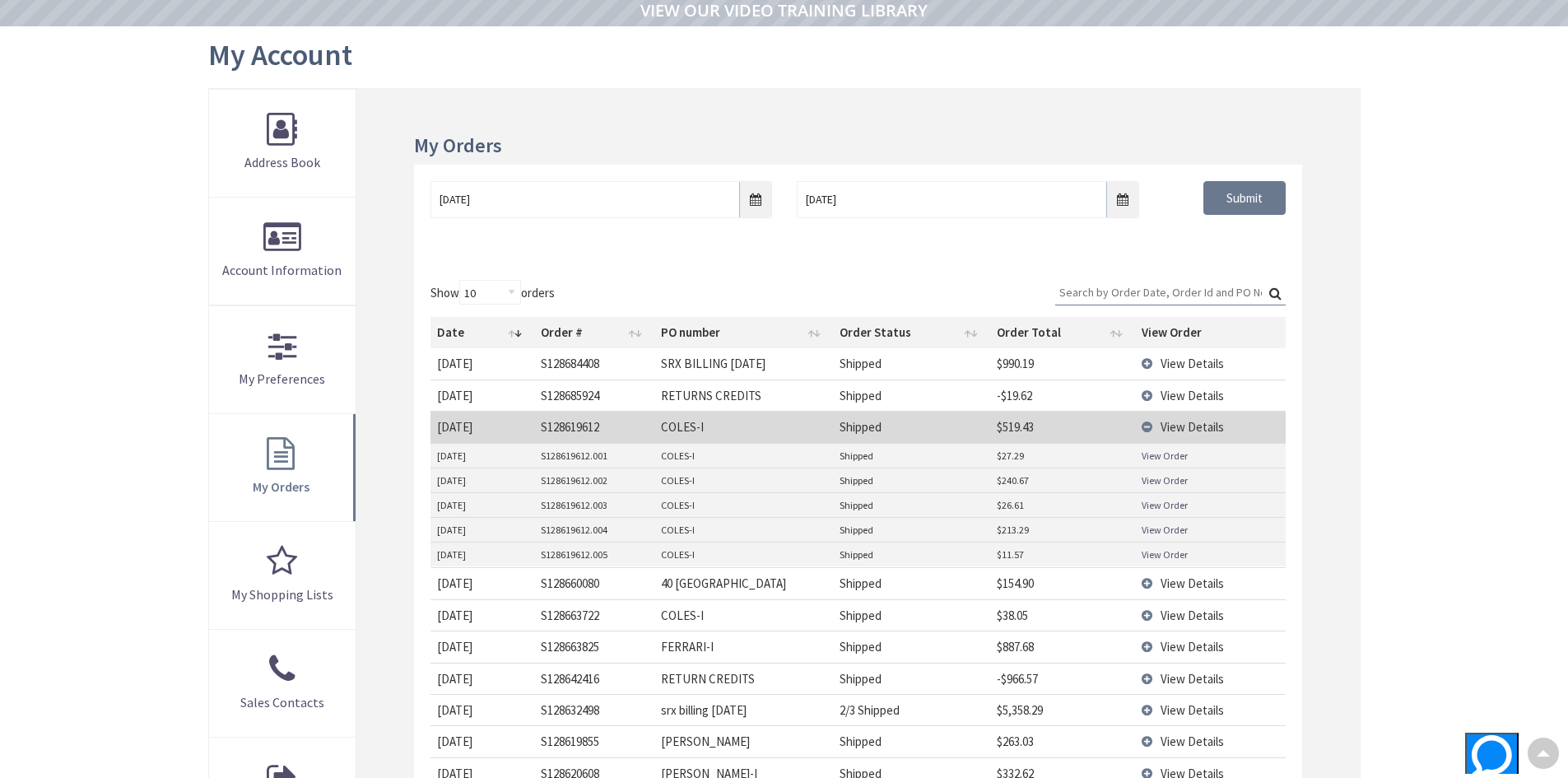
click at [1160, 457] on link "View Order" at bounding box center [1165, 455] width 46 height 14
click at [1165, 481] on link "View Order" at bounding box center [1165, 480] width 46 height 14
click at [1178, 500] on link "View Order" at bounding box center [1165, 505] width 46 height 14
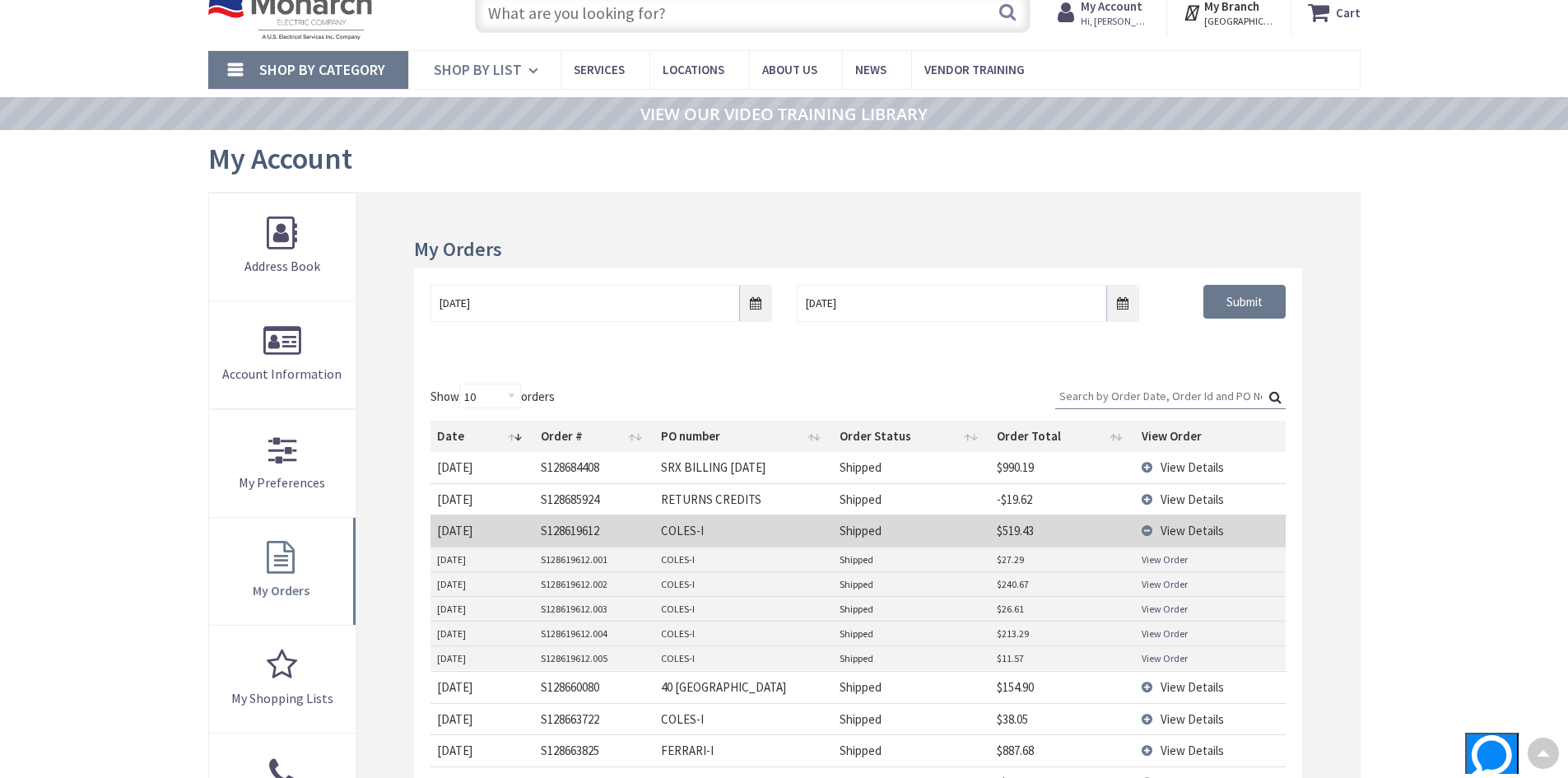
scroll to position [0, 0]
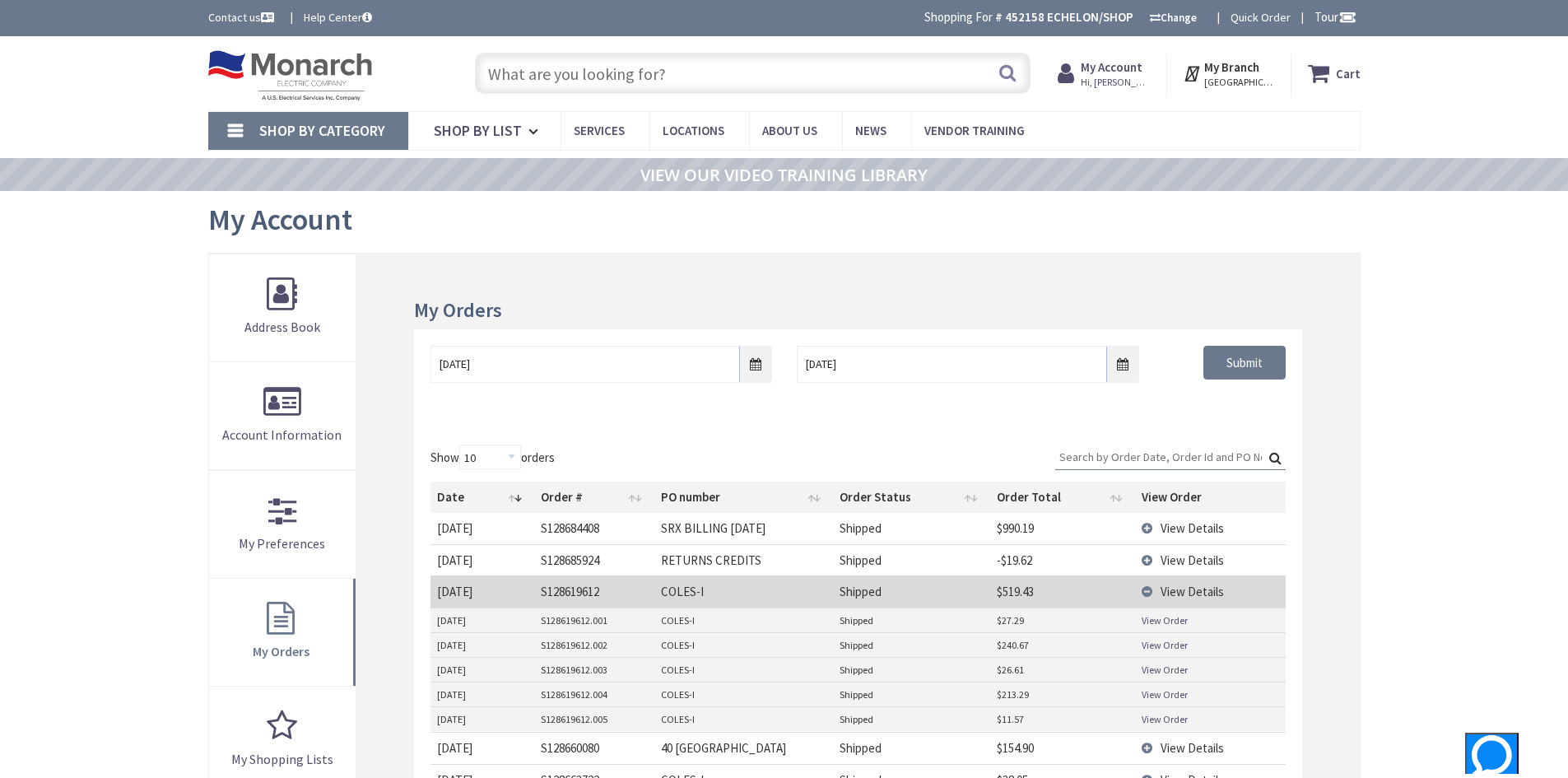
click at [563, 85] on input "text" at bounding box center [753, 73] width 555 height 42
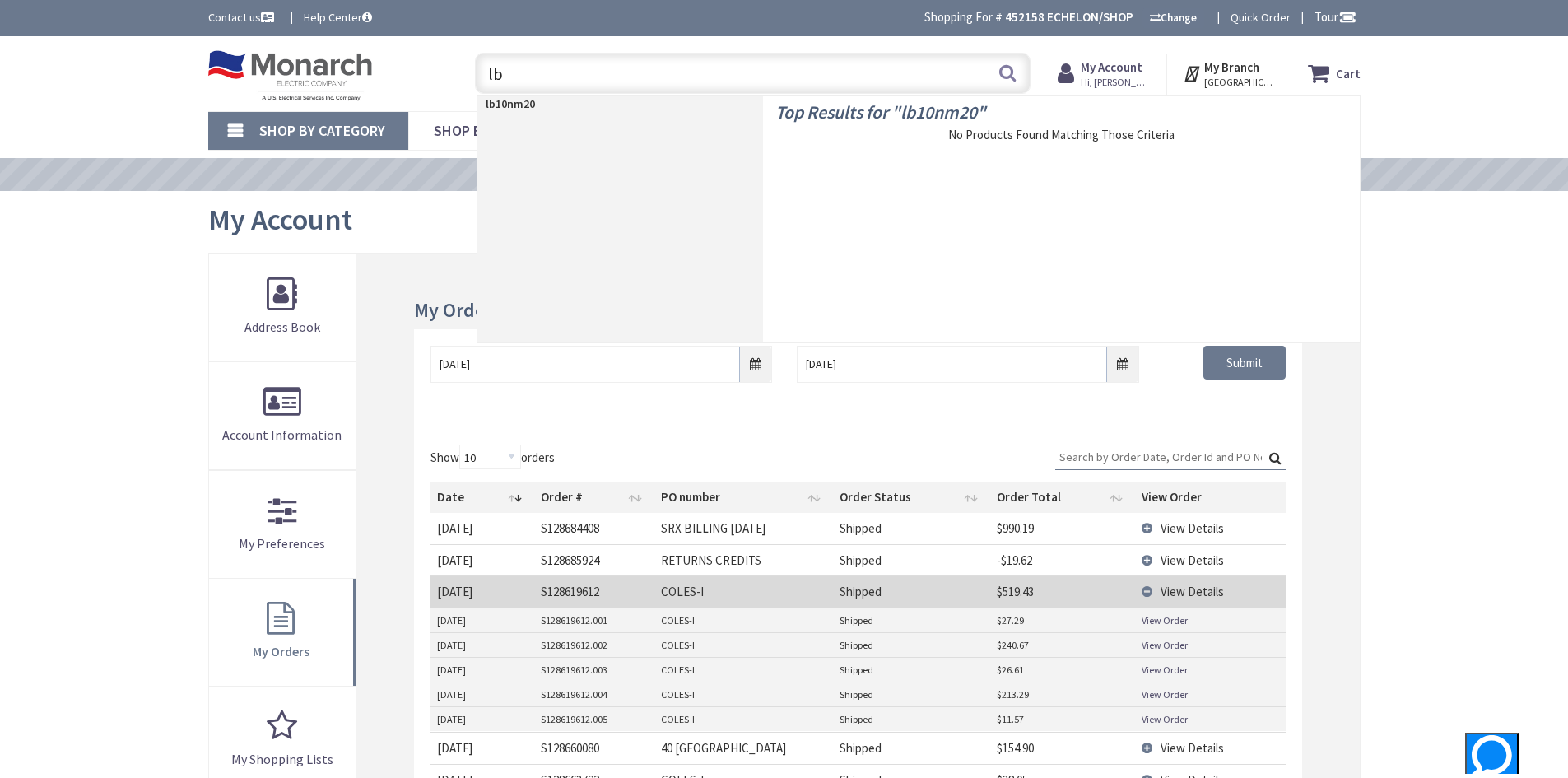
type input "l"
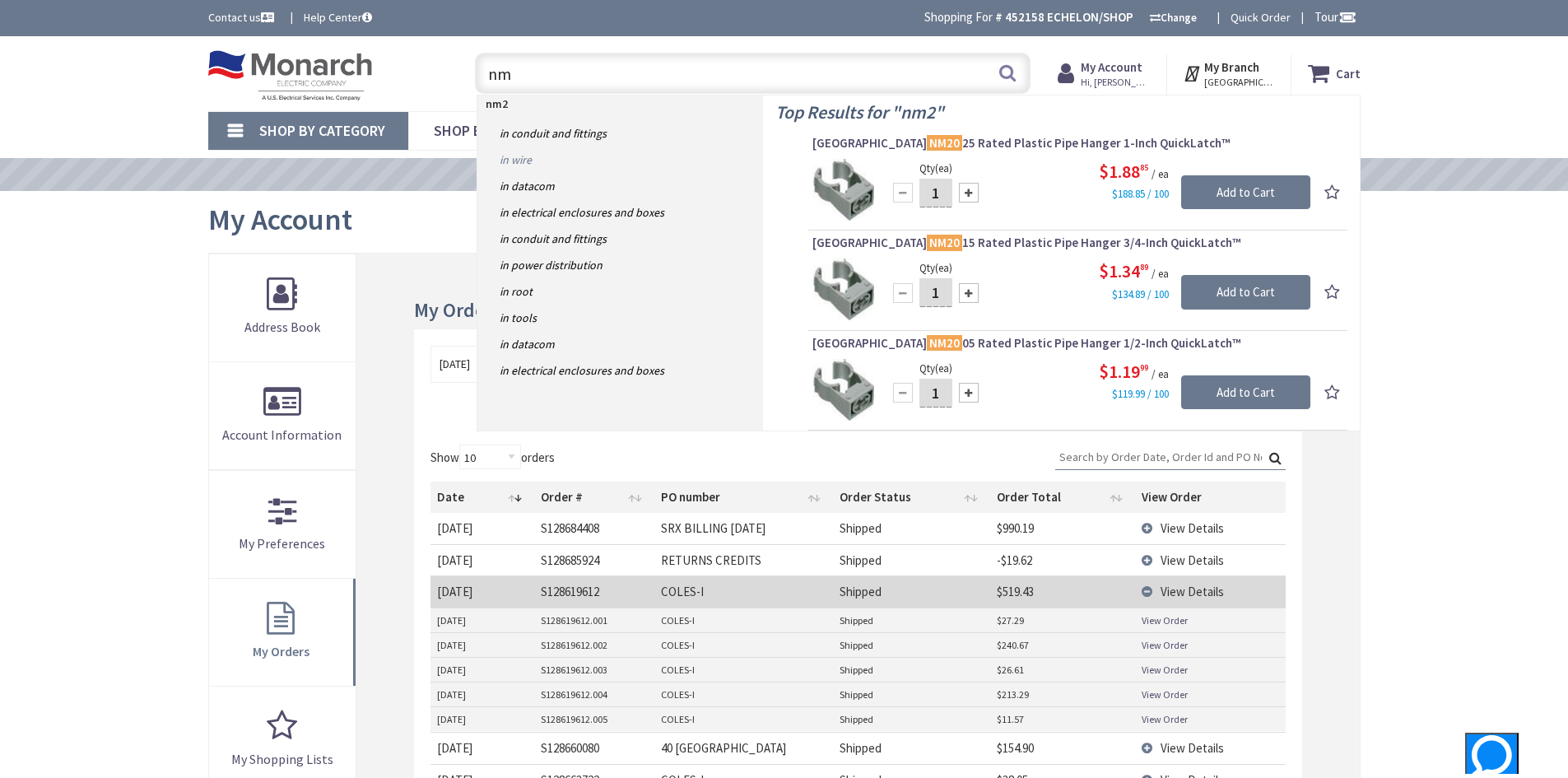
type input "n"
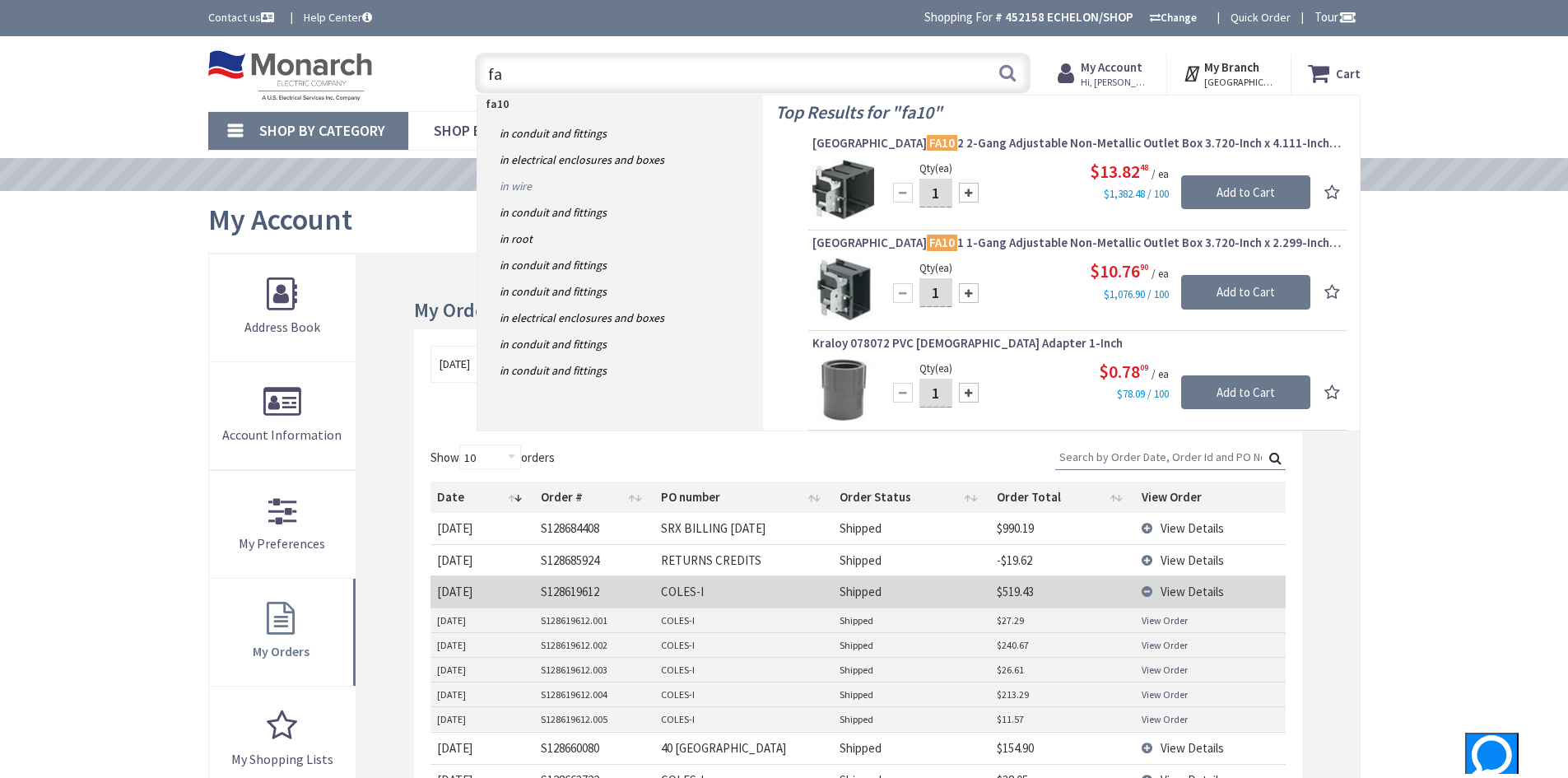
type input "f"
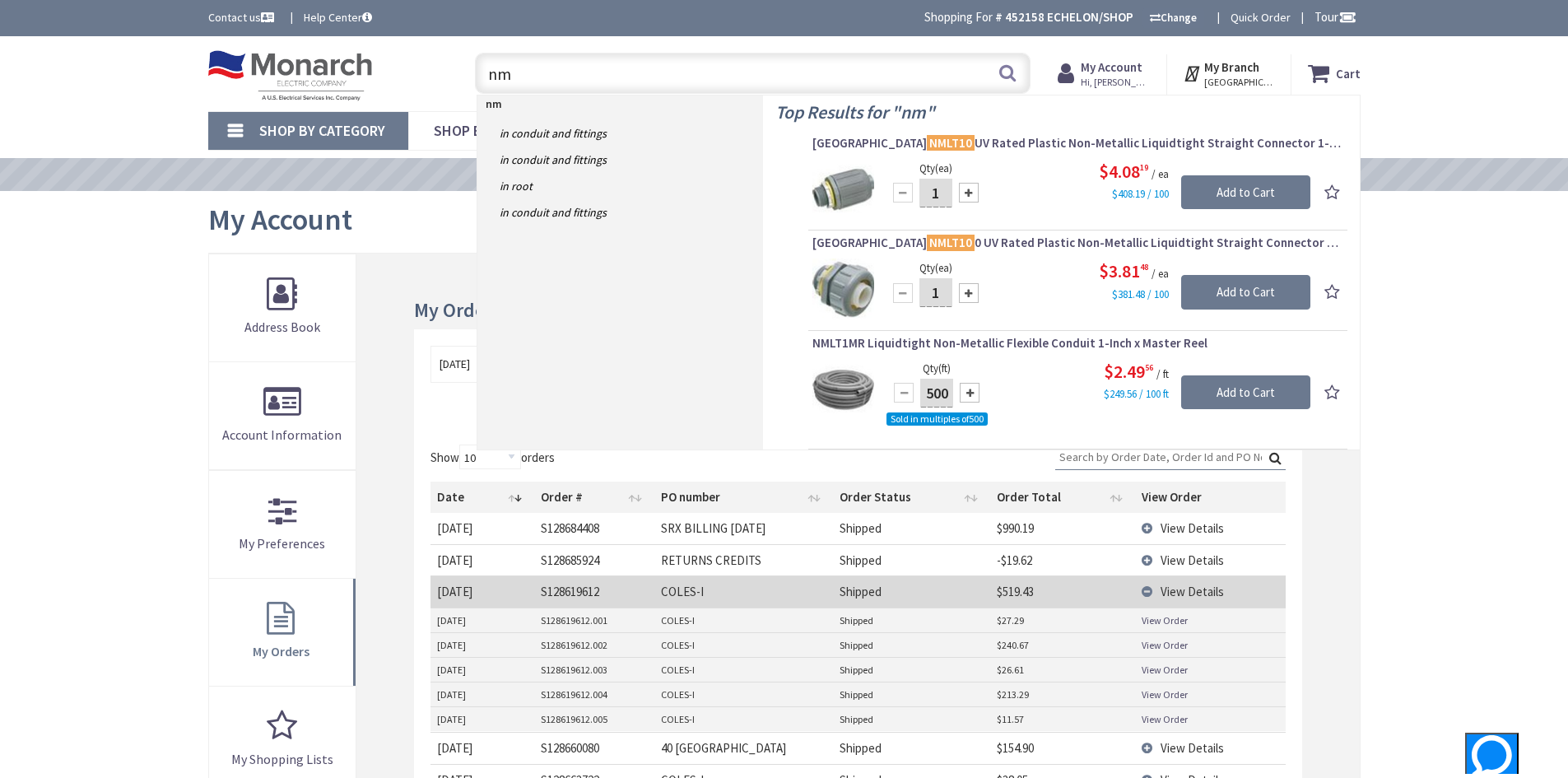
type input "n"
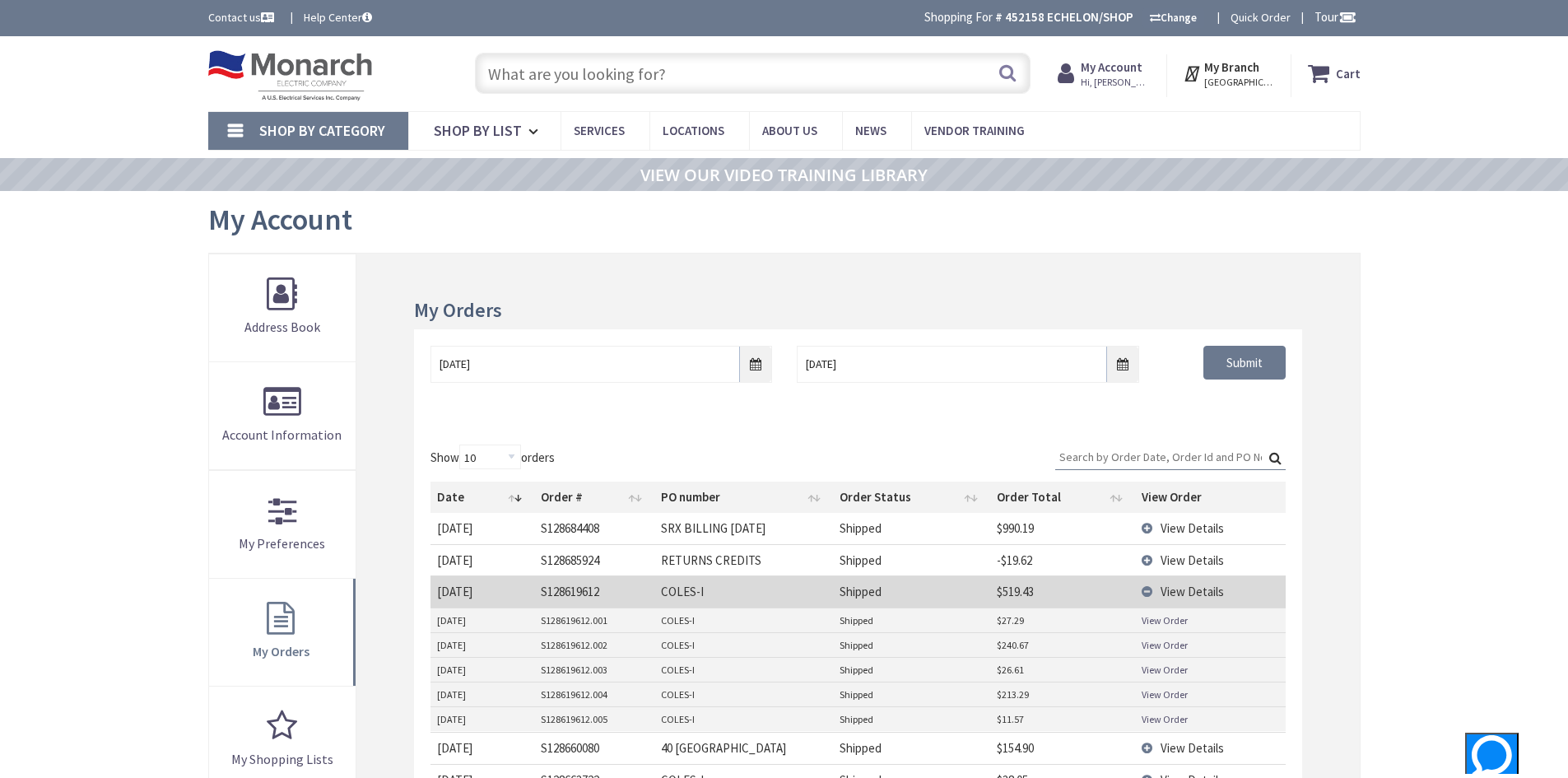
click at [514, 196] on div "My Account" at bounding box center [784, 221] width 1152 height 62
click at [544, 71] on input "text" at bounding box center [753, 73] width 555 height 42
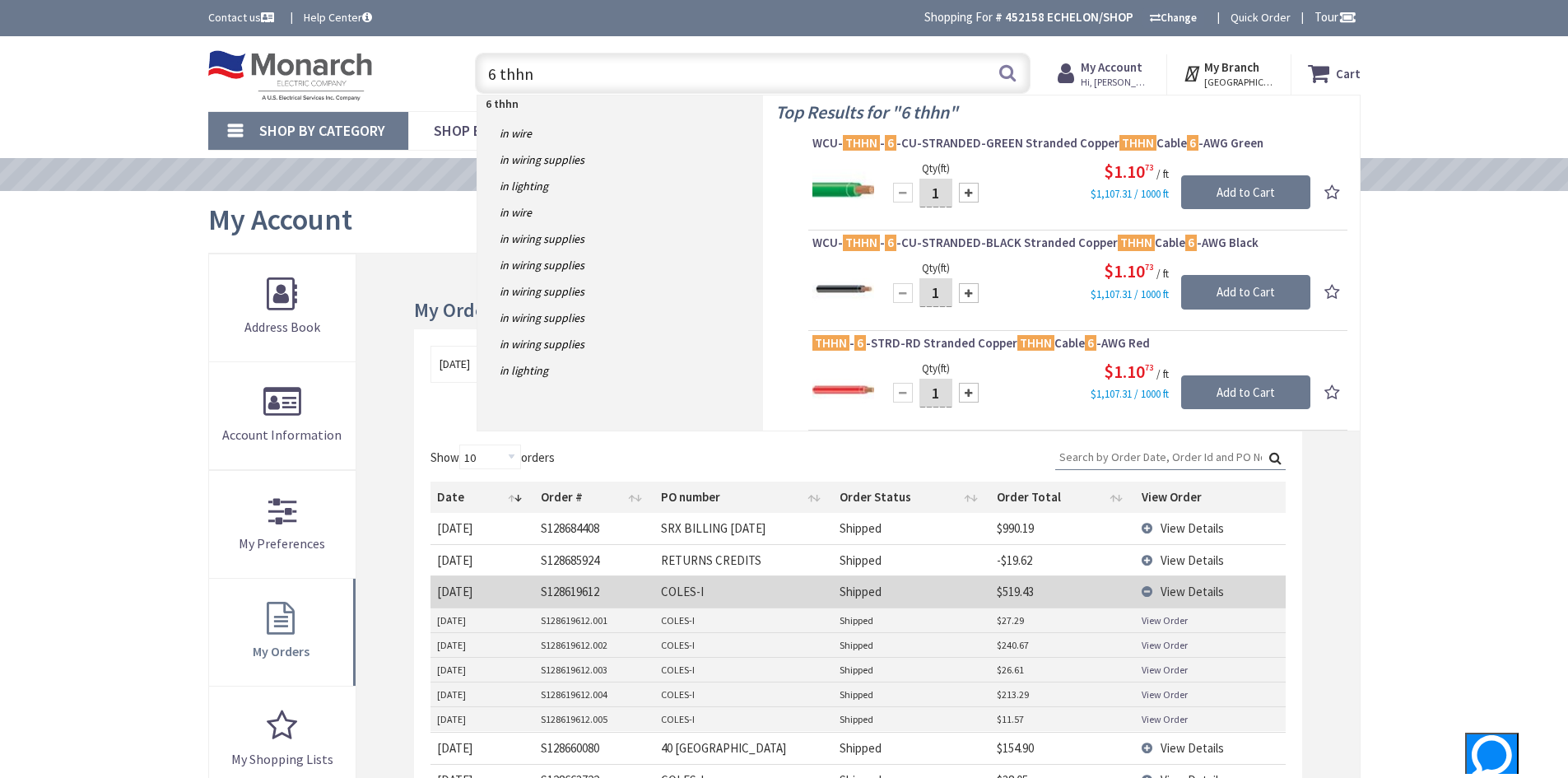
type input "6 thhn"
drag, startPoint x: 560, startPoint y: 64, endPoint x: 394, endPoint y: 111, distance: 172.5
click at [369, 86] on div "Toggle Nav 6 thhn 6 thhn Search Cart My Cart Close You have no items in your sh…" at bounding box center [784, 74] width 1177 height 55
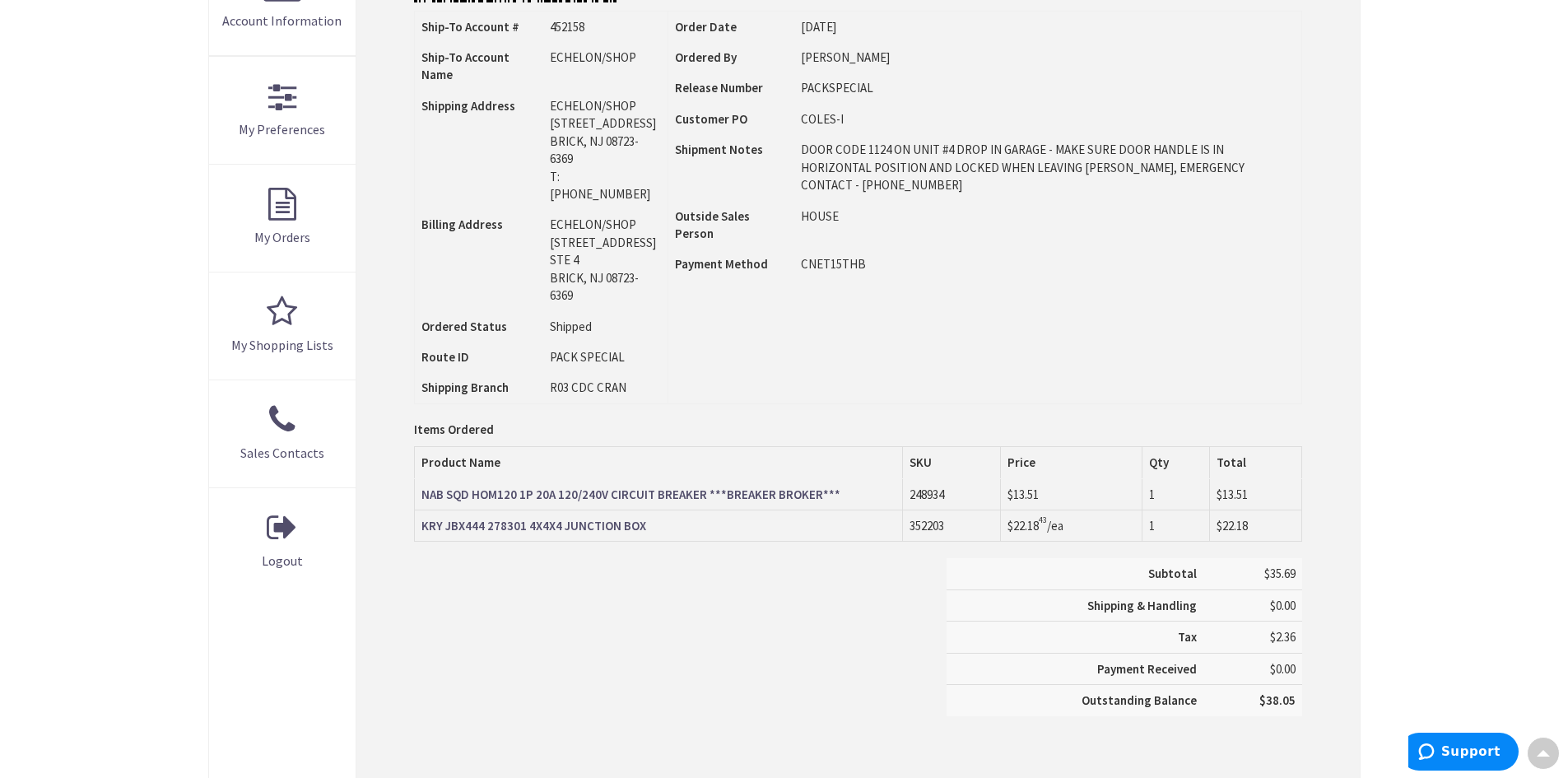
scroll to position [249, 0]
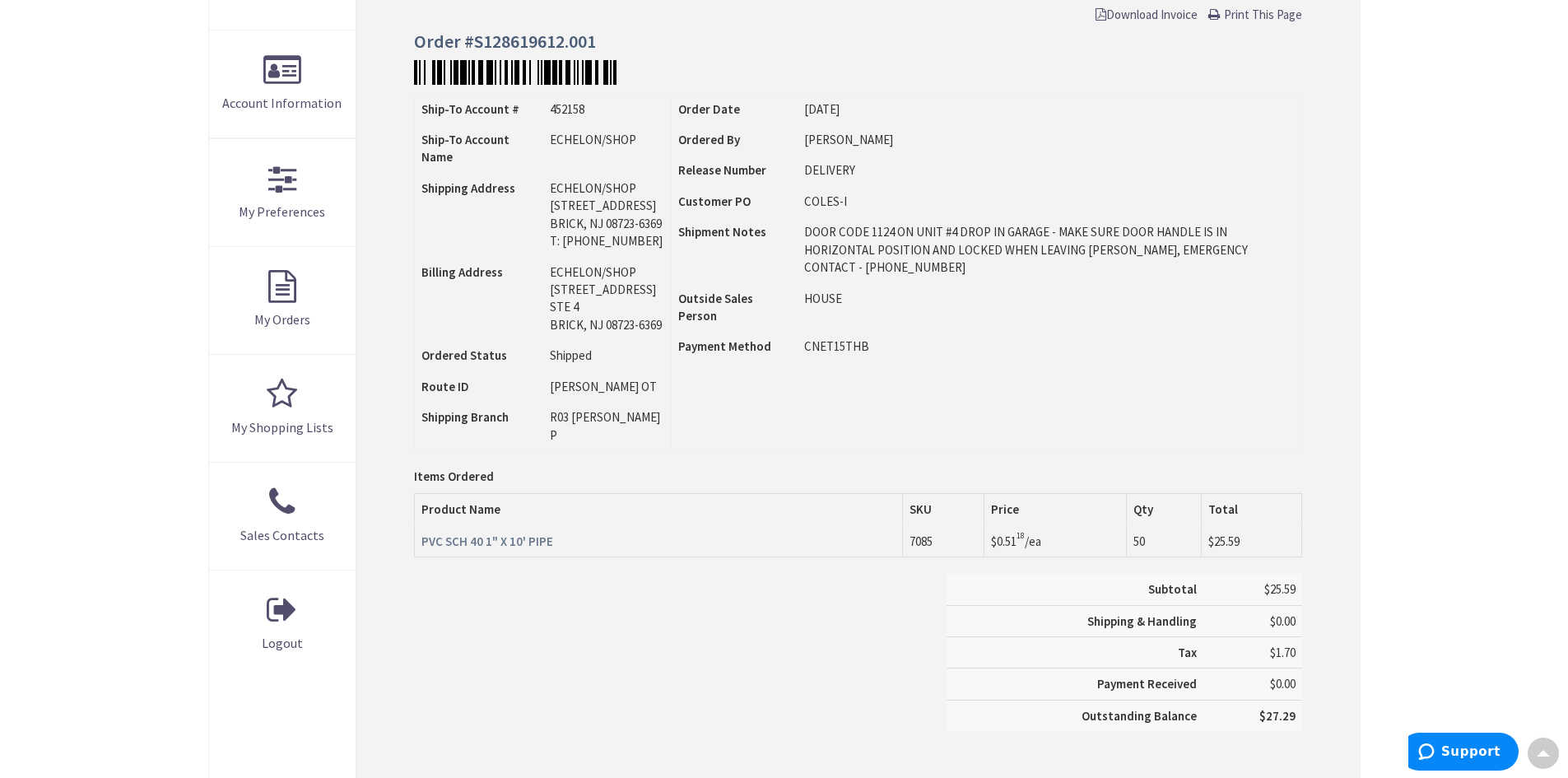
scroll to position [332, 0]
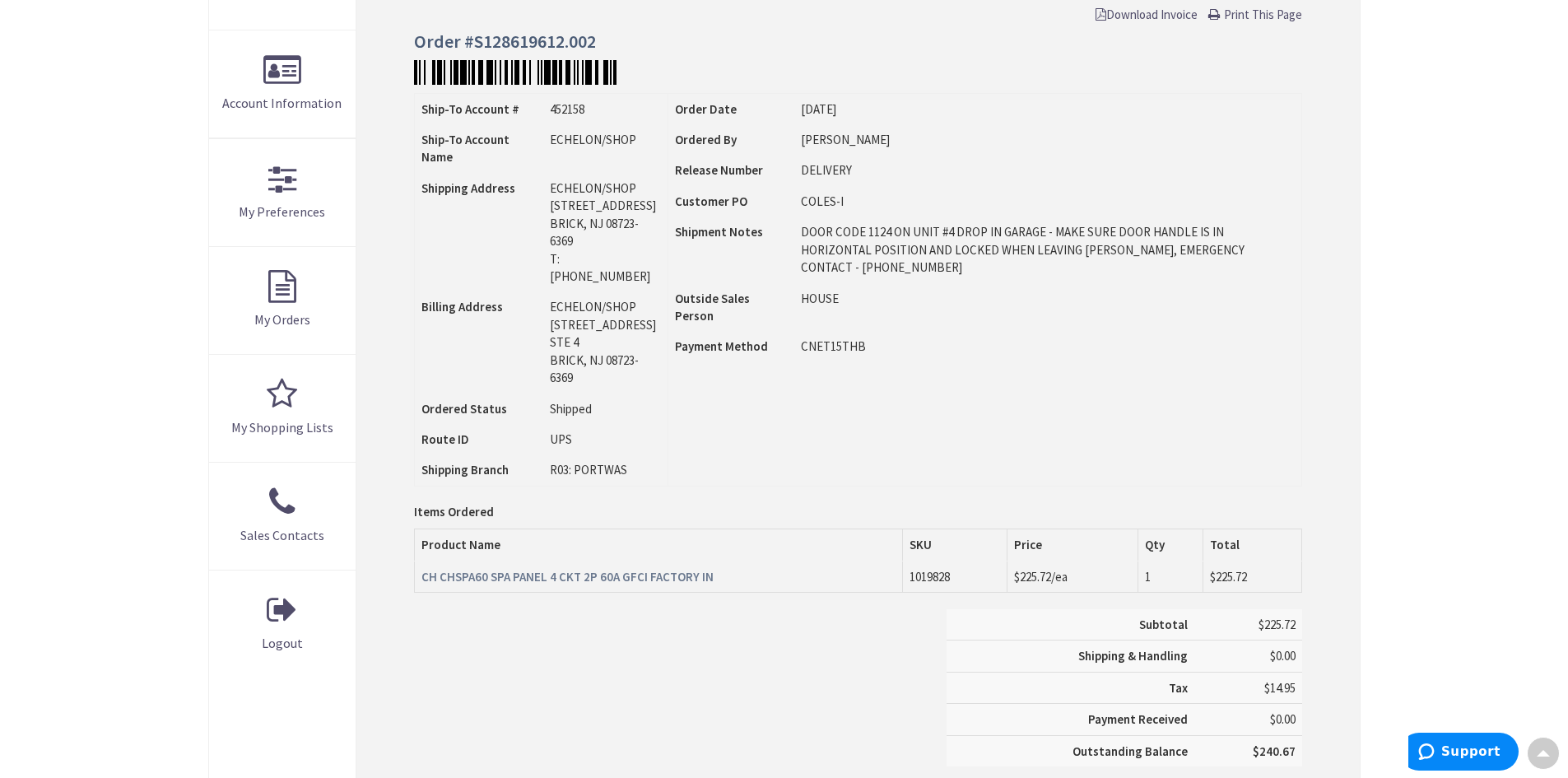
scroll to position [332, 0]
